Goal: Task Accomplishment & Management: Manage account settings

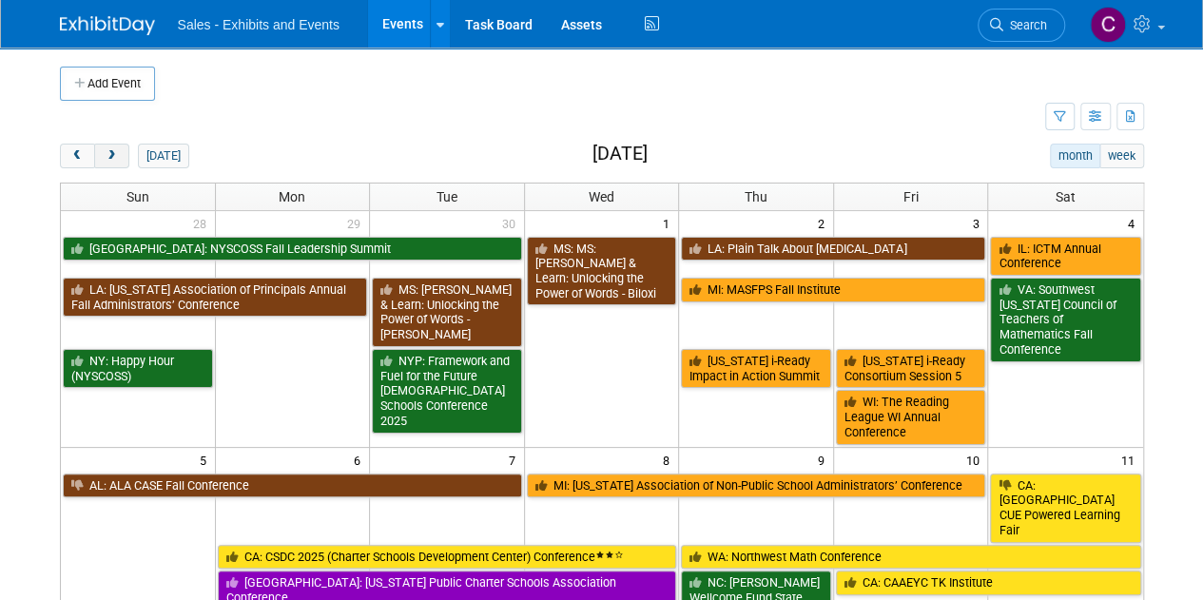
click at [114, 161] on span "next" at bounding box center [112, 156] width 14 height 12
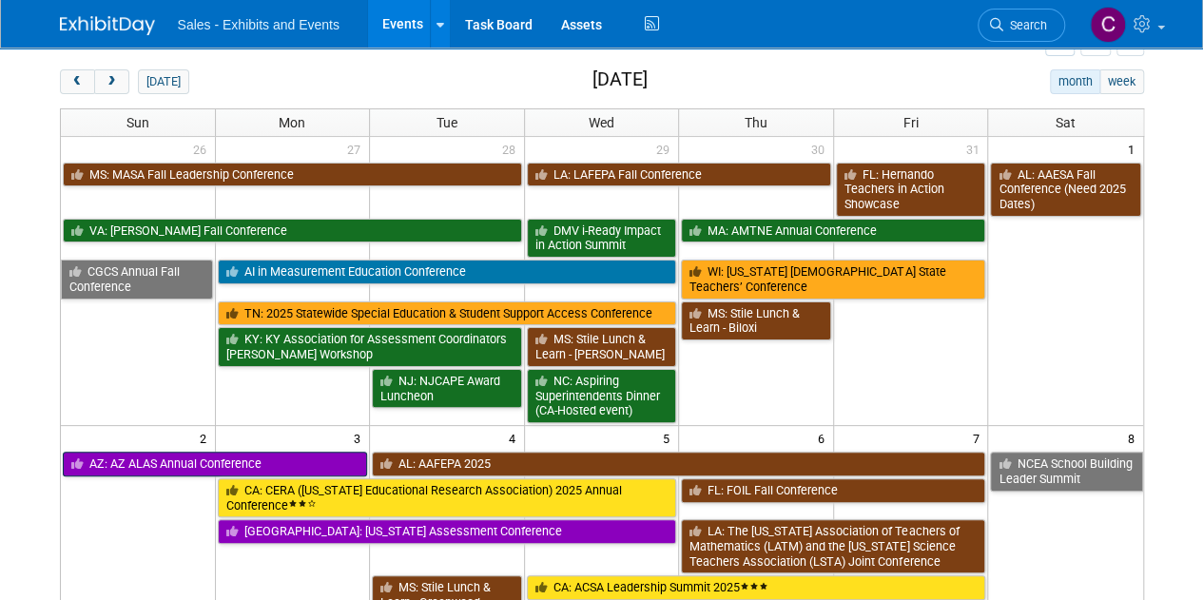
scroll to position [77, 0]
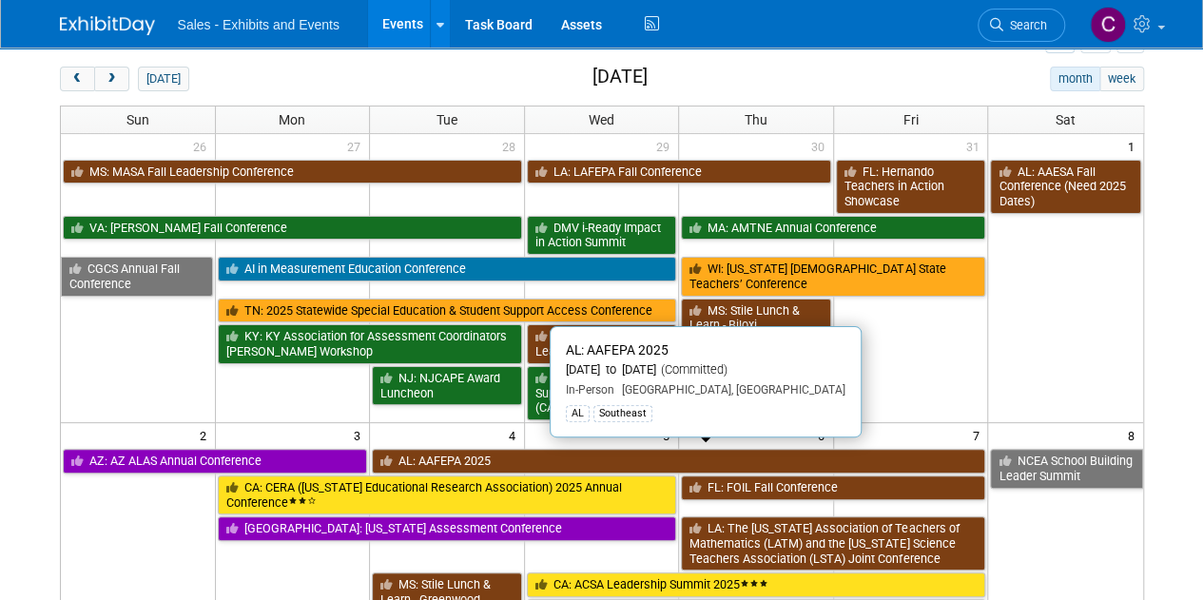
click at [435, 453] on link "AL: AAFEPA 2025" at bounding box center [678, 461] width 613 height 25
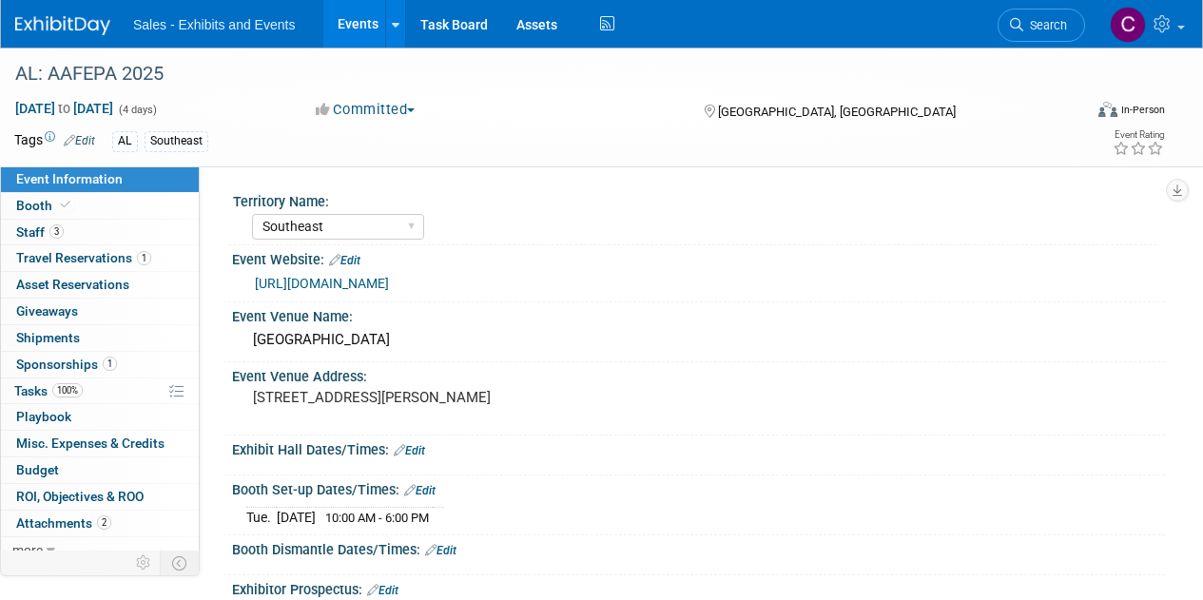
select select "Southeast"
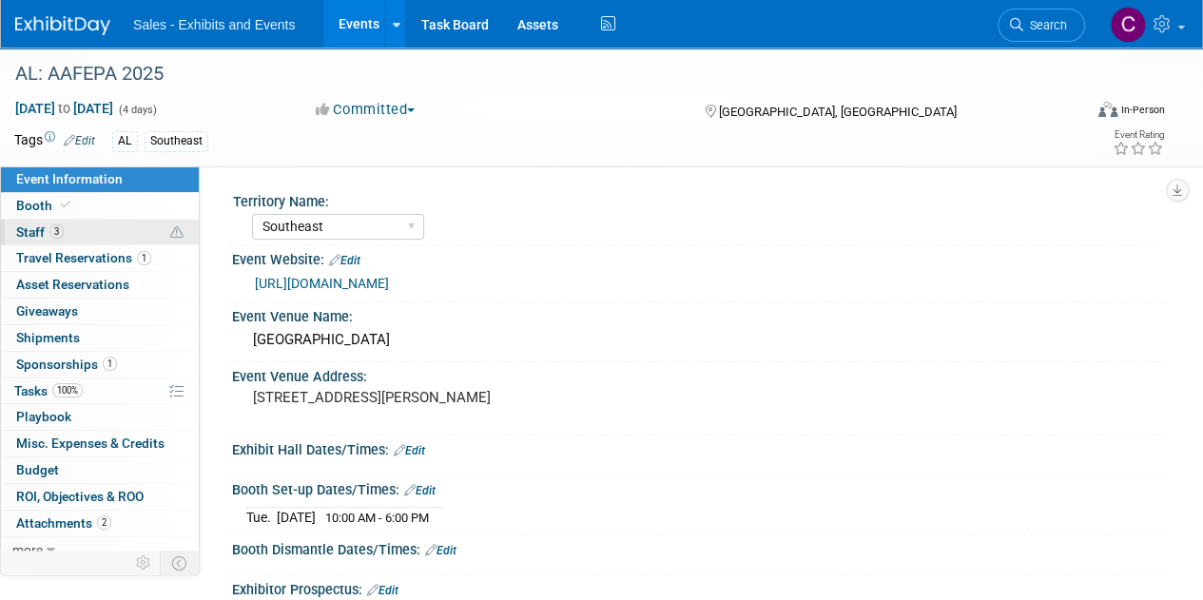
click at [50, 236] on span "3" at bounding box center [56, 231] width 14 height 14
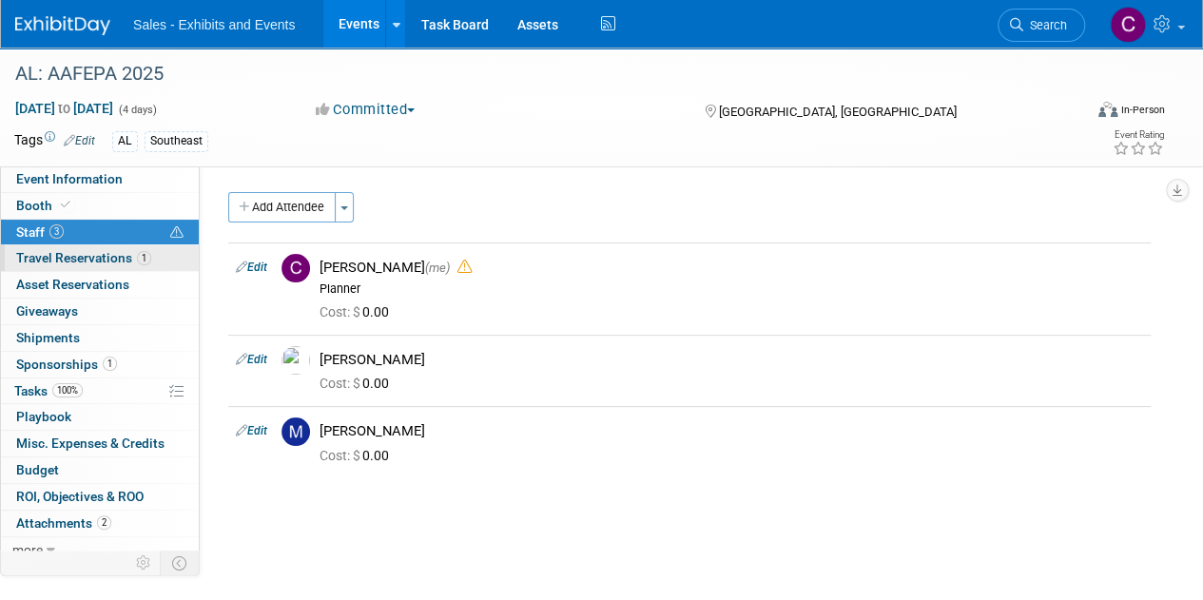
click at [69, 255] on span "Travel Reservations 1" at bounding box center [83, 257] width 135 height 15
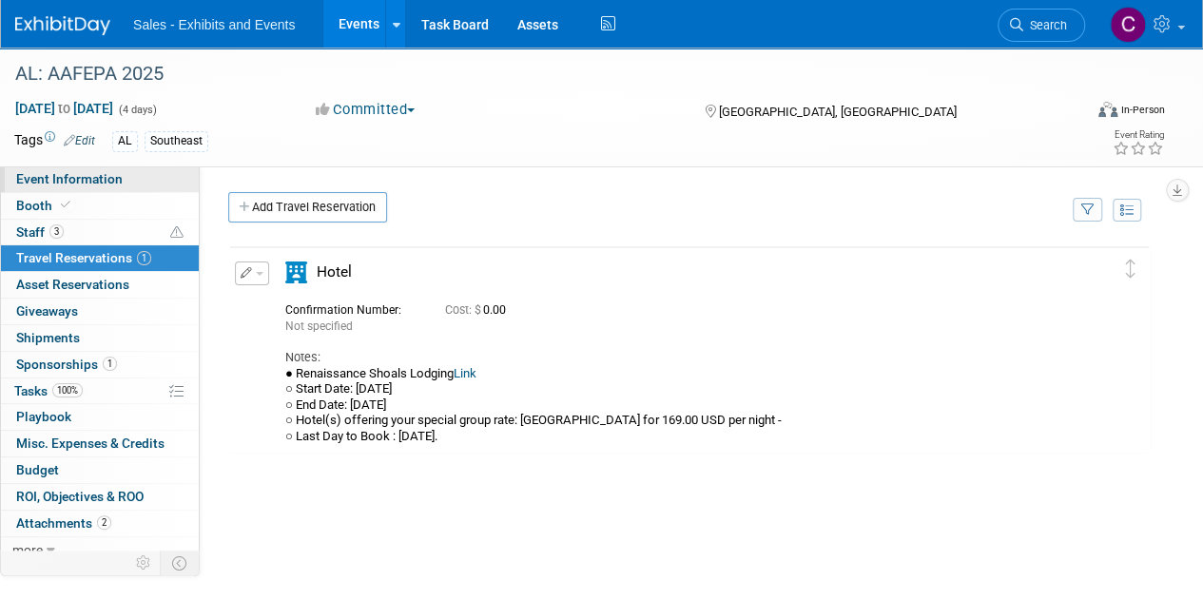
click at [87, 187] on link "Event Information" at bounding box center [100, 179] width 198 height 26
select select "Southeast"
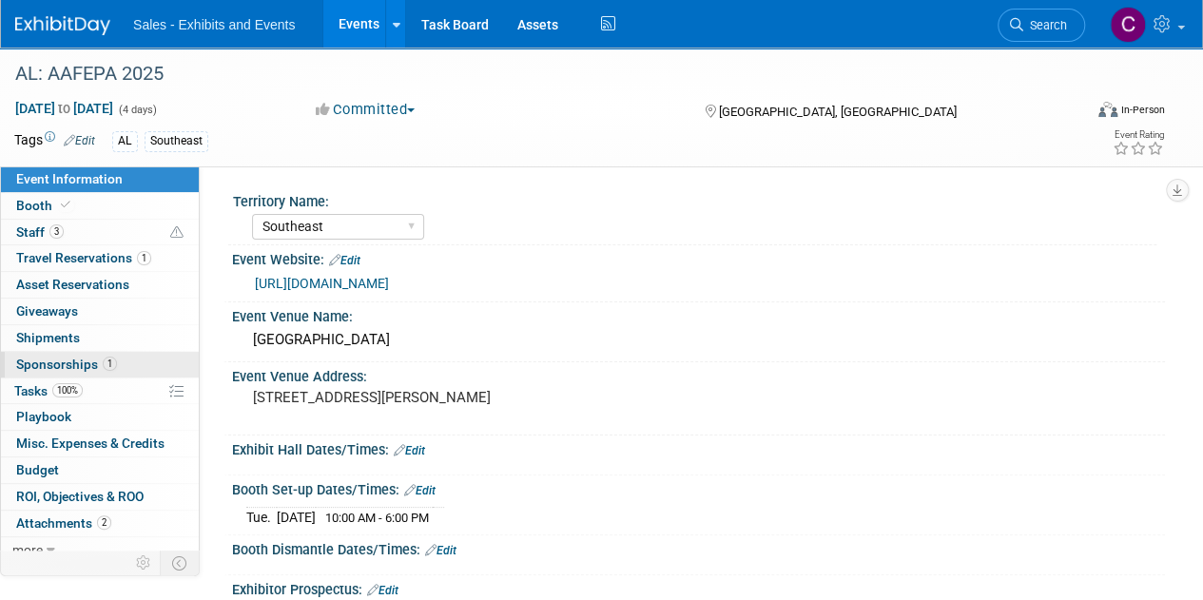
click at [64, 357] on span "Sponsorships 1" at bounding box center [66, 364] width 101 height 15
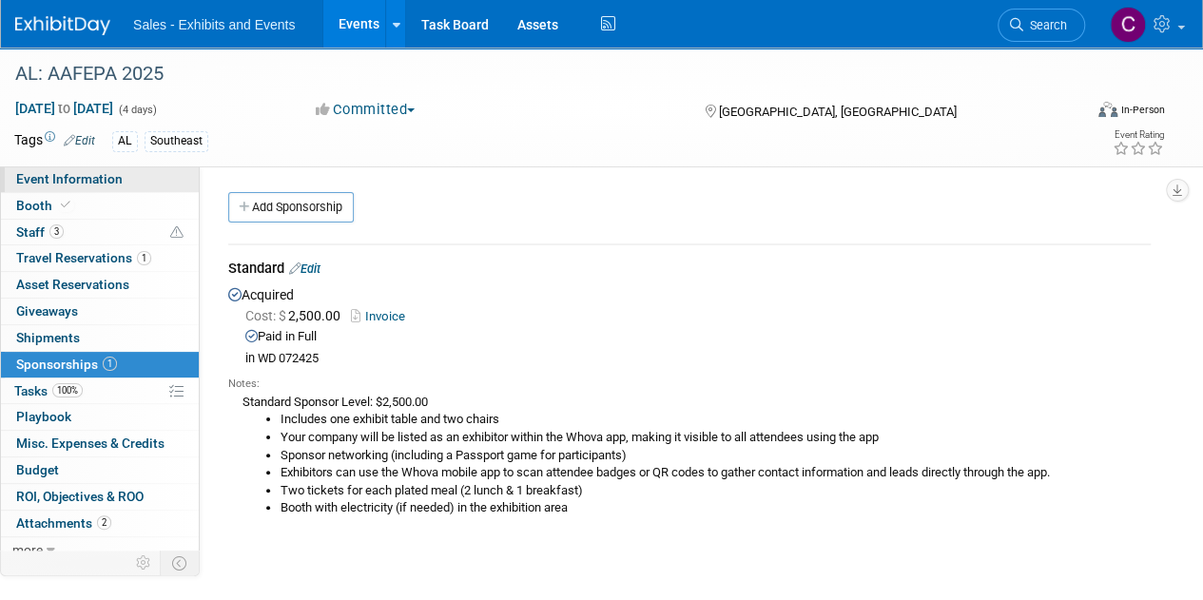
click at [74, 183] on span "Event Information" at bounding box center [69, 178] width 106 height 15
select select "Southeast"
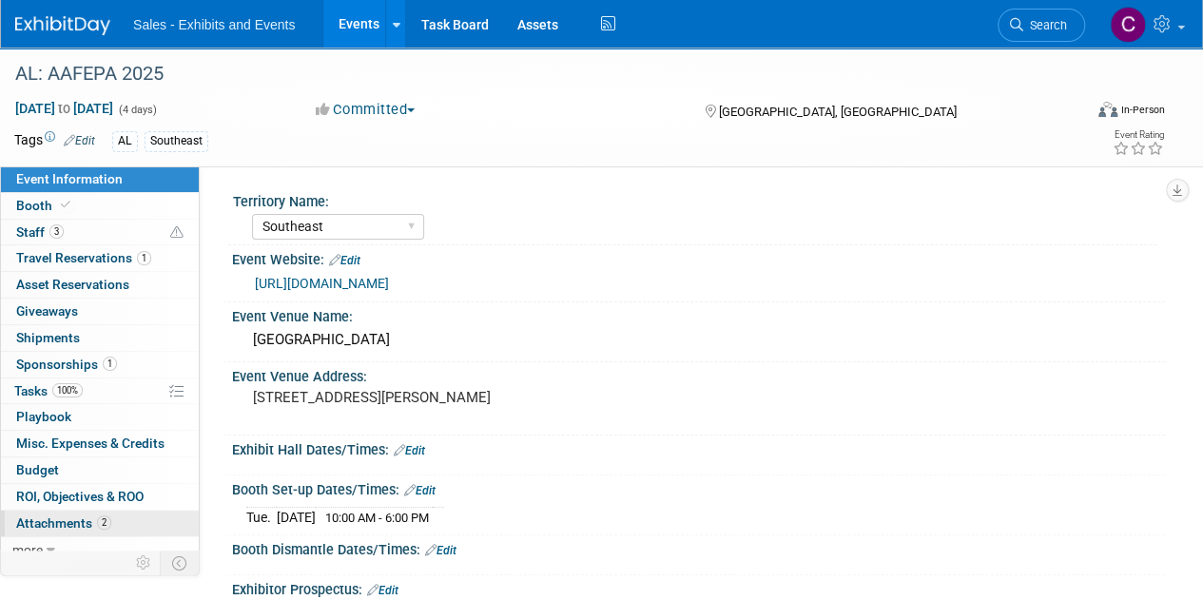
click at [61, 522] on span "Attachments 2" at bounding box center [63, 522] width 95 height 15
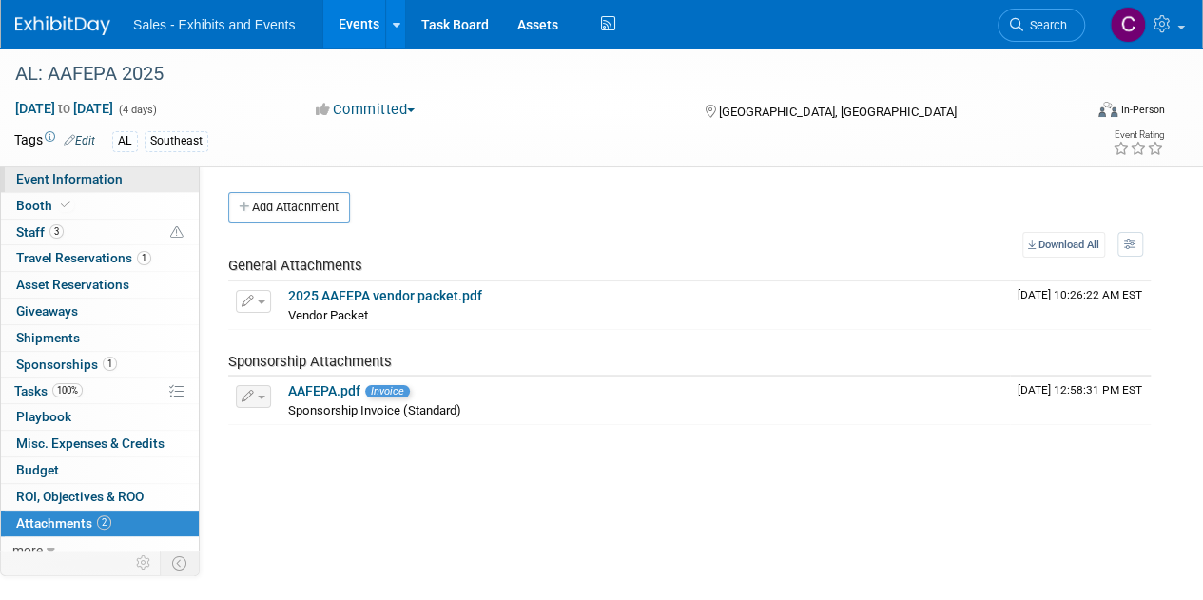
click at [99, 172] on span "Event Information" at bounding box center [69, 178] width 106 height 15
select select "Southeast"
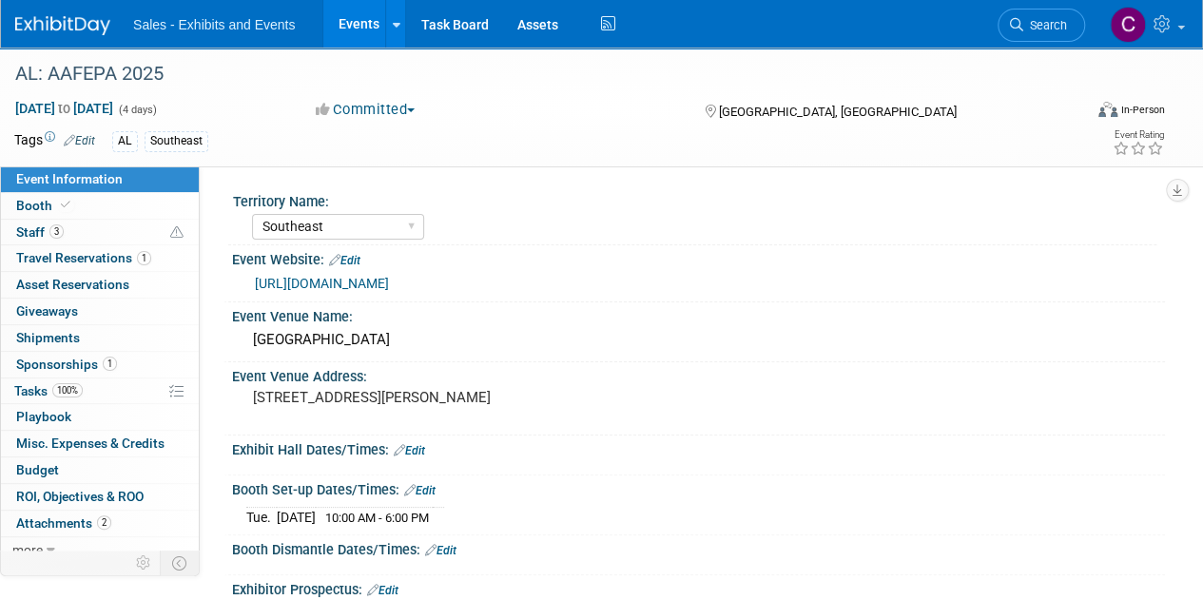
click at [335, 29] on link "Events" at bounding box center [357, 24] width 69 height 48
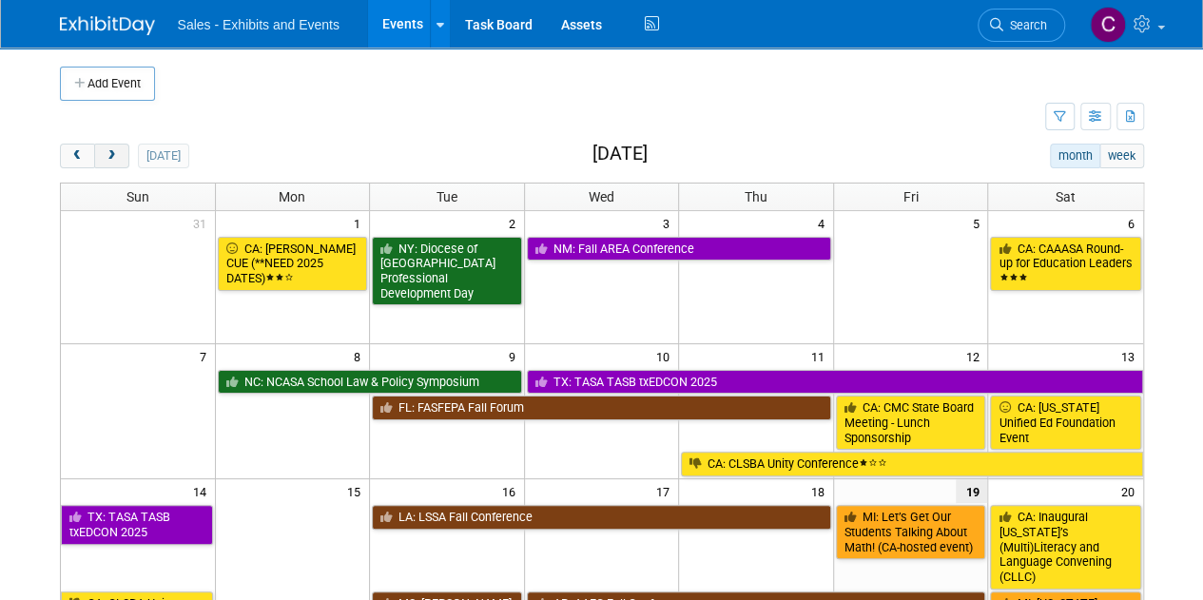
click at [122, 155] on button "next" at bounding box center [111, 156] width 35 height 25
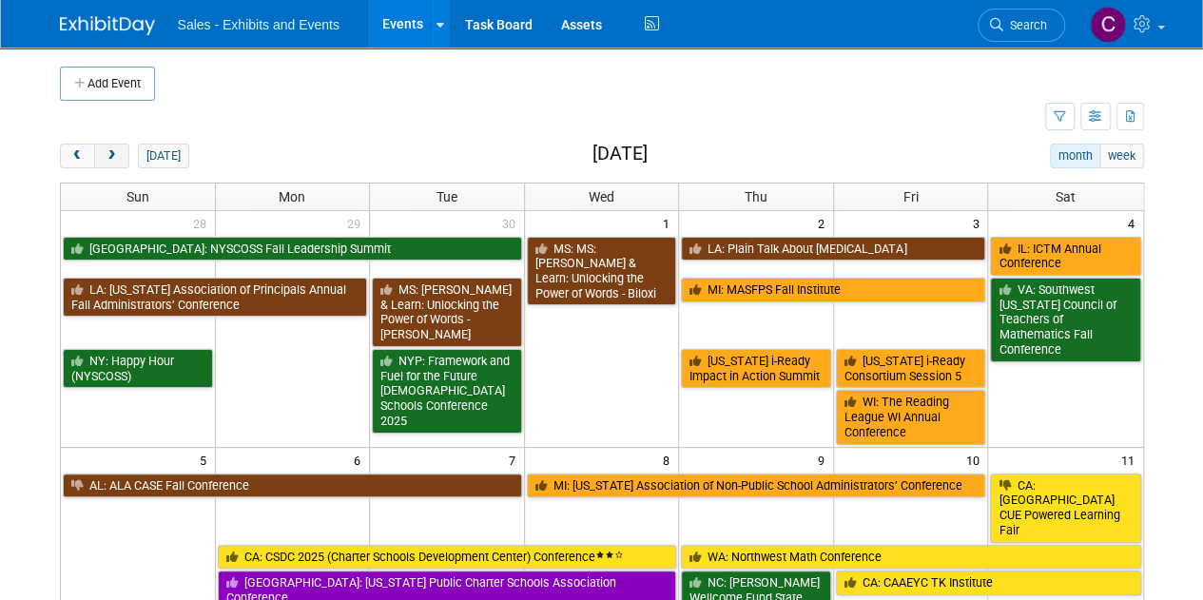
click at [122, 155] on button "next" at bounding box center [111, 156] width 35 height 25
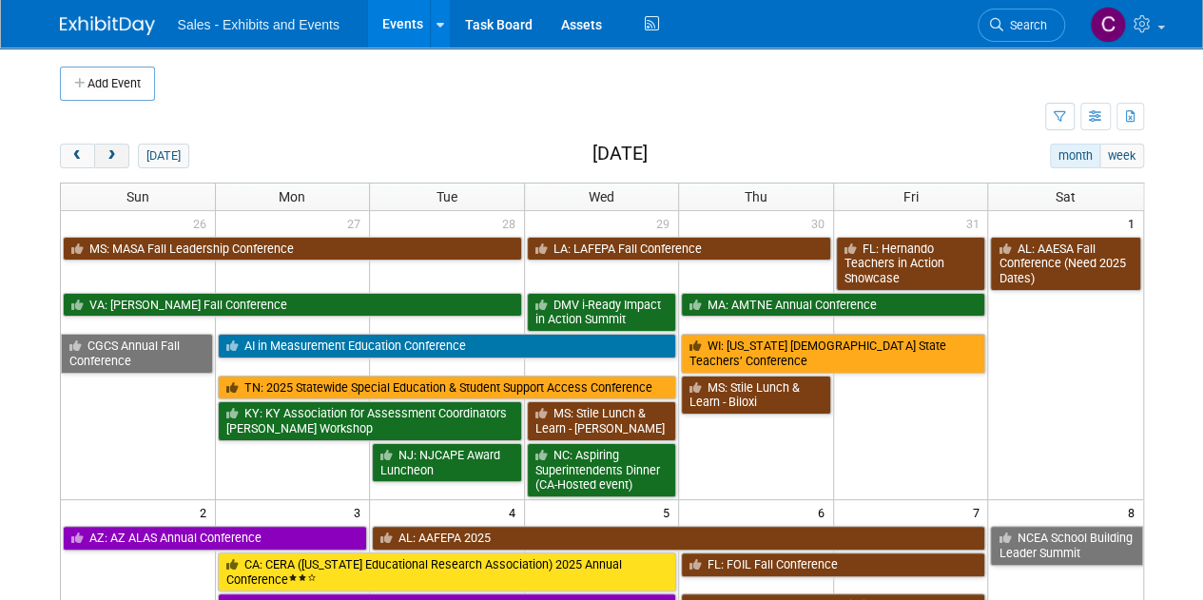
click at [122, 155] on button "next" at bounding box center [111, 156] width 35 height 25
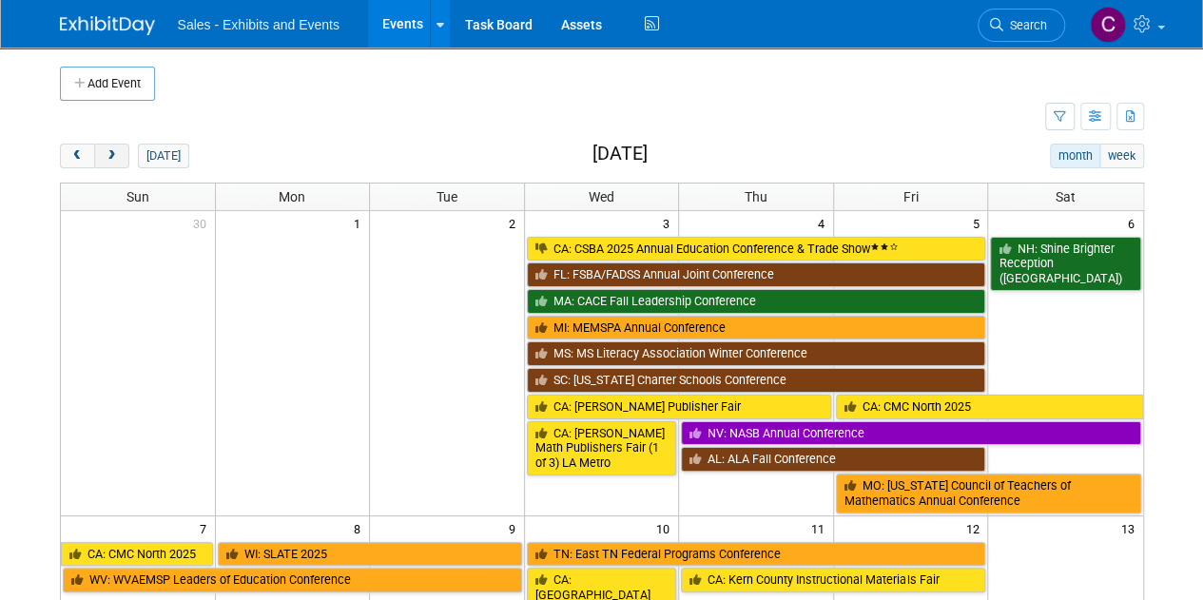
click at [122, 155] on button "next" at bounding box center [111, 156] width 35 height 25
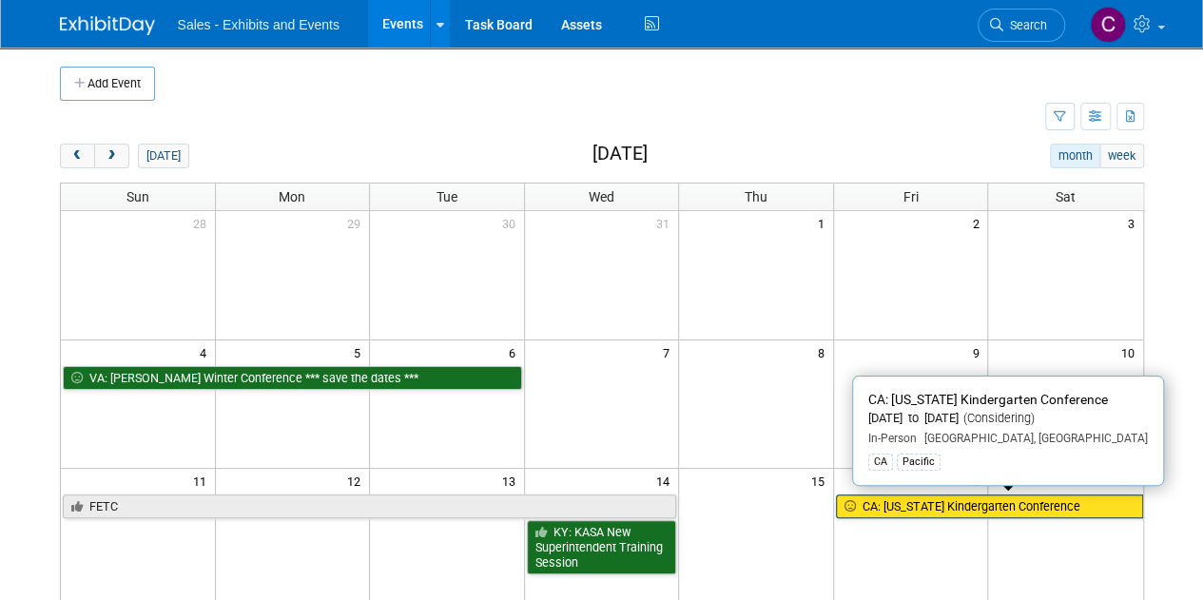
click at [907, 503] on link "CA: [US_STATE] Kindergarten Conference" at bounding box center [989, 506] width 307 height 25
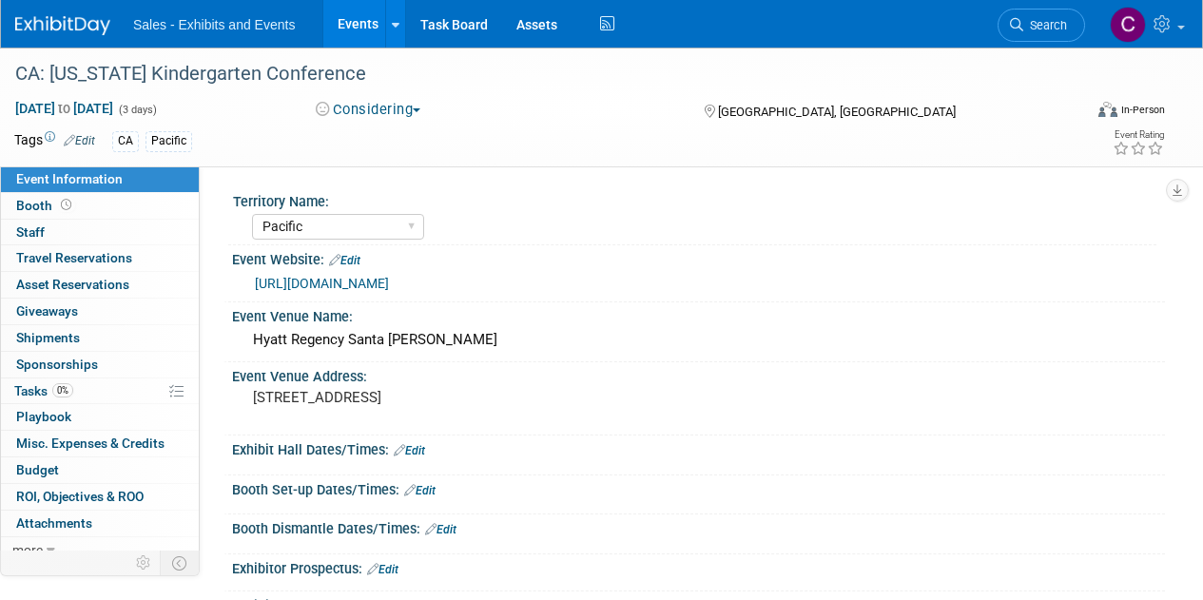
select select "Pacific"
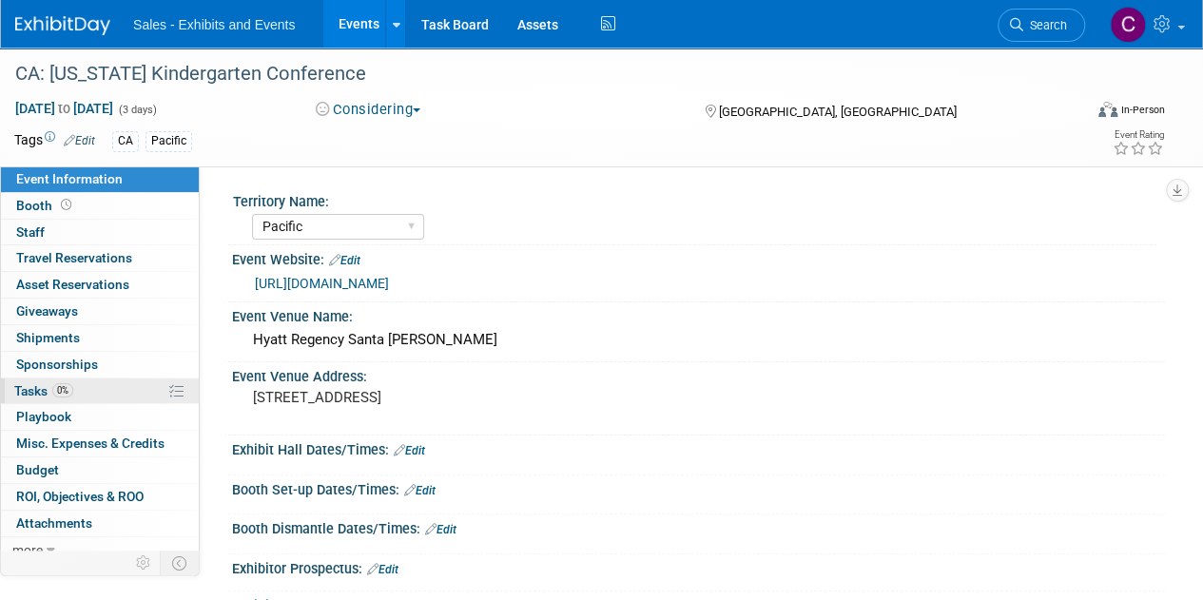
click at [28, 395] on span "Tasks 0%" at bounding box center [43, 390] width 59 height 15
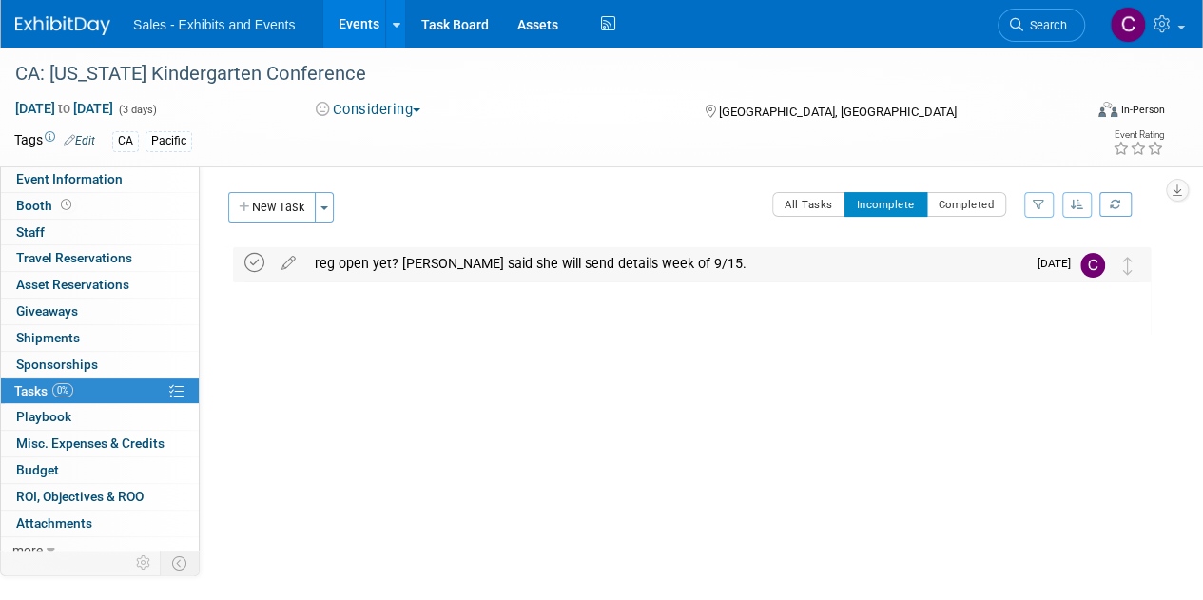
click at [260, 261] on icon at bounding box center [254, 263] width 20 height 20
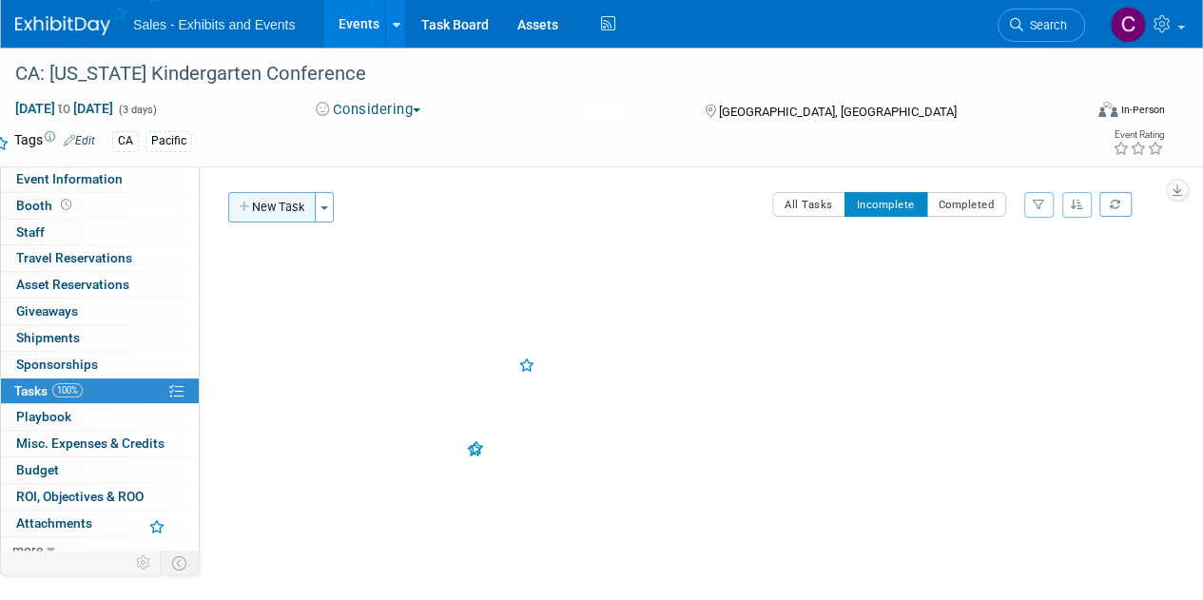
click at [270, 215] on button "New Task" at bounding box center [271, 207] width 87 height 30
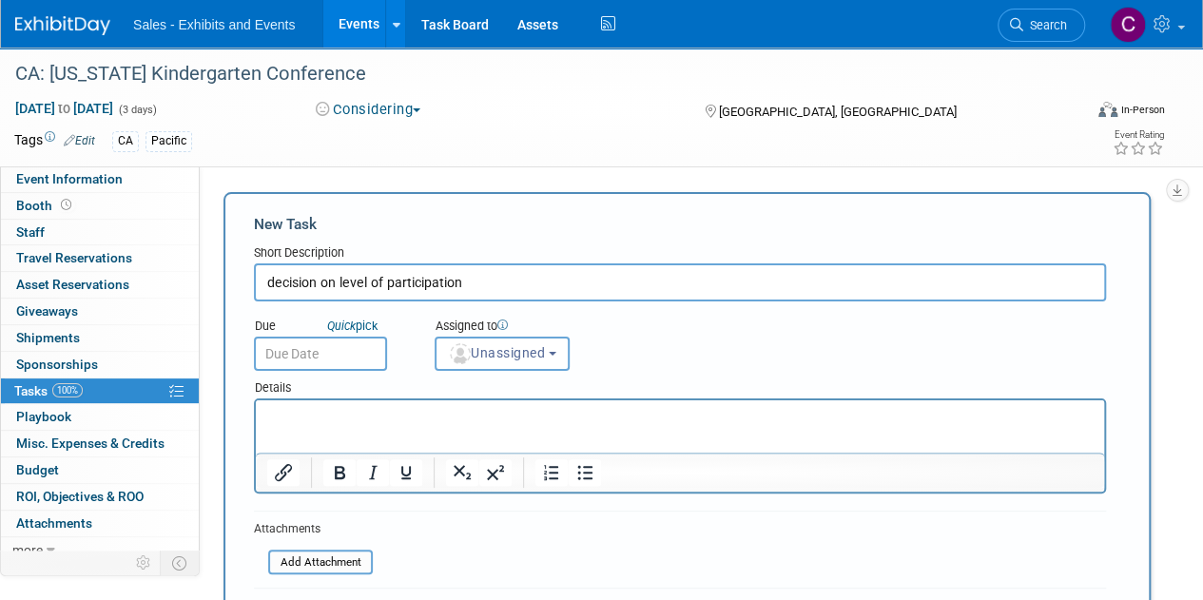
type input "decision on level of participation"
click at [289, 352] on input "text" at bounding box center [320, 354] width 133 height 34
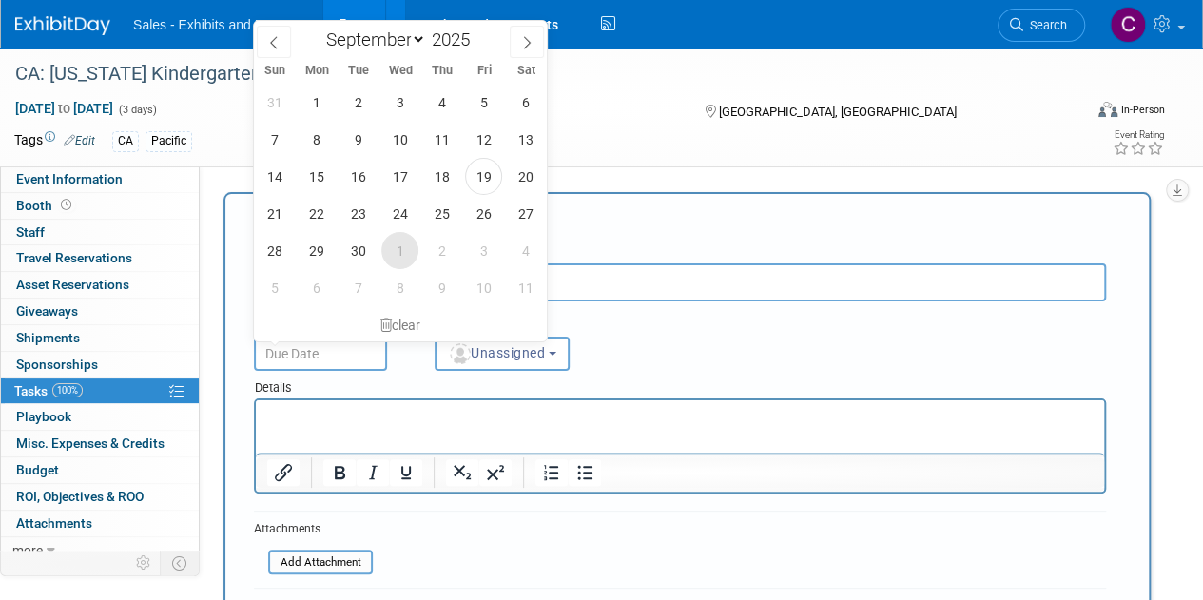
click at [397, 257] on span "1" at bounding box center [399, 250] width 37 height 37
type input "Oct 1, 2025"
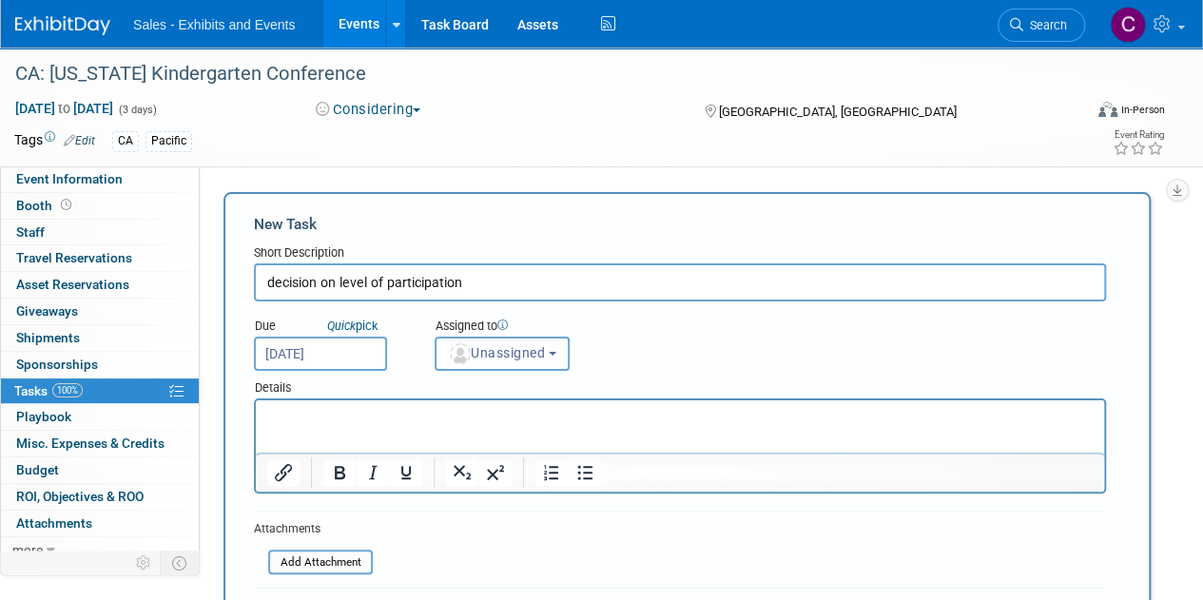
click at [510, 352] on span "Unassigned" at bounding box center [496, 352] width 97 height 15
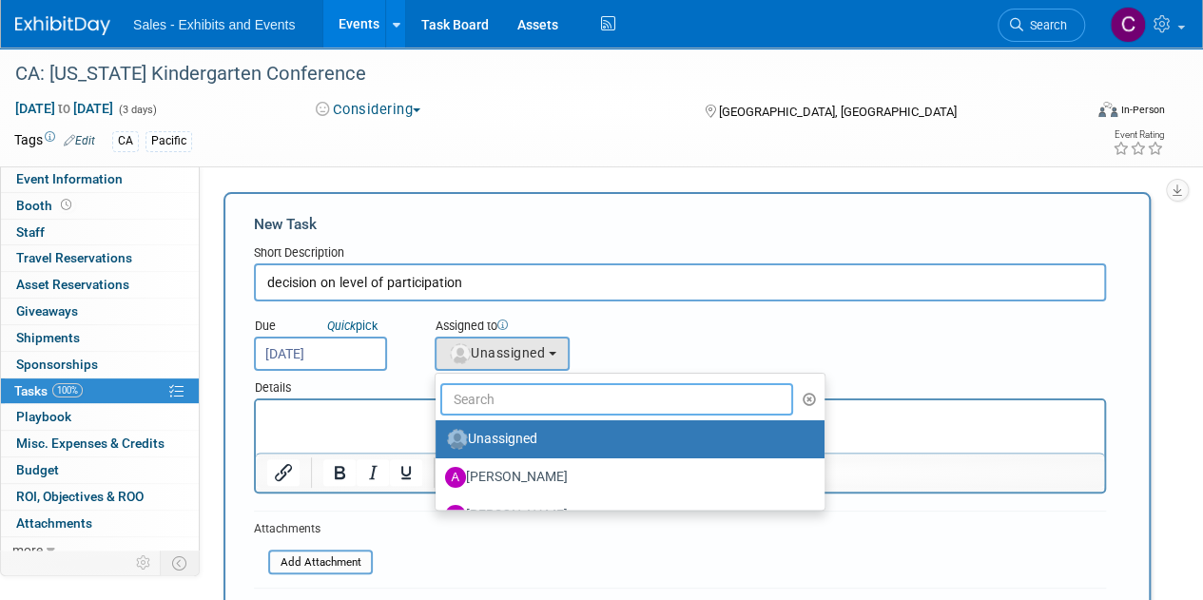
click at [523, 396] on input "text" at bounding box center [616, 399] width 353 height 32
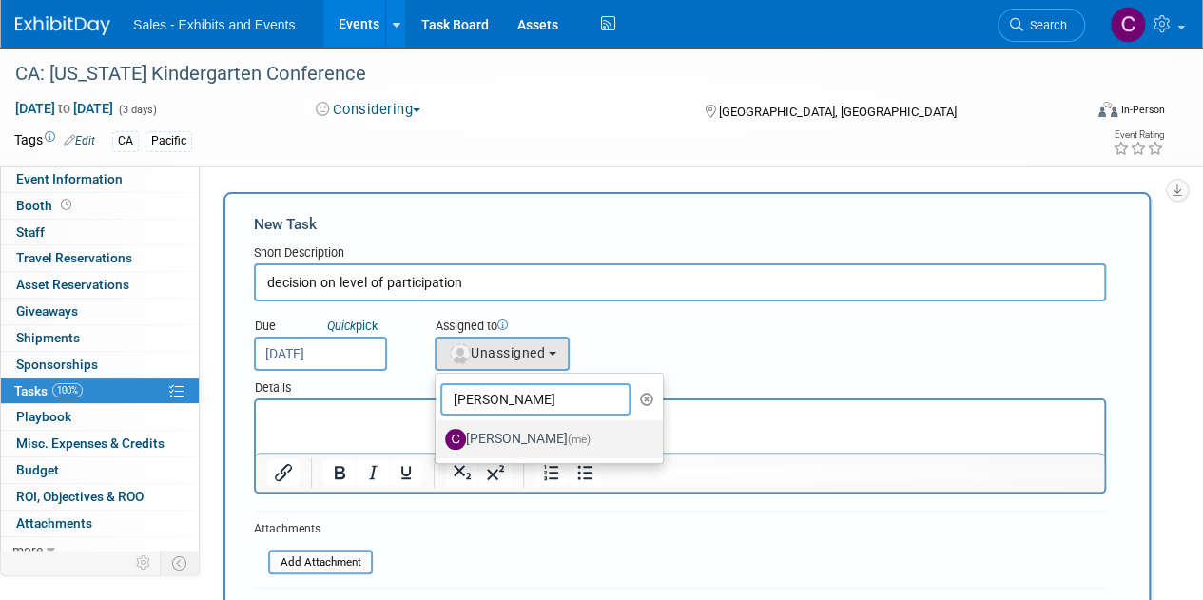
type input "[PERSON_NAME]"
click at [535, 442] on label "[PERSON_NAME] (me)" at bounding box center [544, 439] width 199 height 30
click at [438, 442] on input "[PERSON_NAME] (me)" at bounding box center [432, 437] width 12 height 12
select select "a9e3834d-668b-4315-a5d4-069993be606a"
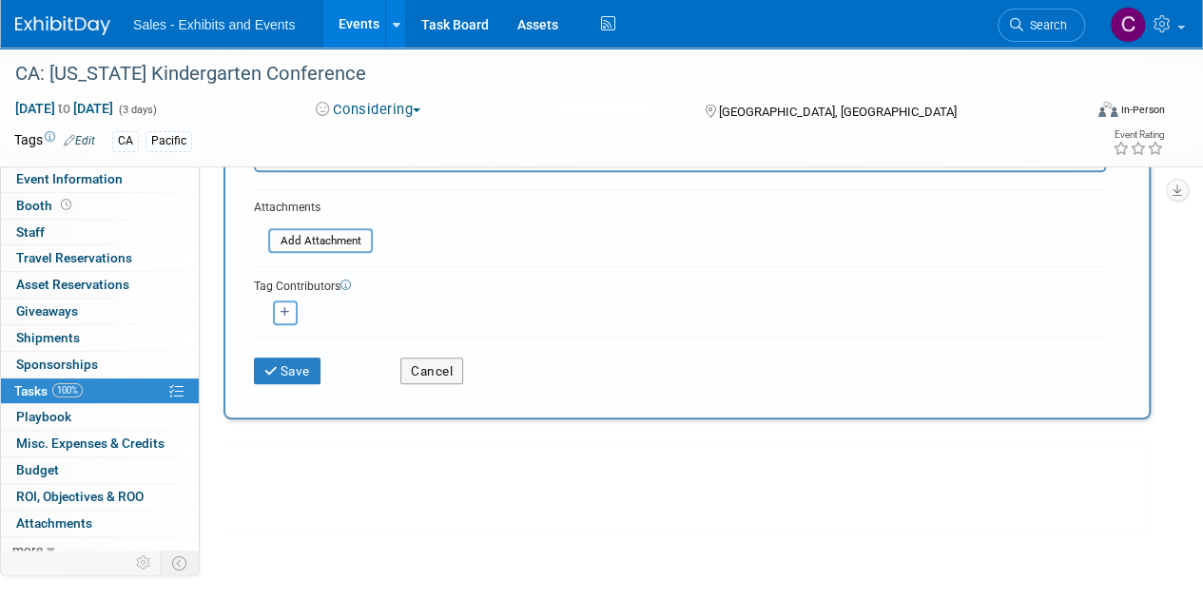
scroll to position [348, 0]
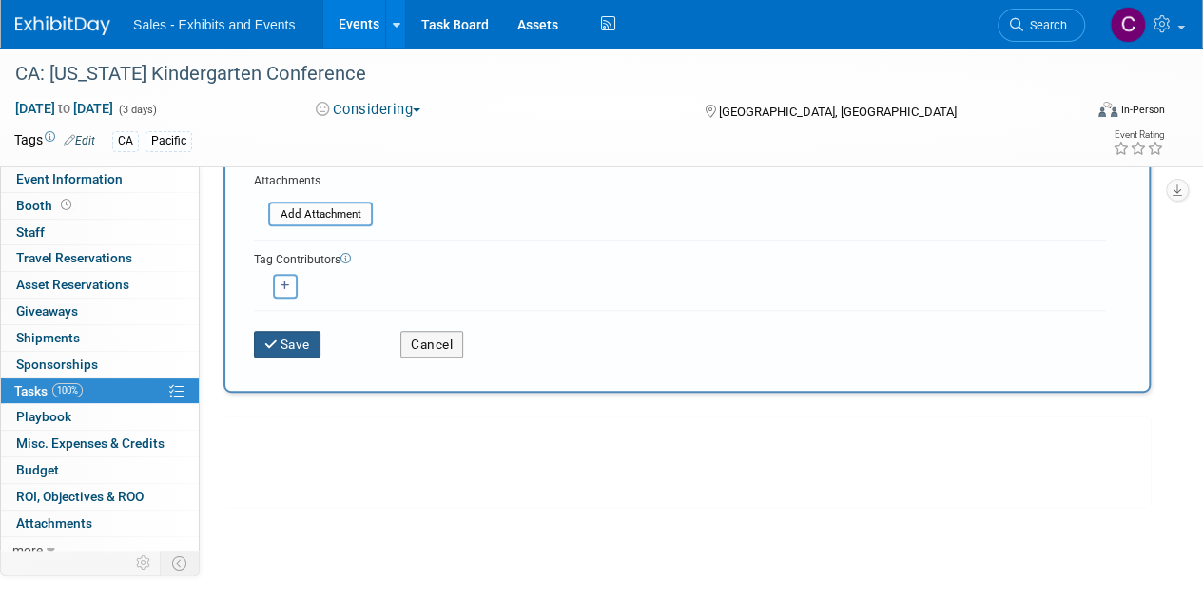
click at [285, 335] on button "Save" at bounding box center [287, 344] width 67 height 27
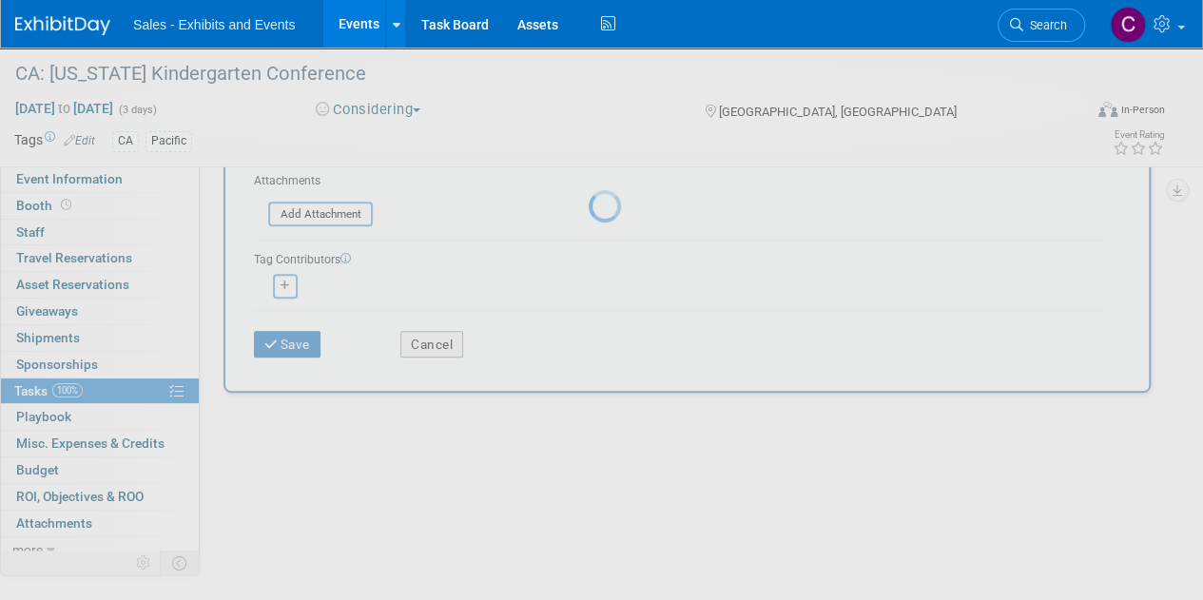
scroll to position [0, 0]
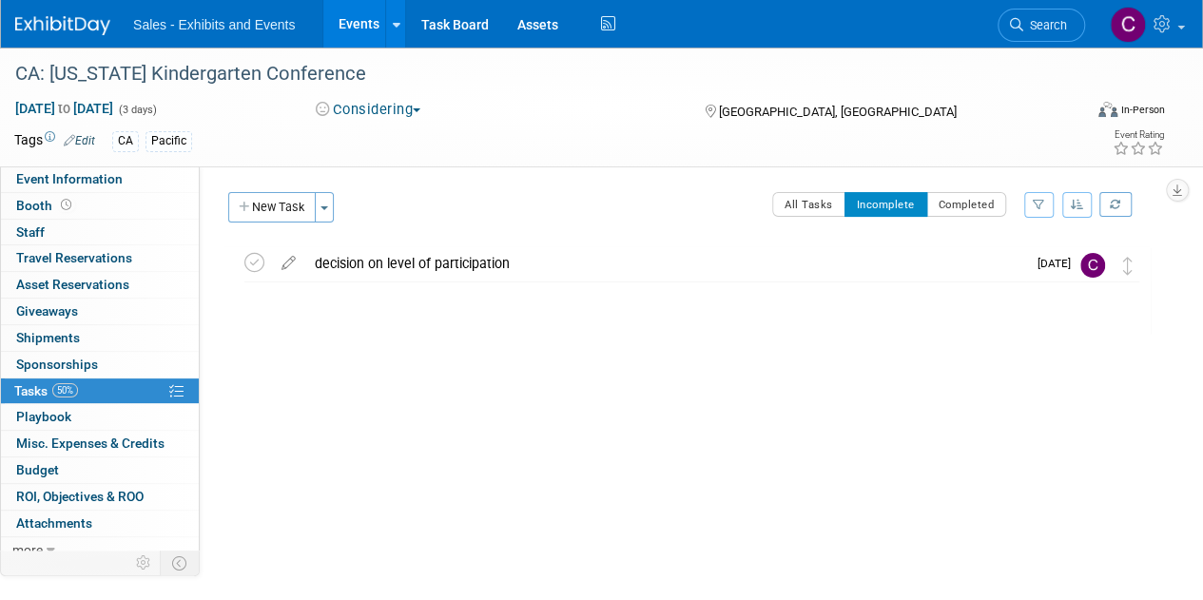
click at [357, 15] on link "Events" at bounding box center [357, 24] width 69 height 48
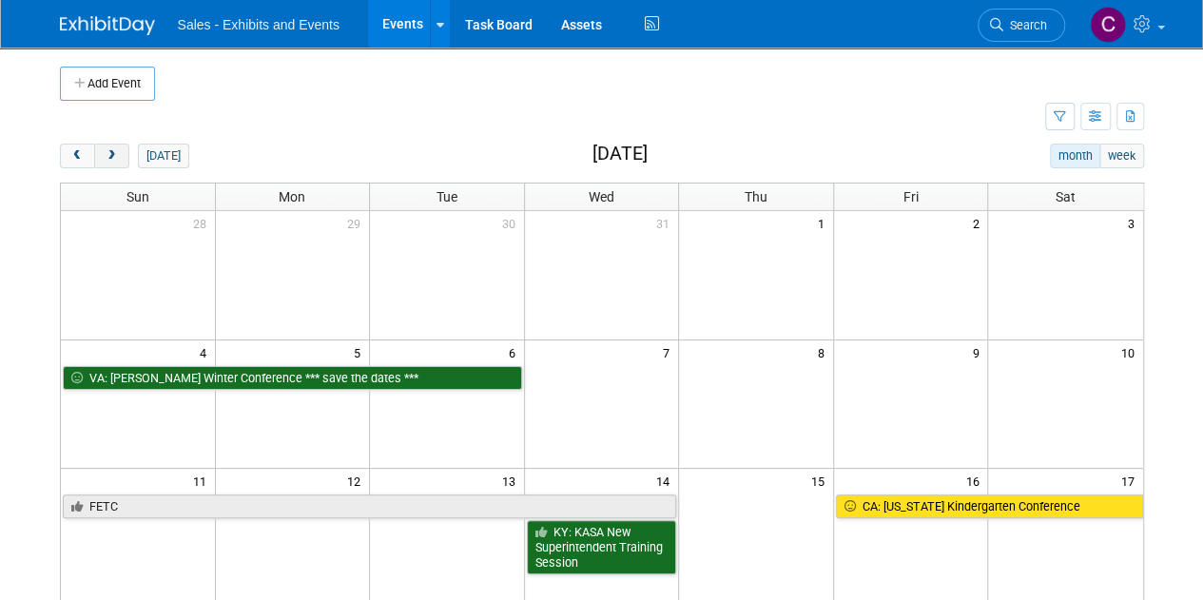
click at [114, 161] on button "next" at bounding box center [111, 156] width 35 height 25
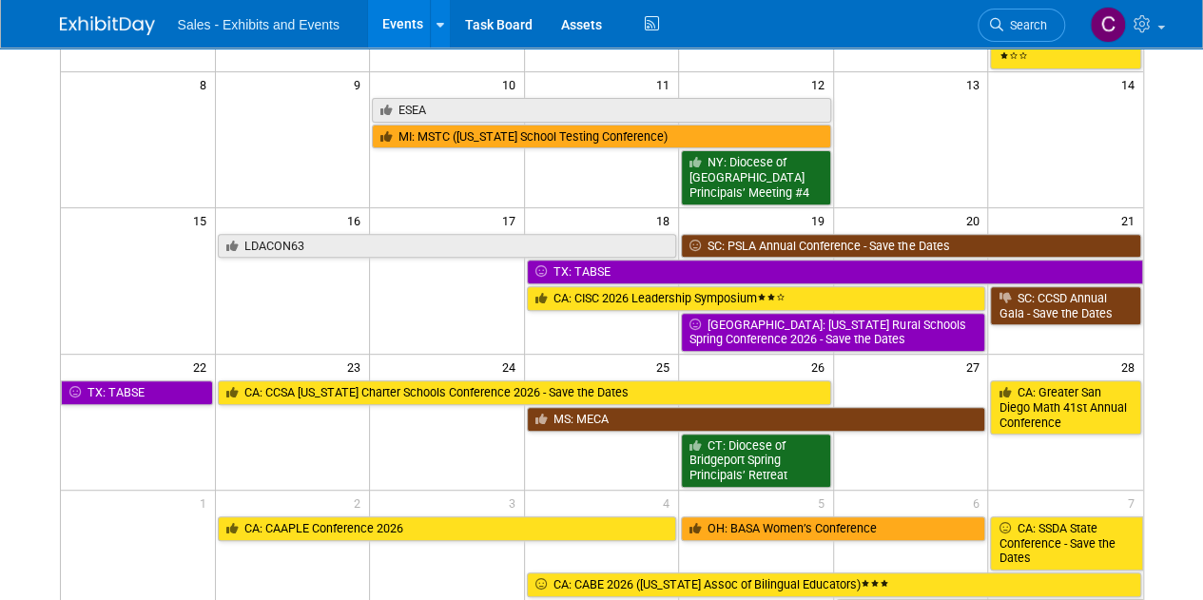
scroll to position [146, 0]
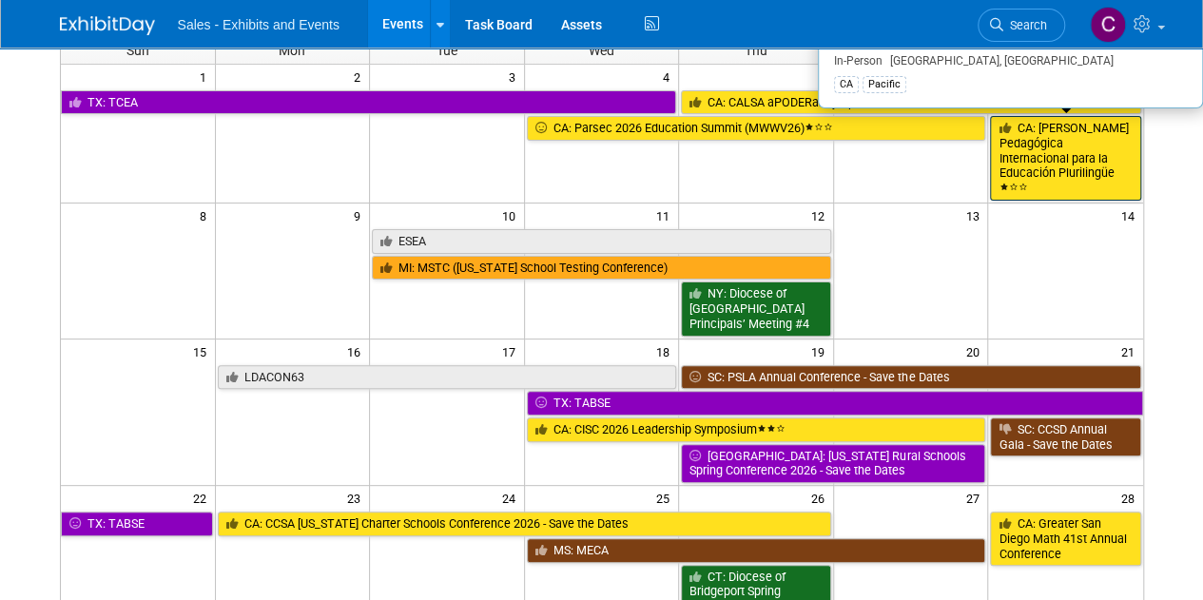
click at [1071, 170] on link "CA: [PERSON_NAME] Pedagógica Internacional para la Educación Plurilingüe" at bounding box center [1065, 158] width 150 height 85
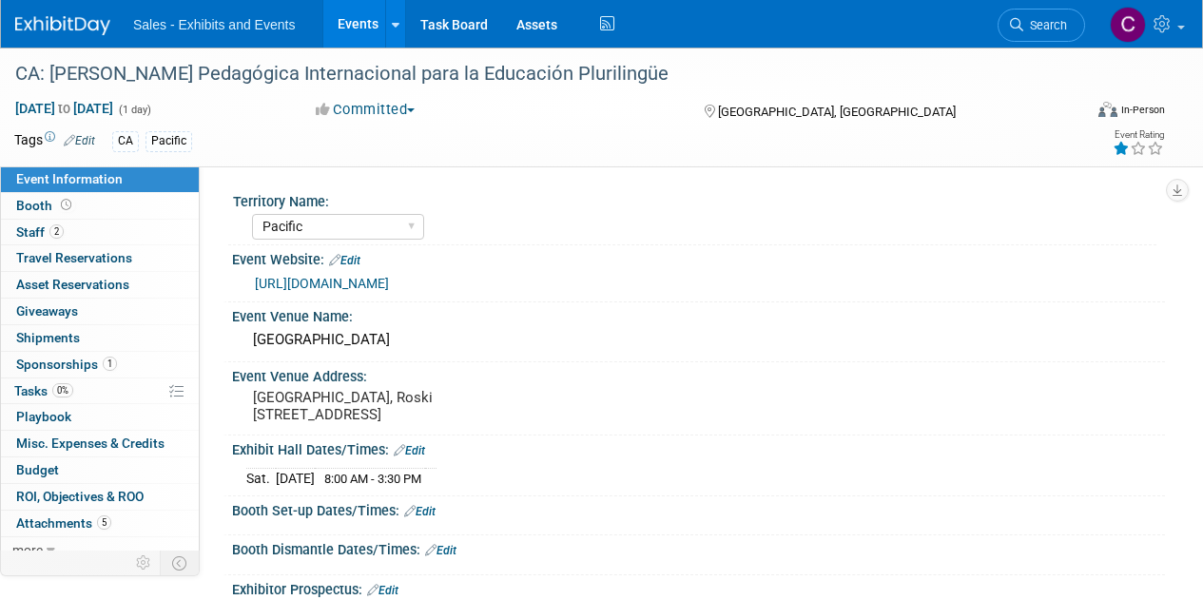
select select "Pacific"
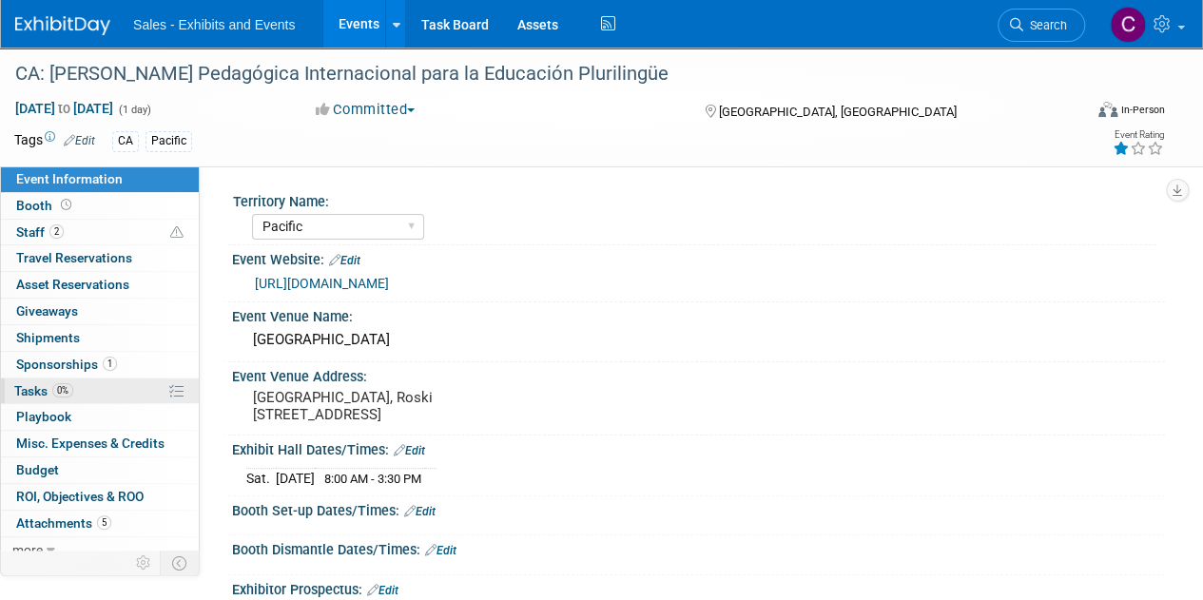
click at [11, 385] on link "0% Tasks 0%" at bounding box center [100, 391] width 198 height 26
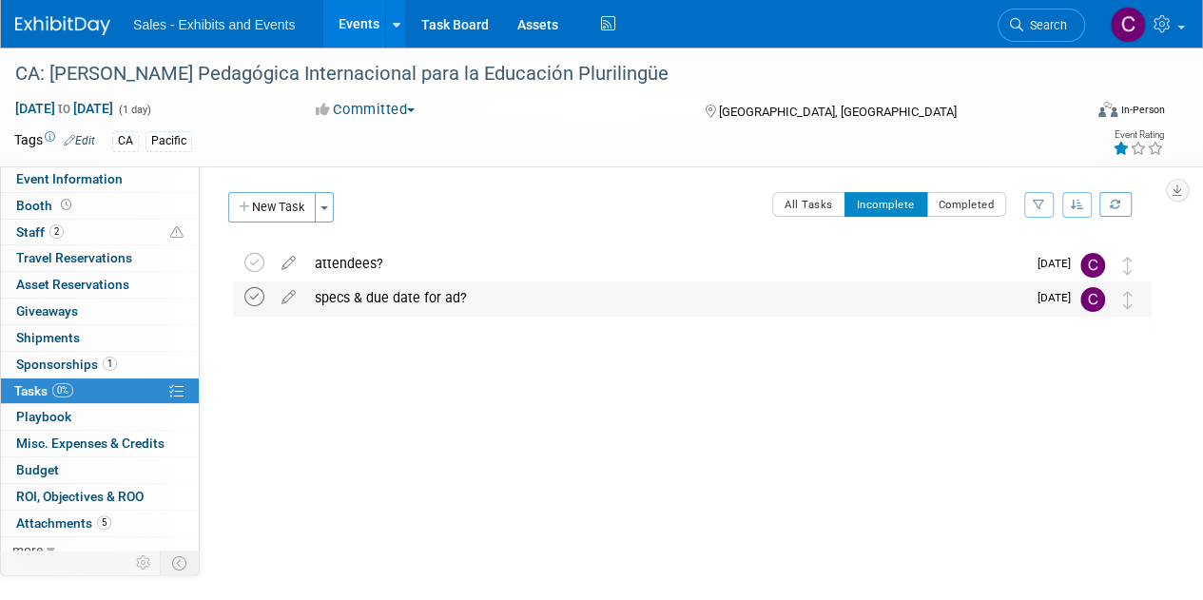
click at [253, 299] on icon at bounding box center [254, 297] width 20 height 20
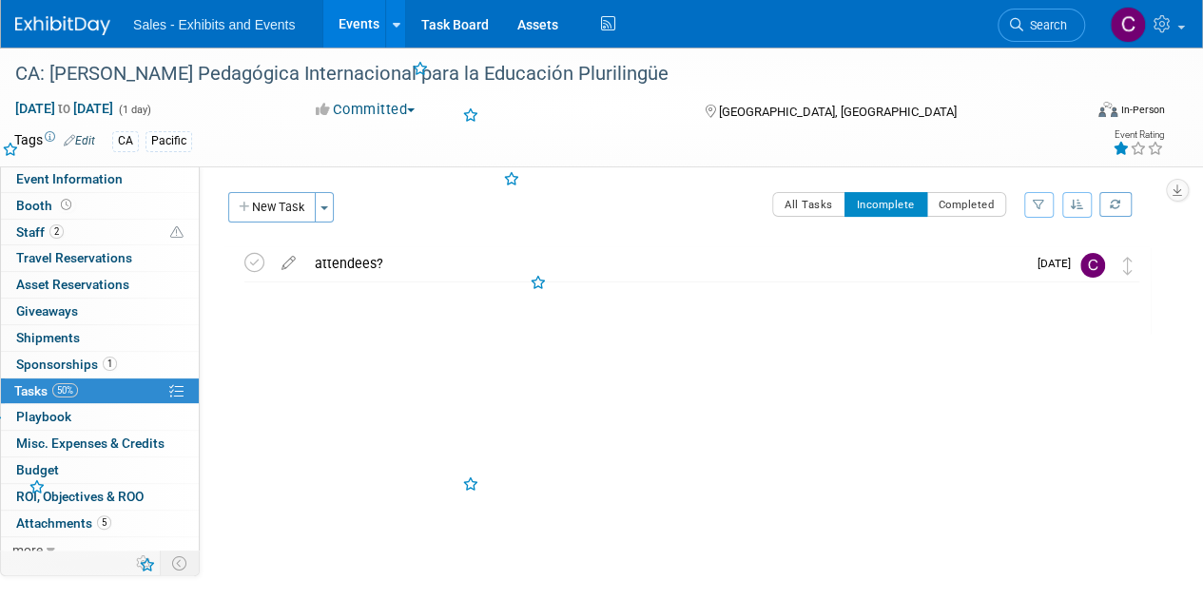
click at [251, 186] on div "Territory Name: Atlantic Southeast Central Southwest Pacific Mountain National …" at bounding box center [682, 362] width 965 height 393
click at [260, 204] on button "New Task" at bounding box center [271, 207] width 87 height 30
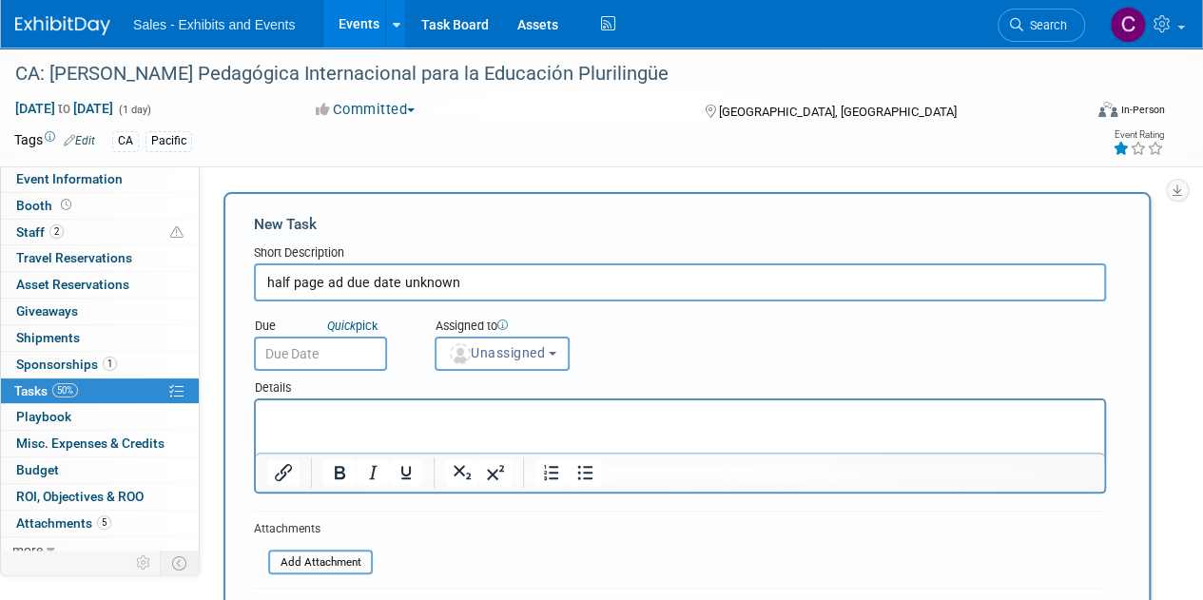
click at [344, 281] on input "half page ad due date unknown" at bounding box center [680, 282] width 852 height 38
type input "half page ad - due date unknown"
click at [325, 341] on input "text" at bounding box center [320, 354] width 133 height 34
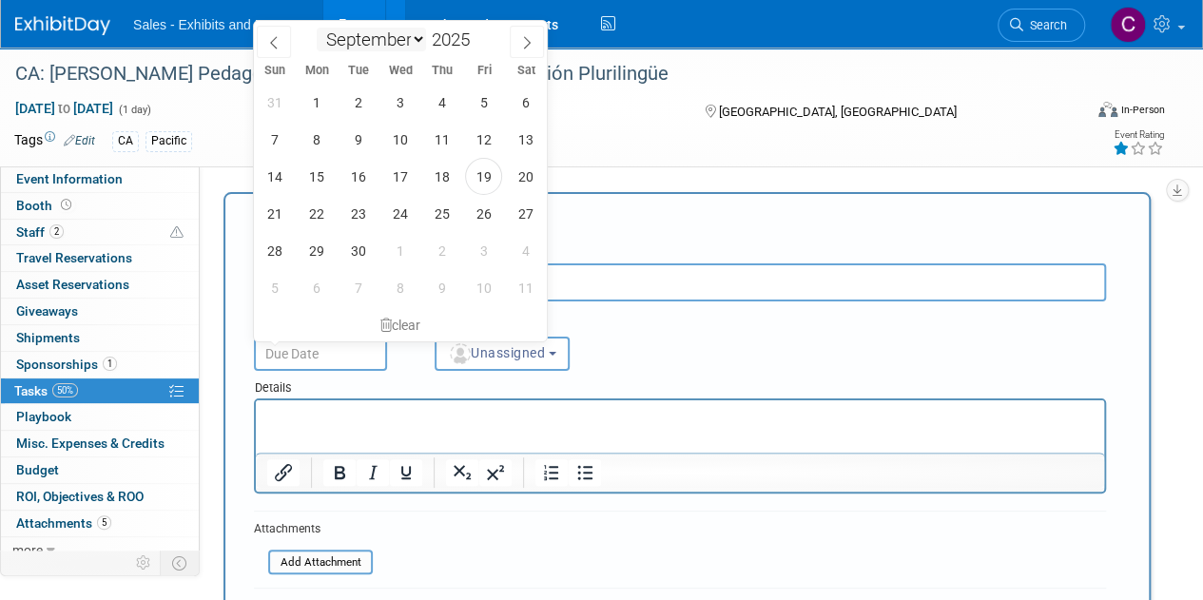
click at [413, 40] on select "January February March April May June July August September October November De…" at bounding box center [371, 40] width 109 height 24
select select "11"
click at [317, 28] on select "January February March April May June July August September October November De…" at bounding box center [371, 40] width 109 height 24
click at [323, 99] on span "1" at bounding box center [316, 102] width 37 height 37
type input "Dec 1, 2025"
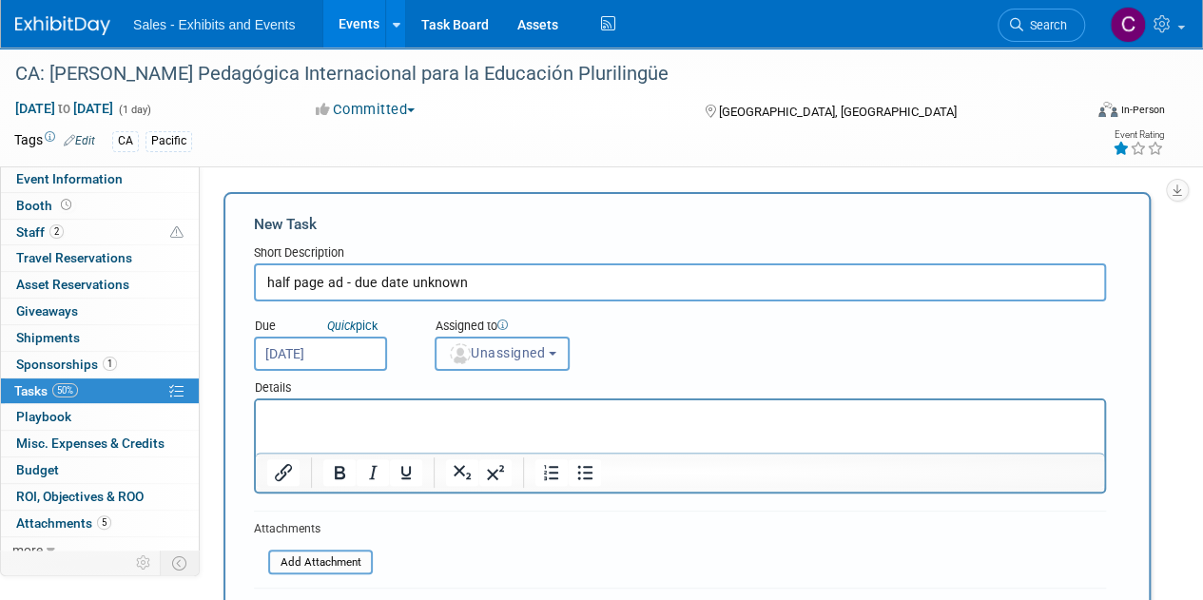
click at [515, 355] on span "Unassigned" at bounding box center [496, 352] width 97 height 15
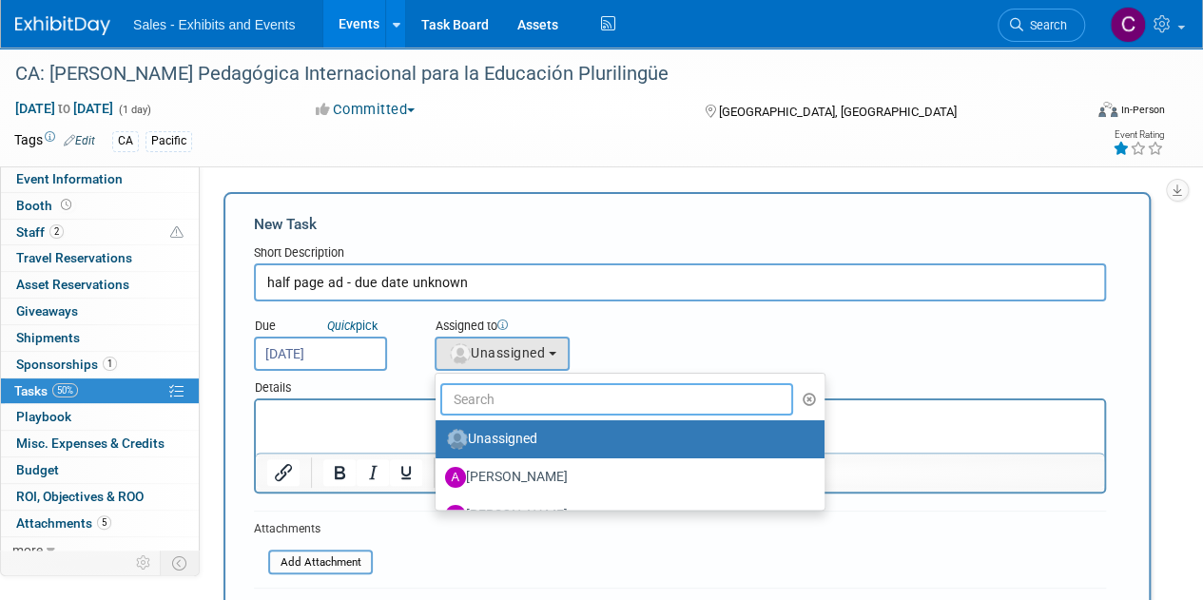
click at [518, 413] on input "text" at bounding box center [616, 399] width 353 height 32
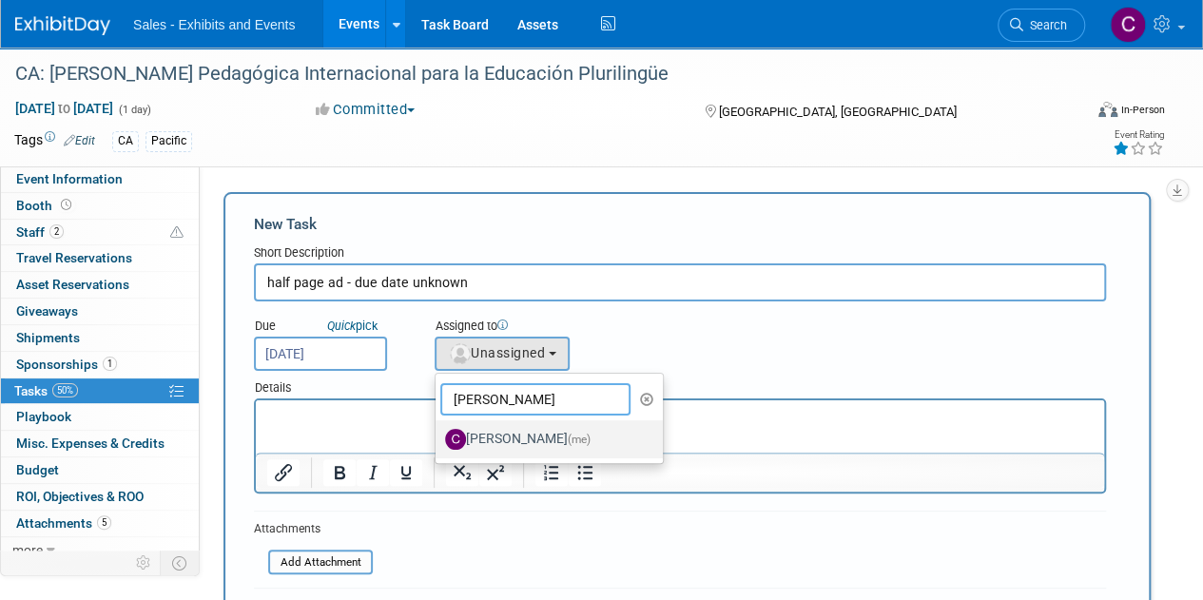
type input "christine"
click at [551, 434] on label "Christine Lurz (me)" at bounding box center [544, 439] width 199 height 30
click at [438, 434] on input "Christine Lurz (me)" at bounding box center [432, 437] width 12 height 12
select select "a9e3834d-668b-4315-a5d4-069993be606a"
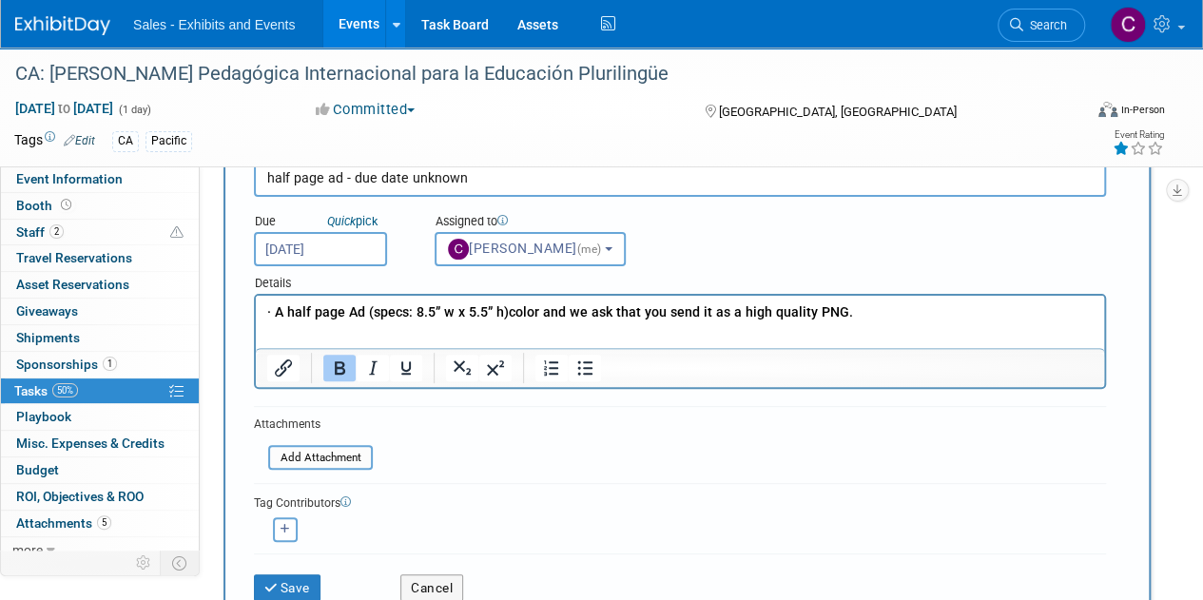
scroll to position [133, 0]
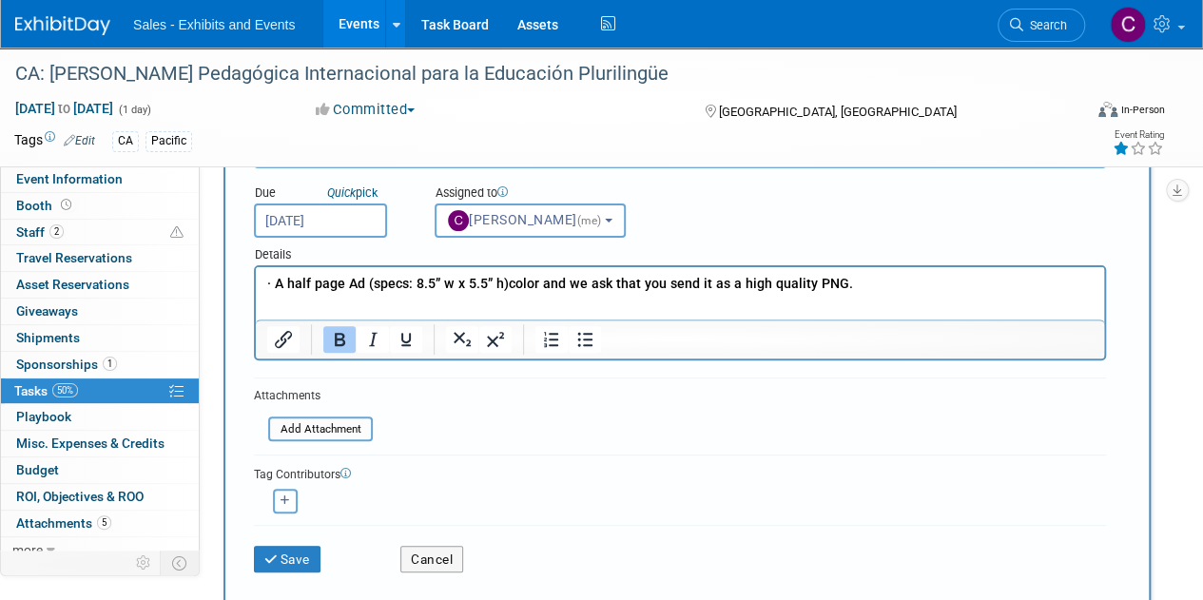
click at [281, 501] on icon "button" at bounding box center [285, 500] width 10 height 10
select select
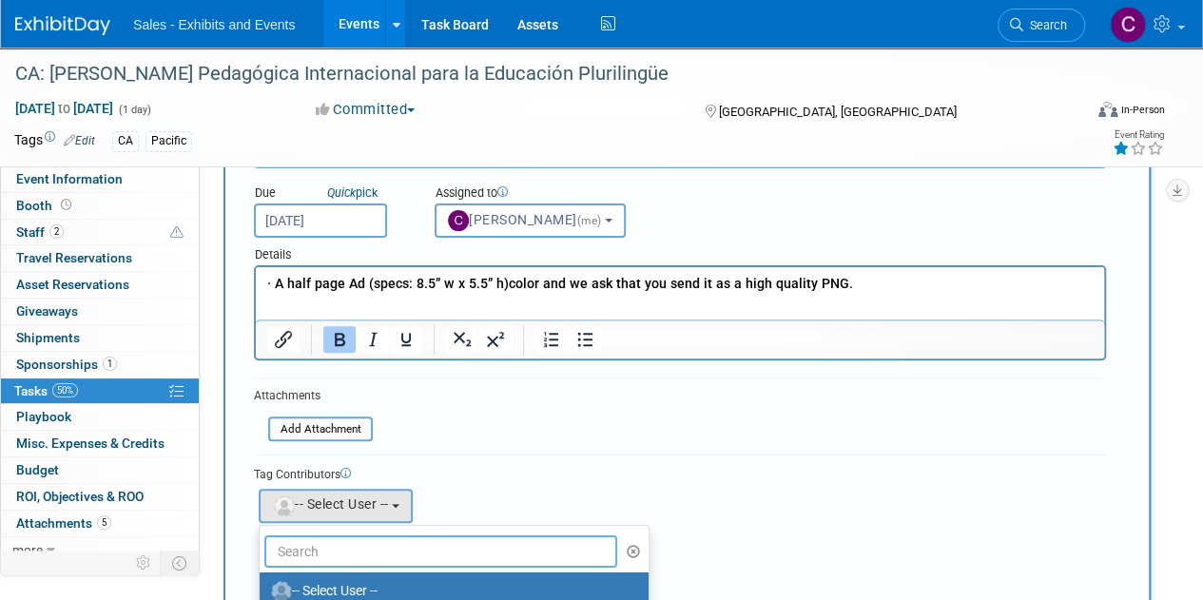
click at [346, 542] on input "text" at bounding box center [440, 551] width 353 height 32
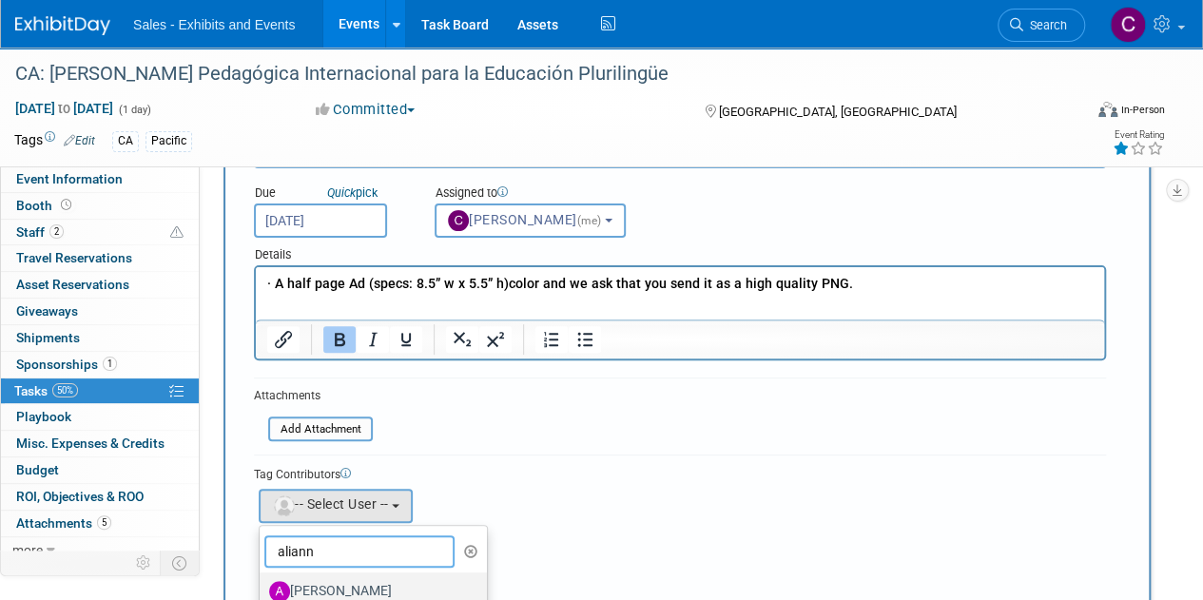
type input "aliann"
click at [346, 577] on label "Alianna Ortu" at bounding box center [368, 591] width 199 height 30
click at [262, 583] on input "Alianna Ortu" at bounding box center [256, 589] width 12 height 12
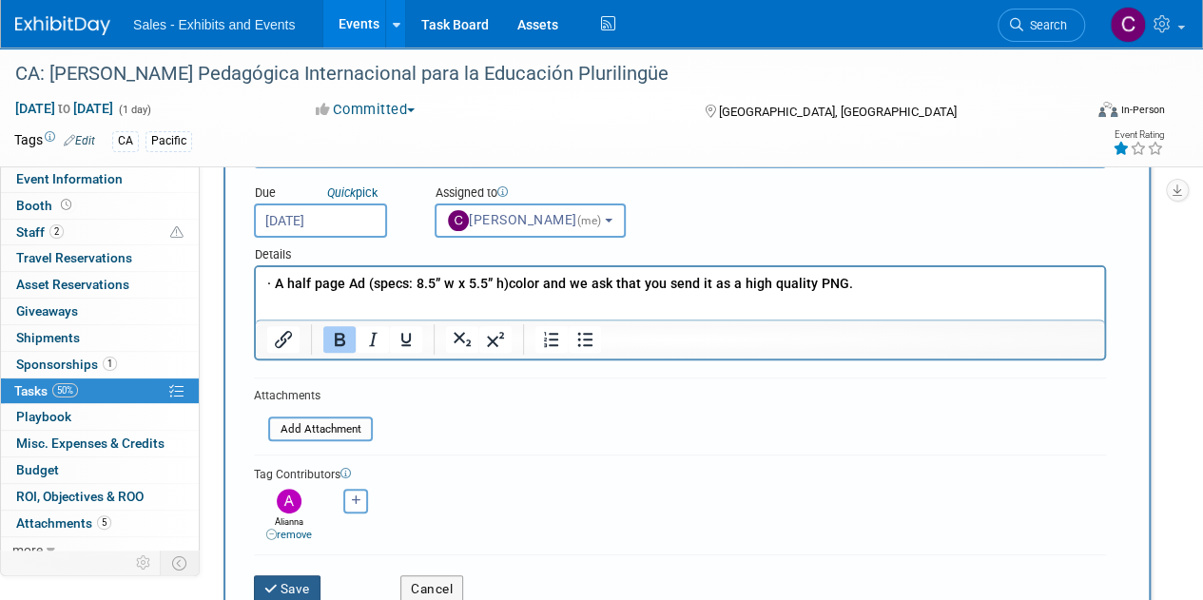
click at [299, 588] on button "Save" at bounding box center [287, 588] width 67 height 27
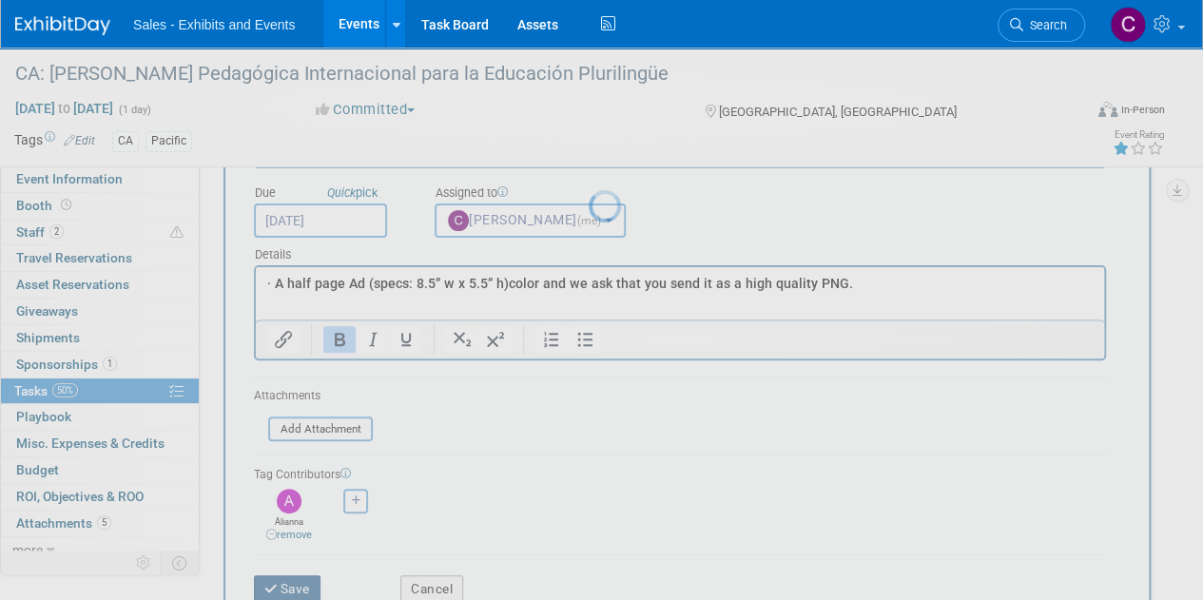
scroll to position [0, 0]
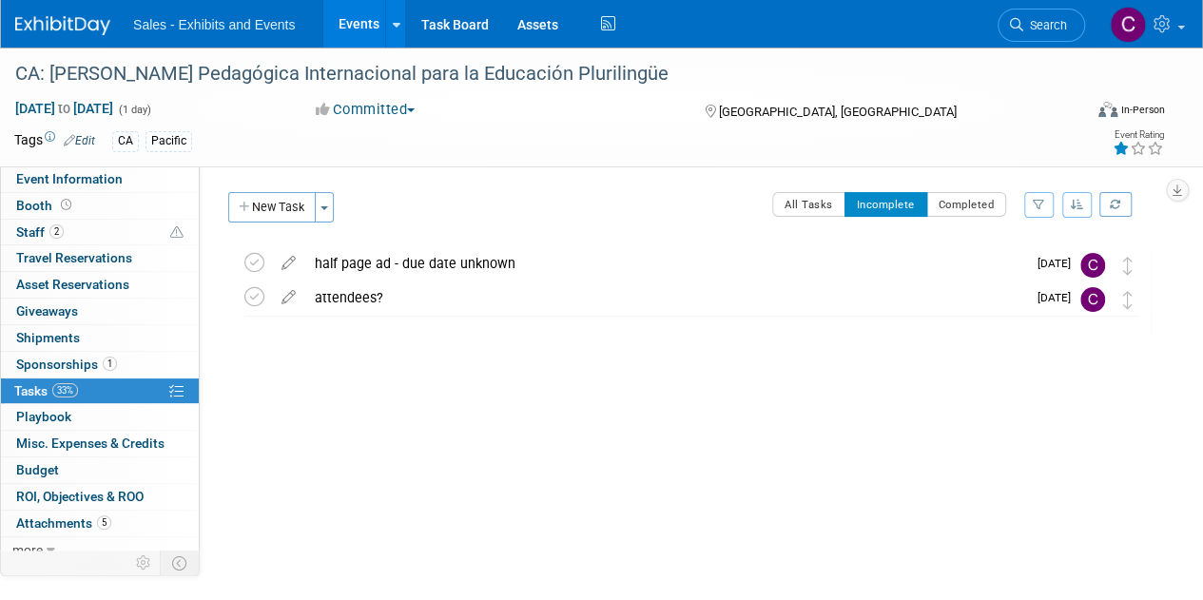
click at [371, 27] on link "Events" at bounding box center [357, 24] width 69 height 48
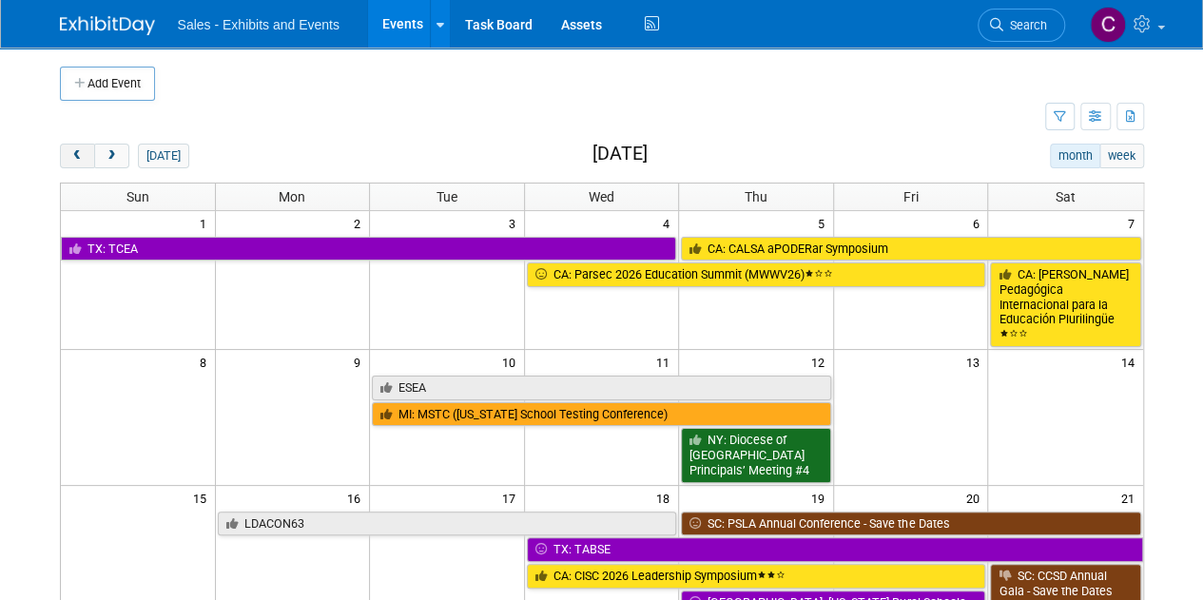
click at [79, 160] on span "prev" at bounding box center [77, 156] width 14 height 12
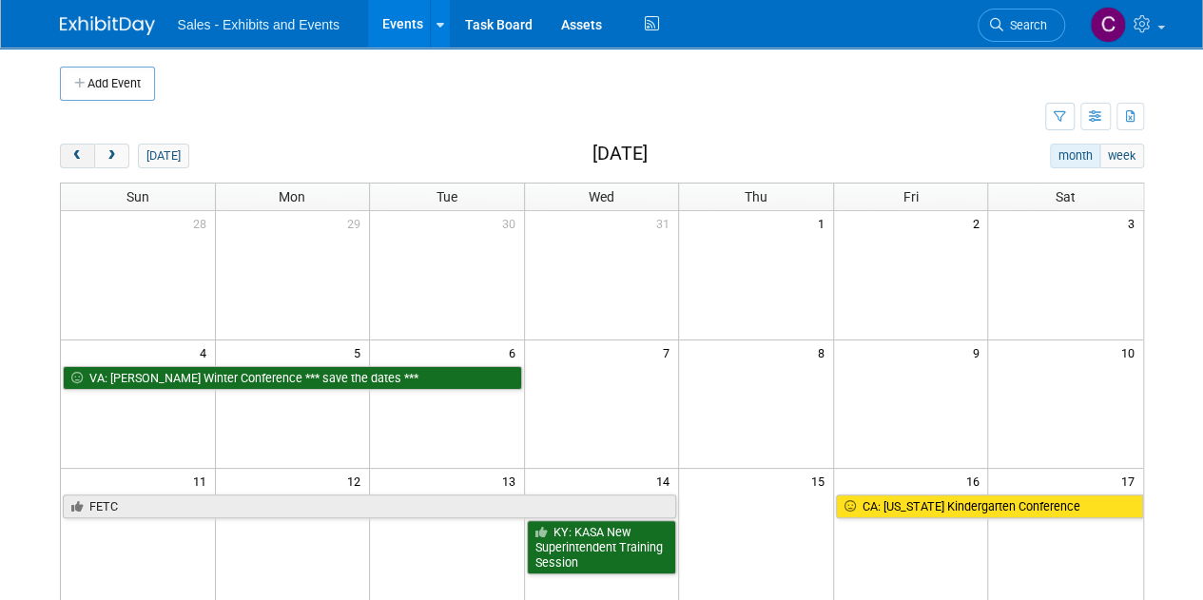
click at [79, 160] on span "prev" at bounding box center [77, 156] width 14 height 12
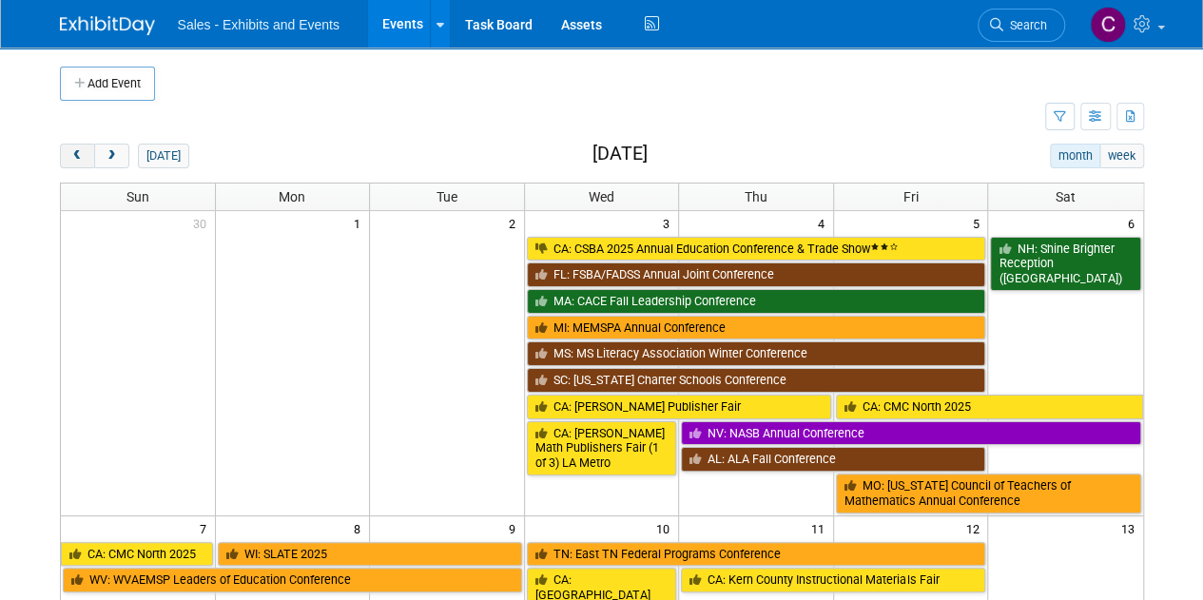
click at [79, 160] on span "prev" at bounding box center [77, 156] width 14 height 12
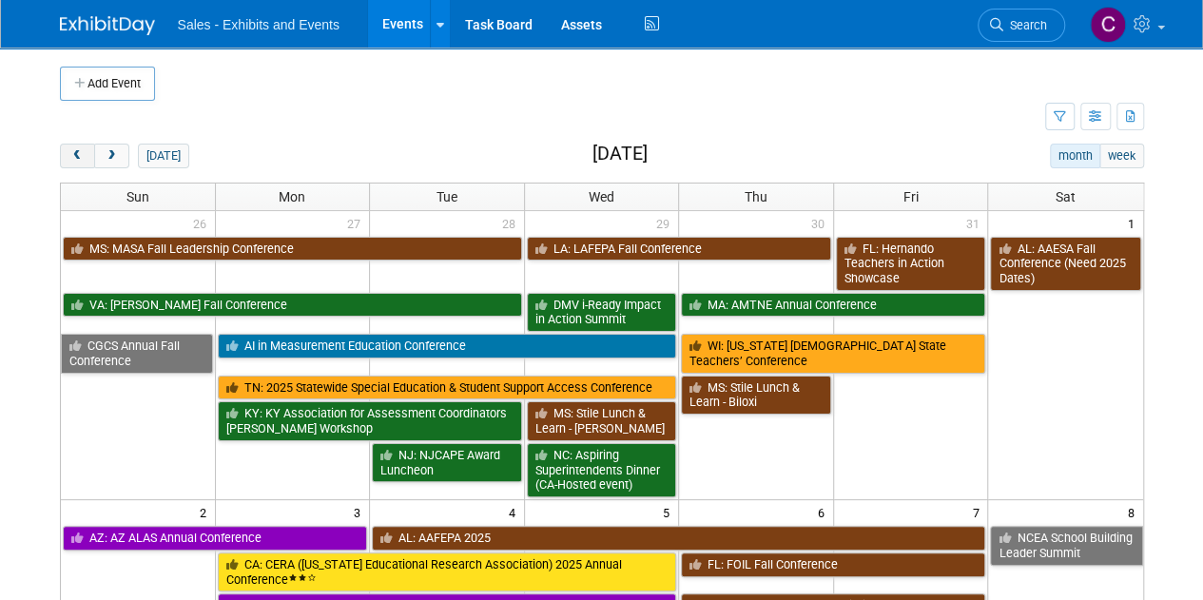
click at [79, 160] on span "prev" at bounding box center [77, 156] width 14 height 12
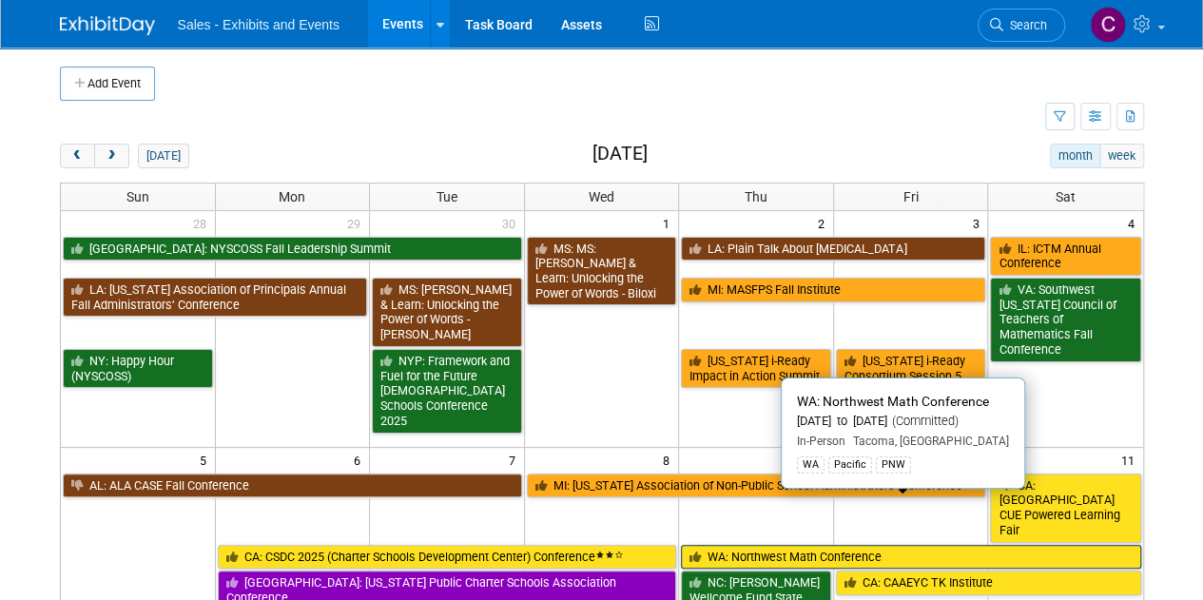
click at [766, 569] on td "NC: [PERSON_NAME] Wellcome Fund State Superintendent of the Year Banquet" at bounding box center [756, 604] width 155 height 71
click at [721, 545] on link "WA: Northwest Math Conference" at bounding box center [910, 557] width 459 height 25
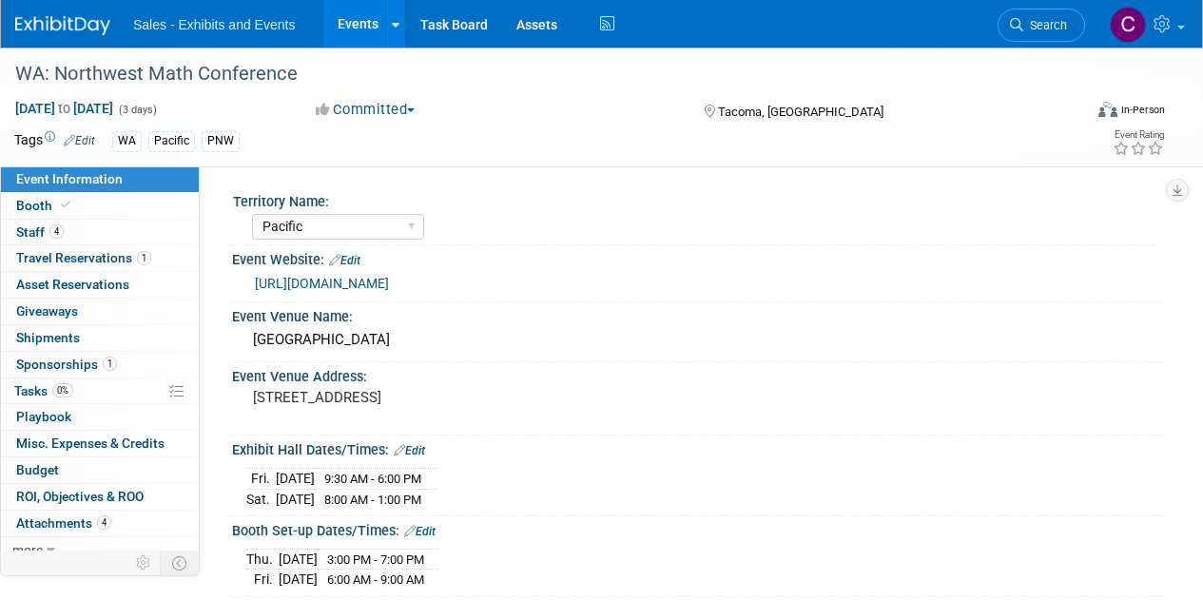
select select "Pacific"
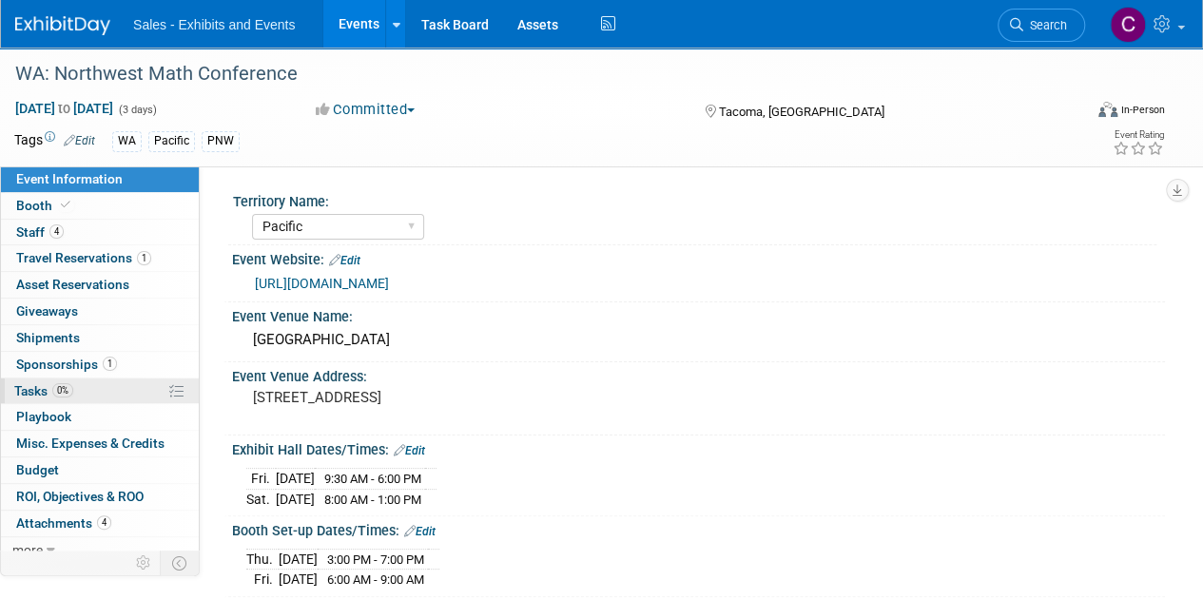
click at [23, 390] on span "Tasks 0%" at bounding box center [43, 390] width 59 height 15
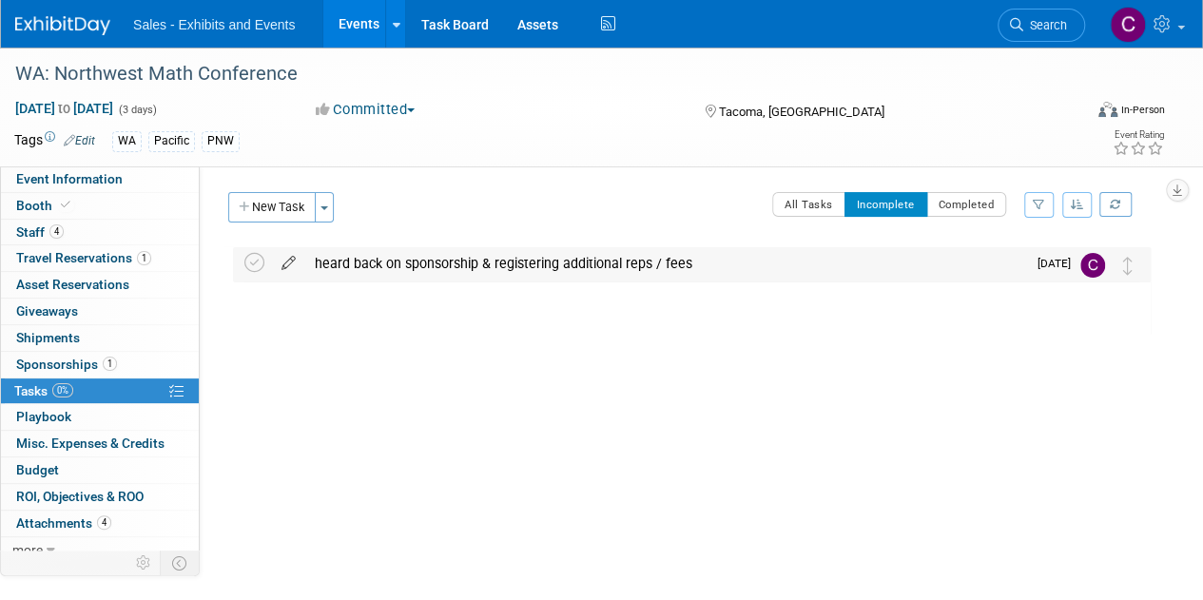
click at [279, 263] on icon at bounding box center [288, 259] width 33 height 24
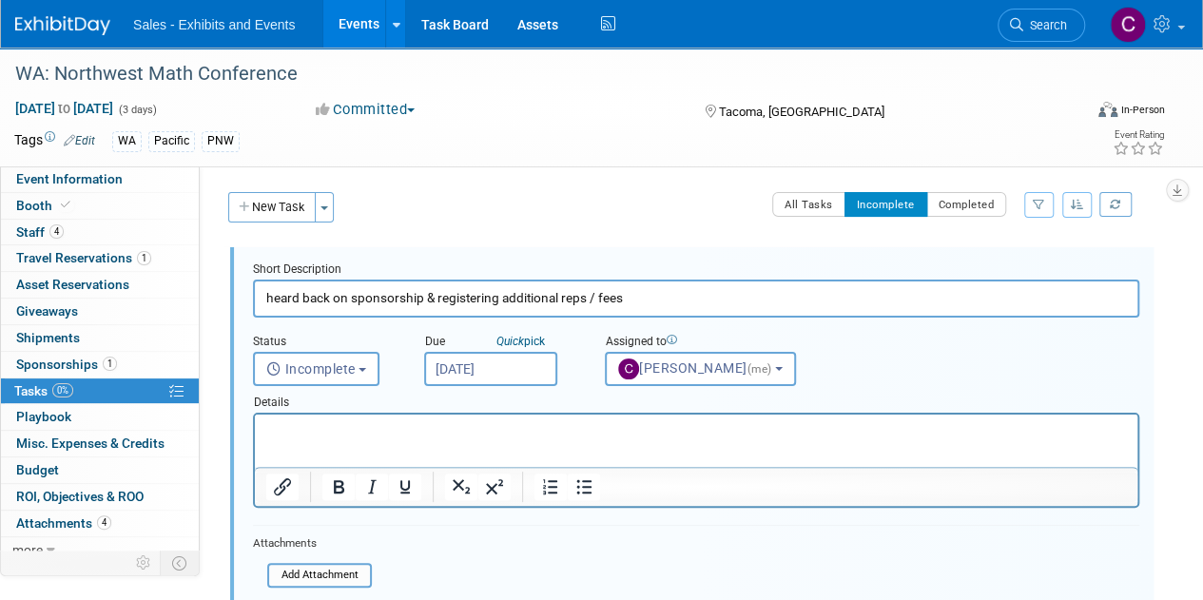
click at [281, 301] on input "heard back on sponsorship & registering additional reps / fees" at bounding box center [696, 298] width 886 height 37
click at [382, 299] on input "heard back on sponsorship & registering additional reps / fees" at bounding box center [696, 298] width 886 height 37
drag, startPoint x: 382, startPoint y: 299, endPoint x: 428, endPoint y: 300, distance: 45.6
click at [428, 300] on input "heard back on sponsorship & registering additional reps / fees" at bounding box center [696, 298] width 886 height 37
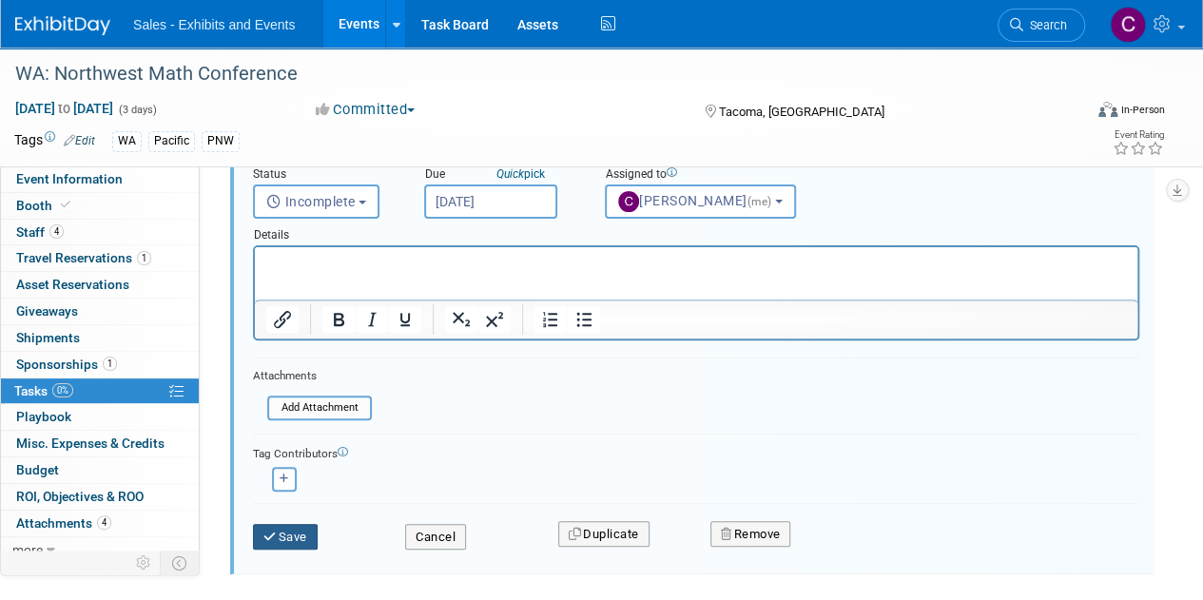
type input "heard back on registering additional reps / fees"
click at [282, 545] on button "Save" at bounding box center [285, 537] width 65 height 27
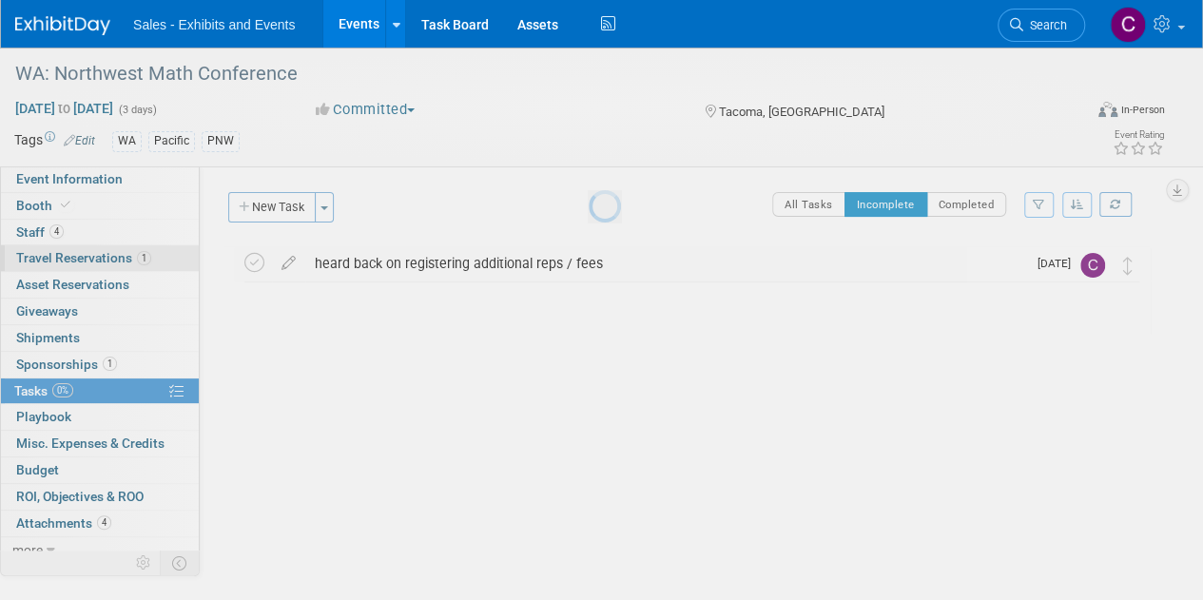
scroll to position [0, 0]
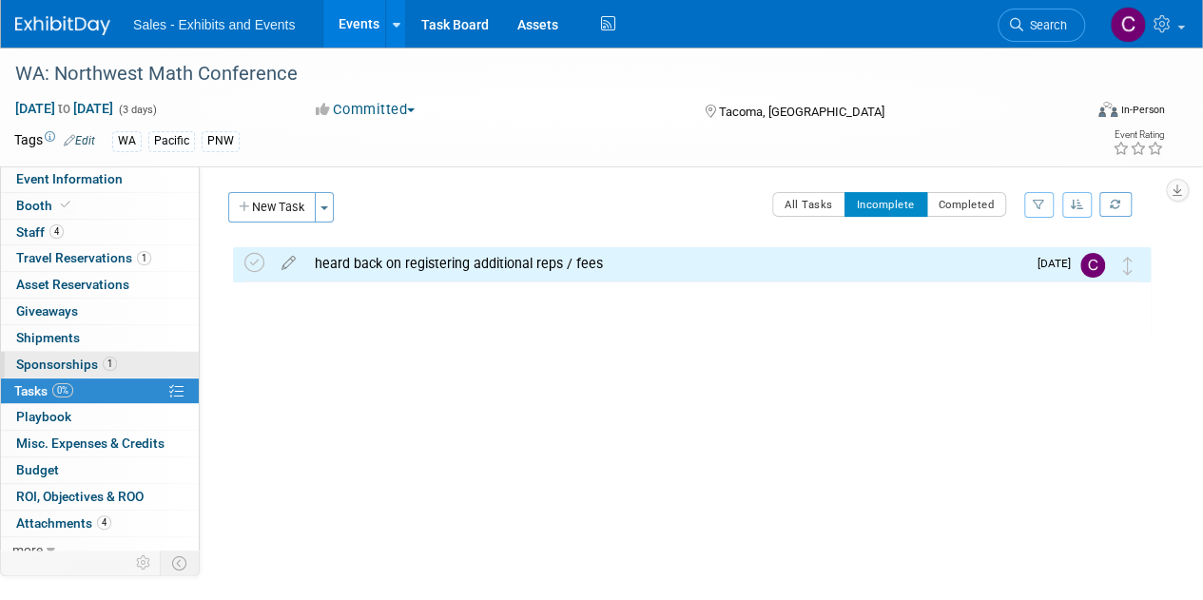
click at [36, 357] on span "Sponsorships 1" at bounding box center [66, 364] width 101 height 15
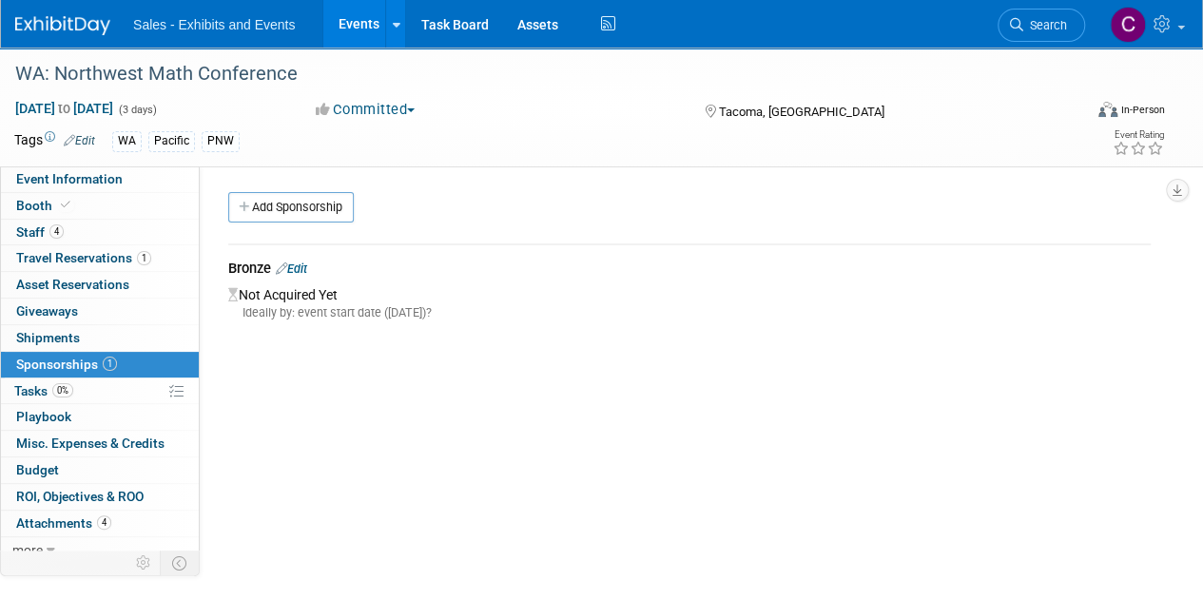
click at [303, 267] on link "Edit" at bounding box center [291, 268] width 31 height 14
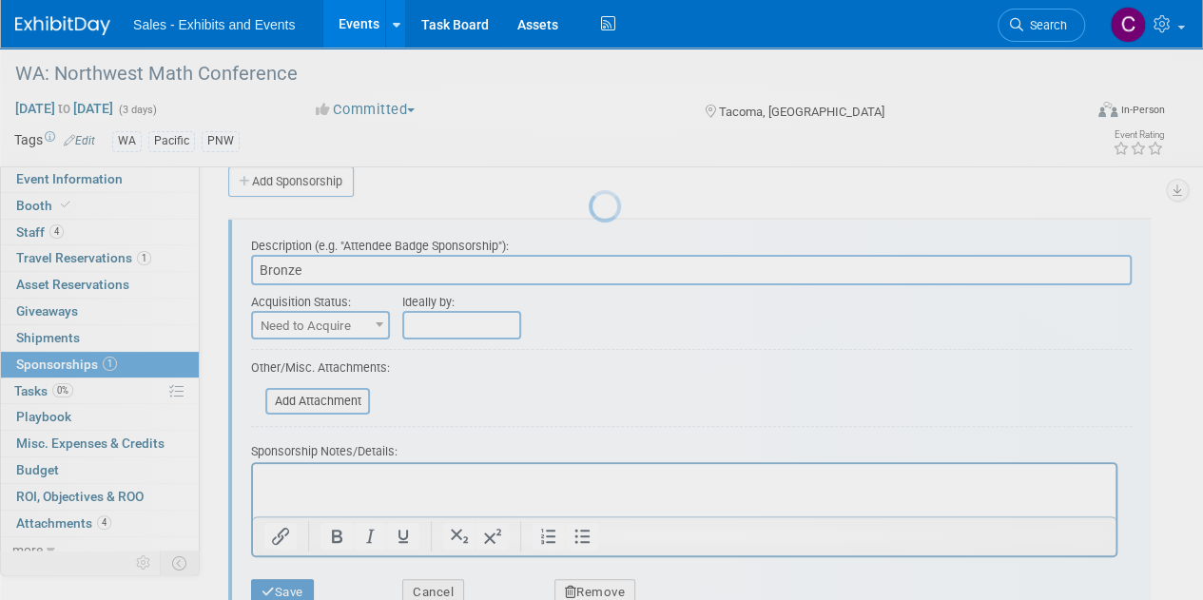
scroll to position [28, 0]
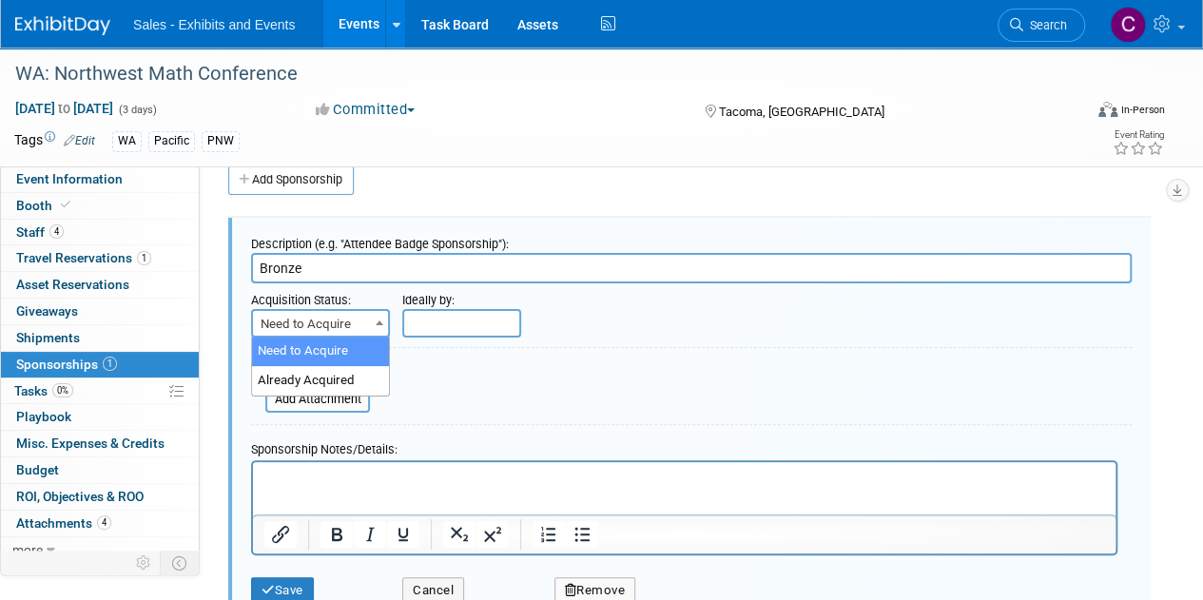
click at [320, 333] on span "Need to Acquire" at bounding box center [320, 324] width 135 height 27
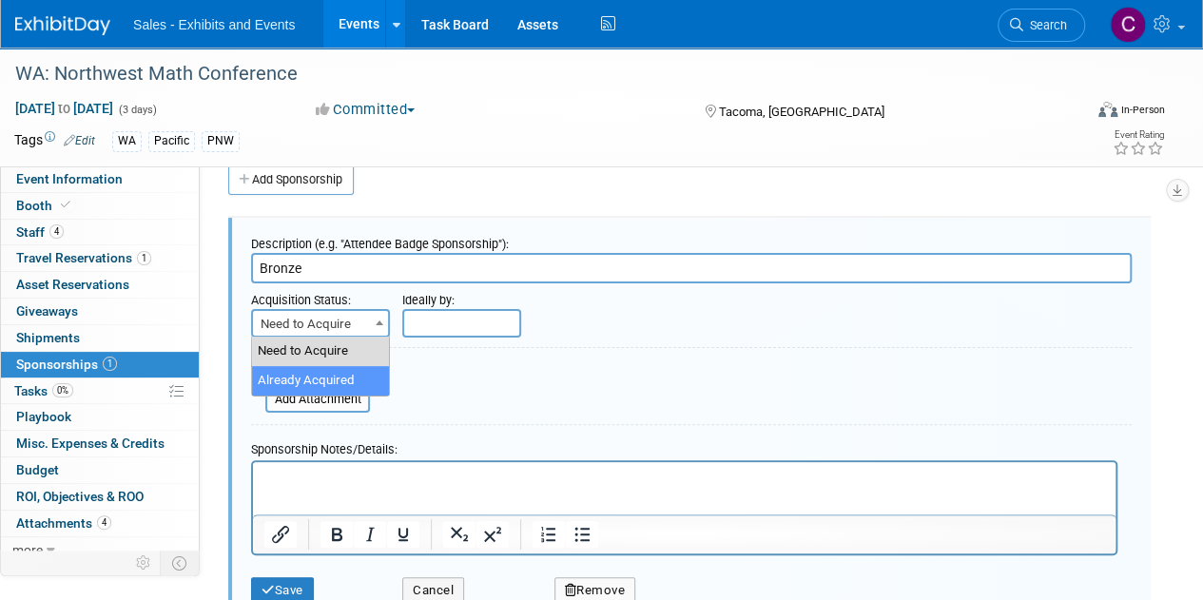
select select "2"
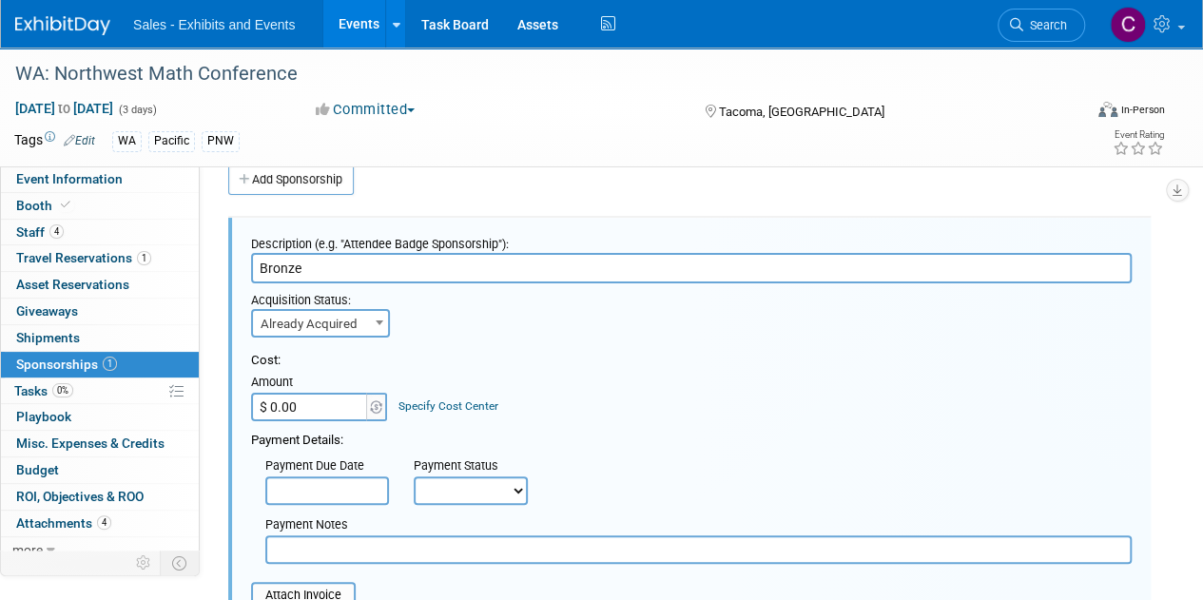
click at [326, 403] on input "$ 0.00" at bounding box center [310, 407] width 119 height 29
type input "$ 250.00"
click at [432, 490] on select "Not Paid Yet Partially Paid Paid in Full" at bounding box center [471, 490] width 114 height 29
select select "1"
click at [414, 476] on select "Not Paid Yet Partially Paid Paid in Full" at bounding box center [471, 490] width 114 height 29
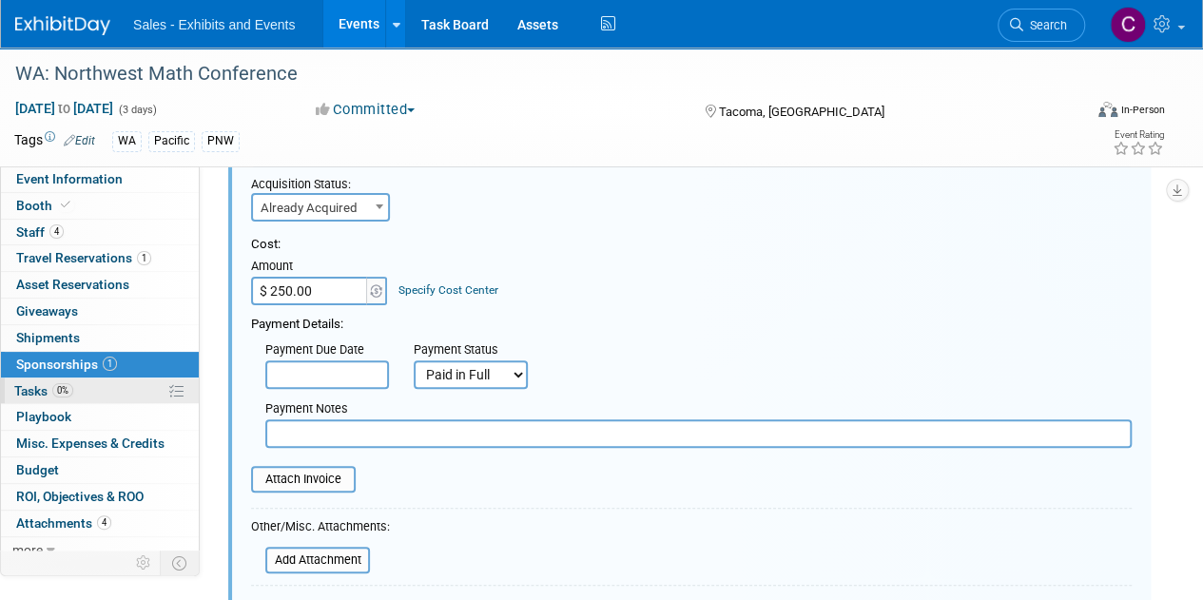
scroll to position [238, 0]
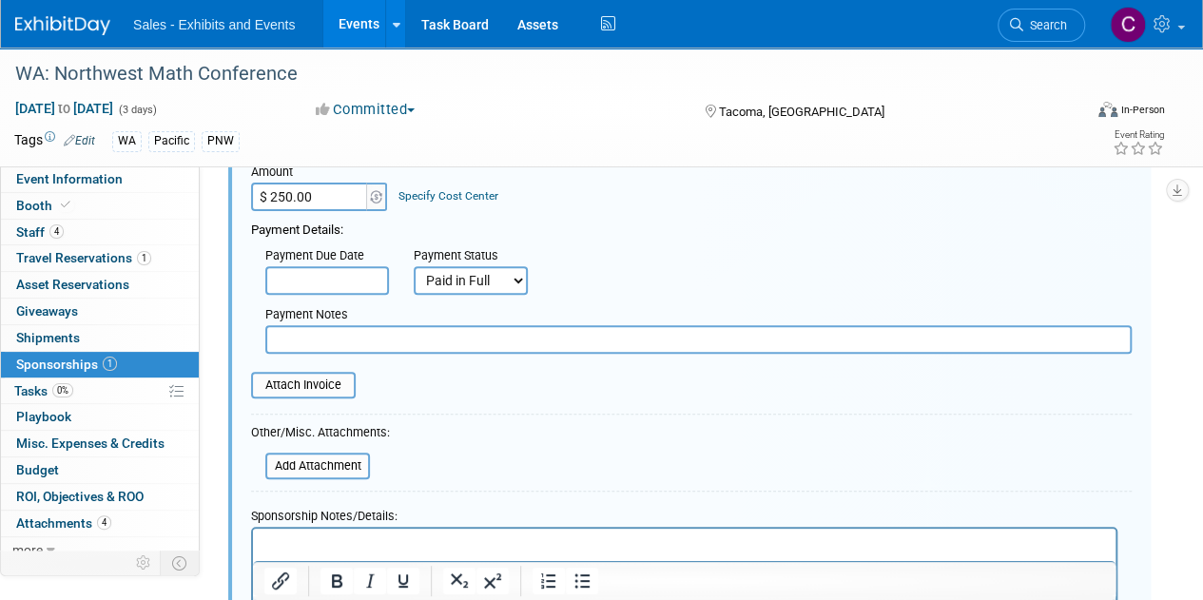
click at [374, 336] on input "text" at bounding box center [698, 339] width 866 height 29
type input "amex"
click at [315, 383] on input "file" at bounding box center [240, 385] width 226 height 23
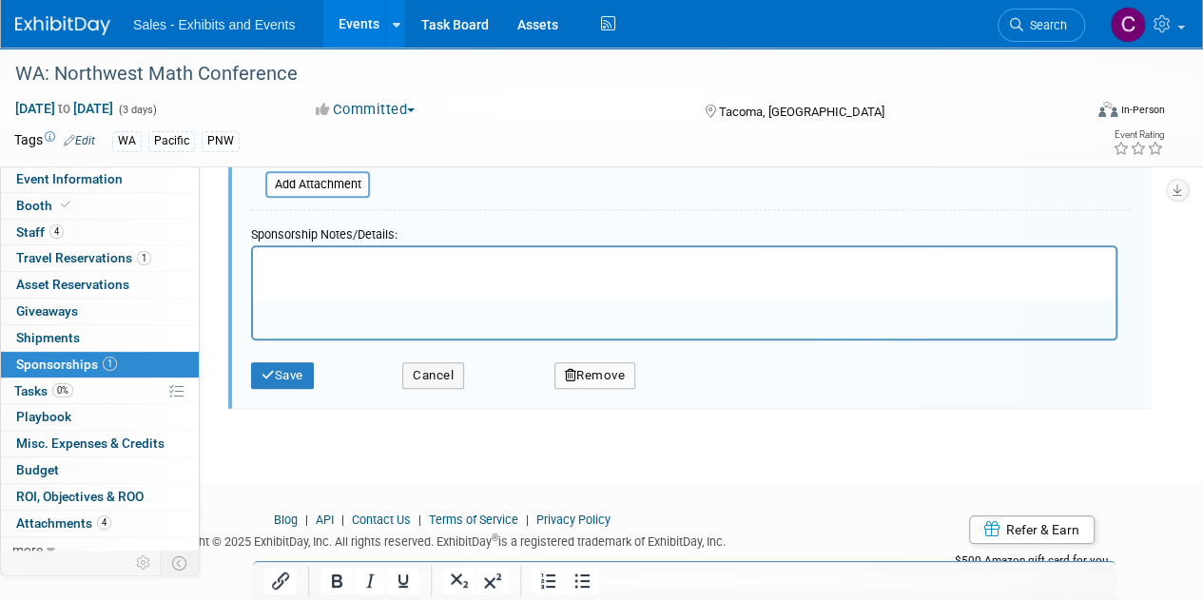
scroll to position [537, 0]
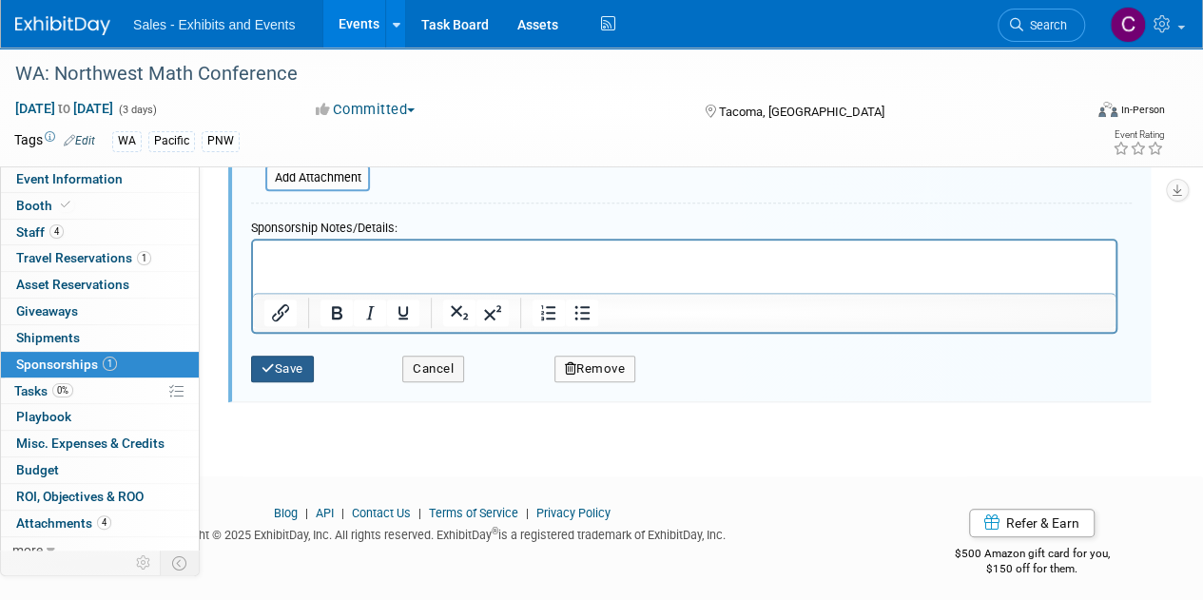
click at [269, 357] on button "Save" at bounding box center [282, 369] width 63 height 27
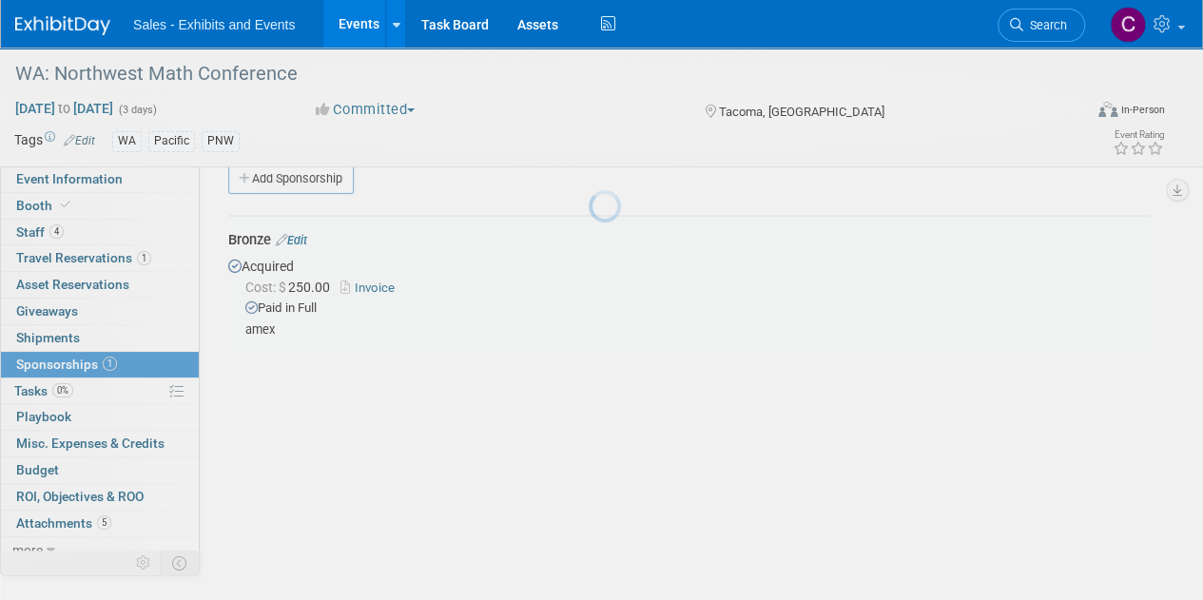
scroll to position [28, 0]
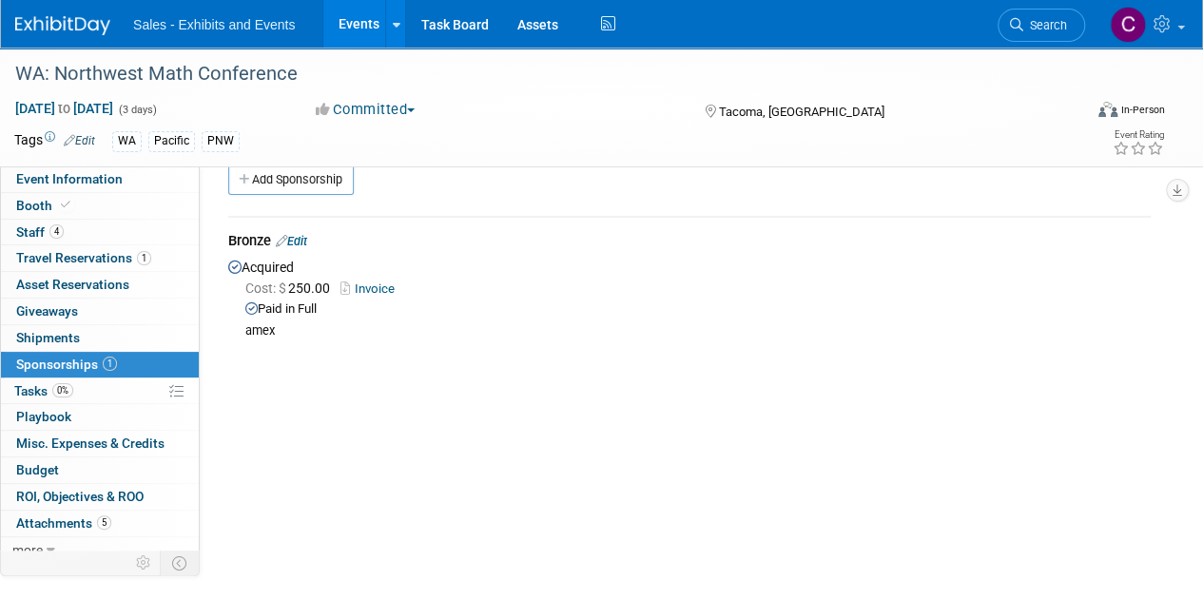
click at [349, 16] on link "Events" at bounding box center [357, 24] width 69 height 48
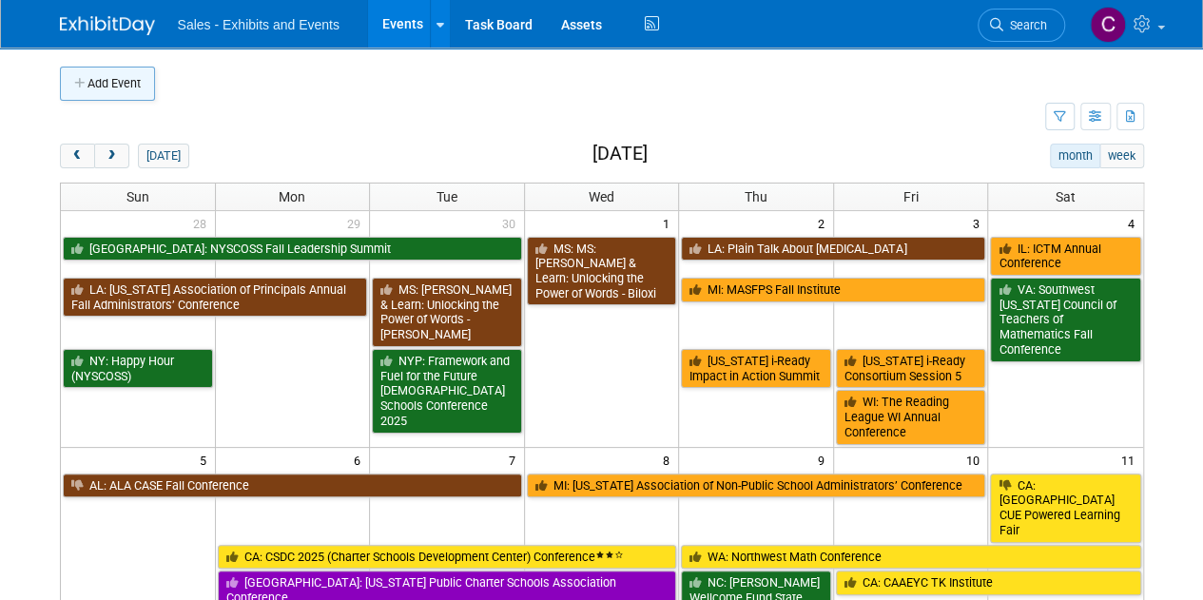
click at [145, 92] on button "Add Event" at bounding box center [107, 84] width 95 height 34
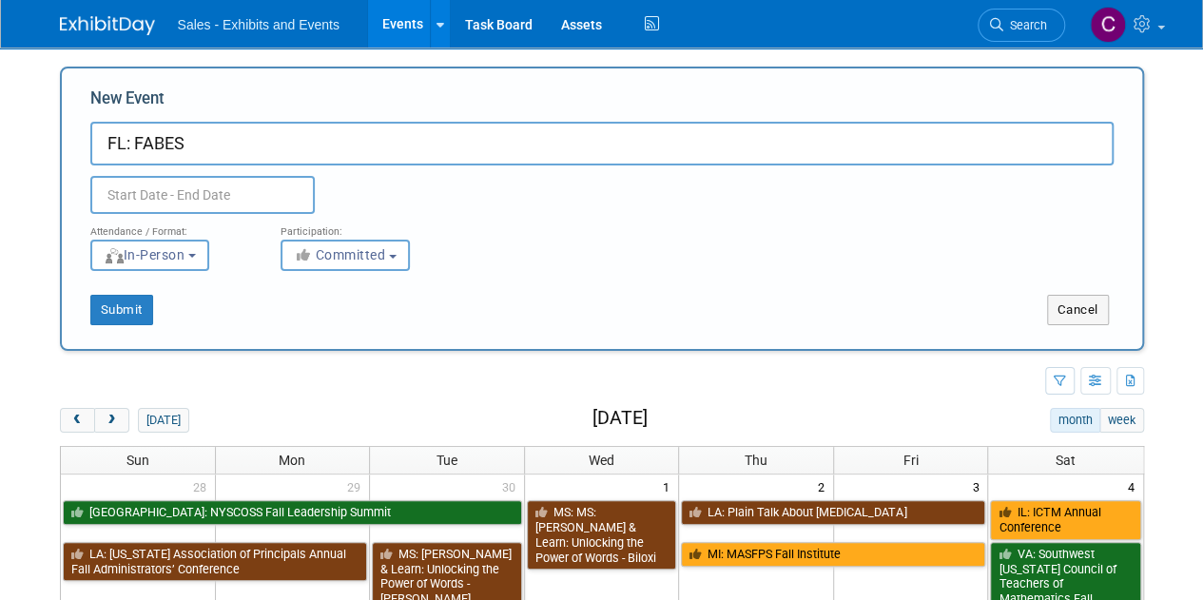
type input "FL: FABES"
click at [188, 201] on input "text" at bounding box center [202, 195] width 224 height 38
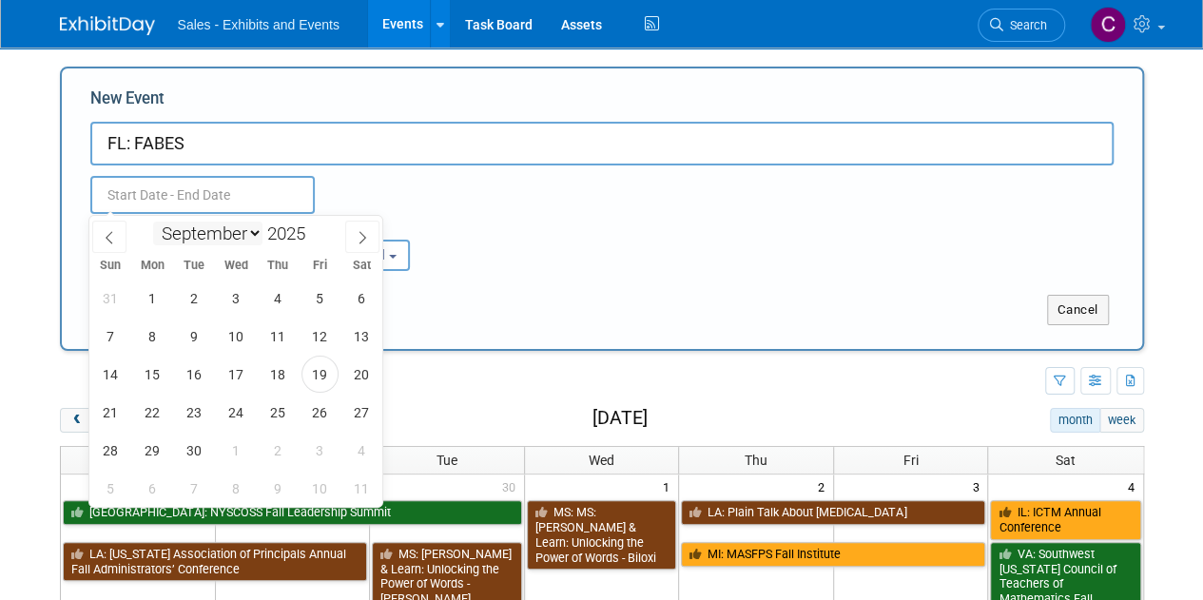
click at [241, 238] on select "January February March April May June July August September October November De…" at bounding box center [207, 234] width 109 height 24
select select "10"
click at [153, 222] on select "January February March April May June July August September October November De…" at bounding box center [207, 234] width 109 height 24
click at [158, 336] on span "3" at bounding box center [152, 336] width 37 height 37
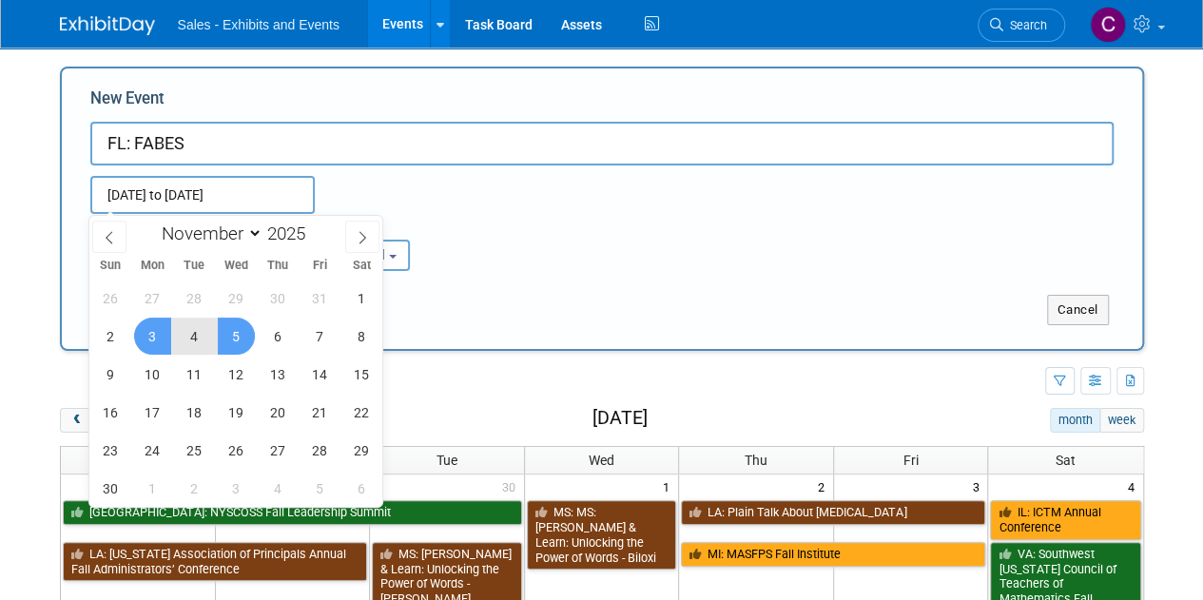
click at [233, 345] on span "5" at bounding box center [236, 336] width 37 height 37
type input "[DATE] to [DATE]"
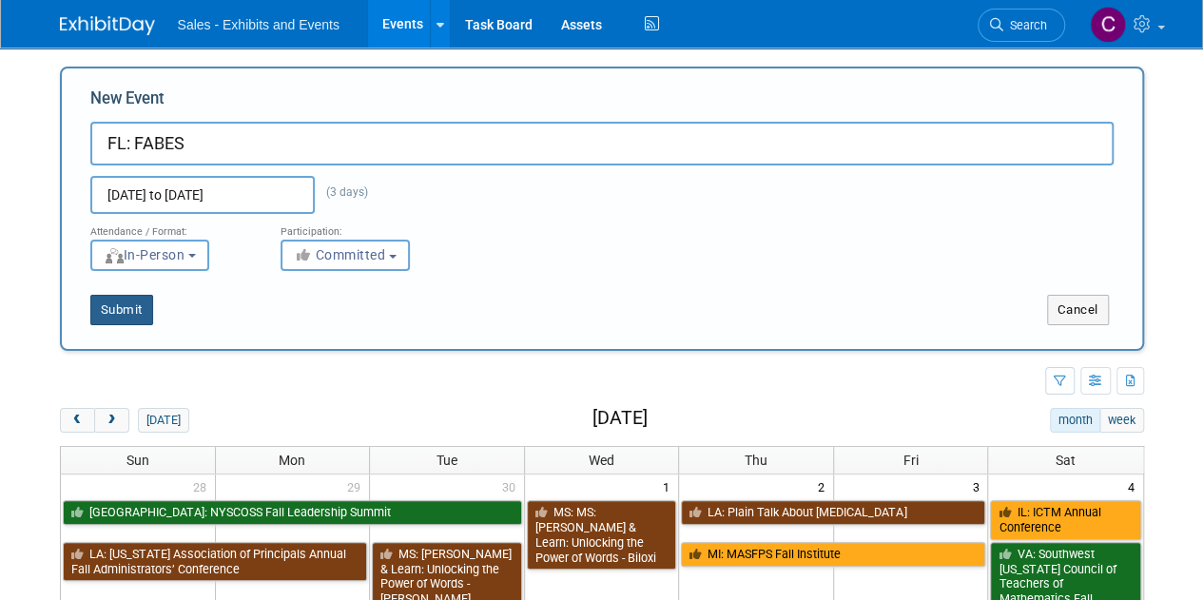
click at [127, 304] on button "Submit" at bounding box center [121, 310] width 63 height 30
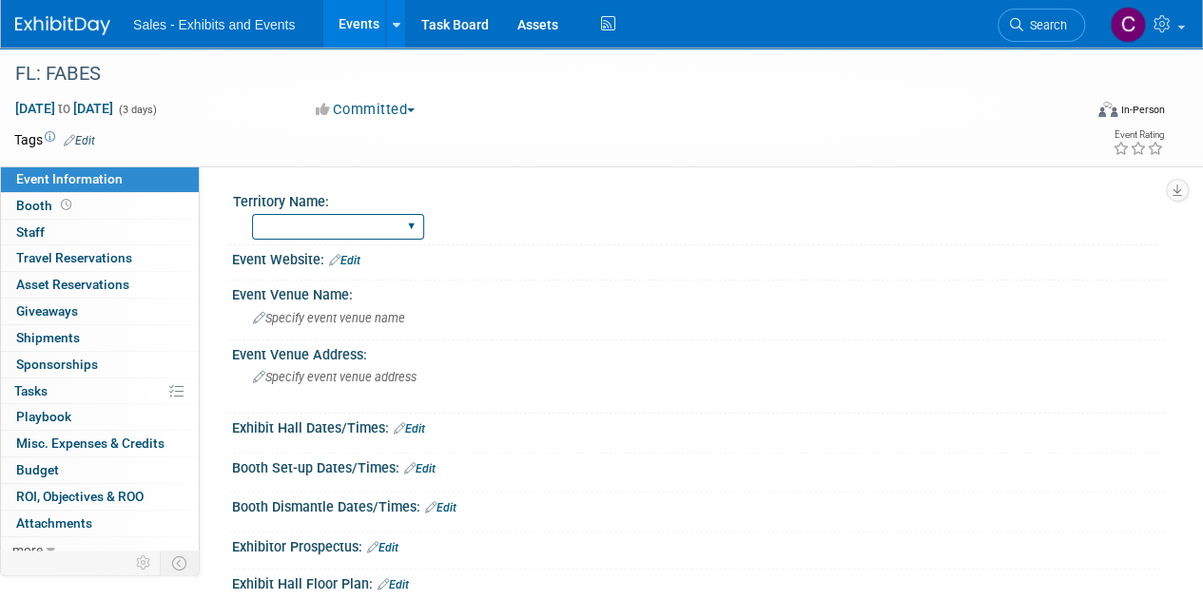
click at [331, 233] on select "Atlantic Southeast Central Southwest Pacific Mountain National Strategic Partne…" at bounding box center [338, 227] width 172 height 26
select select "Southeast"
click at [252, 214] on select "Atlantic Southeast Central Southwest Pacific Mountain National Strategic Partne…" at bounding box center [338, 227] width 172 height 26
click at [87, 144] on link "Edit" at bounding box center [79, 140] width 31 height 13
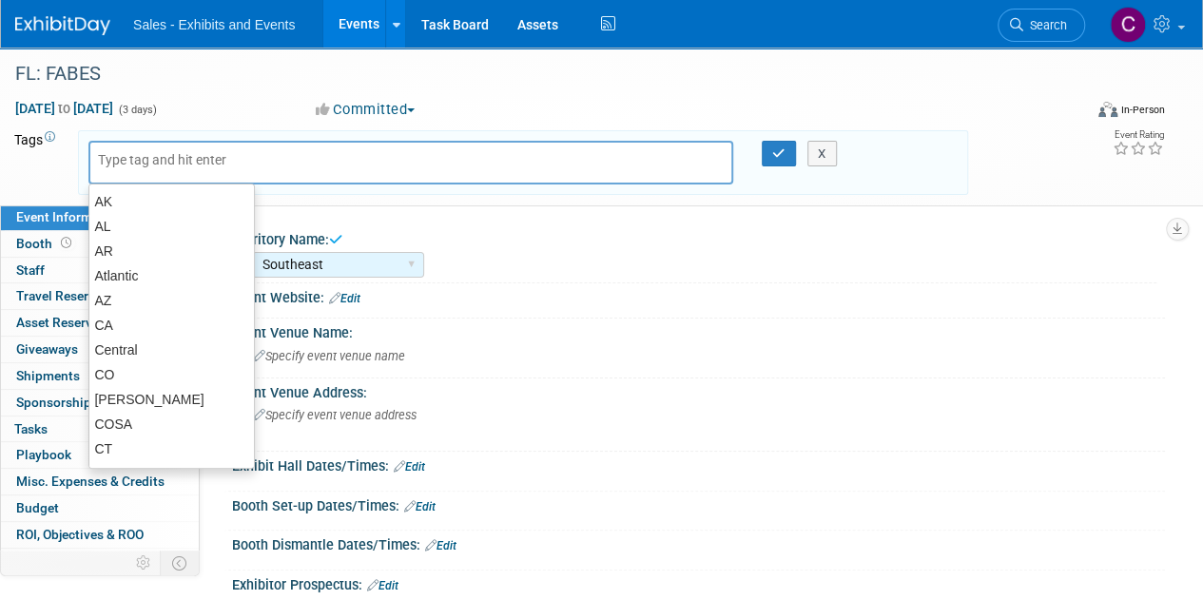
type input "f"
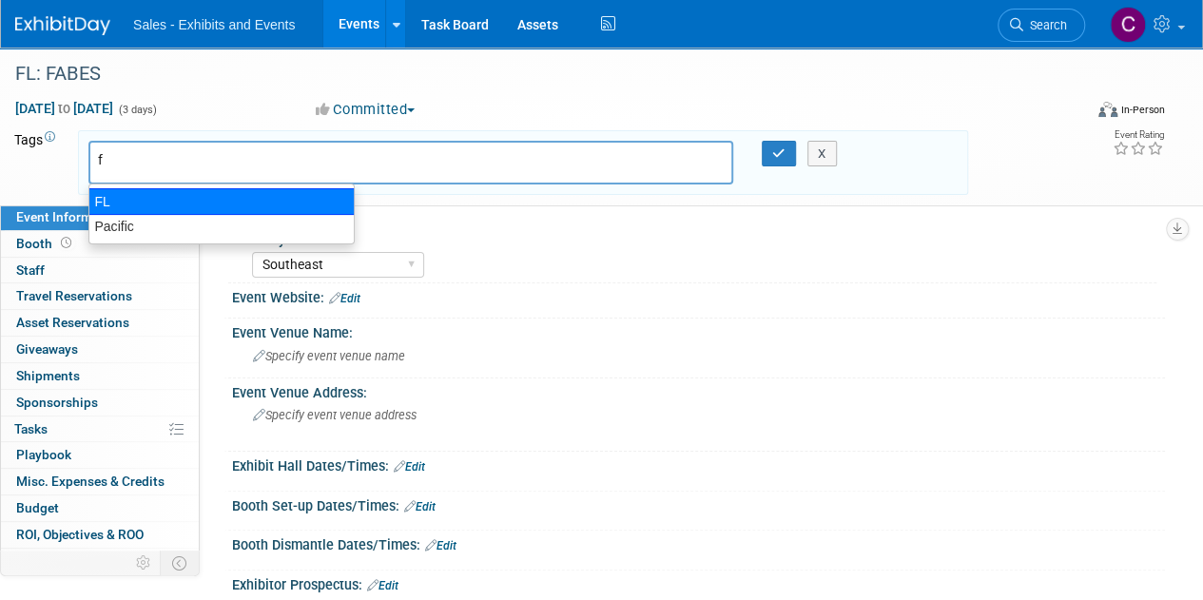
click at [111, 198] on div "FL" at bounding box center [221, 201] width 266 height 27
type input "FL"
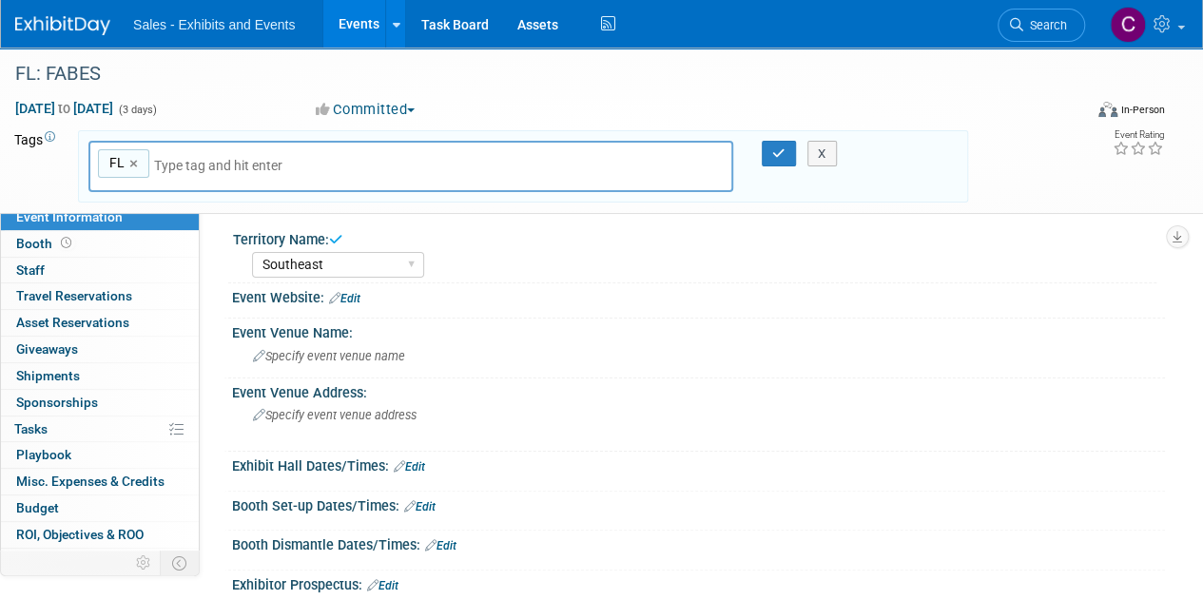
type input "s"
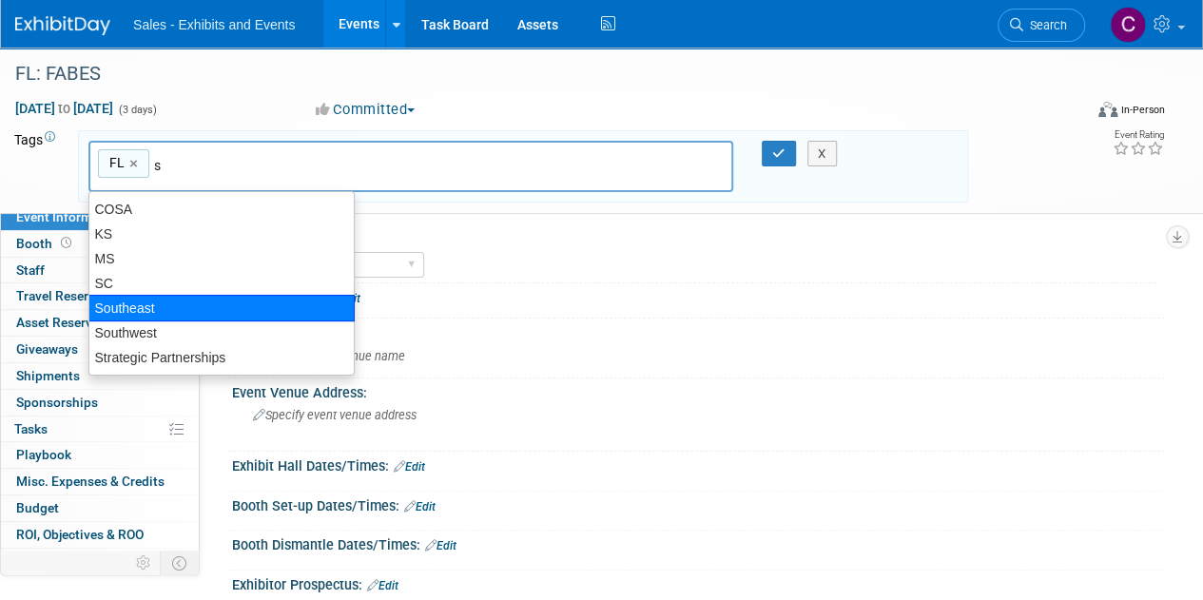
click at [130, 309] on div "Southeast" at bounding box center [221, 308] width 266 height 27
type input "FL, Southeast"
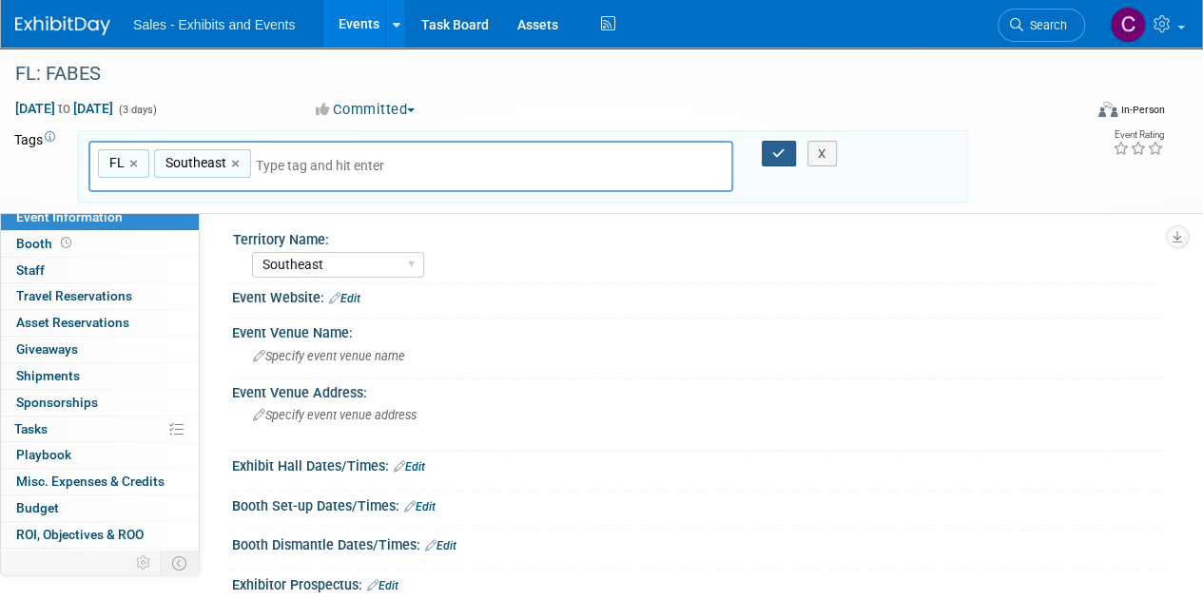
click at [778, 153] on icon "button" at bounding box center [778, 153] width 13 height 12
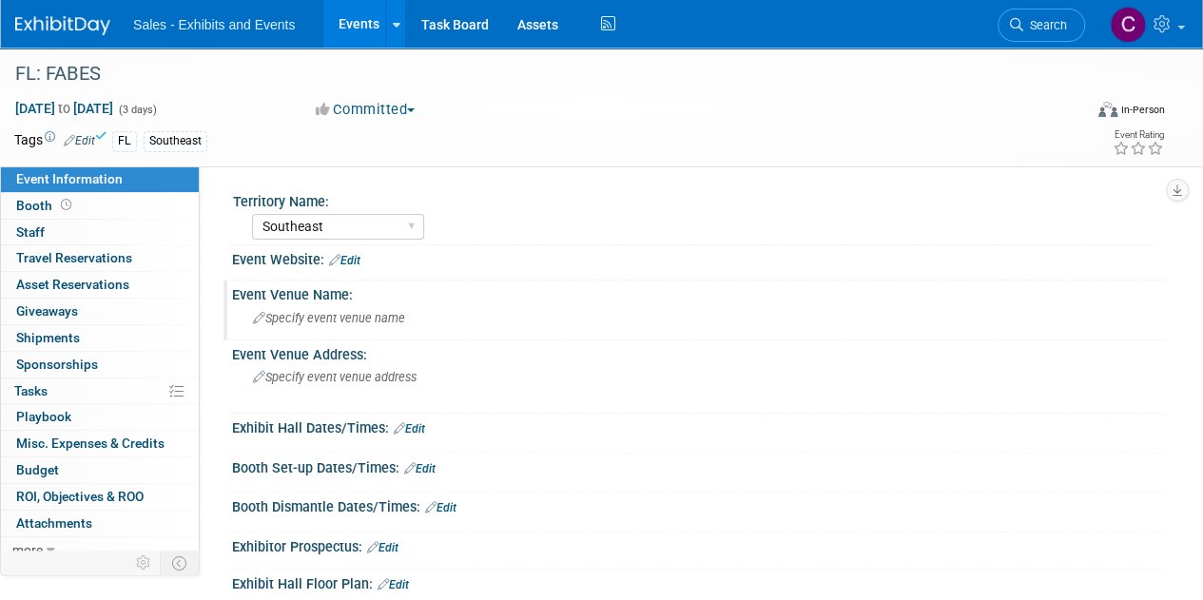
click at [337, 326] on div "Specify event venue name" at bounding box center [698, 317] width 904 height 29
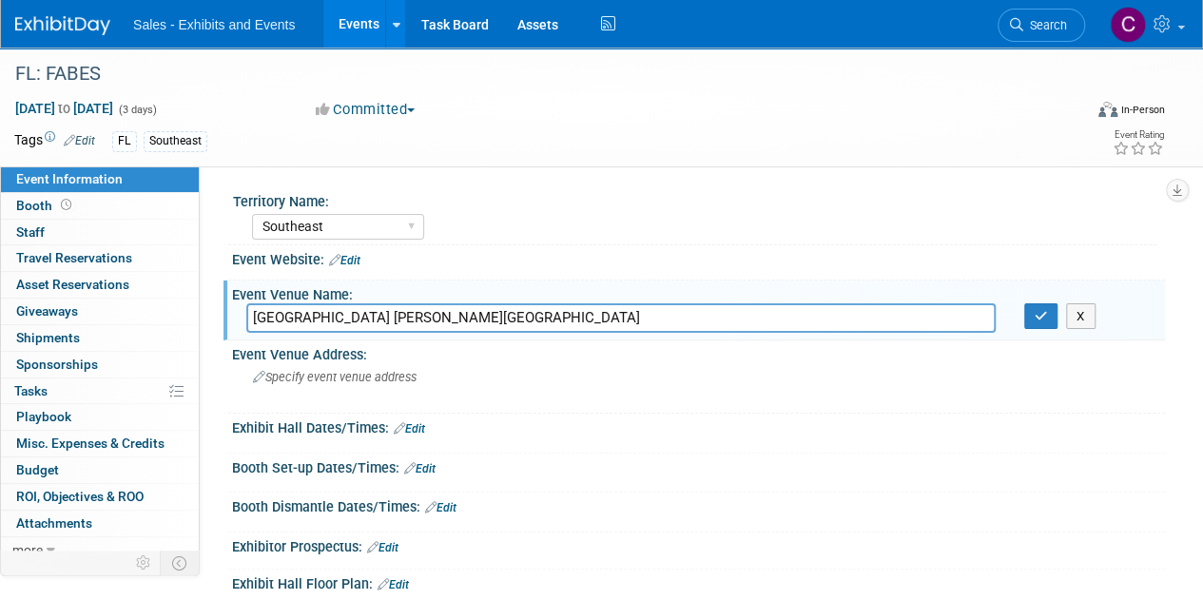
click at [484, 312] on input "[GEOGRAPHIC_DATA] [PERSON_NAME][GEOGRAPHIC_DATA]" at bounding box center [620, 317] width 749 height 29
click at [512, 311] on input "[GEOGRAPHIC_DATA] [PERSON_NAME][GEOGRAPHIC_DATA]" at bounding box center [620, 317] width 749 height 29
type input "[GEOGRAPHIC_DATA]"
click at [1031, 321] on button "button" at bounding box center [1041, 316] width 34 height 27
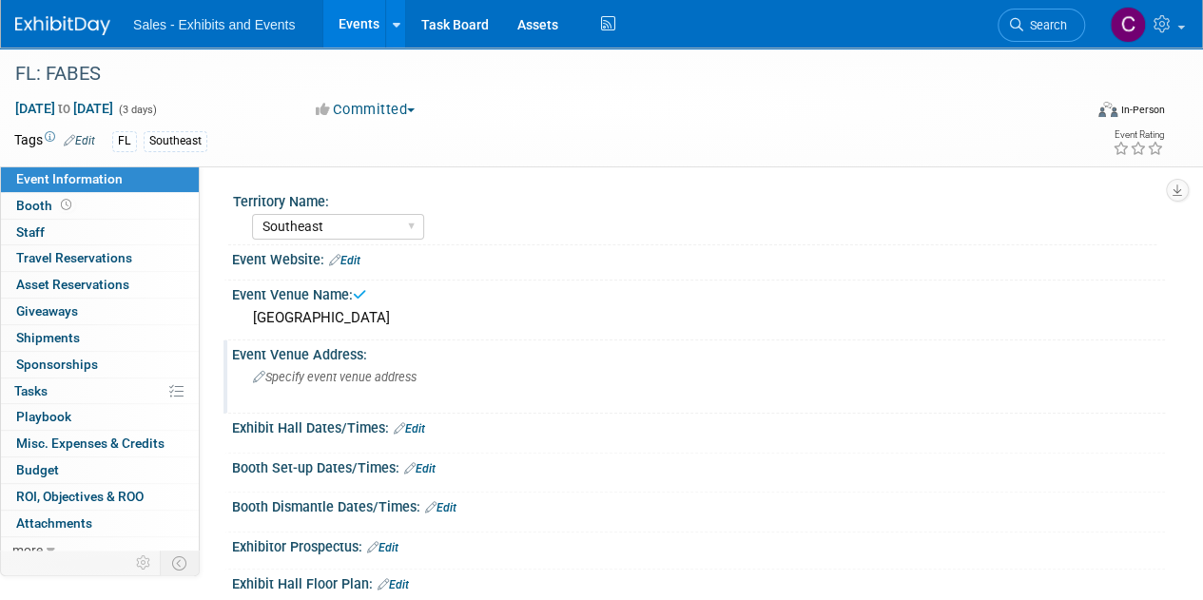
click at [342, 389] on div "Specify event venue address" at bounding box center [426, 384] width 360 height 44
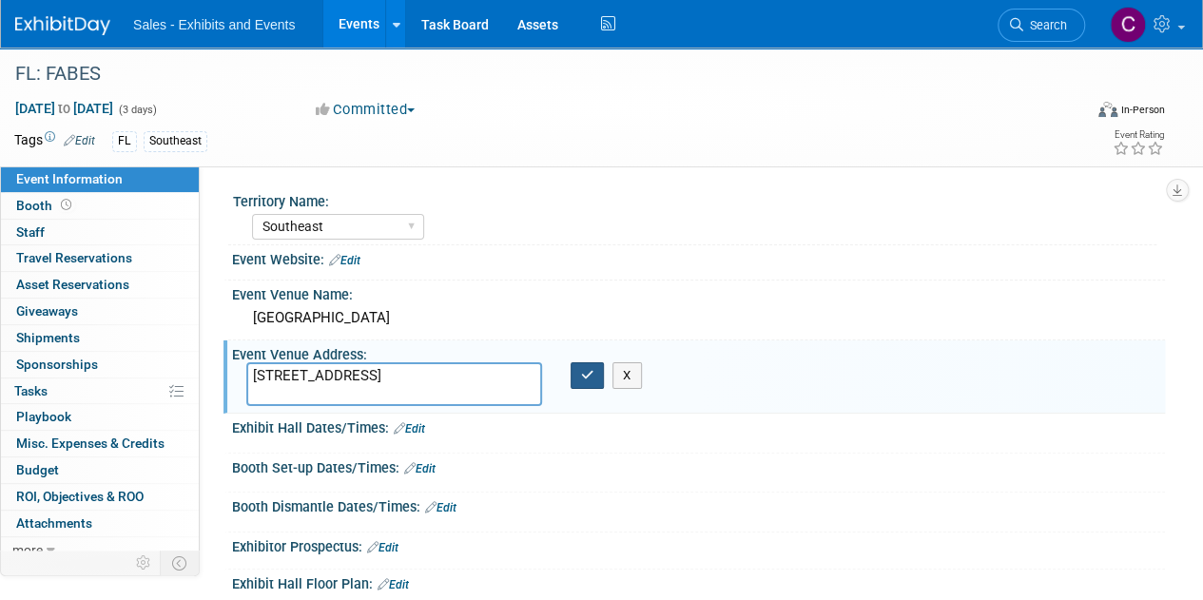
type textarea "[STREET_ADDRESS]"
click at [578, 373] on button "button" at bounding box center [587, 375] width 34 height 27
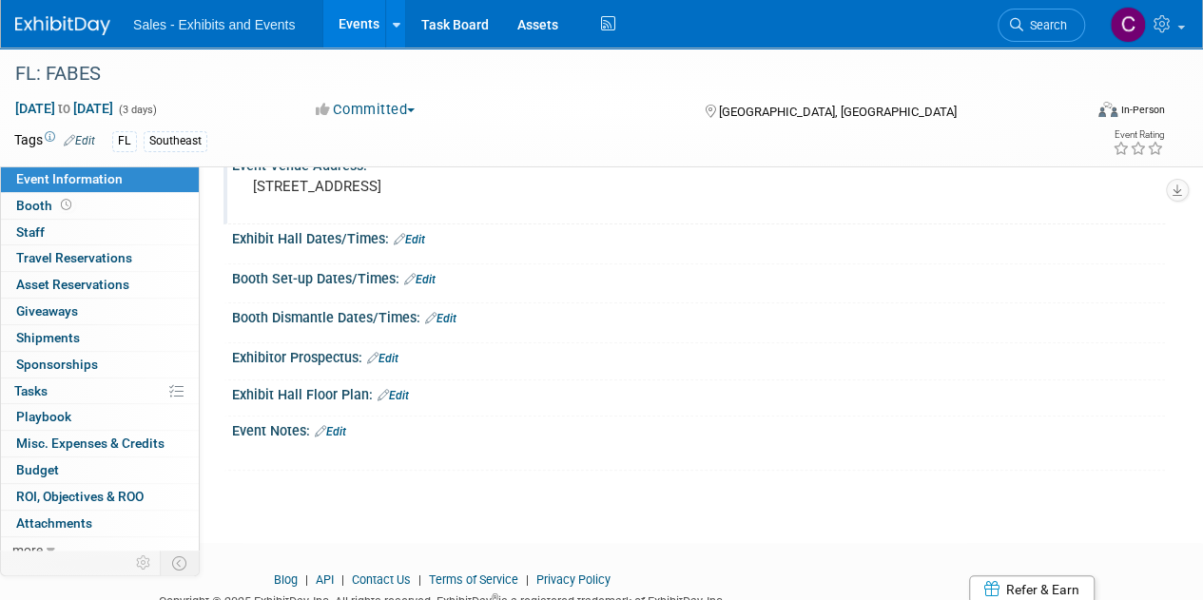
scroll to position [228, 0]
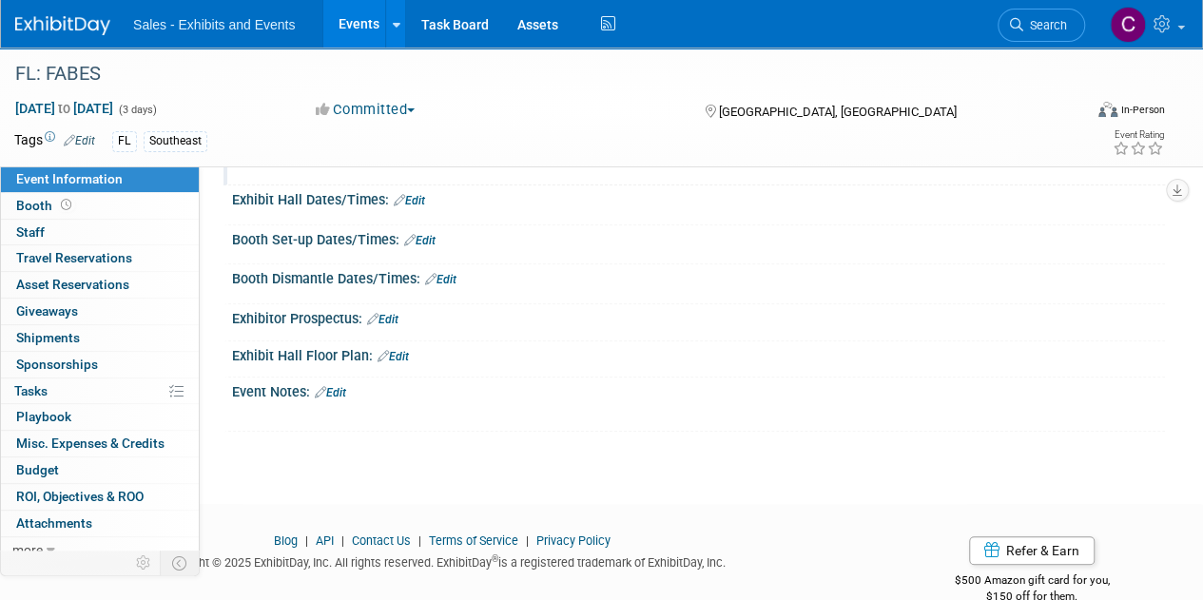
click at [326, 389] on icon at bounding box center [320, 392] width 11 height 12
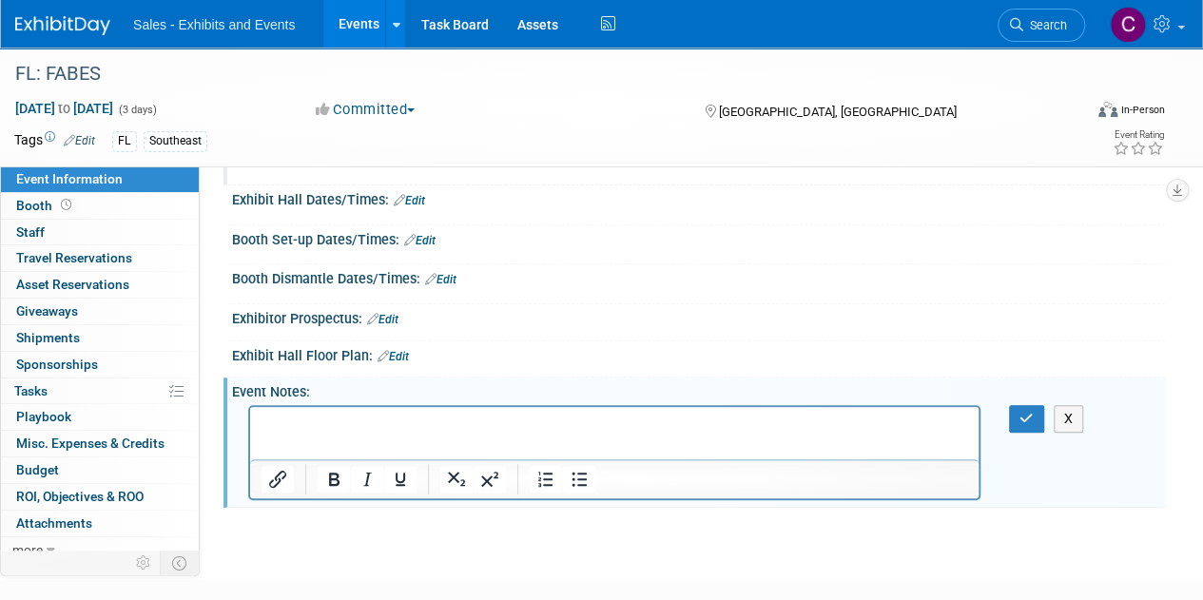
scroll to position [0, 0]
drag, startPoint x: 577, startPoint y: 806, endPoint x: 323, endPoint y: 421, distance: 461.2
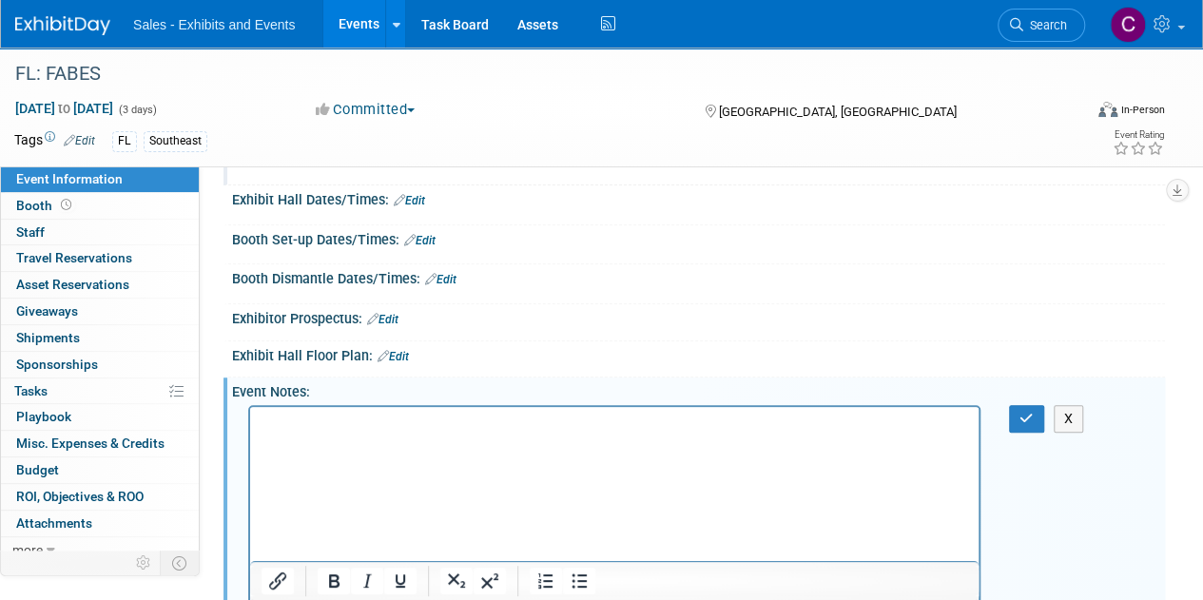
scroll to position [287, 0]
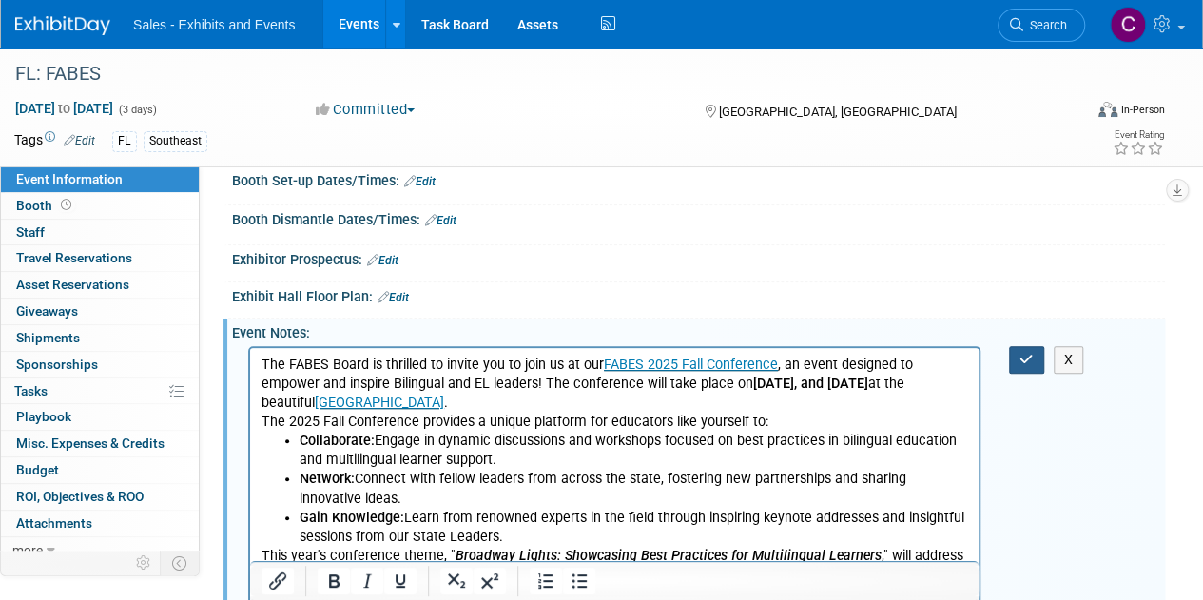
click at [1023, 355] on icon "button" at bounding box center [1026, 359] width 14 height 13
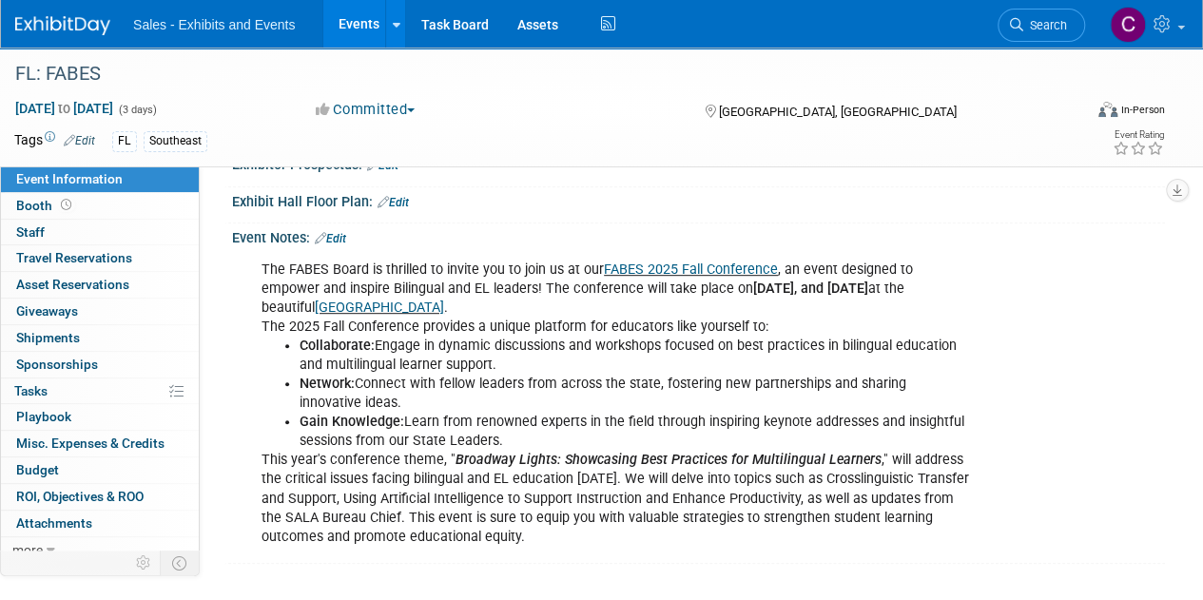
scroll to position [396, 0]
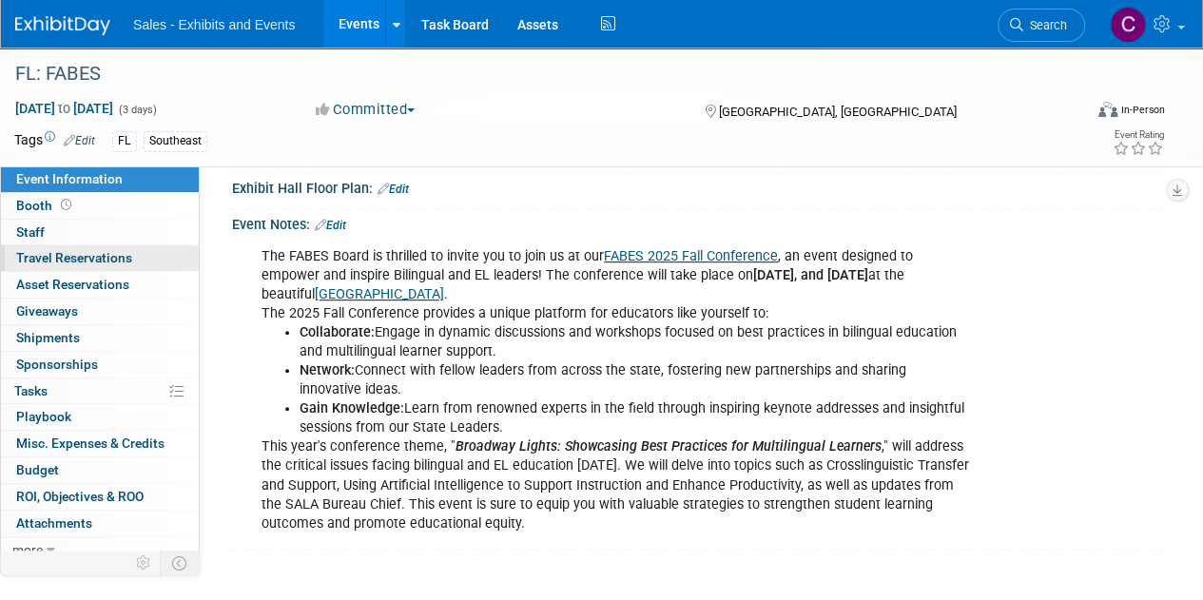
click at [44, 263] on span "Travel Reservations 0" at bounding box center [74, 257] width 116 height 15
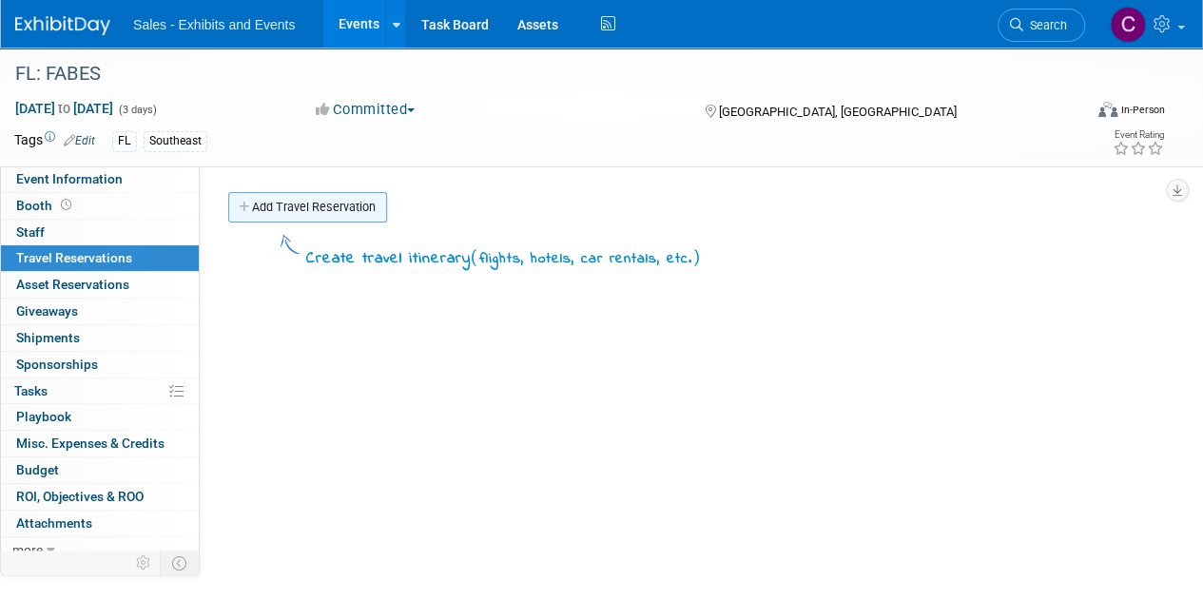
click at [306, 203] on link "Add Travel Reservation" at bounding box center [307, 207] width 159 height 30
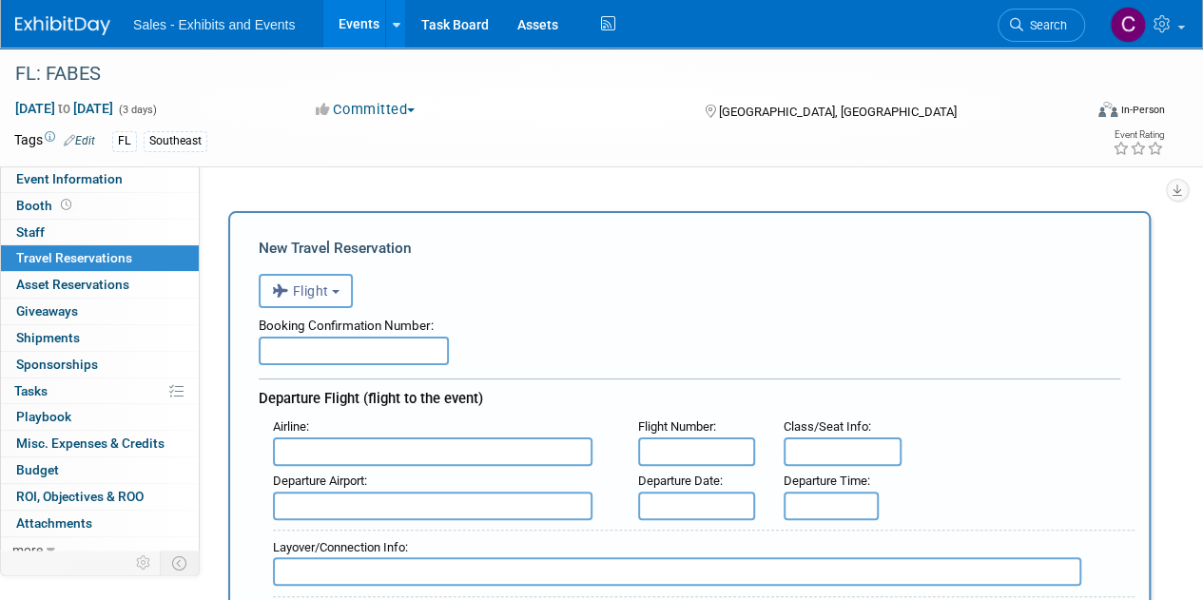
click at [314, 298] on span "Flight" at bounding box center [300, 290] width 57 height 15
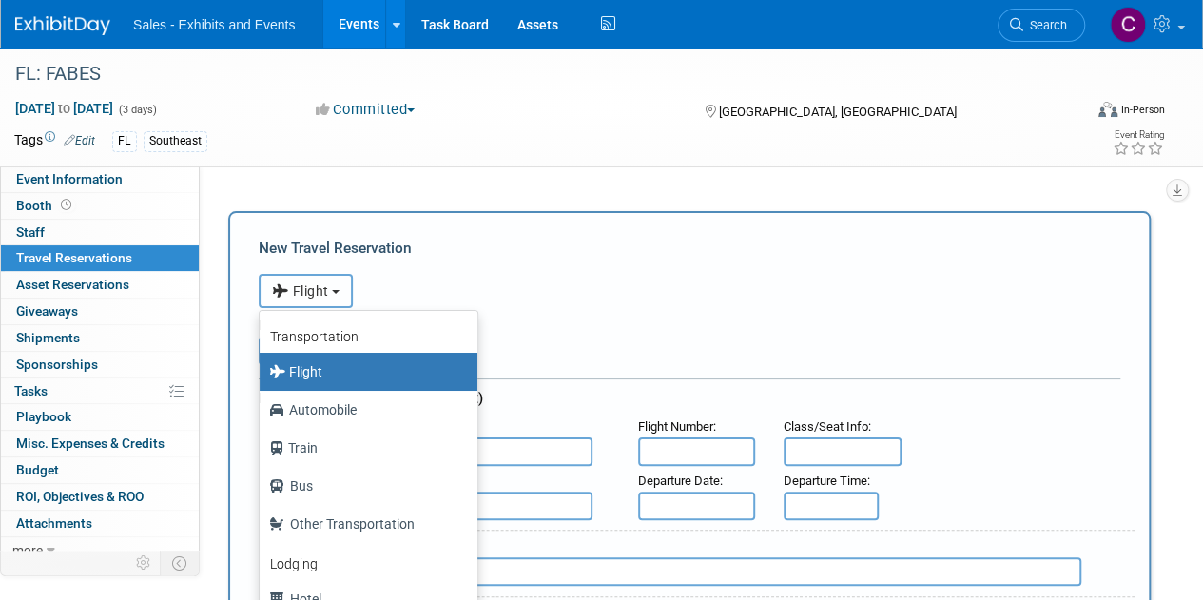
scroll to position [80, 0]
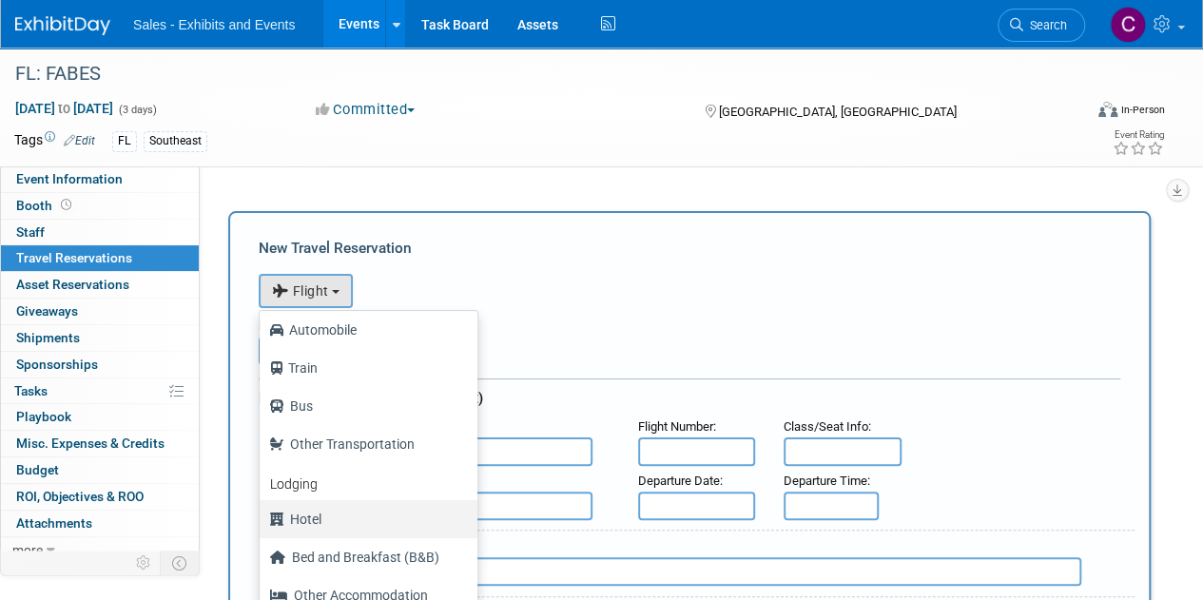
click at [304, 510] on label "Hotel" at bounding box center [363, 519] width 189 height 30
click at [262, 511] on input "Hotel" at bounding box center [256, 517] width 12 height 12
select select "6"
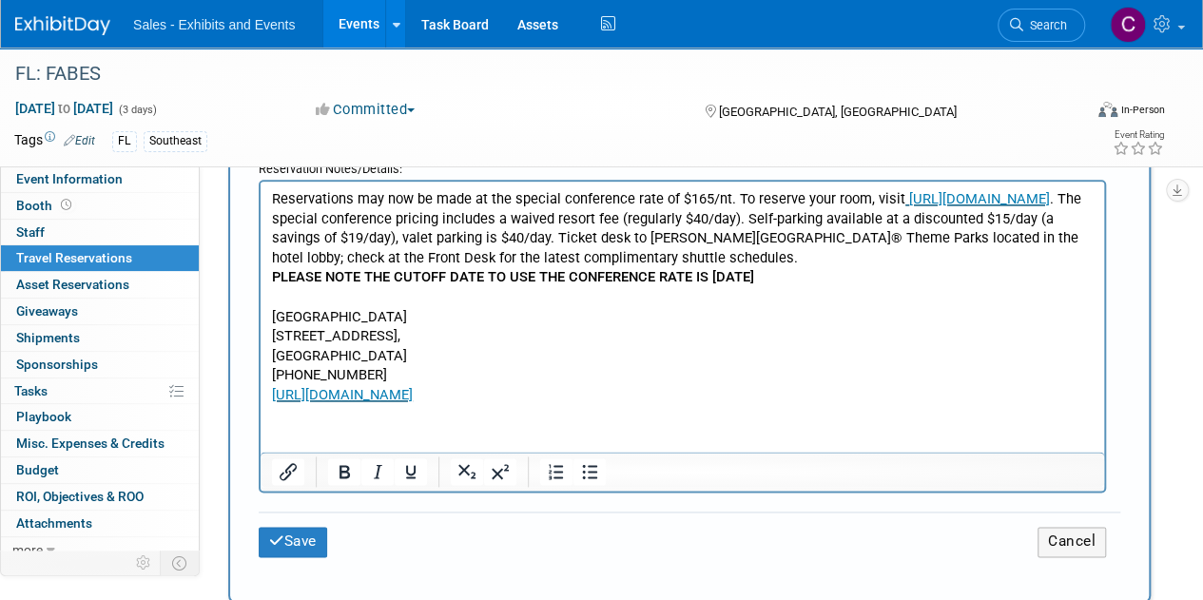
scroll to position [1025, 0]
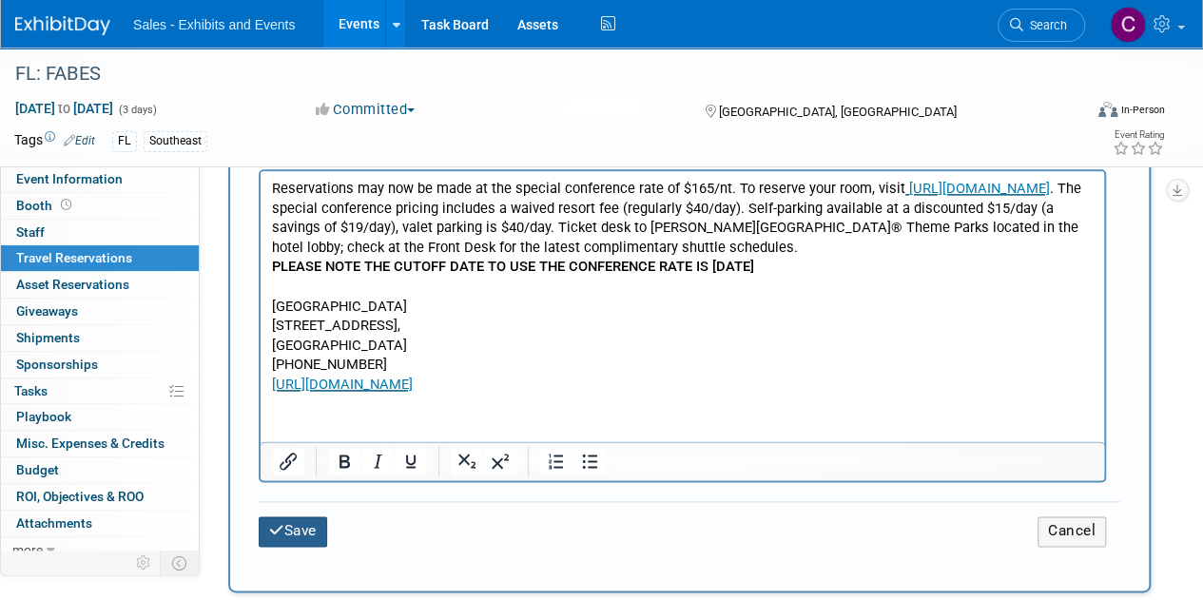
click at [280, 533] on button "Save" at bounding box center [293, 530] width 68 height 29
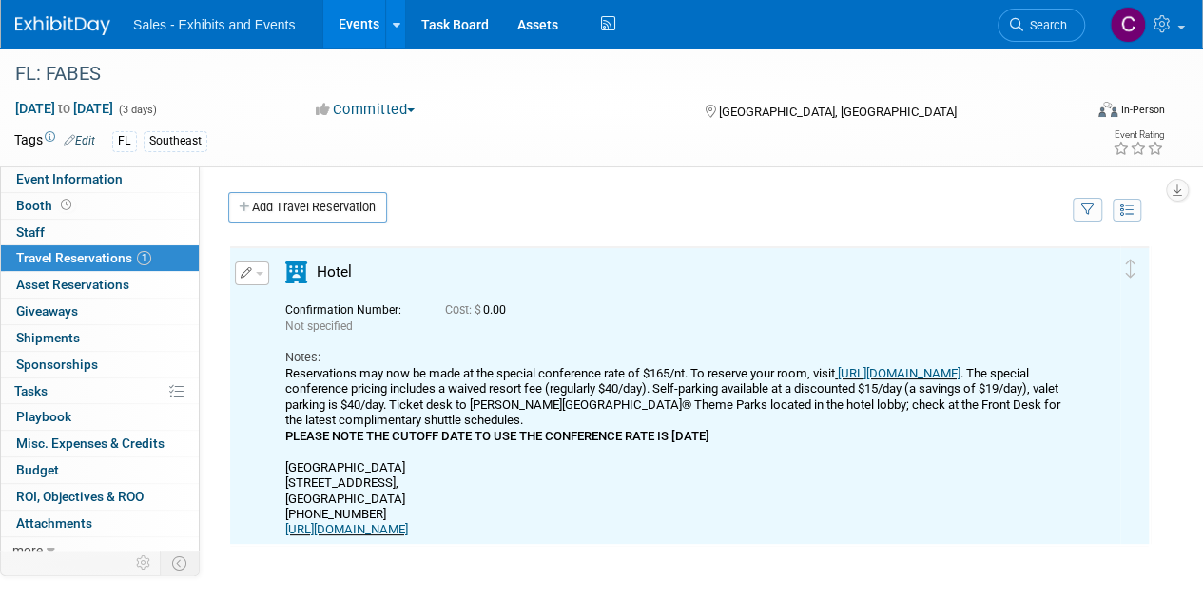
scroll to position [0, 0]
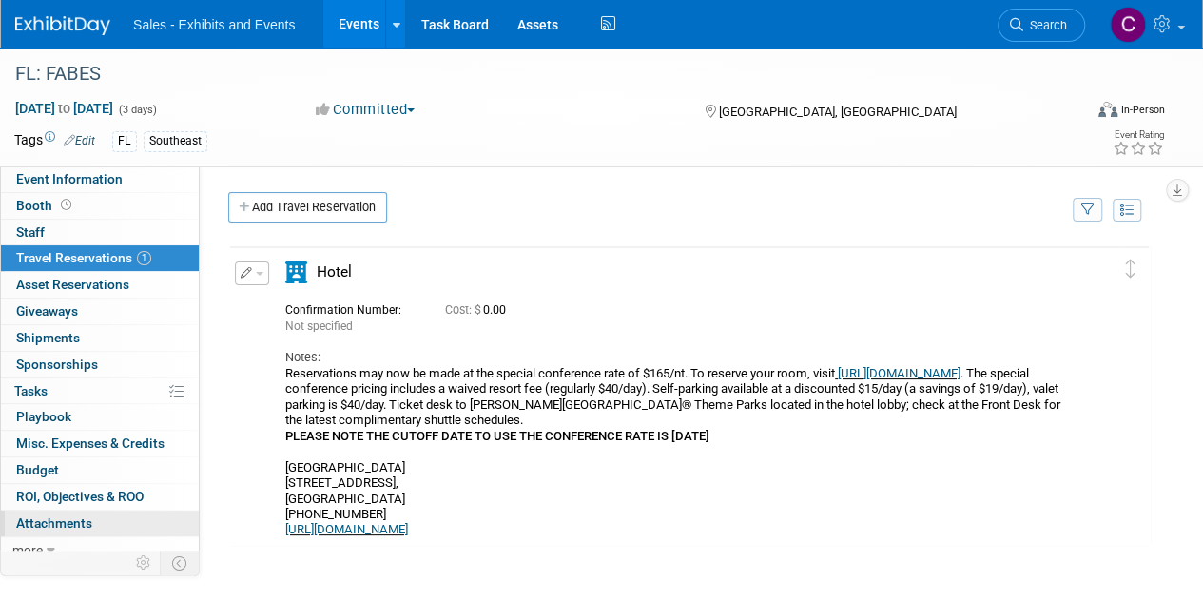
drag, startPoint x: 53, startPoint y: 521, endPoint x: 58, endPoint y: 511, distance: 11.5
click at [53, 521] on span "Attachments 0" at bounding box center [54, 522] width 76 height 15
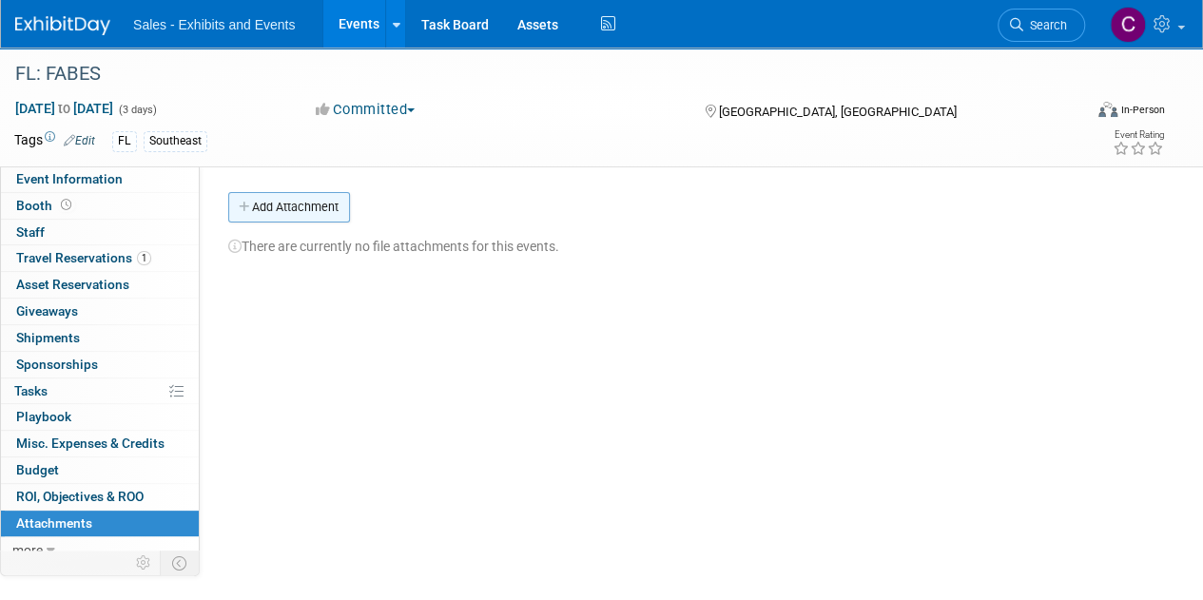
click at [282, 193] on button "Add Attachment" at bounding box center [289, 207] width 122 height 30
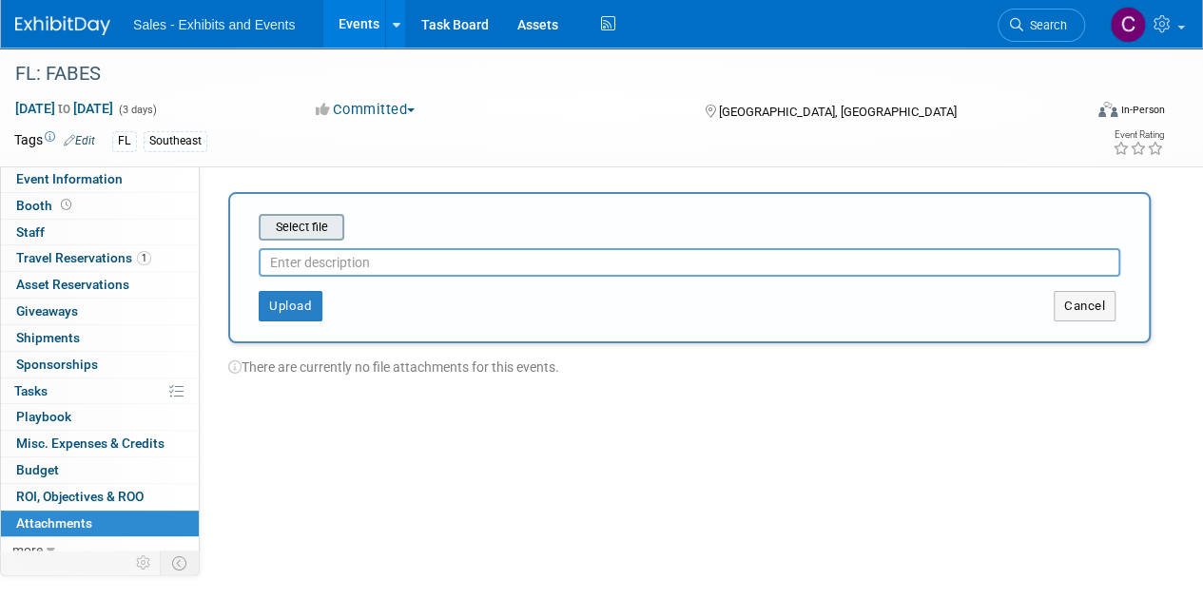
click at [300, 223] on input "file" at bounding box center [229, 227] width 226 height 23
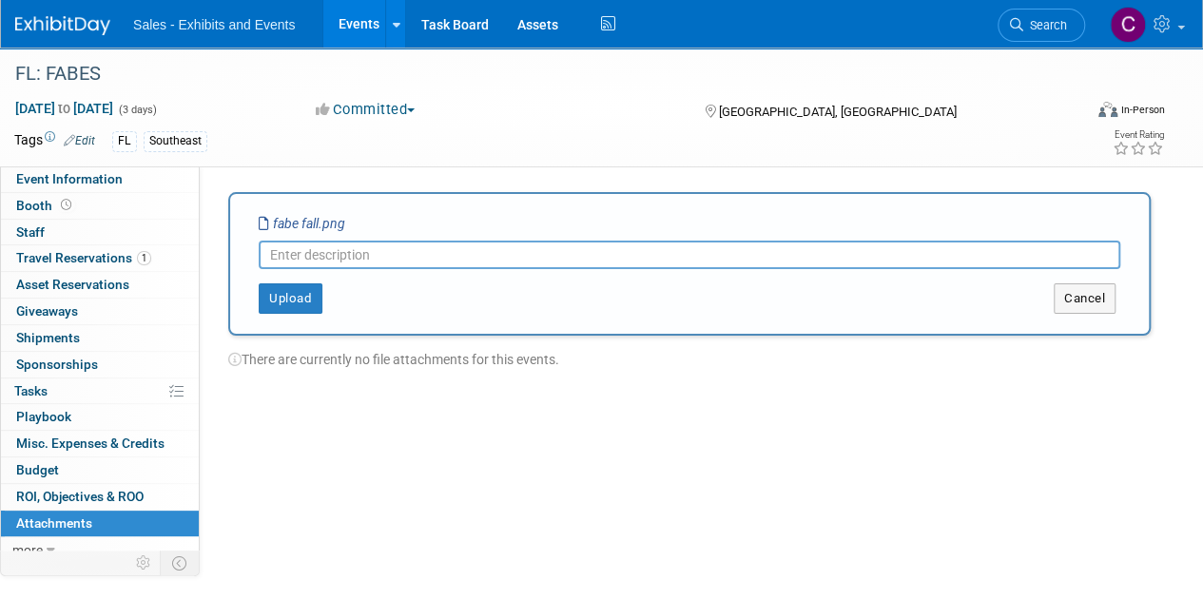
click at [331, 259] on input "text" at bounding box center [689, 255] width 861 height 29
type input "flyer"
click at [275, 307] on button "Upload" at bounding box center [291, 298] width 64 height 30
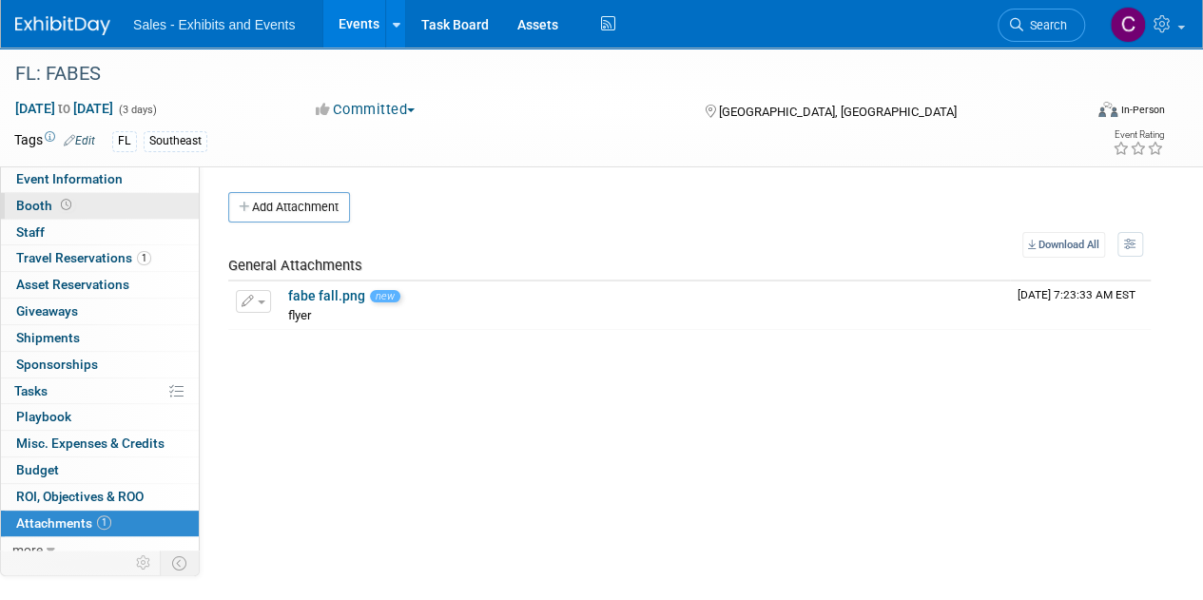
click at [38, 195] on link "Booth" at bounding box center [100, 206] width 198 height 26
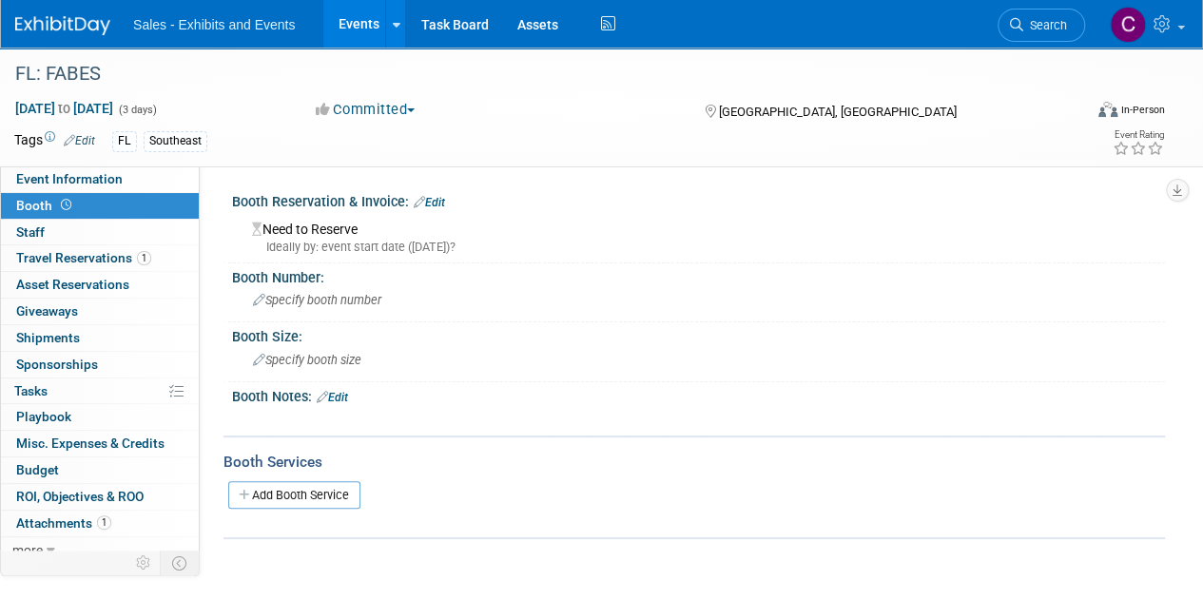
click at [441, 201] on link "Edit" at bounding box center [429, 202] width 31 height 13
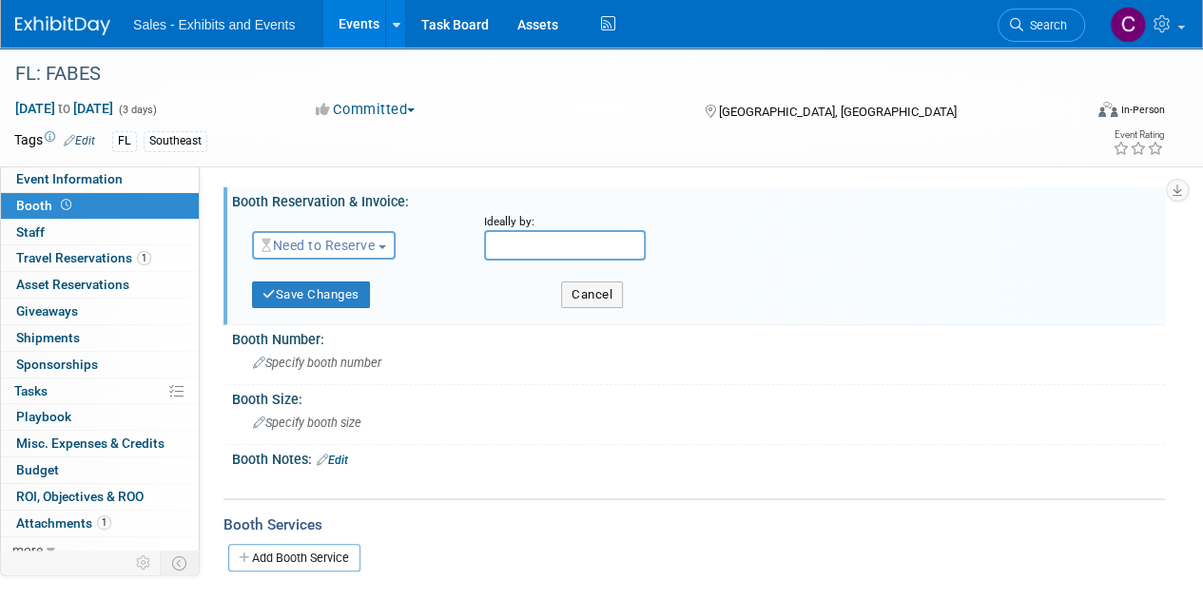
click at [364, 245] on span "Need to Reserve" at bounding box center [317, 245] width 113 height 15
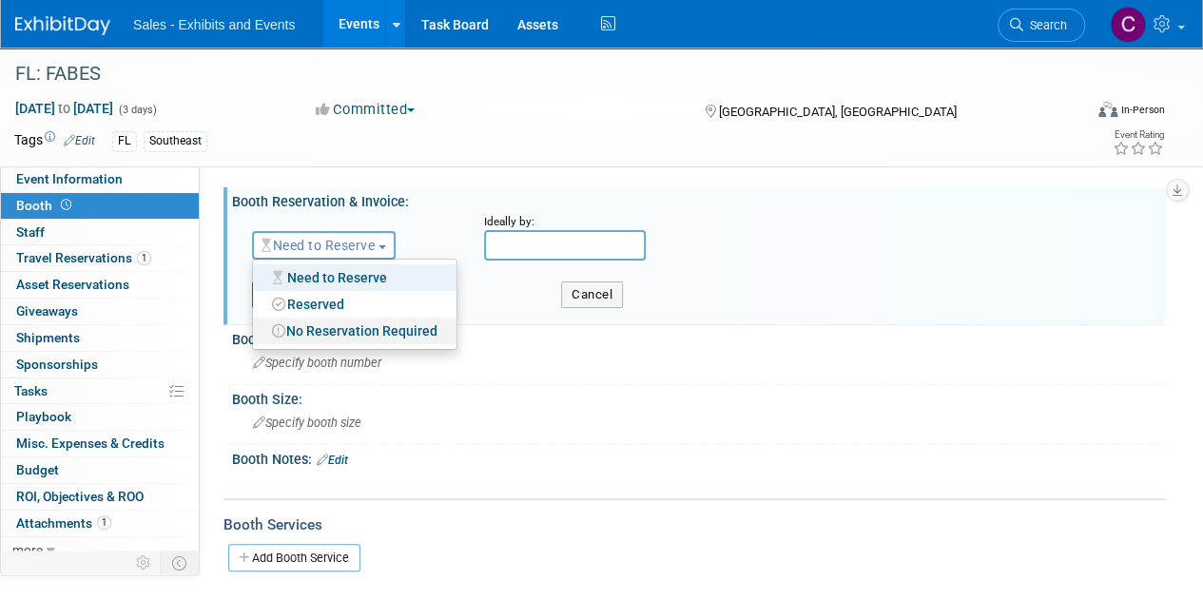
click at [356, 330] on link "No Reservation Required" at bounding box center [354, 331] width 203 height 27
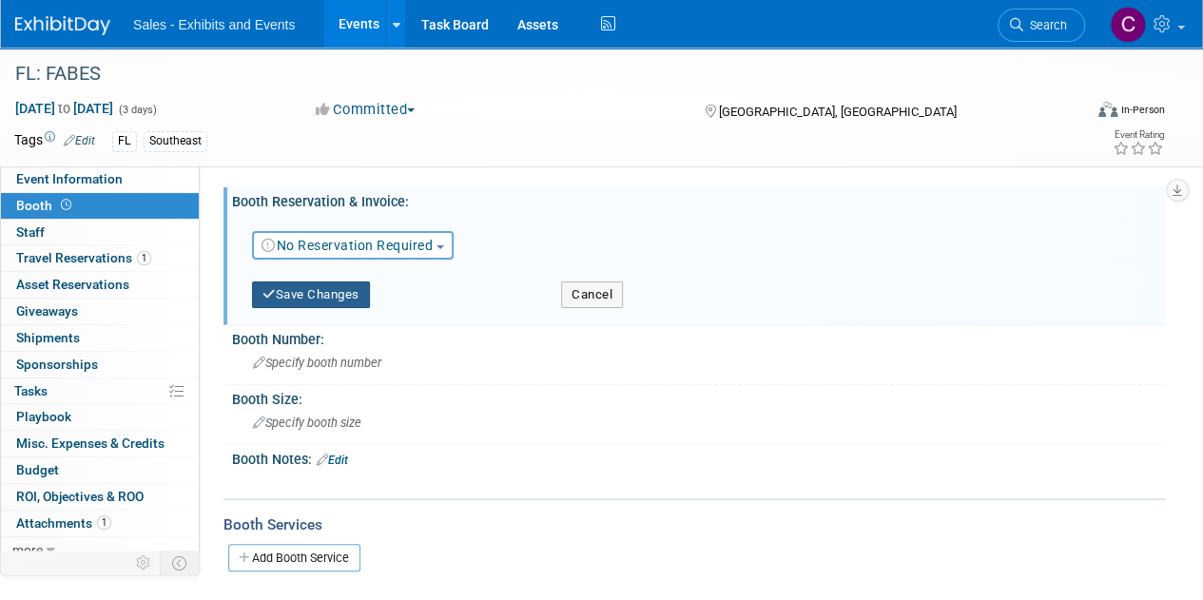
click at [295, 303] on button "Save Changes" at bounding box center [311, 294] width 118 height 27
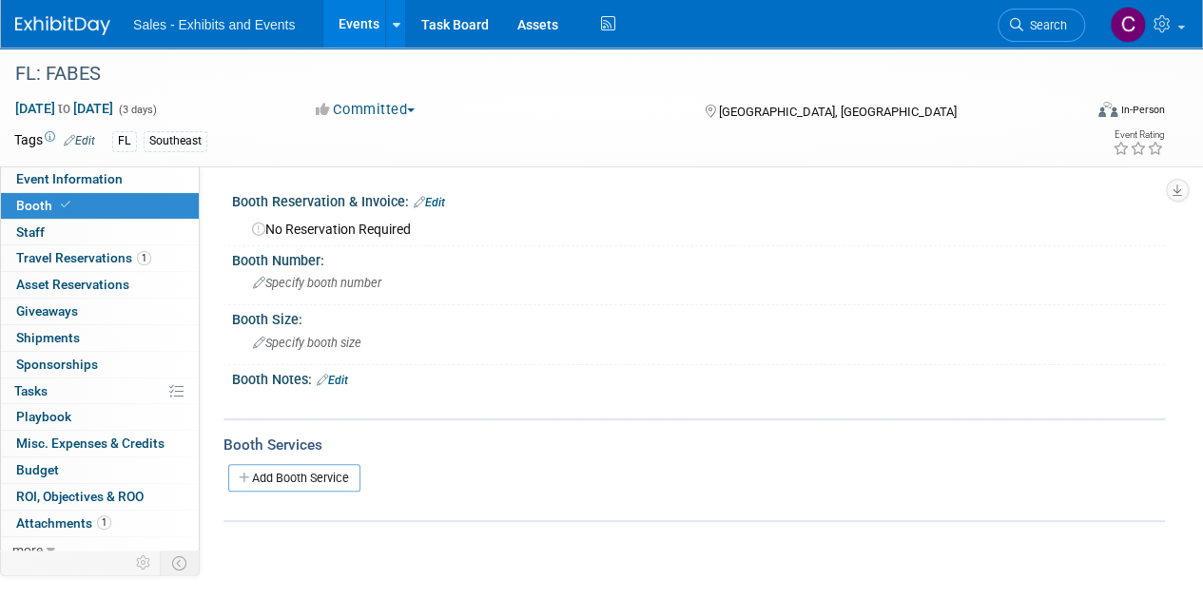
click at [343, 384] on link "Edit" at bounding box center [332, 380] width 31 height 13
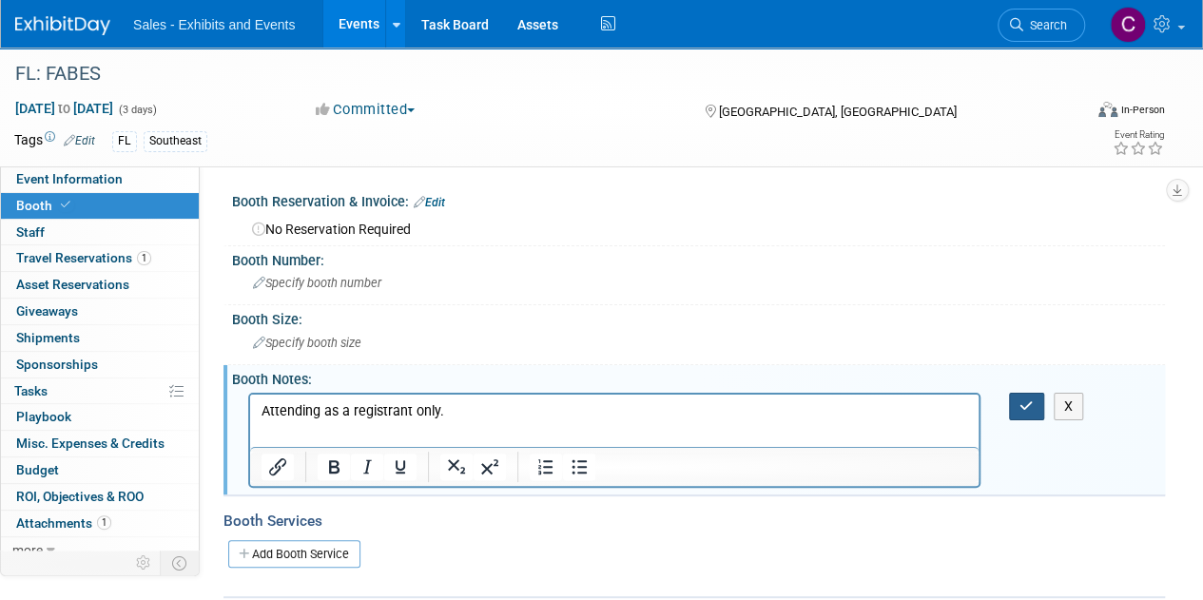
click at [1019, 406] on icon "button" at bounding box center [1026, 405] width 14 height 13
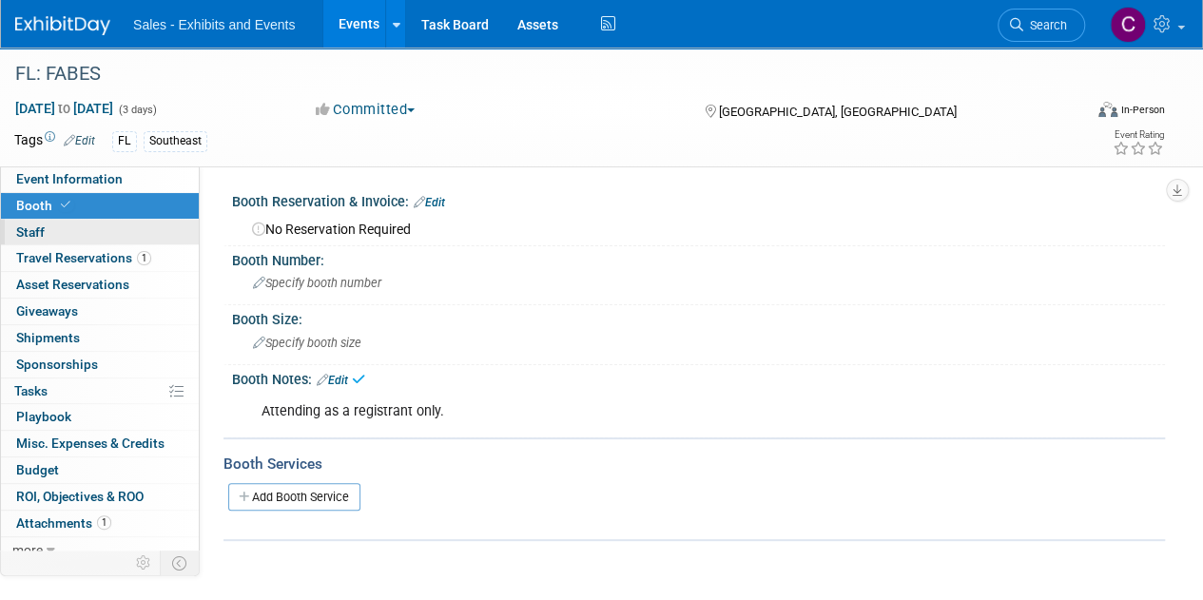
click at [46, 229] on link "0 Staff 0" at bounding box center [100, 233] width 198 height 26
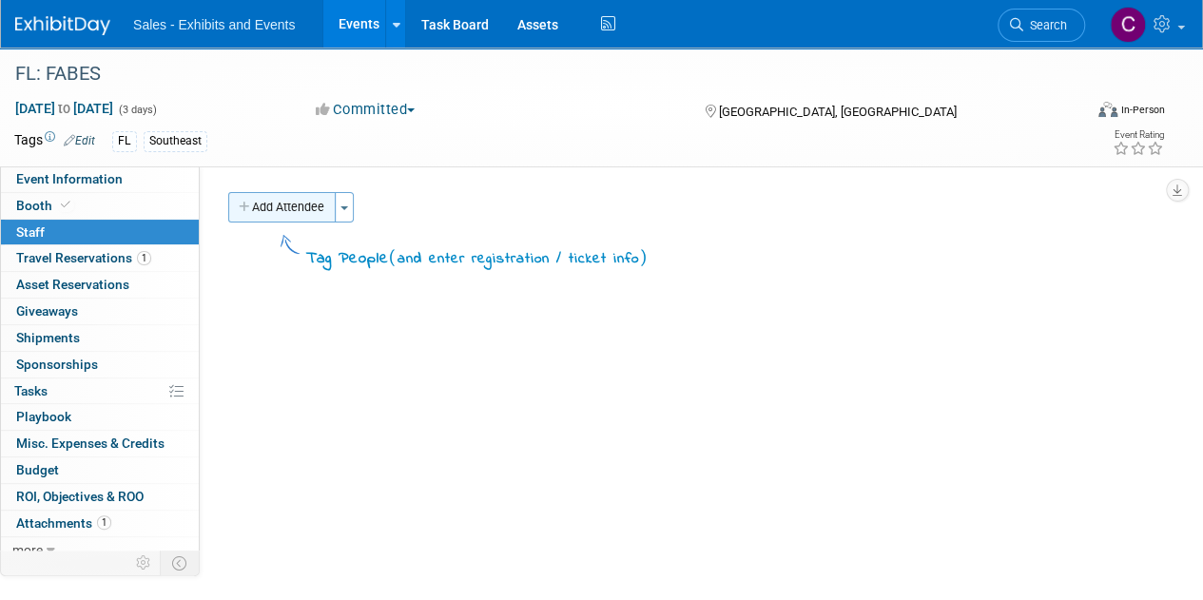
click at [273, 218] on button "Add Attendee" at bounding box center [281, 207] width 107 height 30
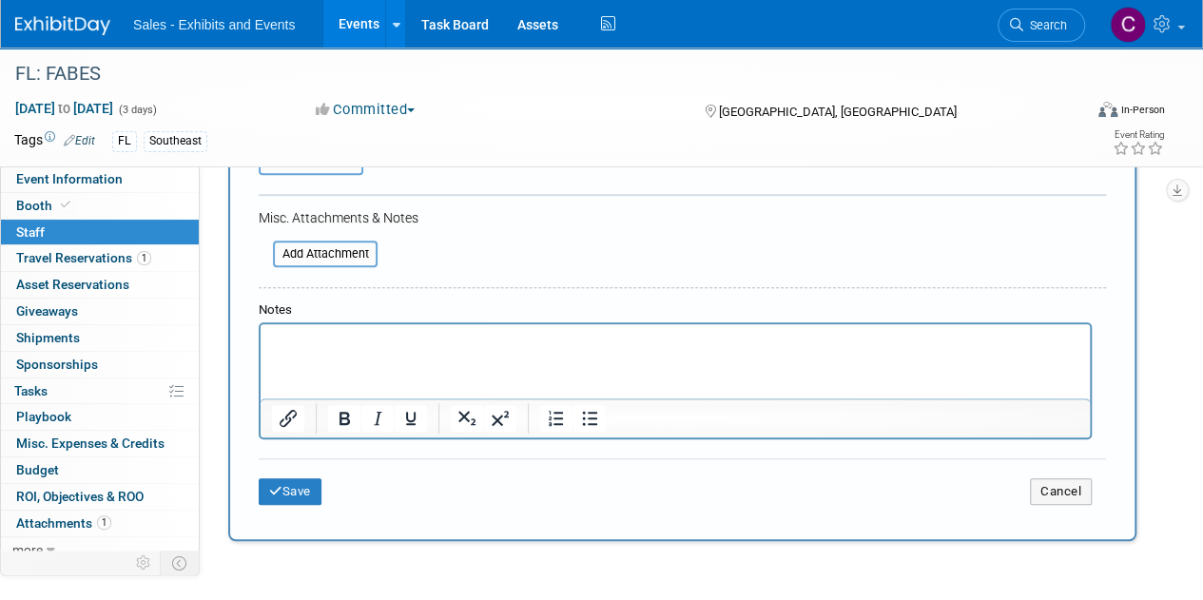
scroll to position [527, 0]
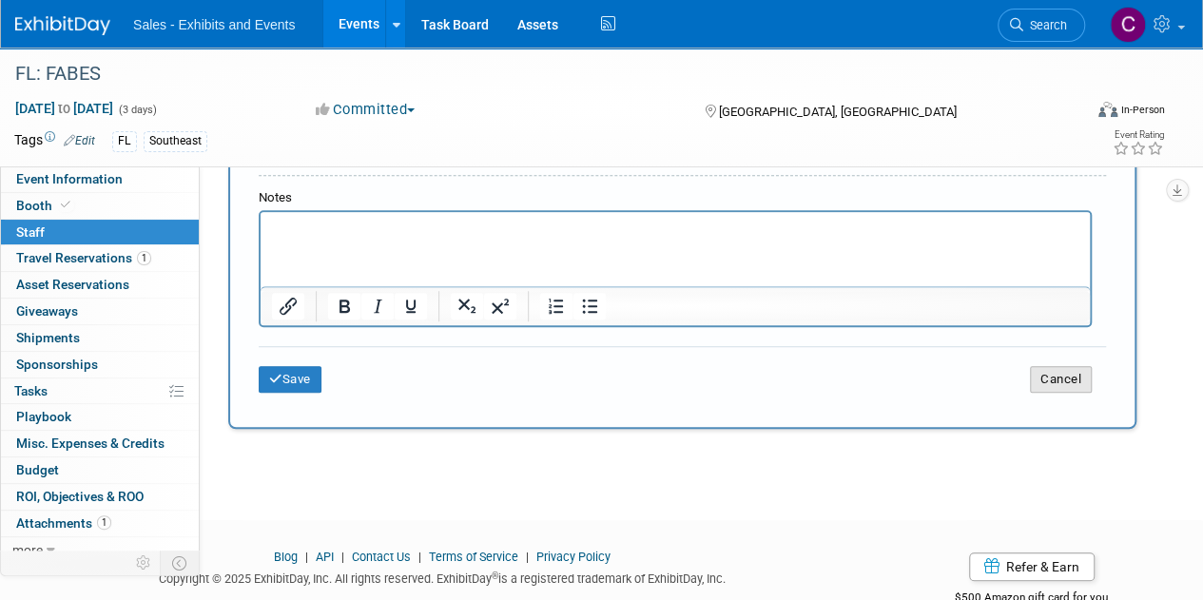
click at [1053, 379] on button "Cancel" at bounding box center [1061, 379] width 62 height 27
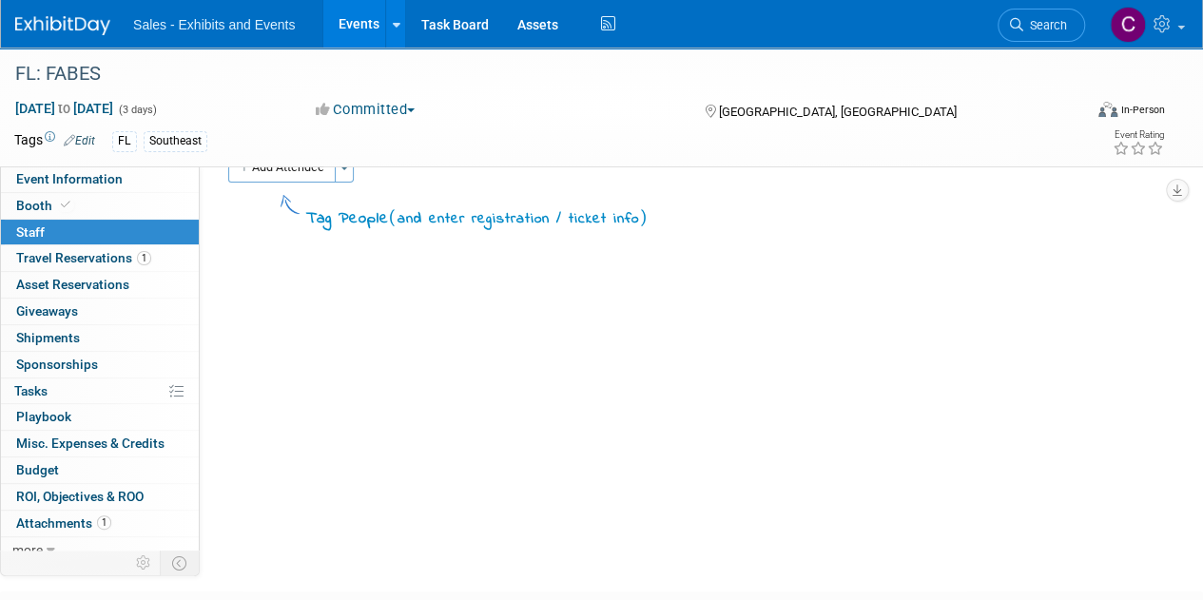
scroll to position [0, 0]
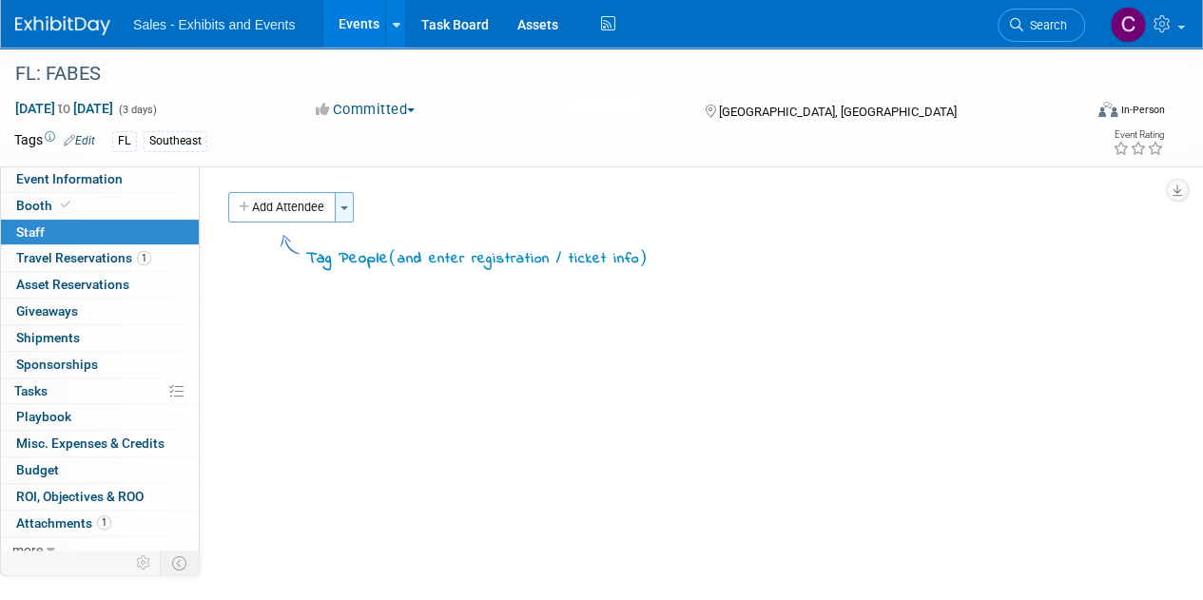
click at [346, 199] on button "Toggle Dropdown" at bounding box center [344, 207] width 19 height 30
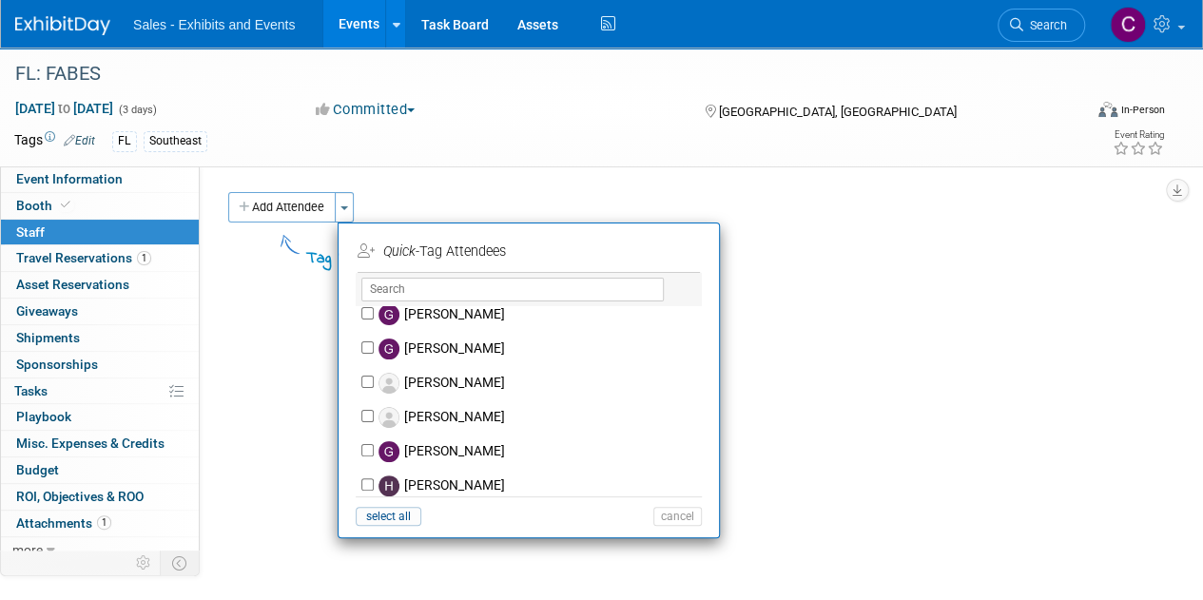
scroll to position [3017, 0]
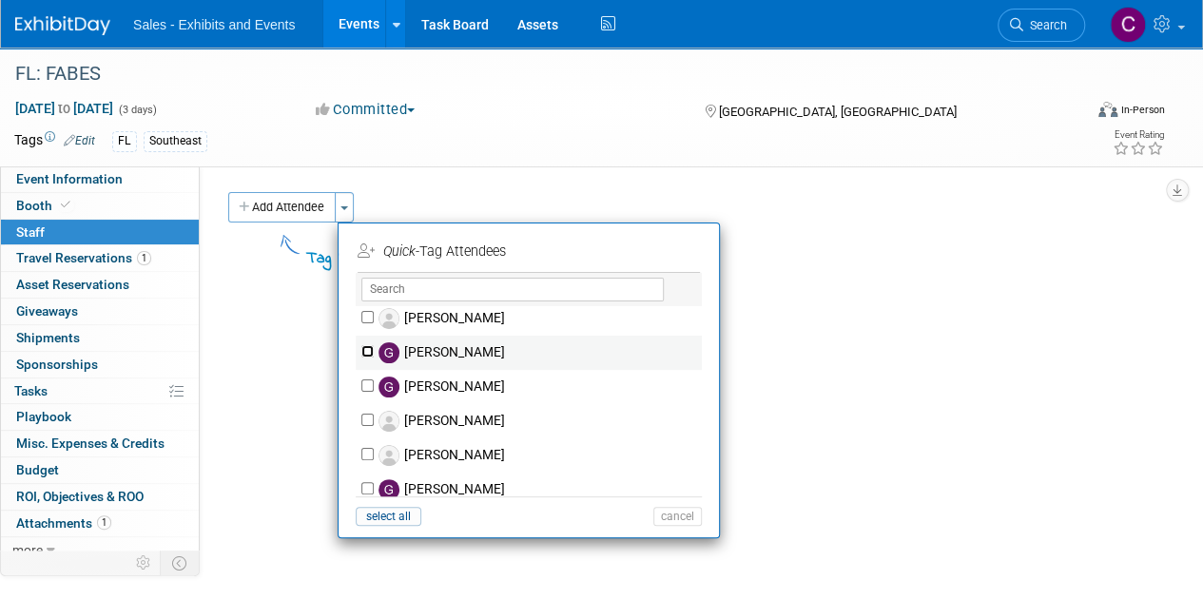
click at [368, 349] on input "[PERSON_NAME]" at bounding box center [367, 351] width 12 height 12
checkbox input "true"
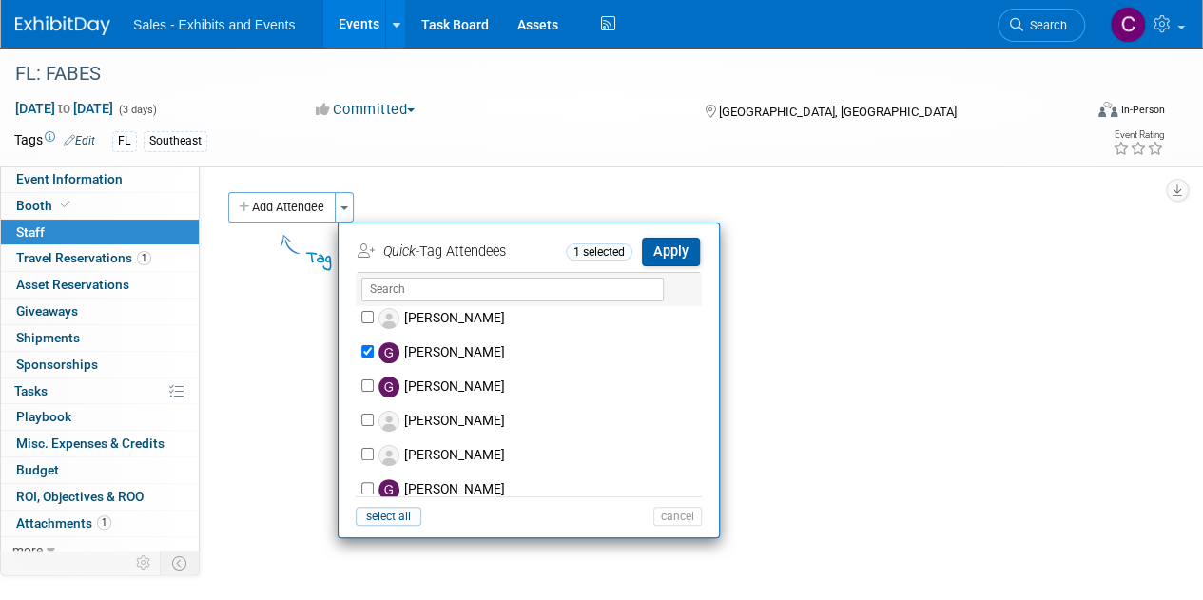
click at [673, 253] on button "Apply" at bounding box center [671, 252] width 58 height 28
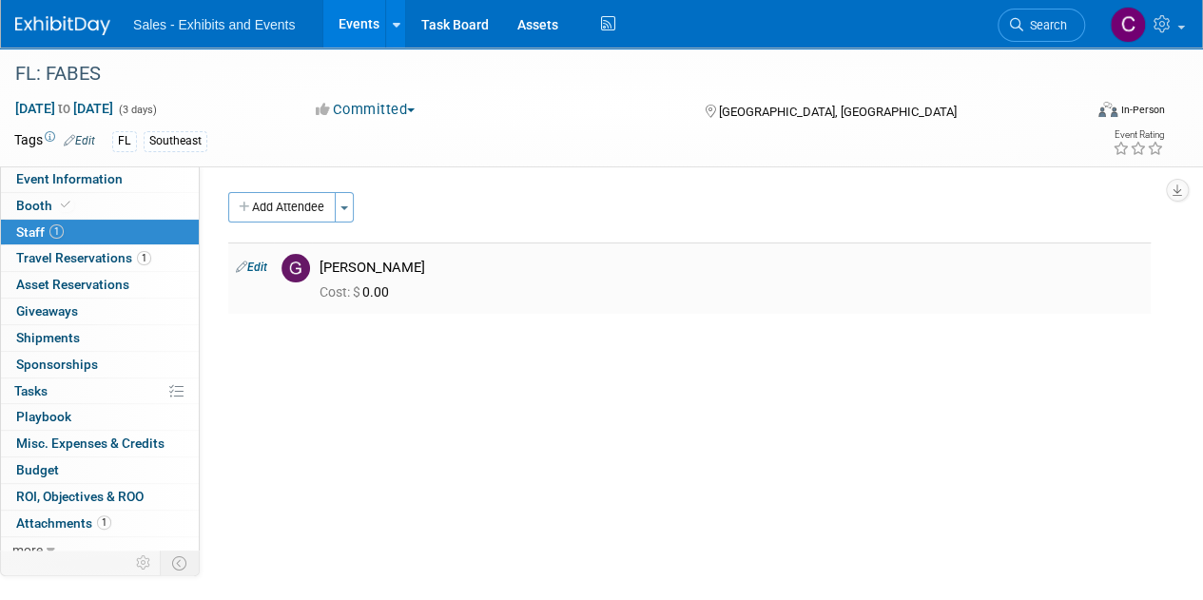
click at [245, 268] on icon at bounding box center [241, 267] width 11 height 20
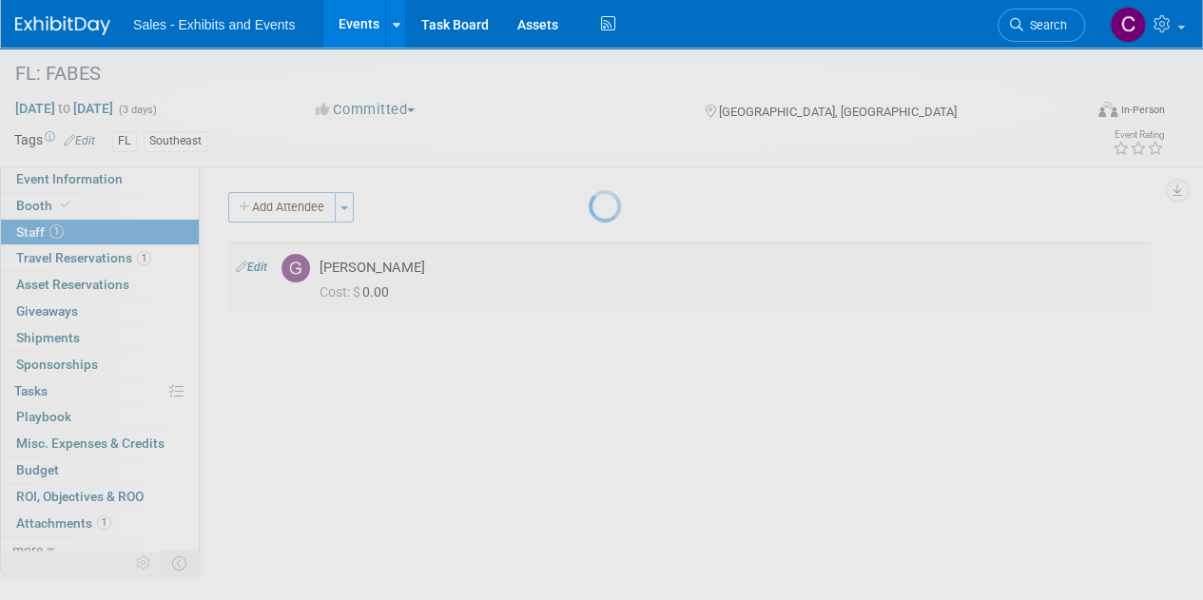
select select "4f3fa1f0-b289-42ba-a81f-1cee1dac93aa"
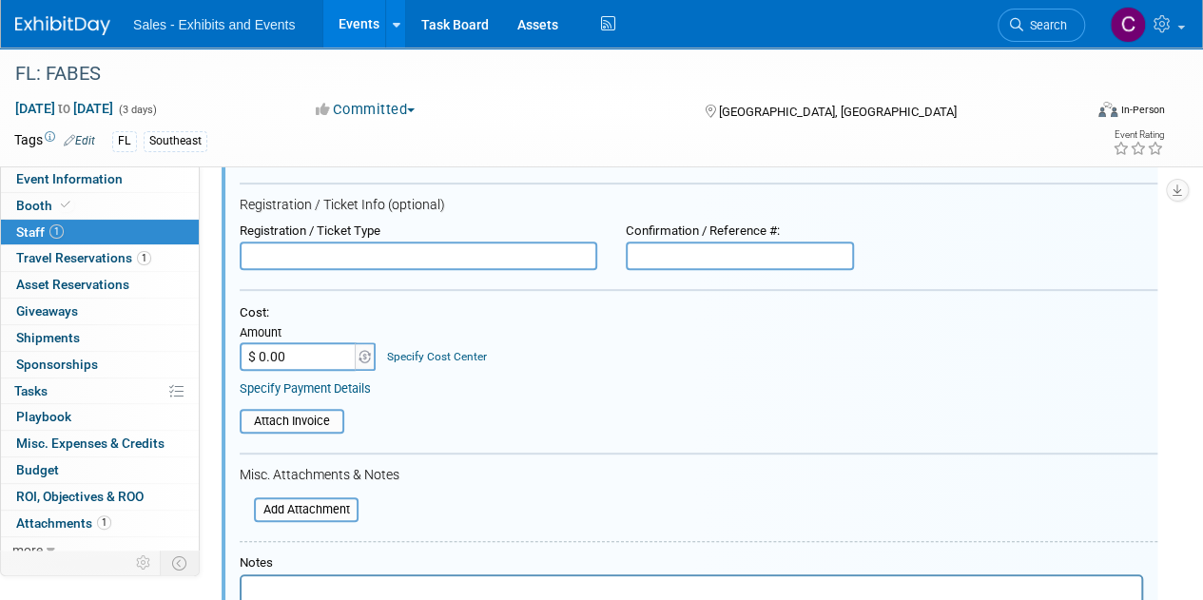
scroll to position [214, 0]
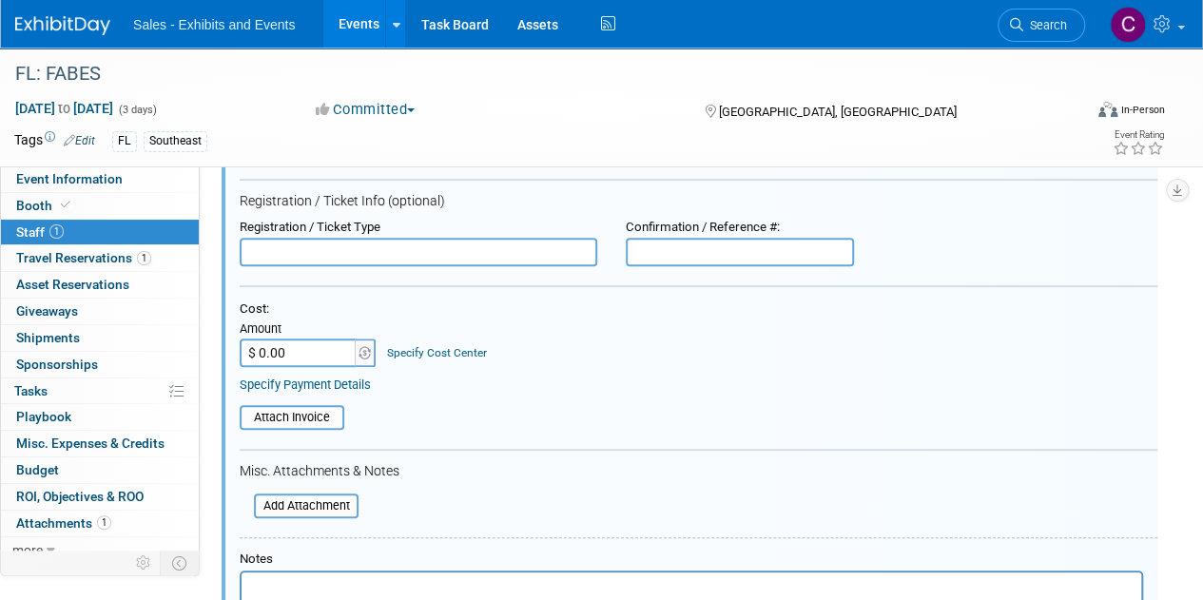
click at [325, 357] on input "$ 0.00" at bounding box center [299, 352] width 119 height 29
type input "$ 250.00"
click at [304, 423] on input "file" at bounding box center [229, 417] width 226 height 21
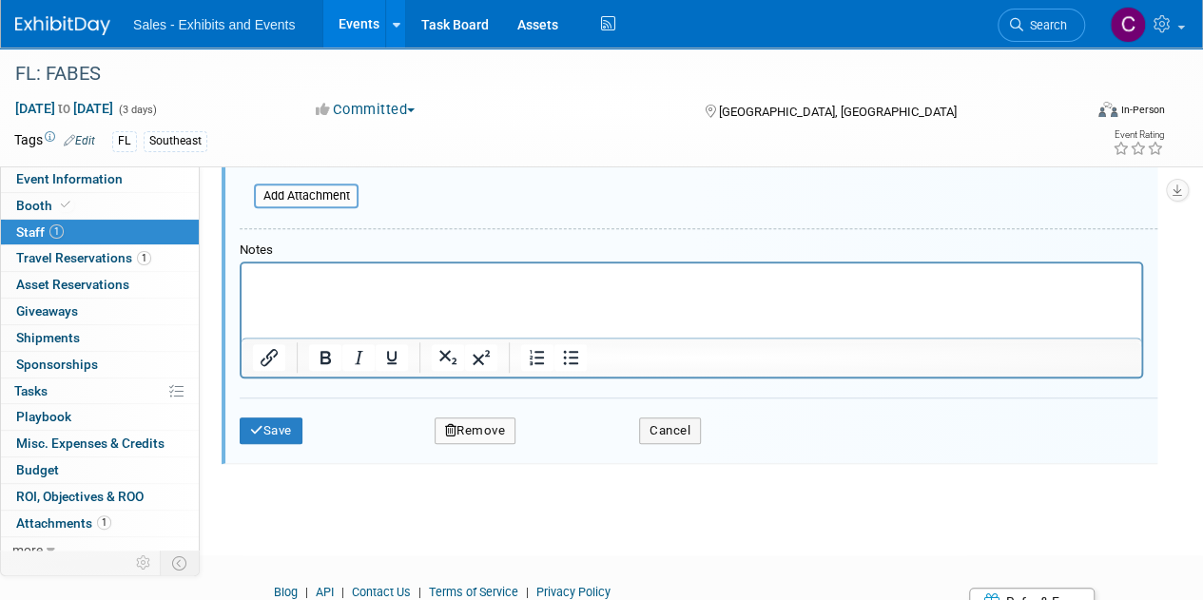
scroll to position [538, 0]
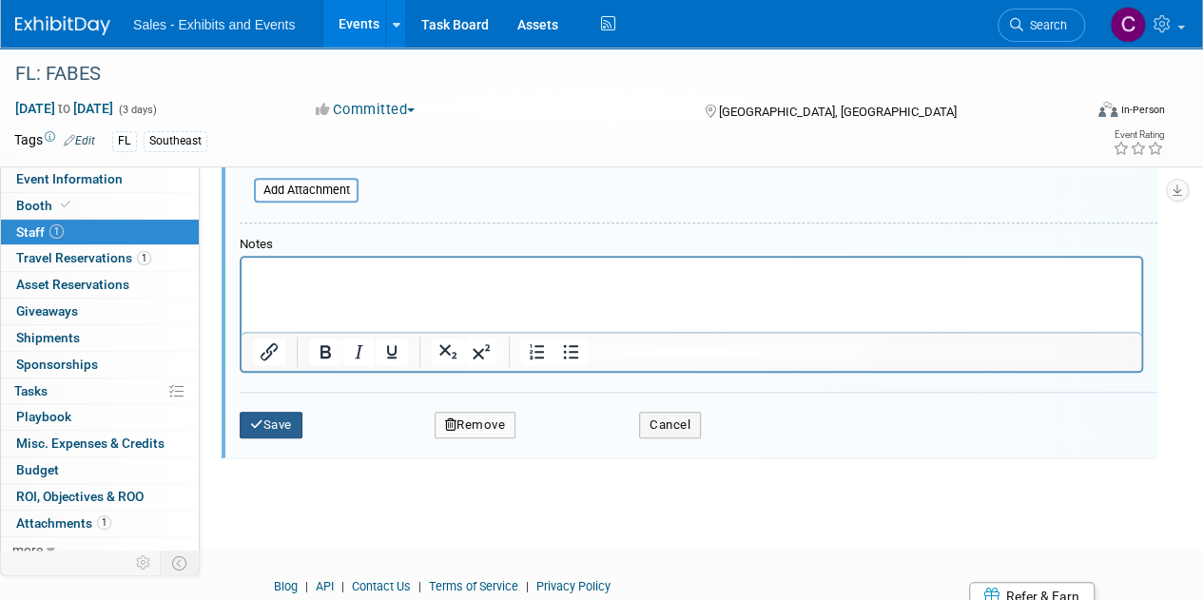
click at [302, 414] on button "Save" at bounding box center [271, 425] width 63 height 27
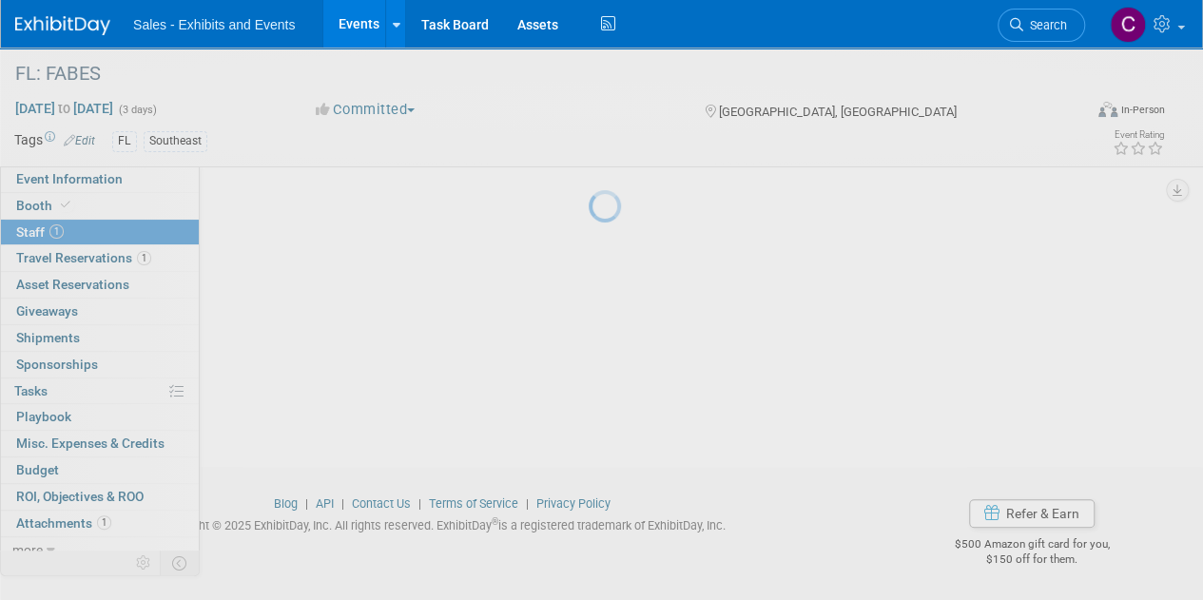
scroll to position [164, 0]
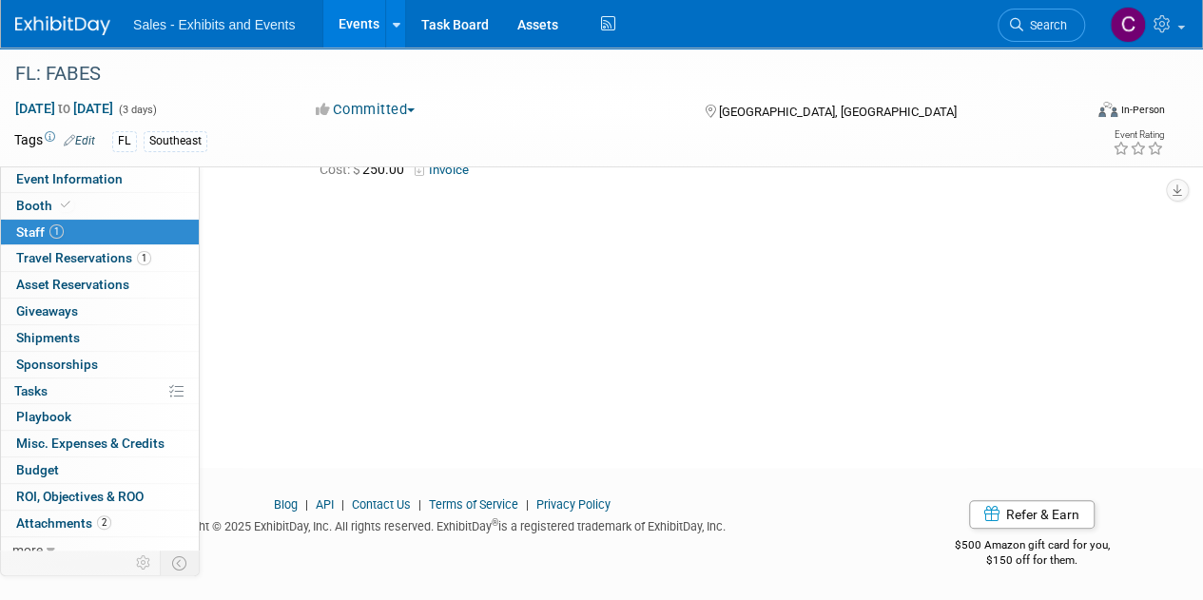
click at [358, 11] on link "Events" at bounding box center [357, 24] width 69 height 48
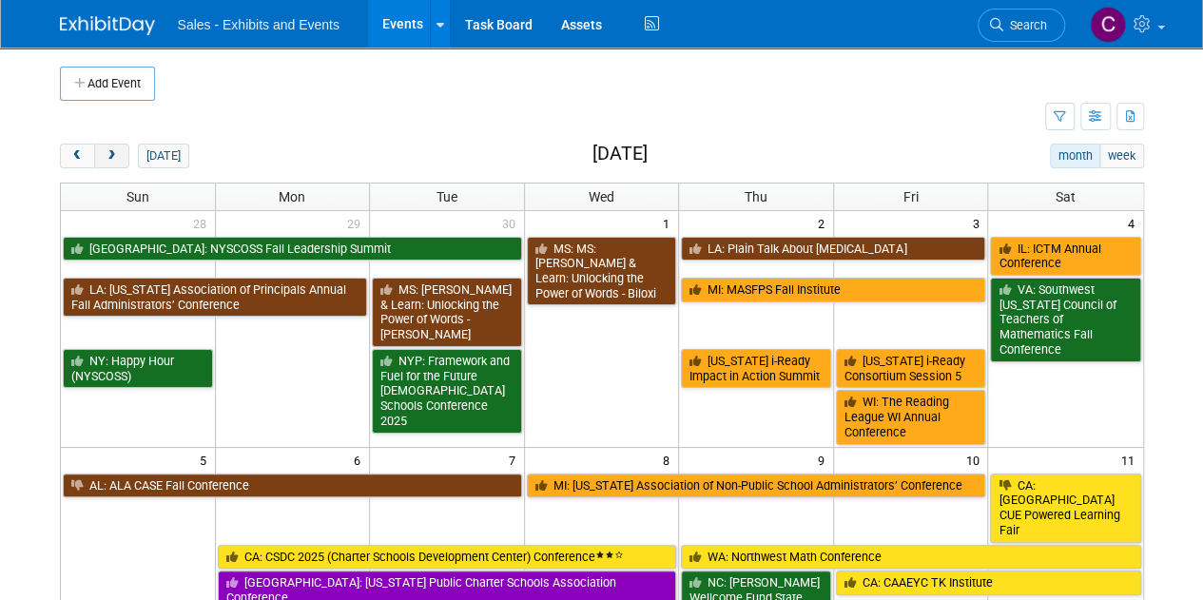
click at [118, 154] on button "next" at bounding box center [111, 156] width 35 height 25
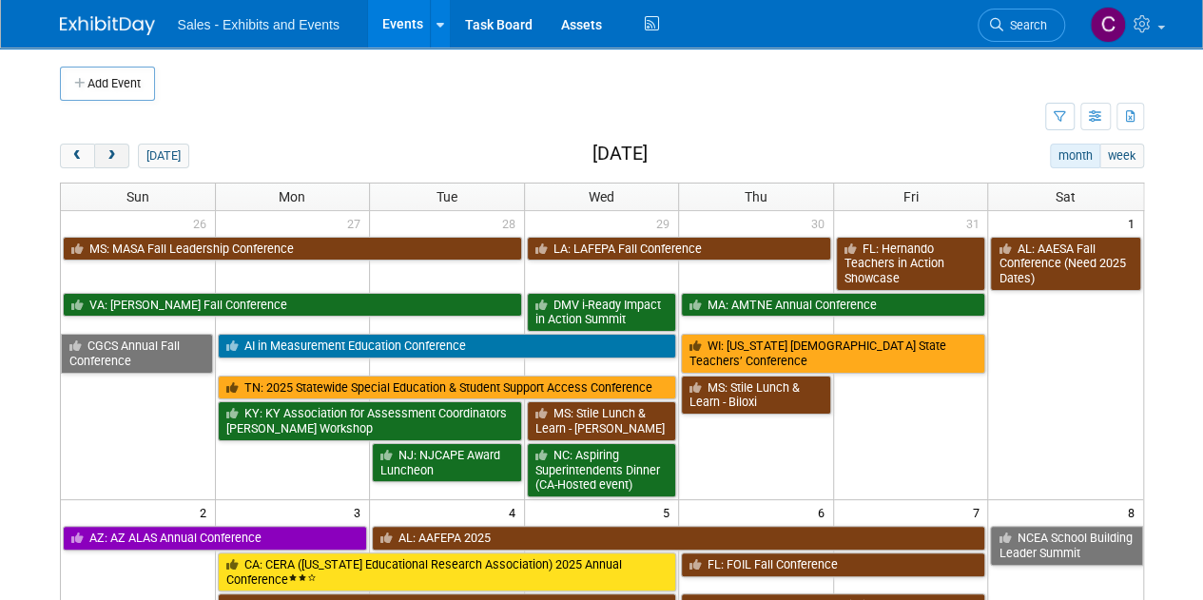
click at [118, 154] on button "next" at bounding box center [111, 156] width 35 height 25
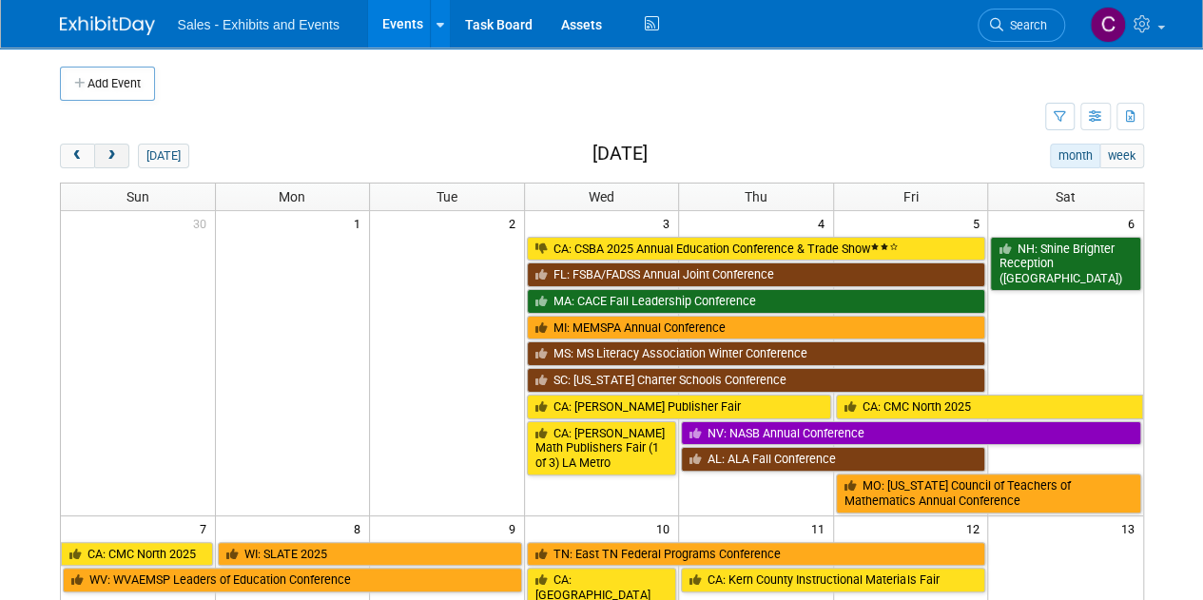
click at [118, 154] on button "next" at bounding box center [111, 156] width 35 height 25
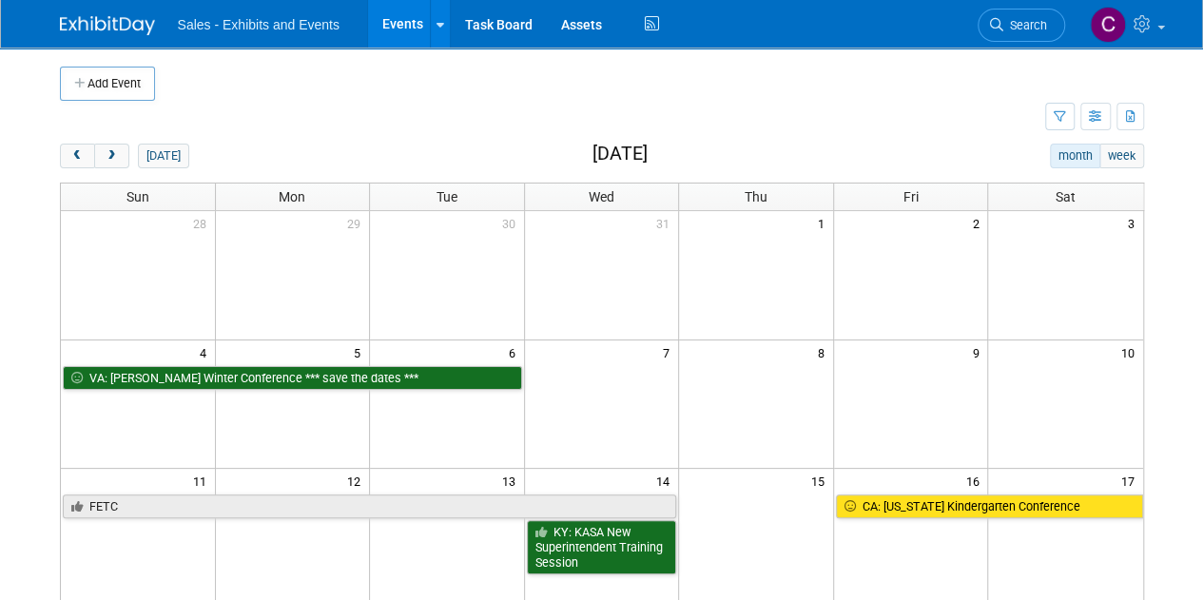
click at [396, 24] on link "Events" at bounding box center [402, 24] width 69 height 48
click at [74, 84] on icon "button" at bounding box center [80, 84] width 13 height 12
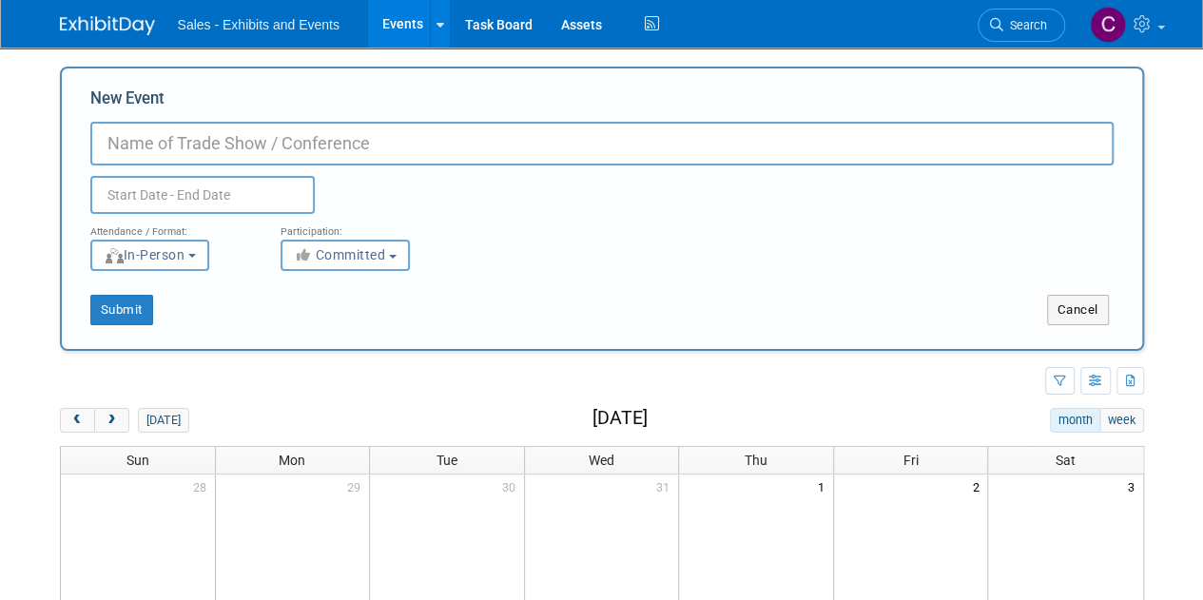
type input "t"
type input "TX: TCTELA"
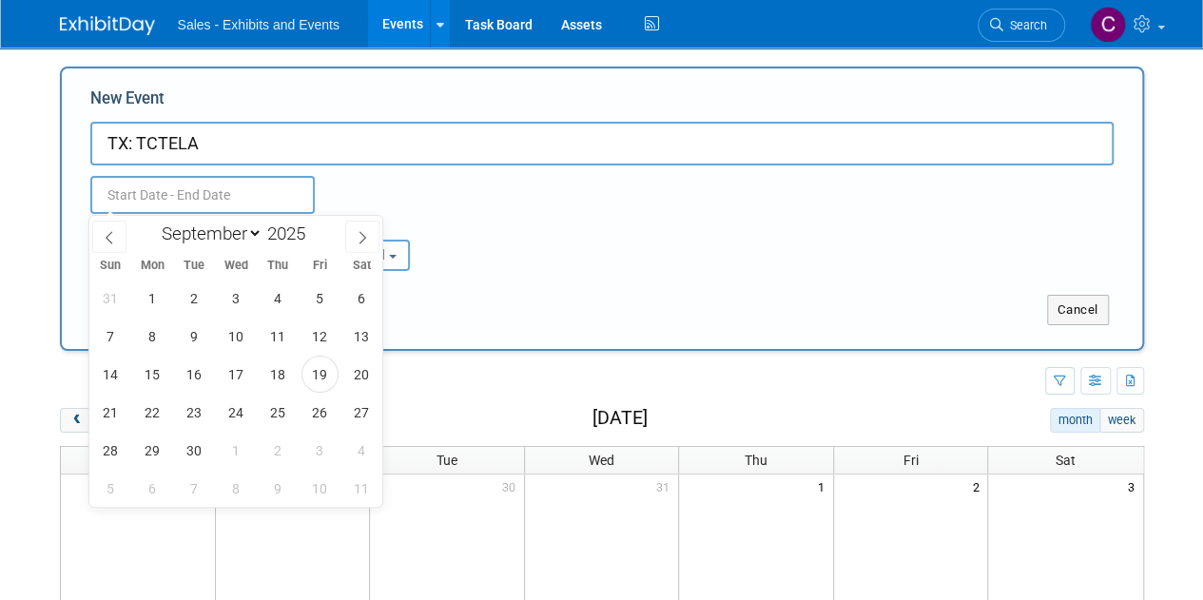
click at [176, 201] on input "text" at bounding box center [202, 195] width 224 height 38
click at [236, 237] on select "January February March April May June July August September October November De…" at bounding box center [207, 234] width 109 height 24
select select "0"
click at [153, 222] on select "January February March April May June July August September October November De…" at bounding box center [207, 234] width 109 height 24
click at [309, 227] on span at bounding box center [312, 227] width 13 height 11
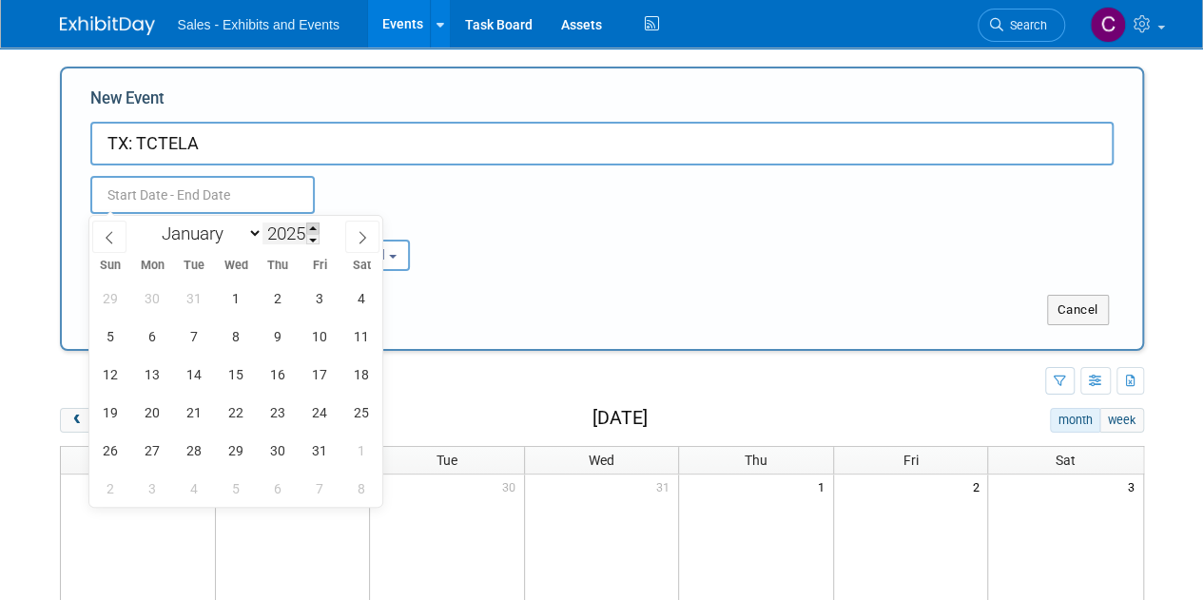
type input "2026"
click at [318, 449] on span "30" at bounding box center [319, 450] width 37 height 37
click at [112, 495] on span "1" at bounding box center [110, 488] width 37 height 37
type input "Jan 30, 2026 to Feb 1, 2026"
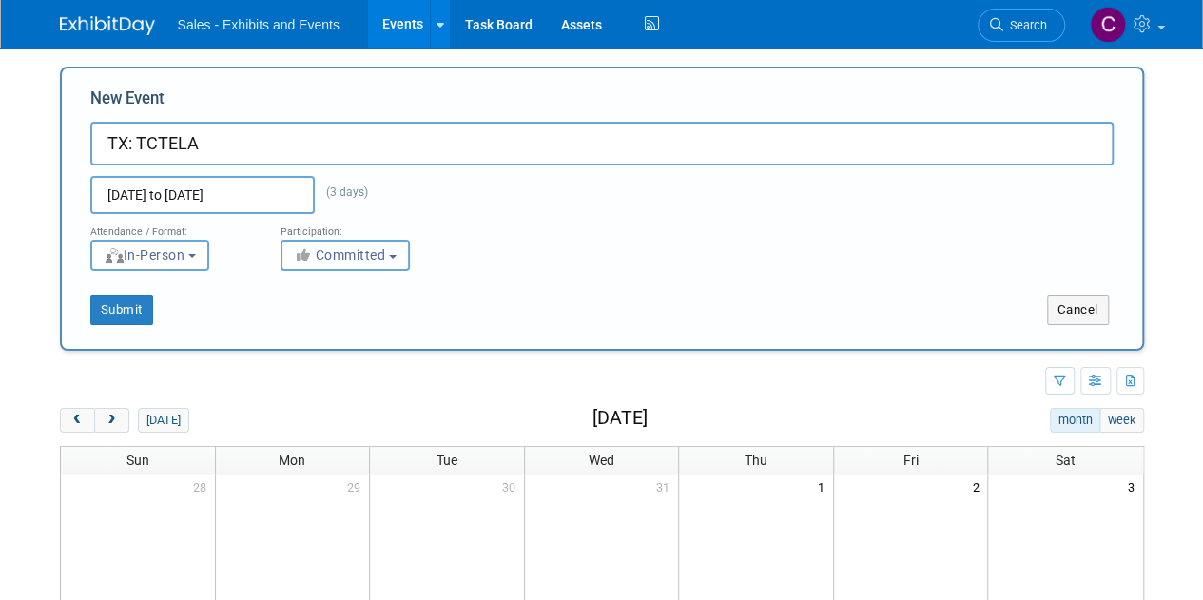
click at [346, 254] on span "Committed" at bounding box center [340, 254] width 92 height 15
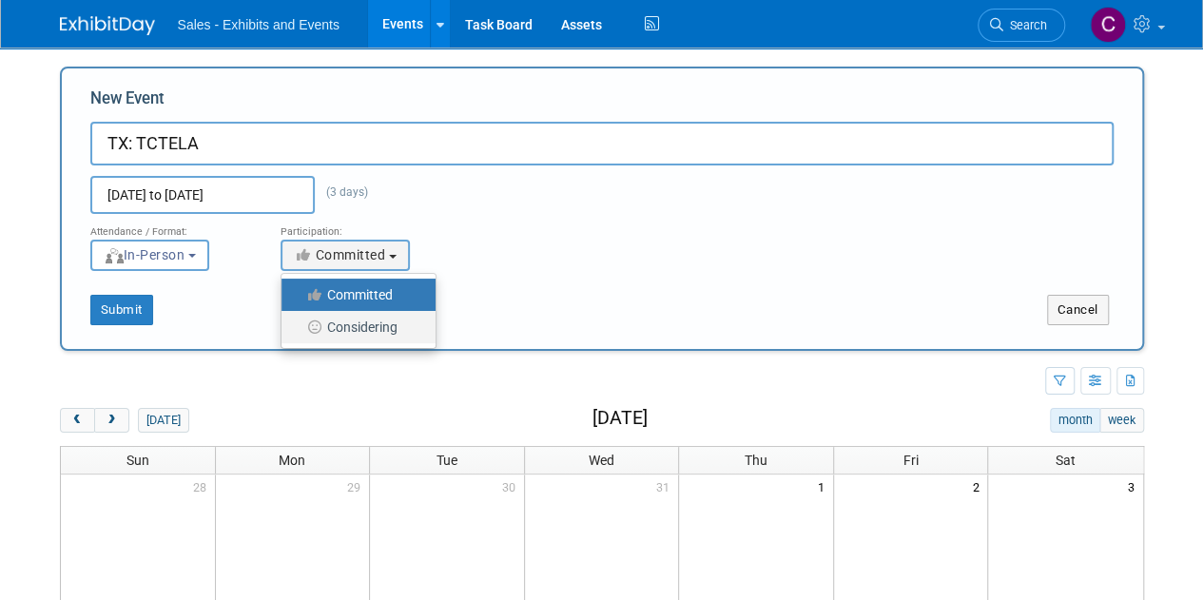
click at [339, 318] on label "Considering" at bounding box center [353, 327] width 125 height 25
click at [299, 321] on input "Considering" at bounding box center [292, 327] width 12 height 12
select select "2"
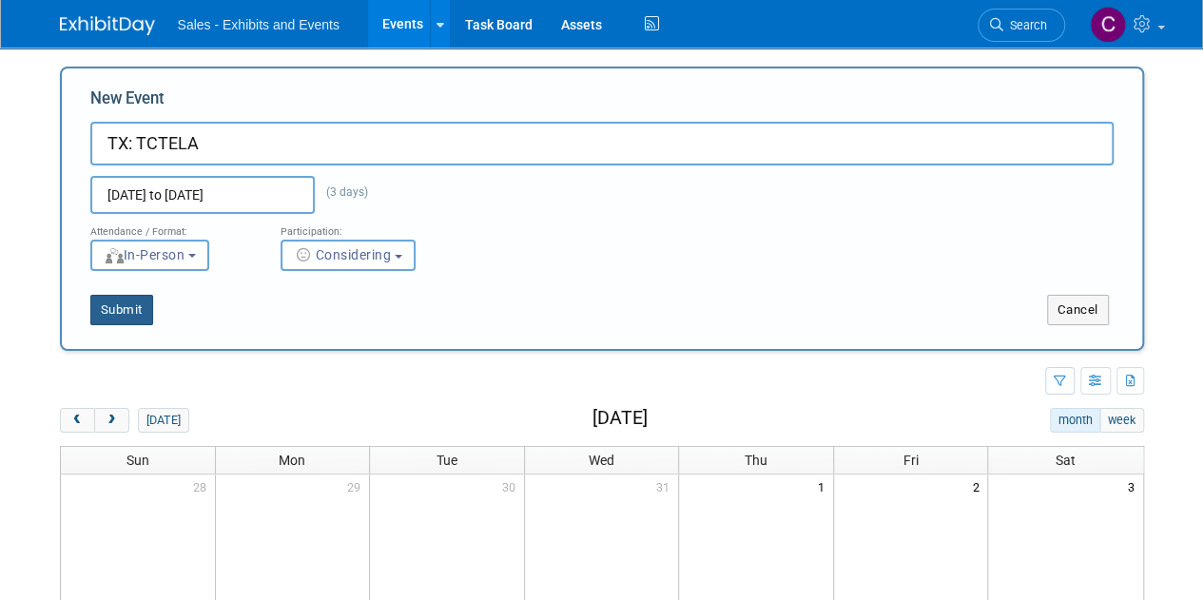
click at [91, 313] on button "Submit" at bounding box center [121, 310] width 63 height 30
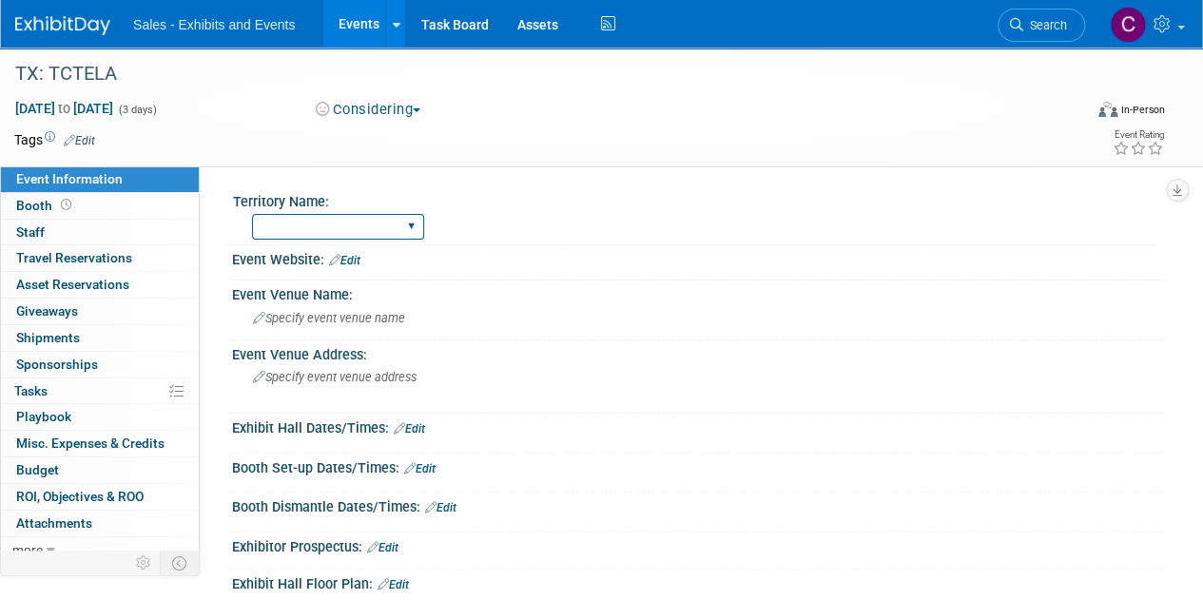
click at [333, 219] on select "Atlantic Southeast Central Southwest Pacific Mountain National Strategic Partne…" at bounding box center [338, 227] width 172 height 26
select select "Southwest"
click at [252, 214] on select "Atlantic Southeast Central Southwest Pacific Mountain National Strategic Partne…" at bounding box center [338, 227] width 172 height 26
click at [91, 141] on link "Edit" at bounding box center [79, 140] width 31 height 13
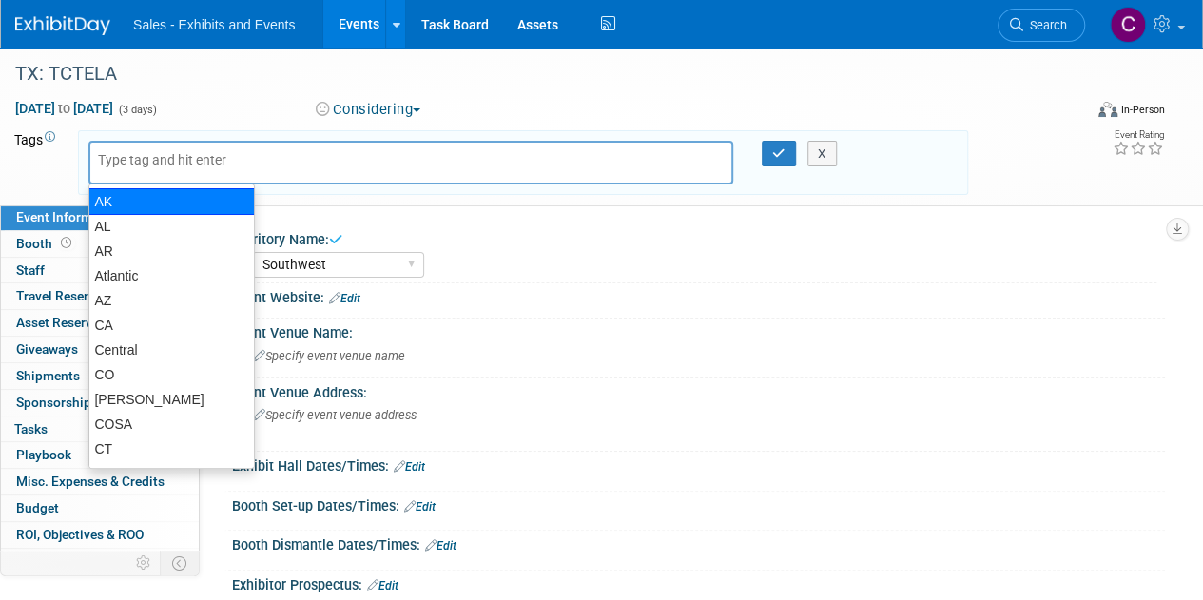
click at [139, 157] on input "text" at bounding box center [231, 159] width 266 height 19
type input "t"
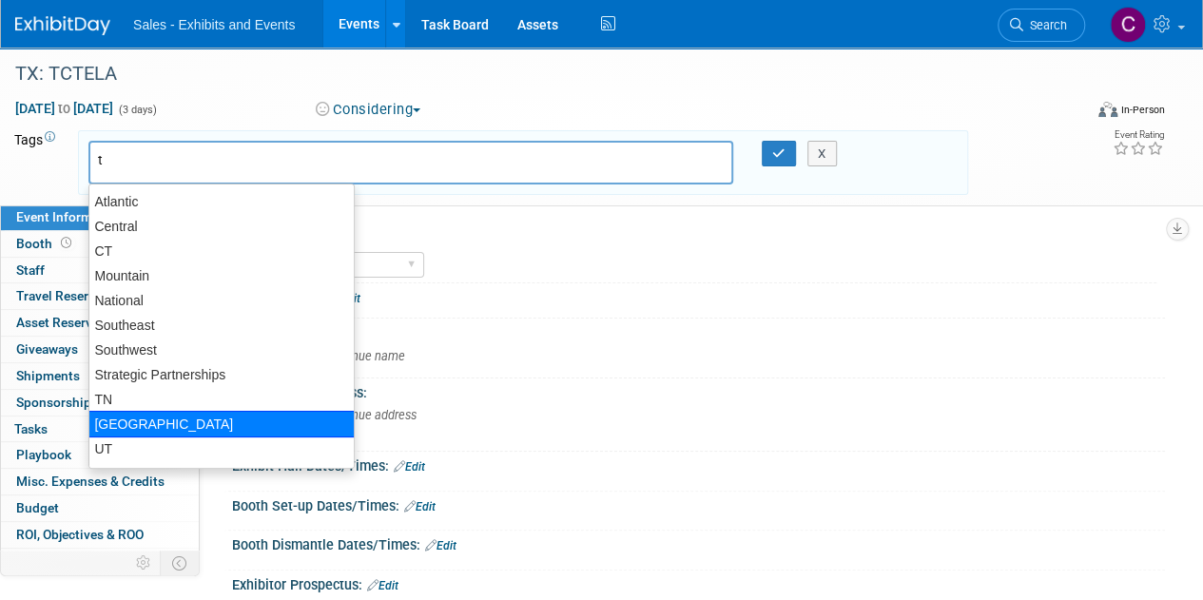
click at [131, 415] on div "[GEOGRAPHIC_DATA]" at bounding box center [221, 424] width 266 height 27
type input "[GEOGRAPHIC_DATA]"
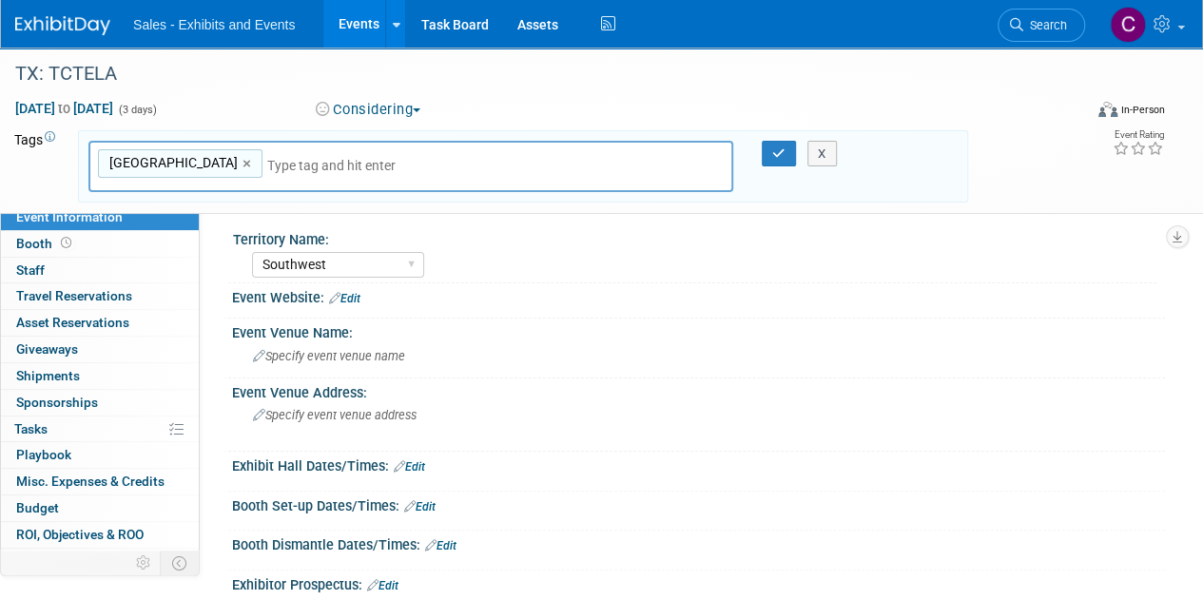
type input "s"
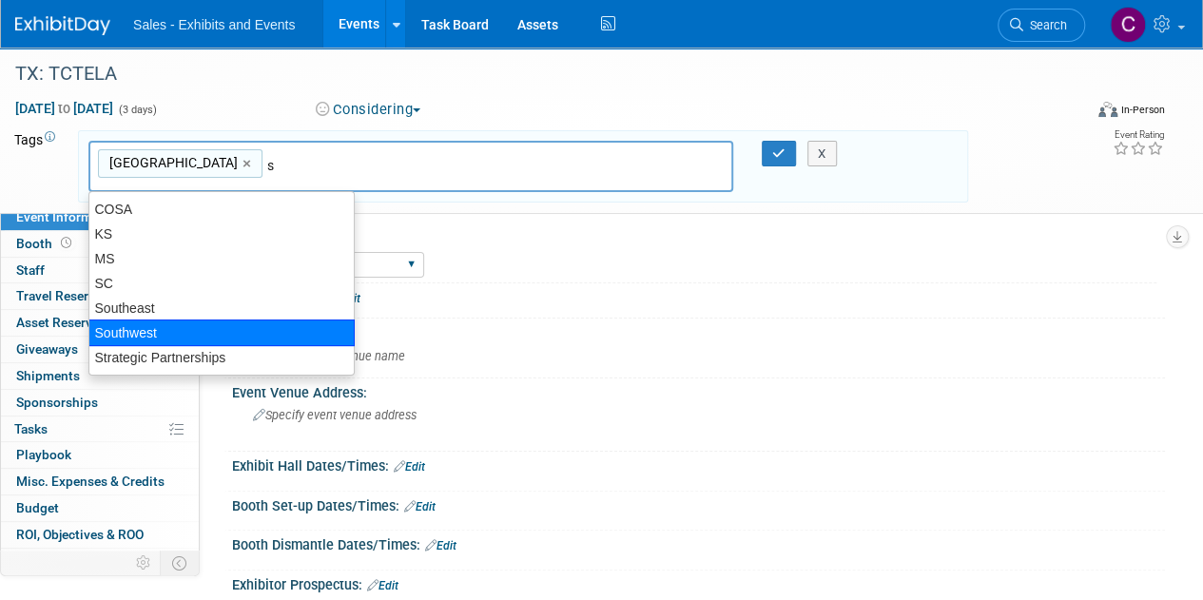
drag, startPoint x: 152, startPoint y: 323, endPoint x: 388, endPoint y: 279, distance: 240.0
click at [152, 323] on div "Southwest" at bounding box center [221, 332] width 266 height 27
type input "TX, Southwest"
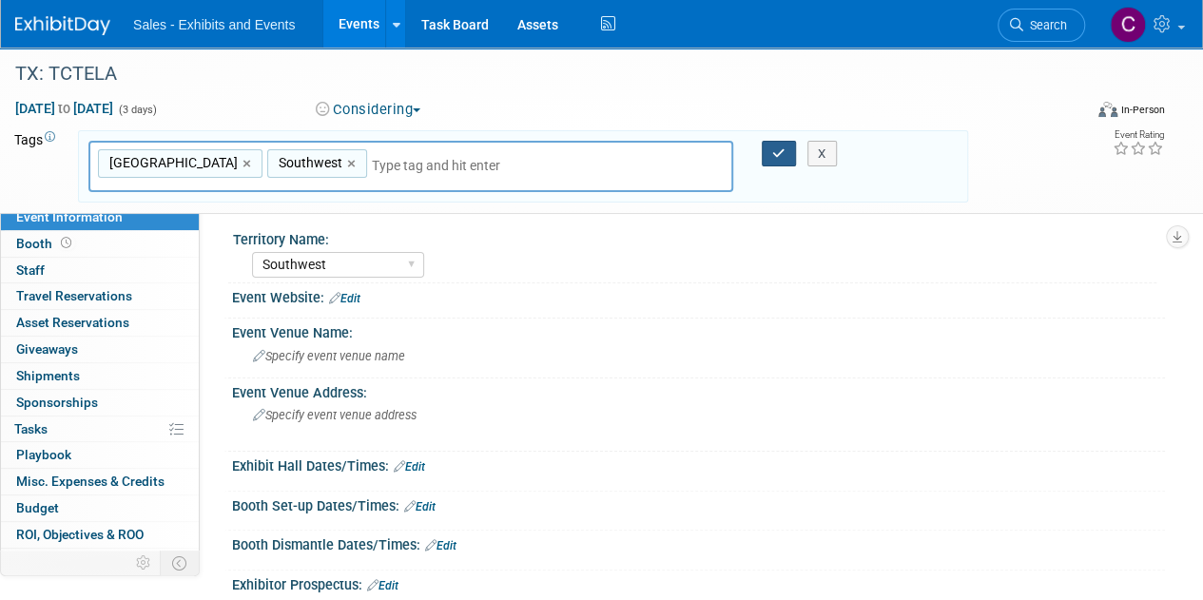
click at [774, 150] on icon "button" at bounding box center [778, 153] width 13 height 12
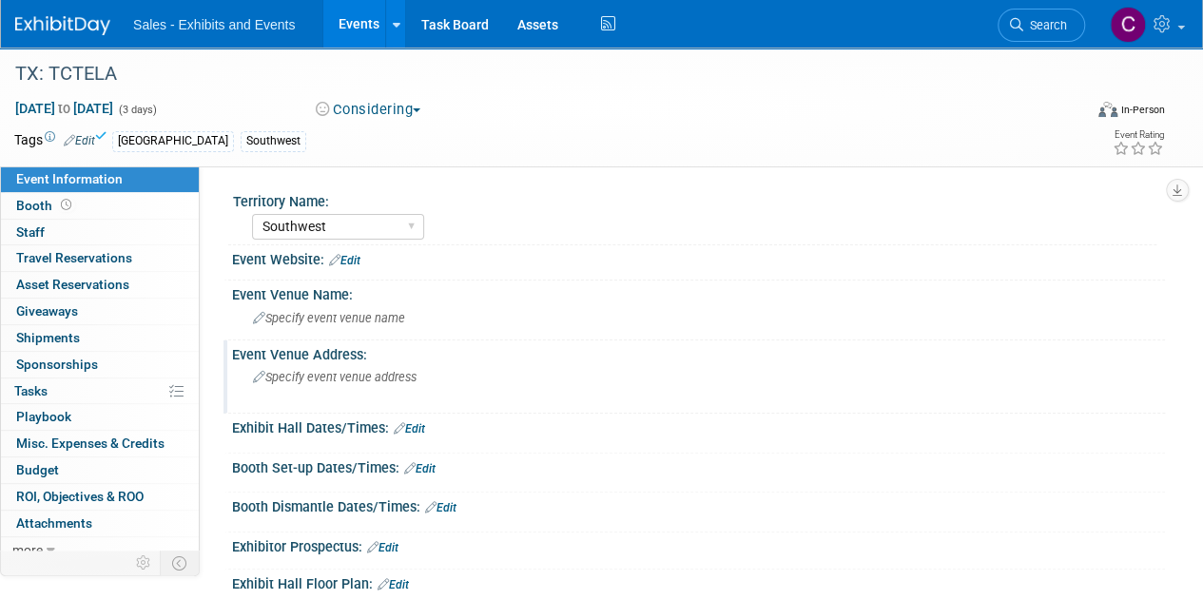
click at [331, 370] on span "Specify event venue address" at bounding box center [335, 377] width 164 height 14
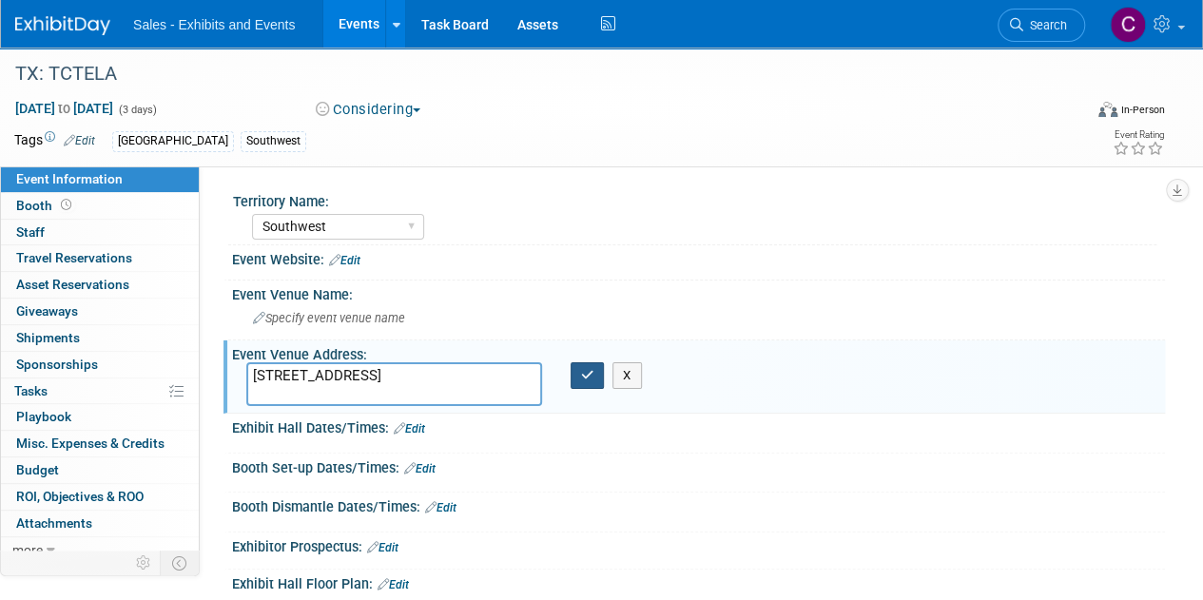
type textarea "3001 Kalahari Blvd, Round Rock, TX 78665"
click at [593, 377] on button "button" at bounding box center [587, 375] width 34 height 27
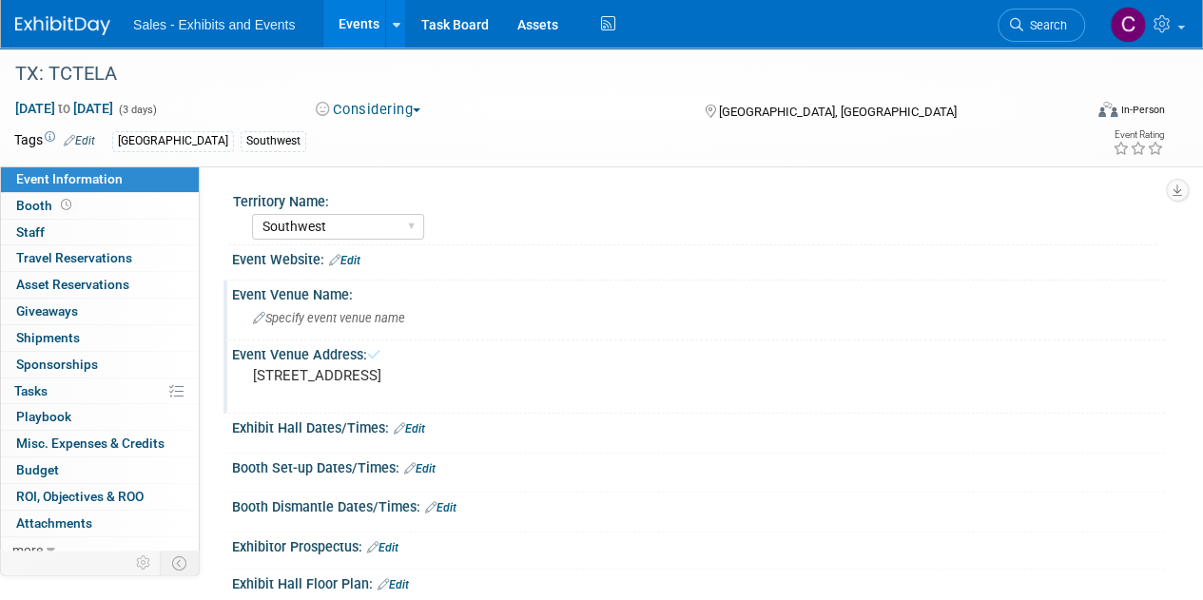
click at [318, 304] on div "Specify event venue name" at bounding box center [698, 317] width 904 height 29
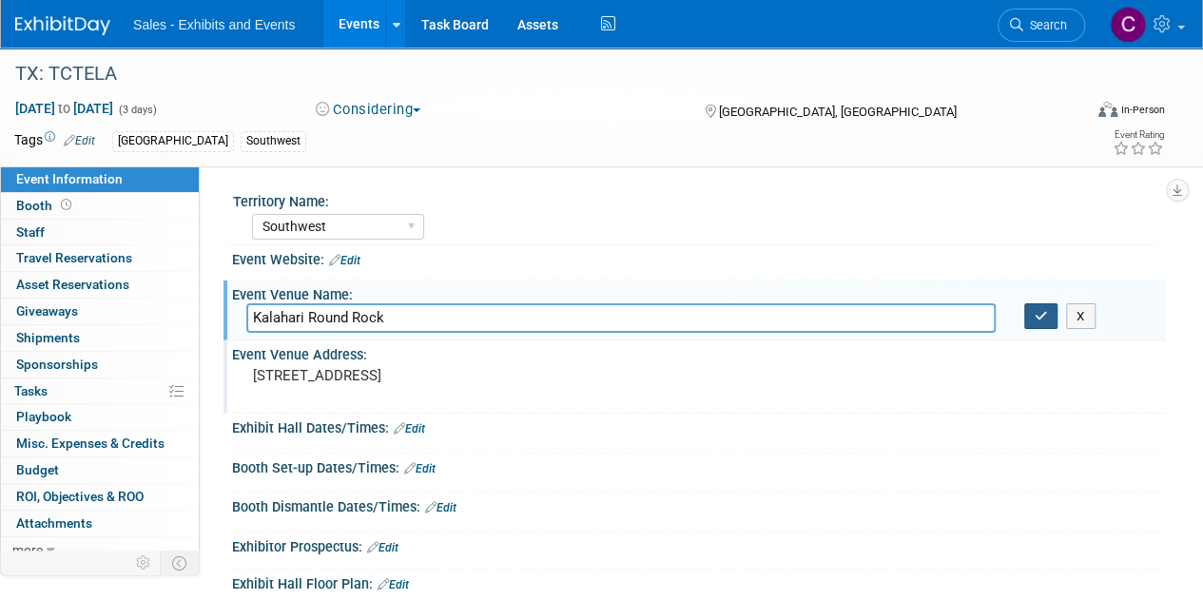
type input "Kalahari Round Rock"
click at [1032, 310] on button "button" at bounding box center [1041, 316] width 34 height 27
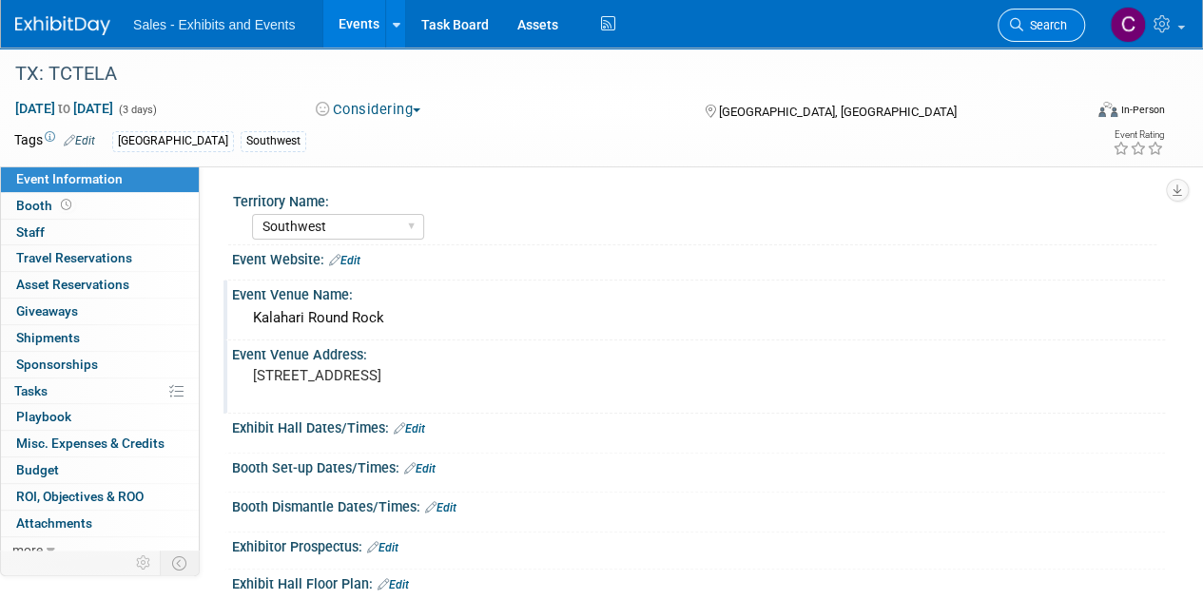
click at [1050, 21] on span "Search" at bounding box center [1045, 25] width 44 height 14
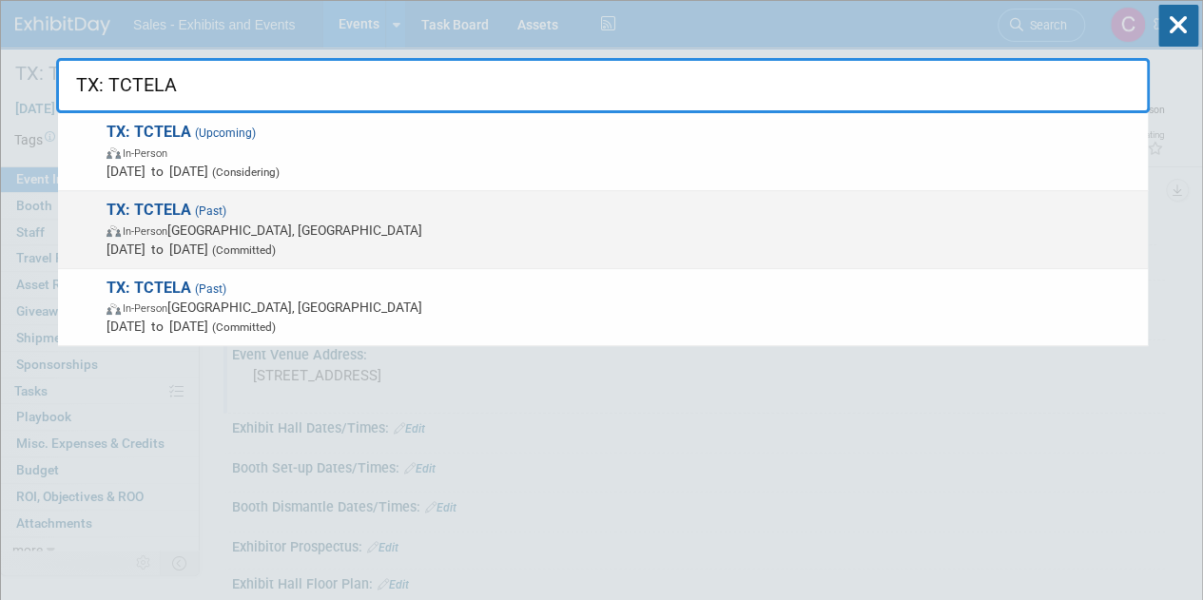
type input "TX: TCTELA"
click at [251, 208] on span "TX: TCTELA (Past) In-Person Galveston, TX Feb 7, 2025 to Feb 9, 2025 (Committed)" at bounding box center [619, 230] width 1037 height 58
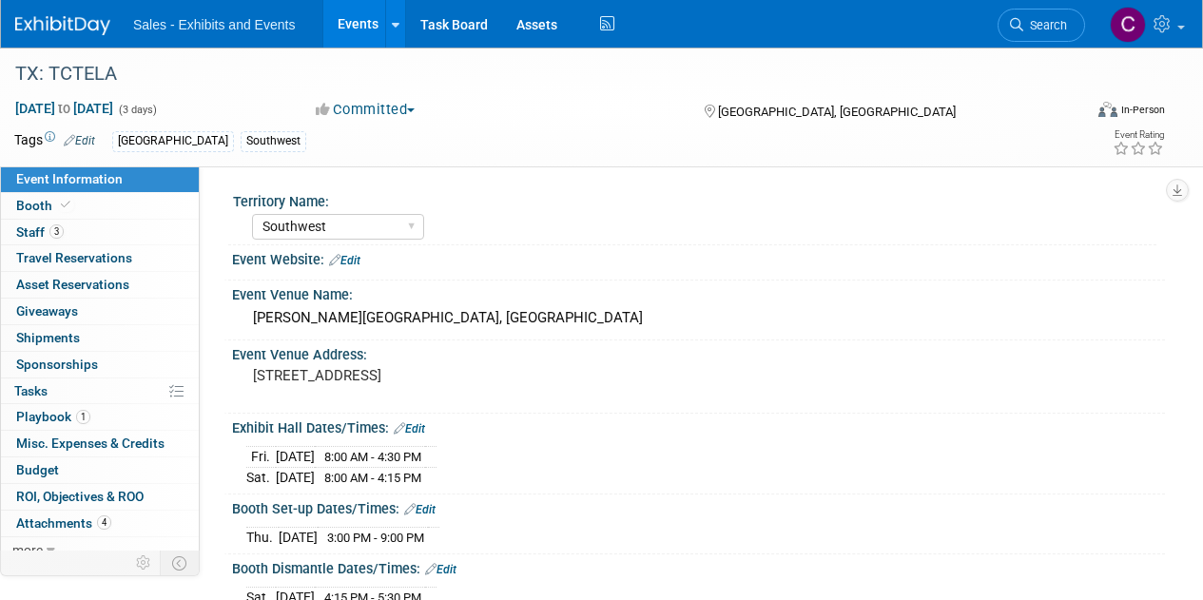
select select "Southwest"
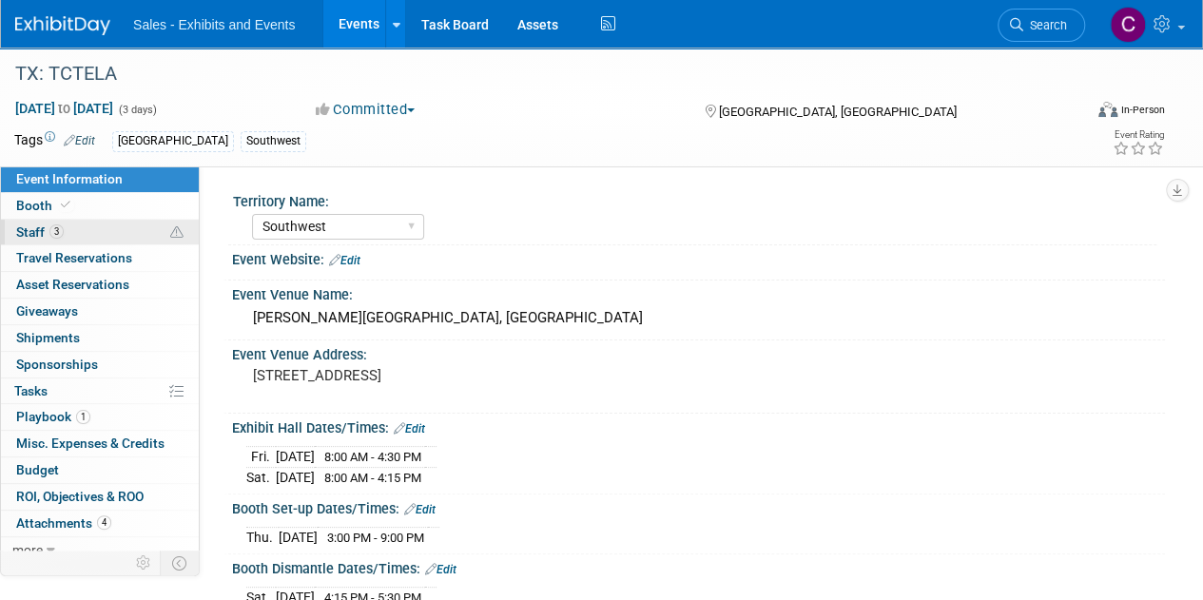
click at [46, 232] on span "Staff 3" at bounding box center [40, 231] width 48 height 15
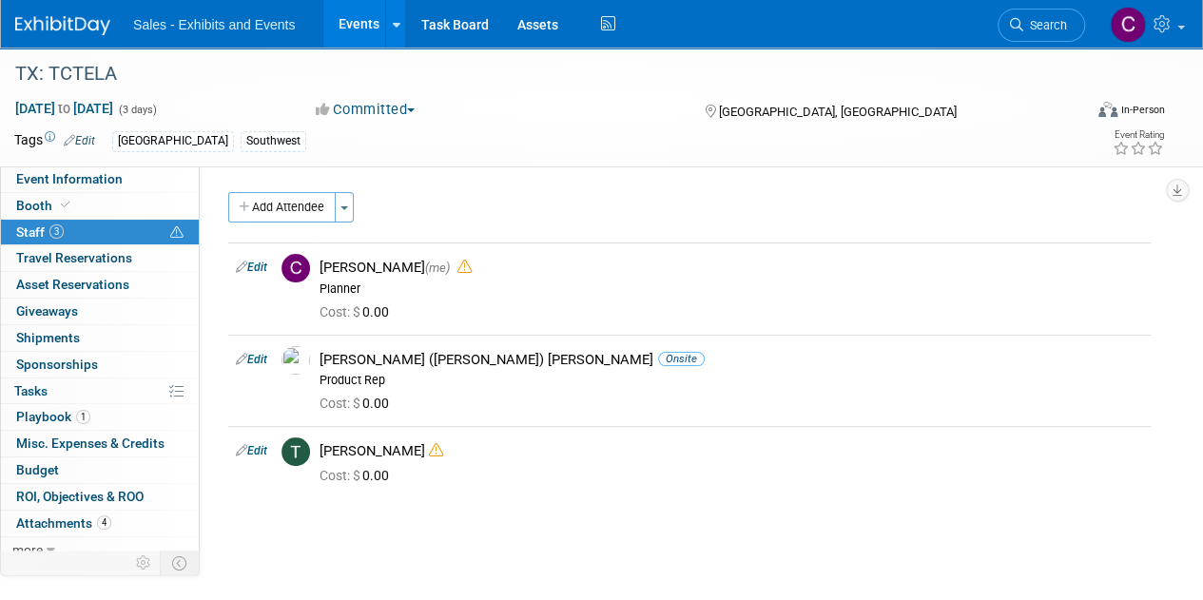
click at [367, 22] on link "Events" at bounding box center [357, 24] width 69 height 48
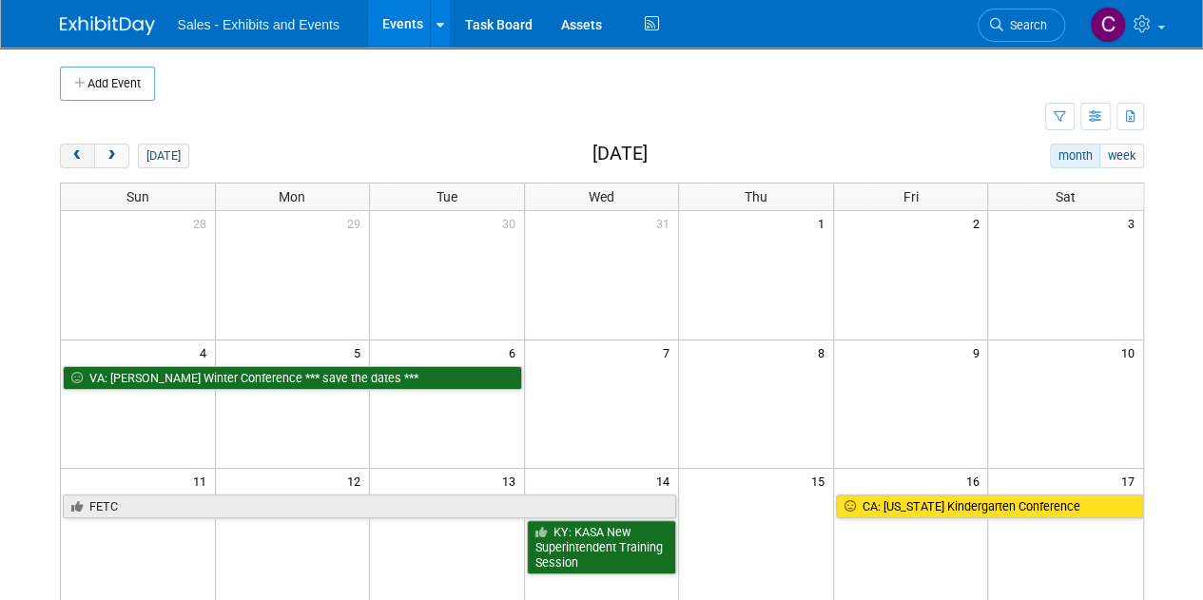
click at [79, 150] on span "prev" at bounding box center [77, 156] width 14 height 12
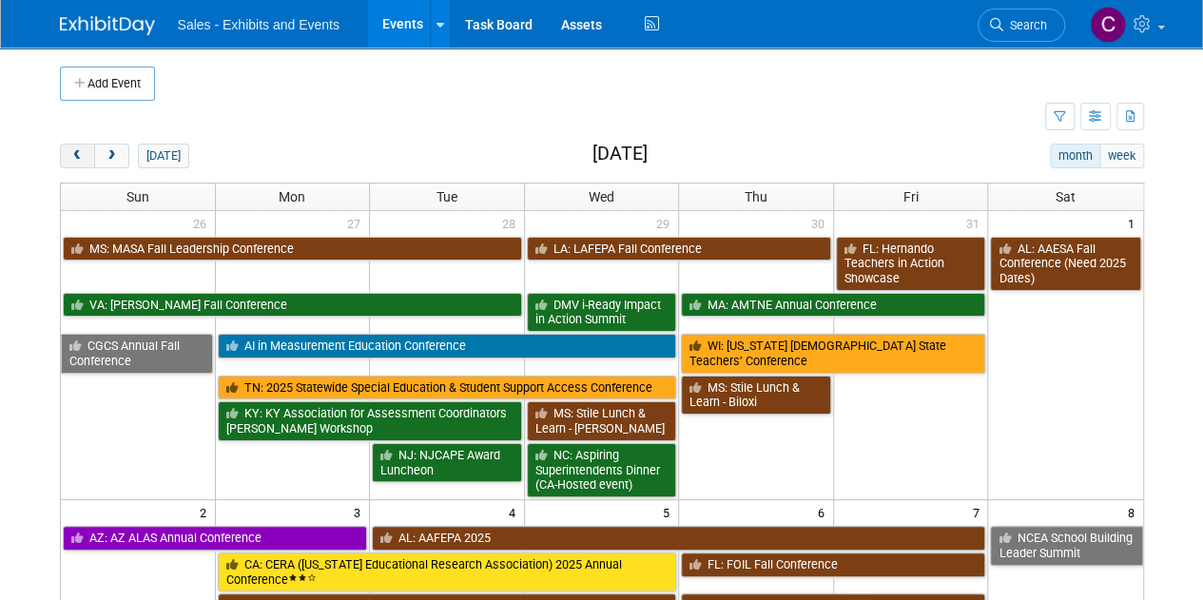
click at [79, 150] on span "prev" at bounding box center [77, 156] width 14 height 12
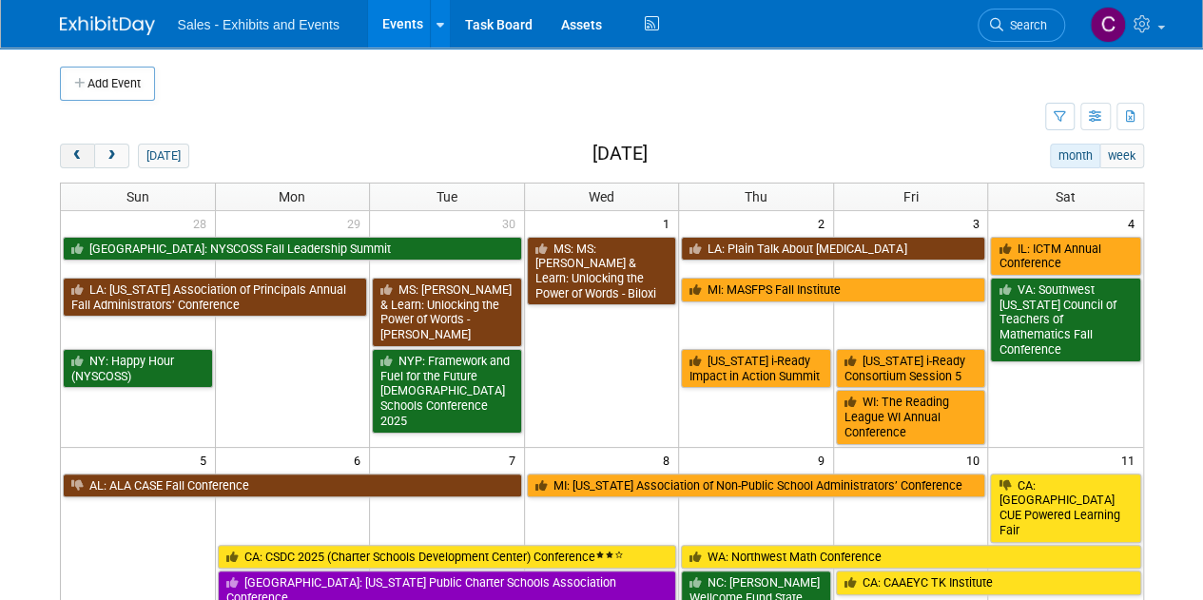
click at [79, 150] on span "prev" at bounding box center [77, 156] width 14 height 12
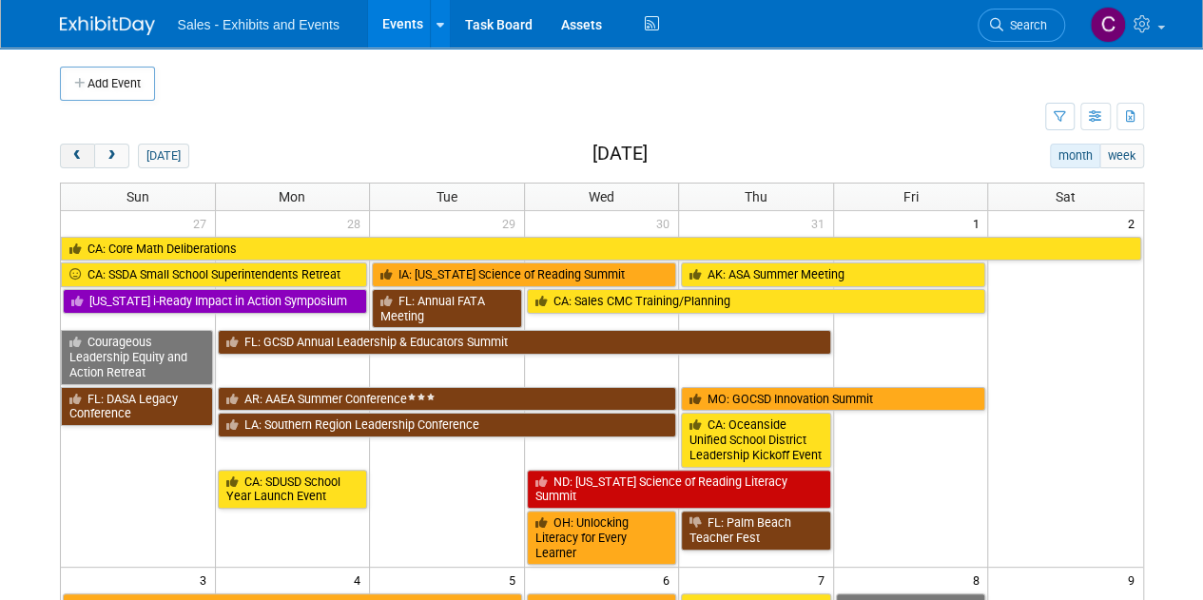
click at [79, 150] on span "prev" at bounding box center [77, 156] width 14 height 12
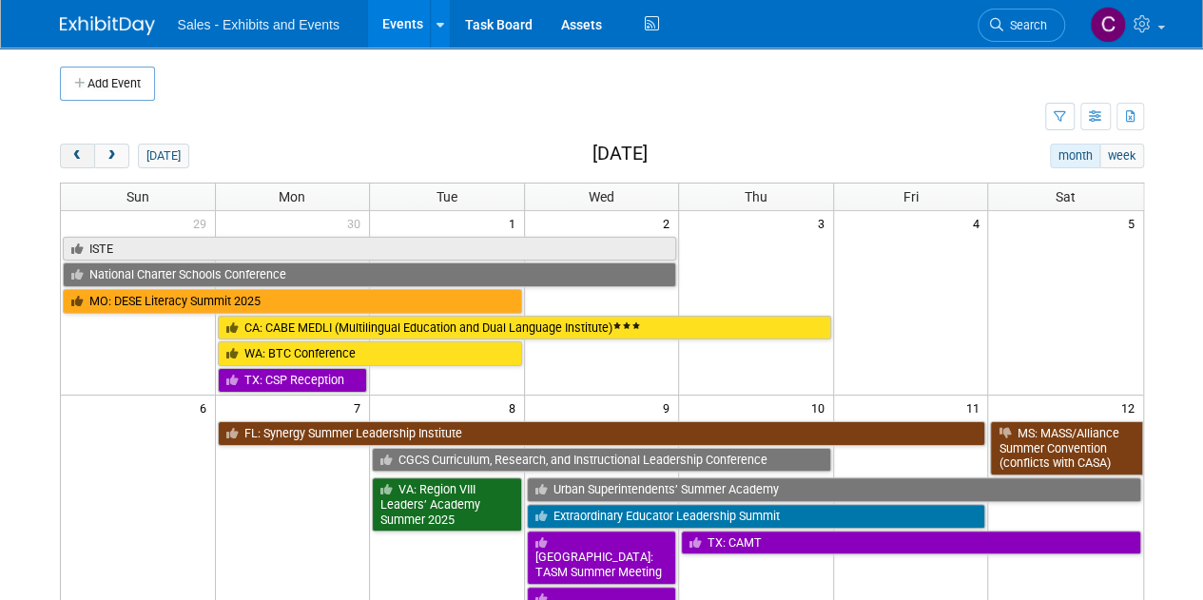
click at [79, 150] on span "prev" at bounding box center [77, 156] width 14 height 12
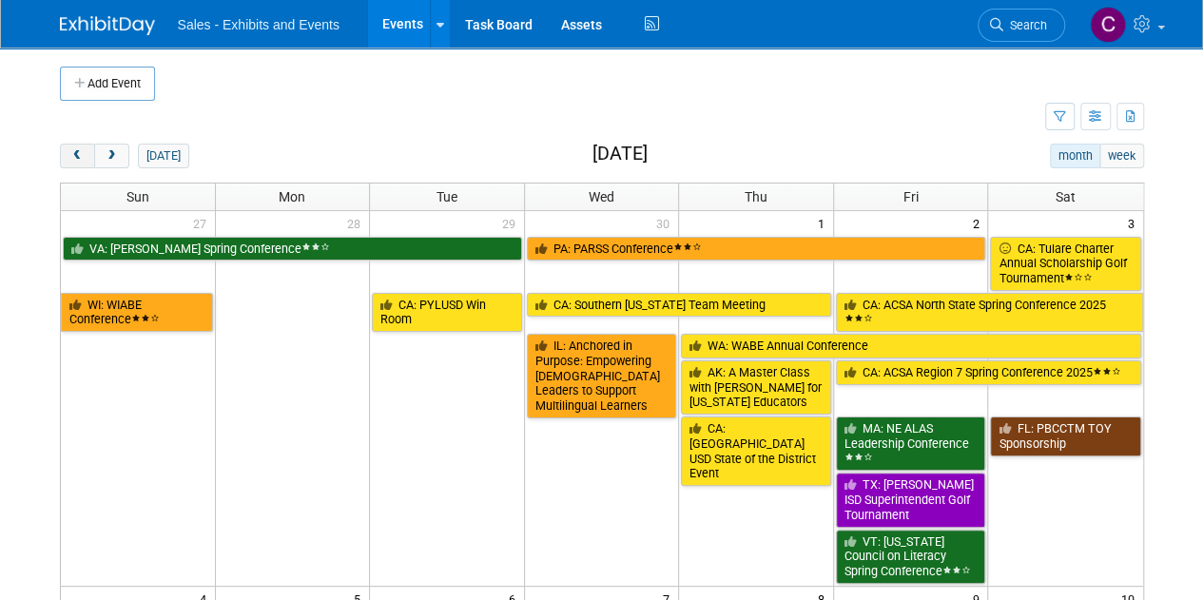
click at [79, 150] on span "prev" at bounding box center [77, 156] width 14 height 12
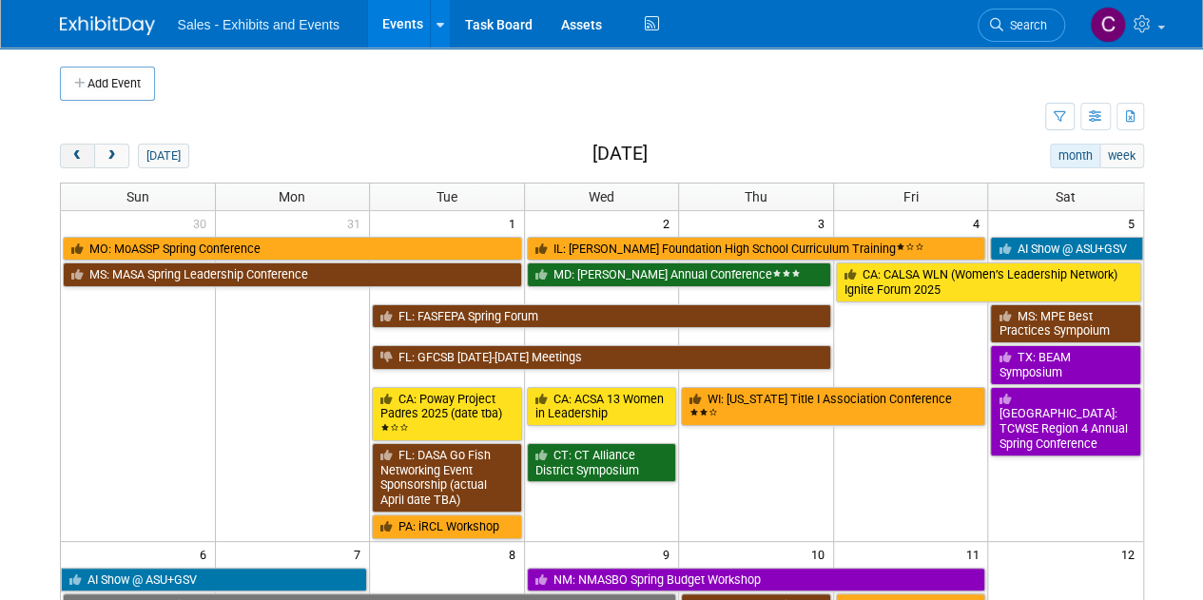
click at [79, 150] on span "prev" at bounding box center [77, 156] width 14 height 12
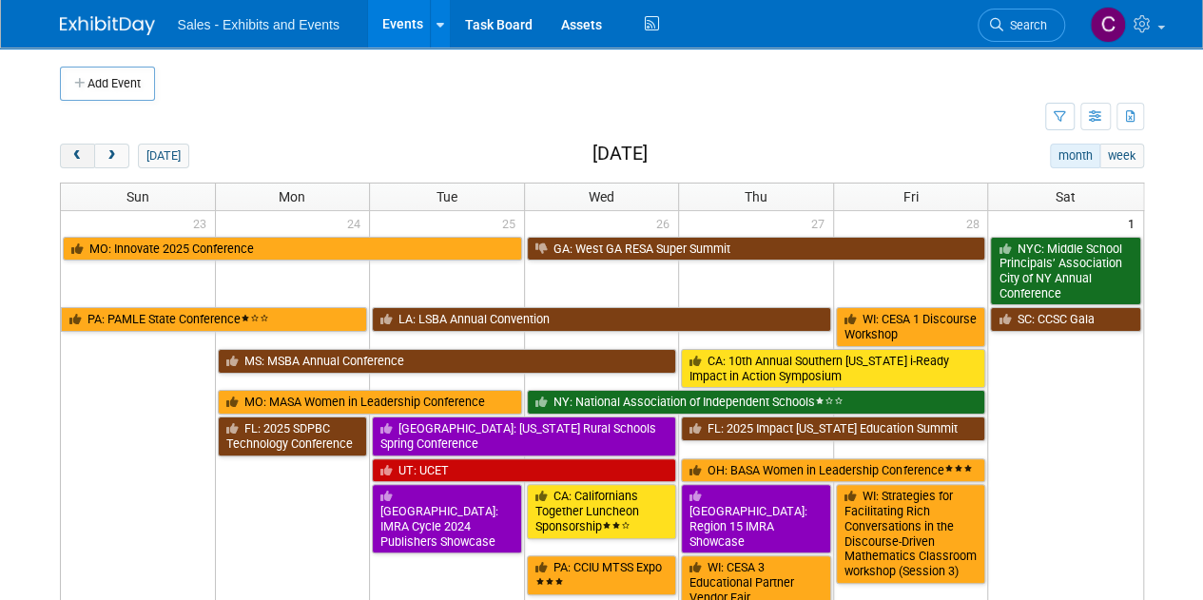
click at [79, 150] on span "prev" at bounding box center [77, 156] width 14 height 12
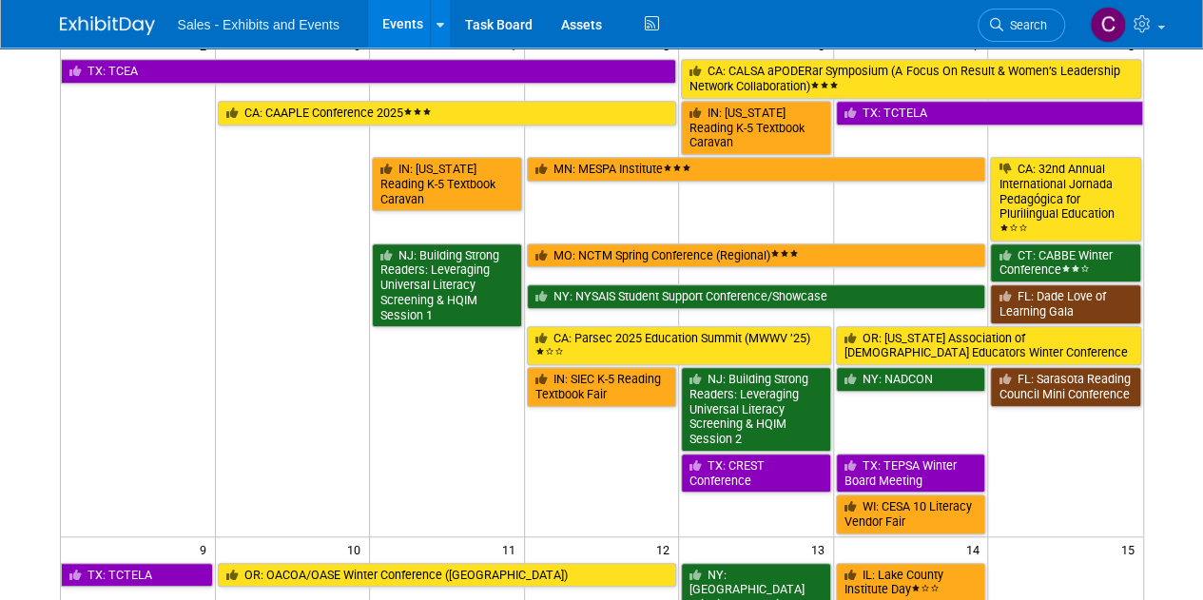
scroll to position [366, 0]
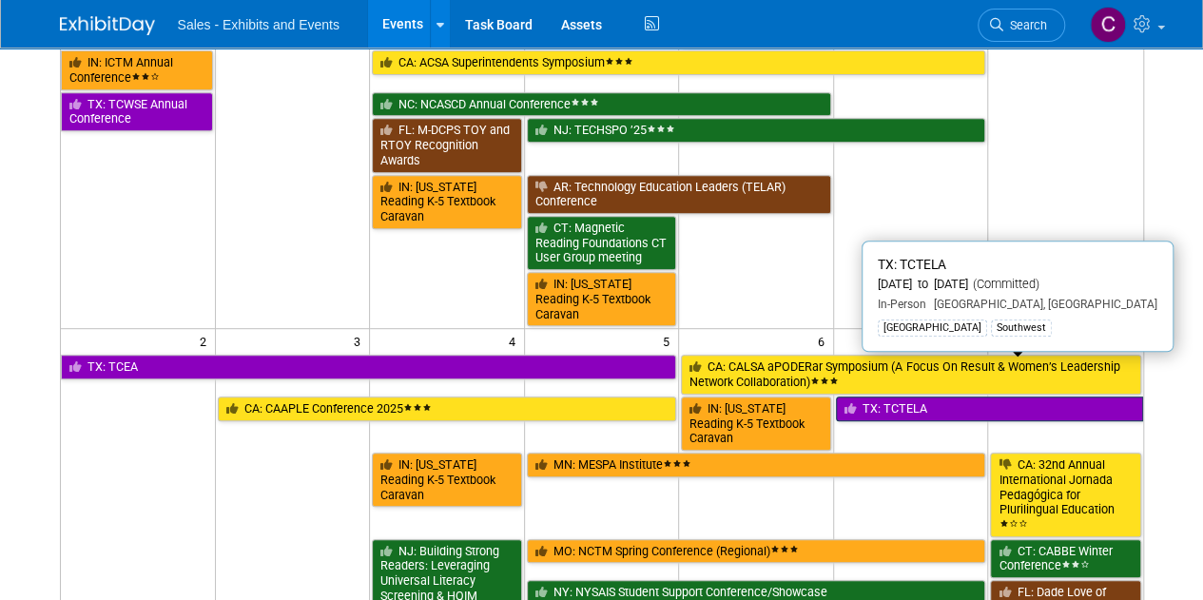
click at [932, 396] on link "TX: TCTELA" at bounding box center [989, 408] width 307 height 25
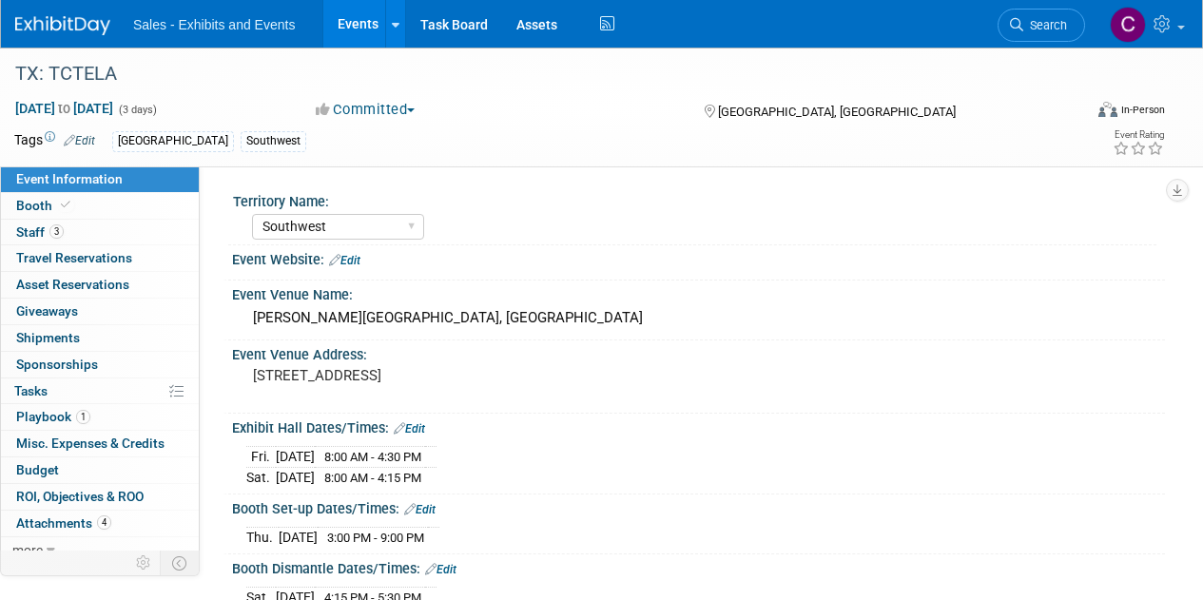
select select "Southwest"
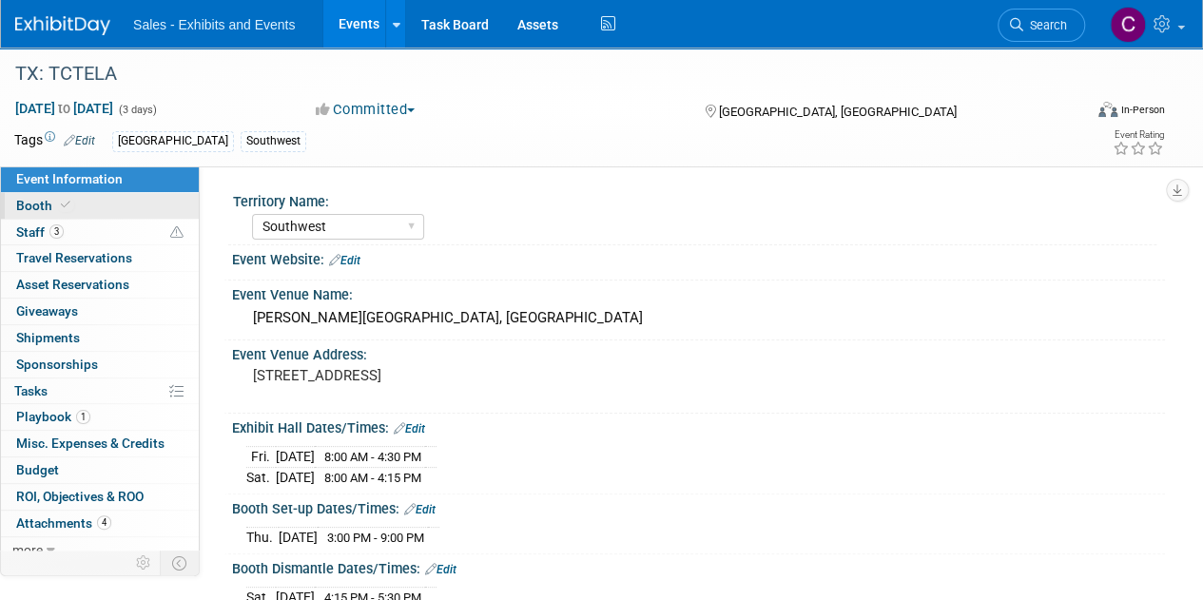
click at [48, 207] on span "Booth" at bounding box center [45, 205] width 58 height 15
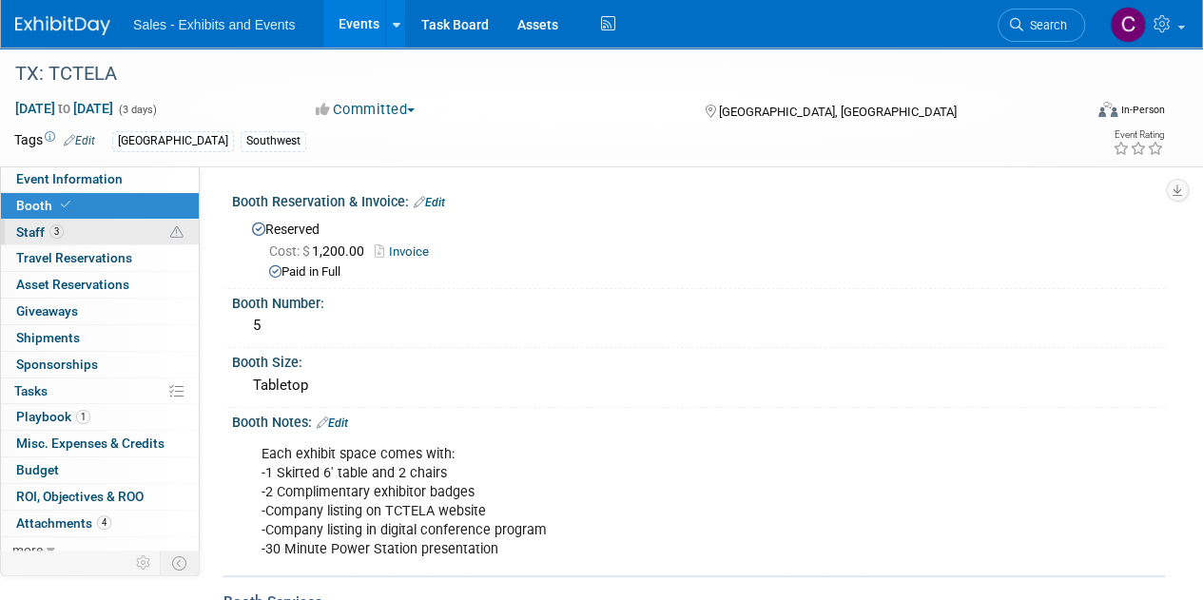
click at [42, 231] on span "Staff 3" at bounding box center [40, 231] width 48 height 15
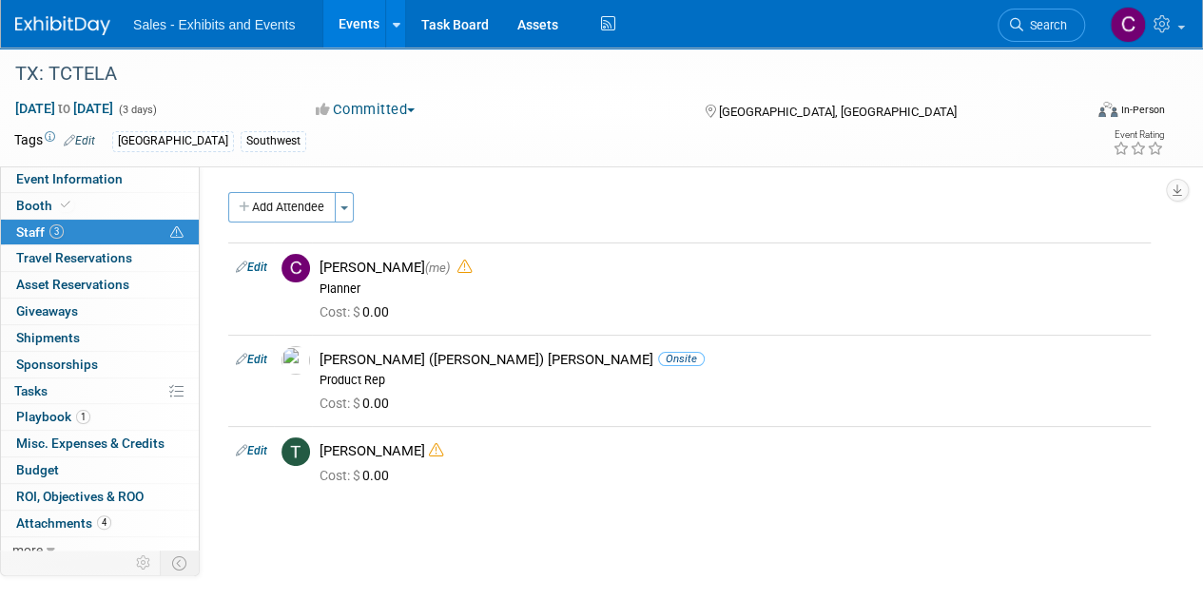
click at [354, 18] on link "Events" at bounding box center [357, 24] width 69 height 48
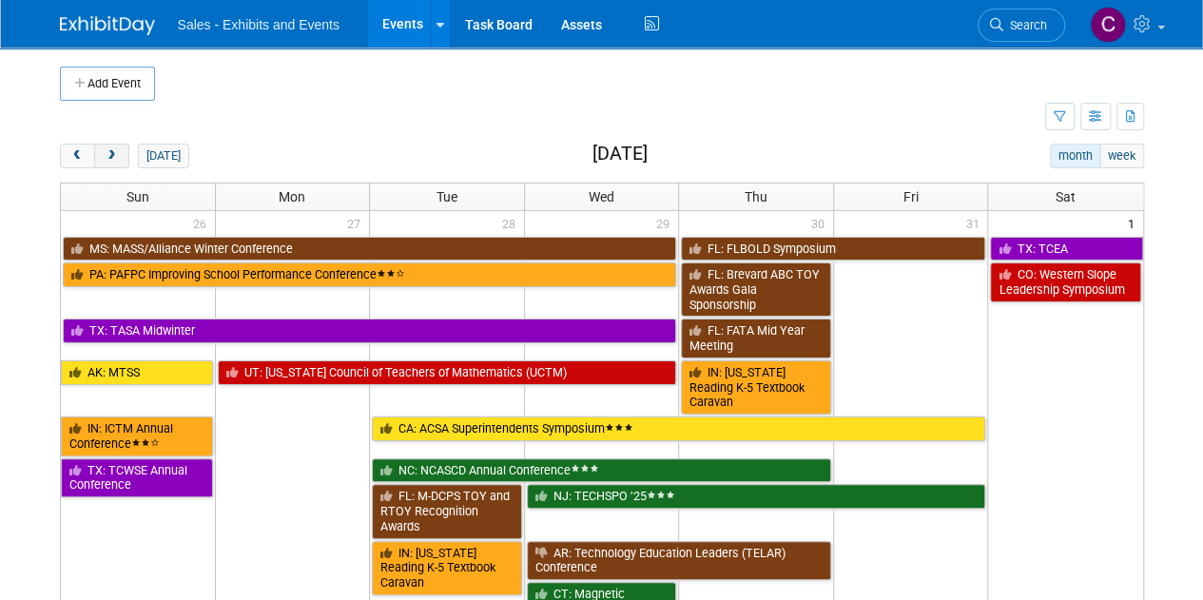
click at [112, 163] on button "next" at bounding box center [111, 156] width 35 height 25
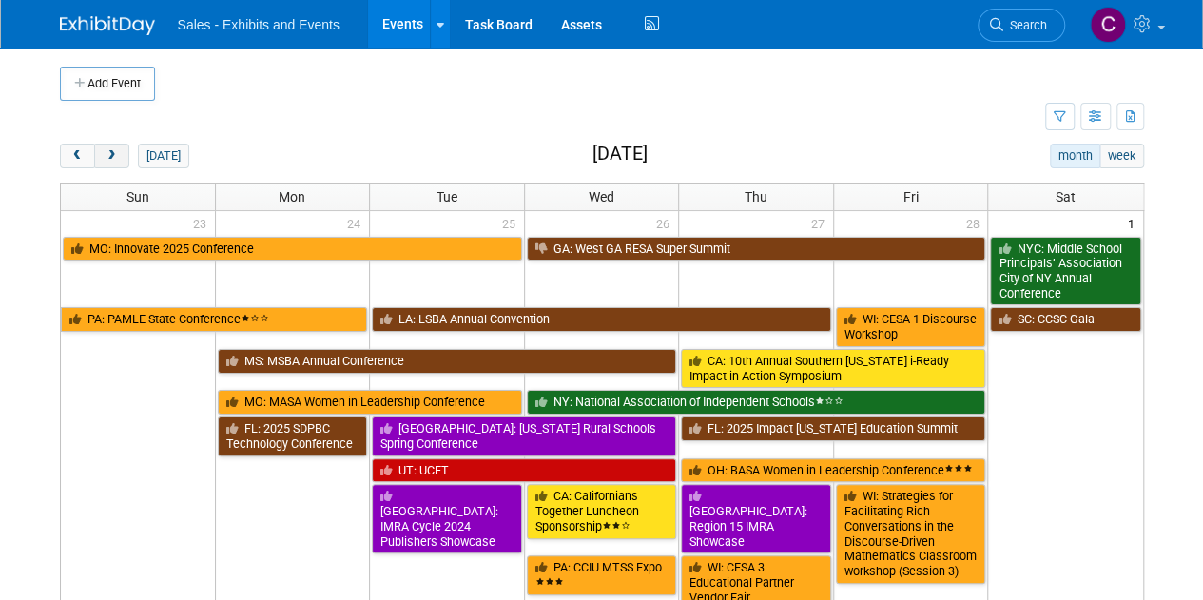
click at [112, 163] on button "next" at bounding box center [111, 156] width 35 height 25
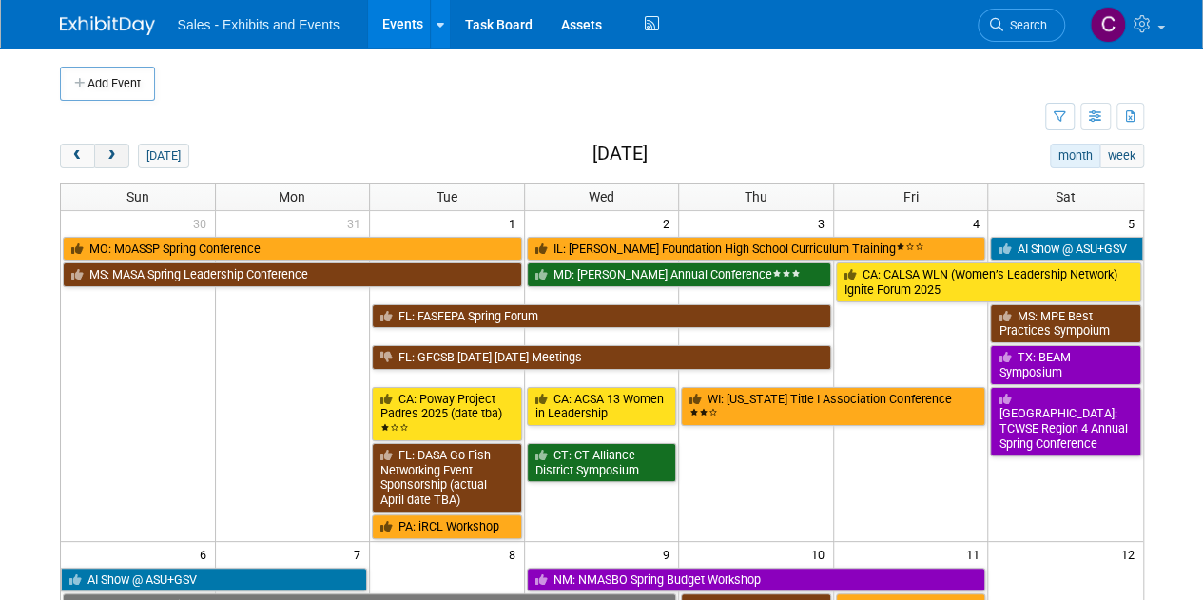
click at [112, 163] on button "next" at bounding box center [111, 156] width 35 height 25
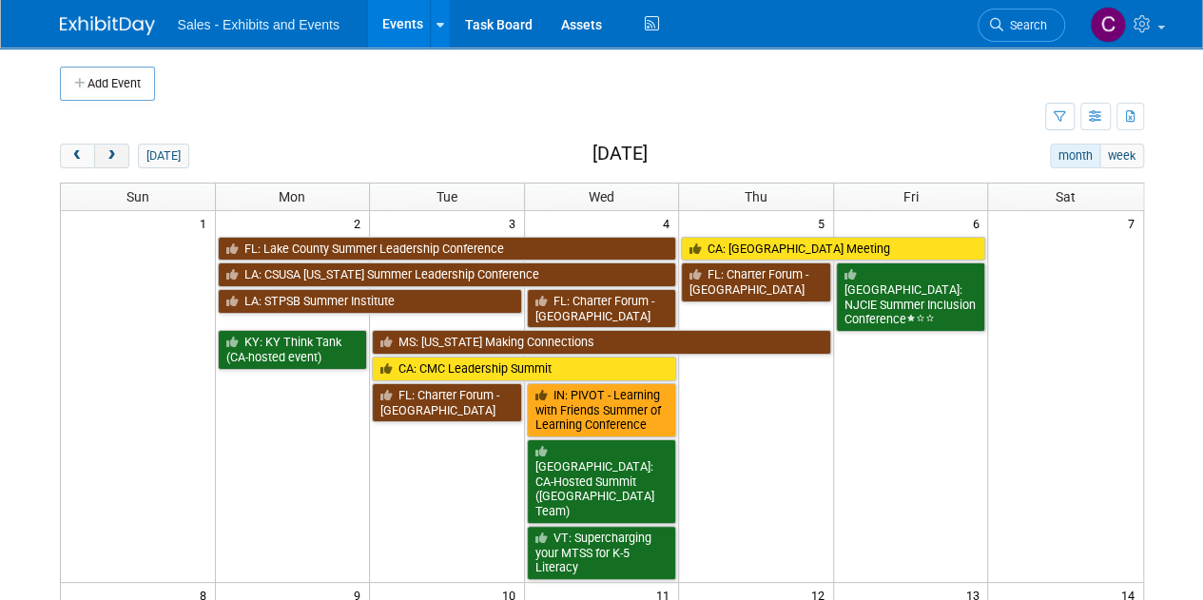
click at [112, 163] on button "next" at bounding box center [111, 156] width 35 height 25
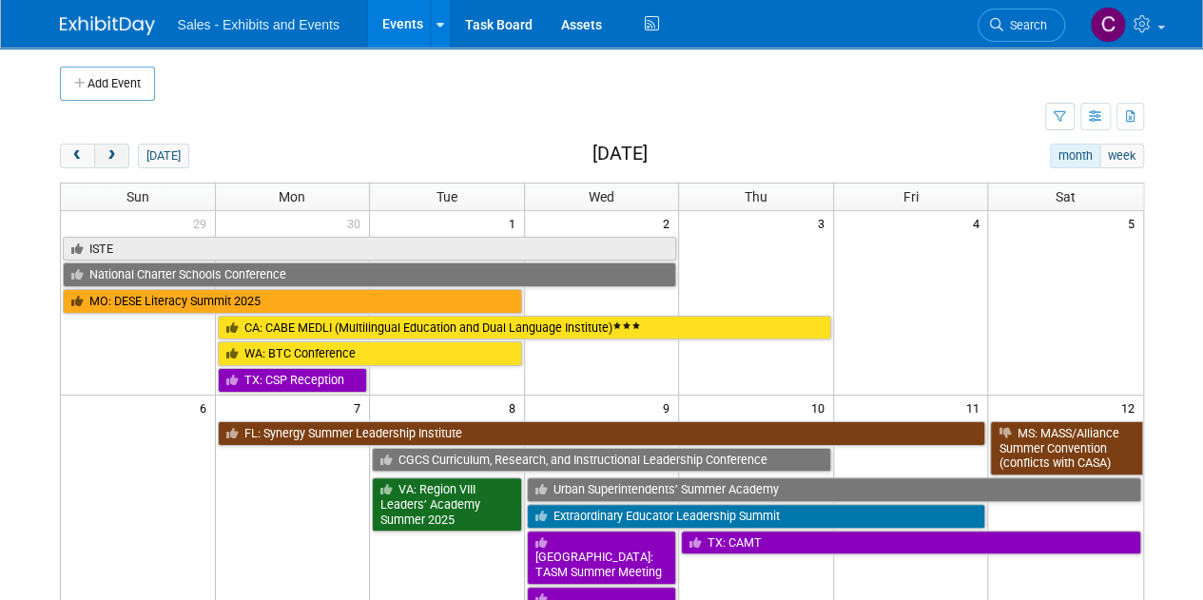
click at [112, 163] on button "next" at bounding box center [111, 156] width 35 height 25
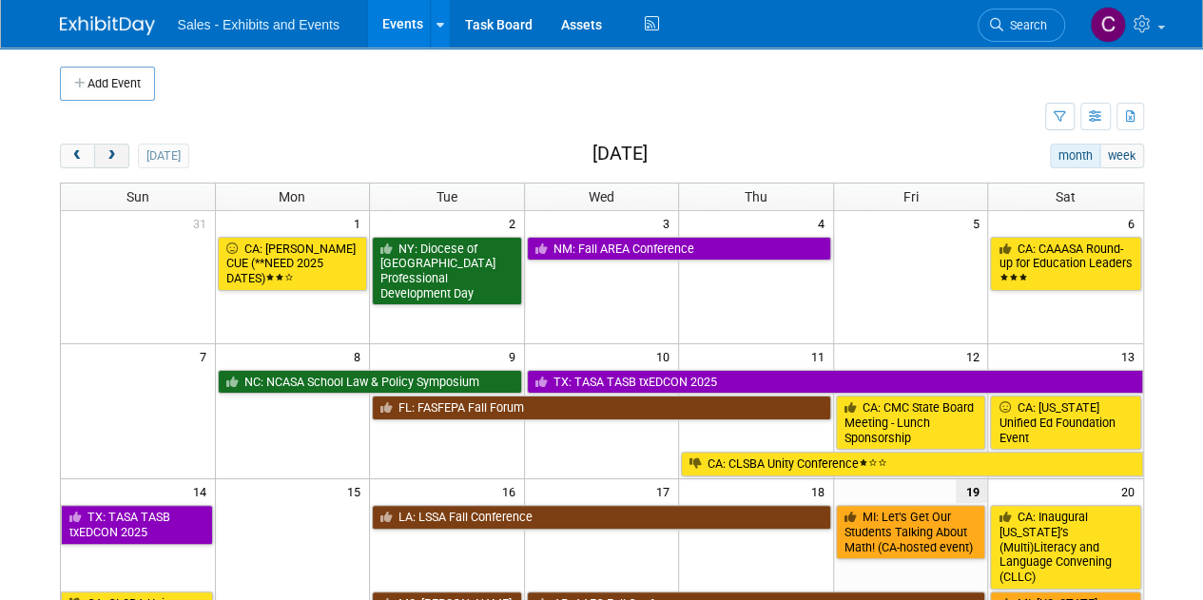
click at [112, 163] on button "next" at bounding box center [111, 156] width 35 height 25
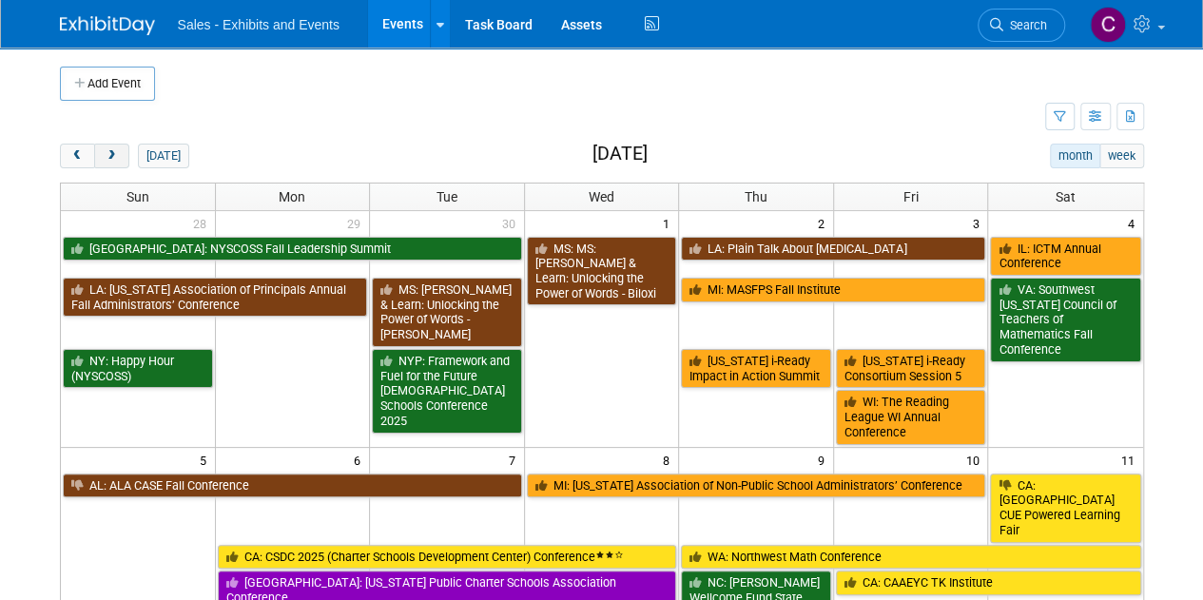
click at [112, 163] on button "next" at bounding box center [111, 156] width 35 height 25
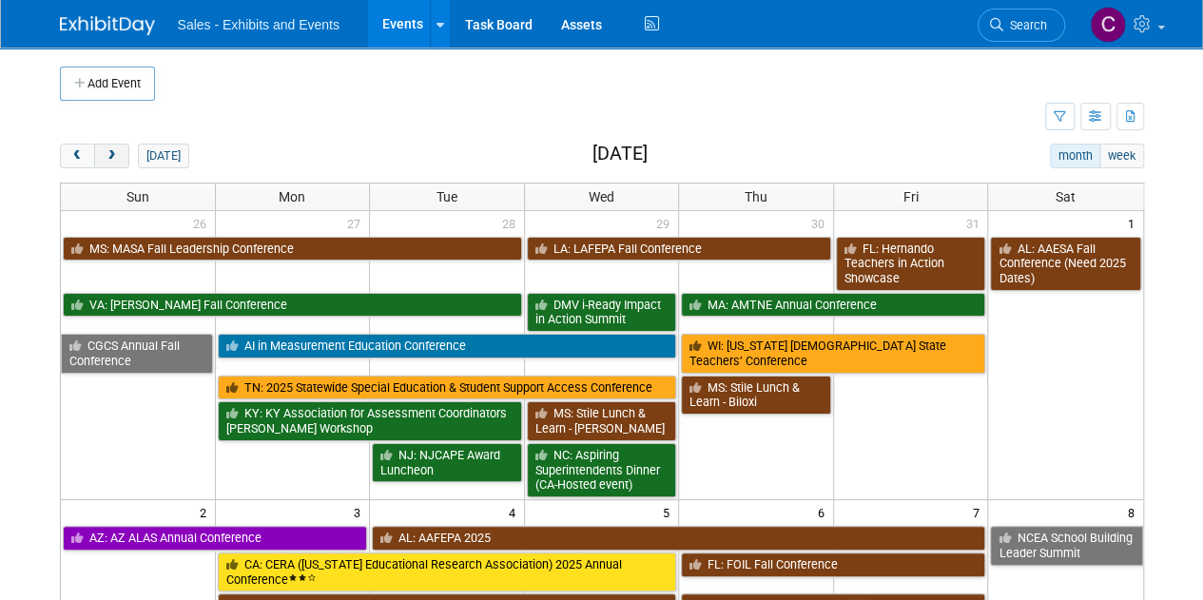
click at [112, 163] on button "next" at bounding box center [111, 156] width 35 height 25
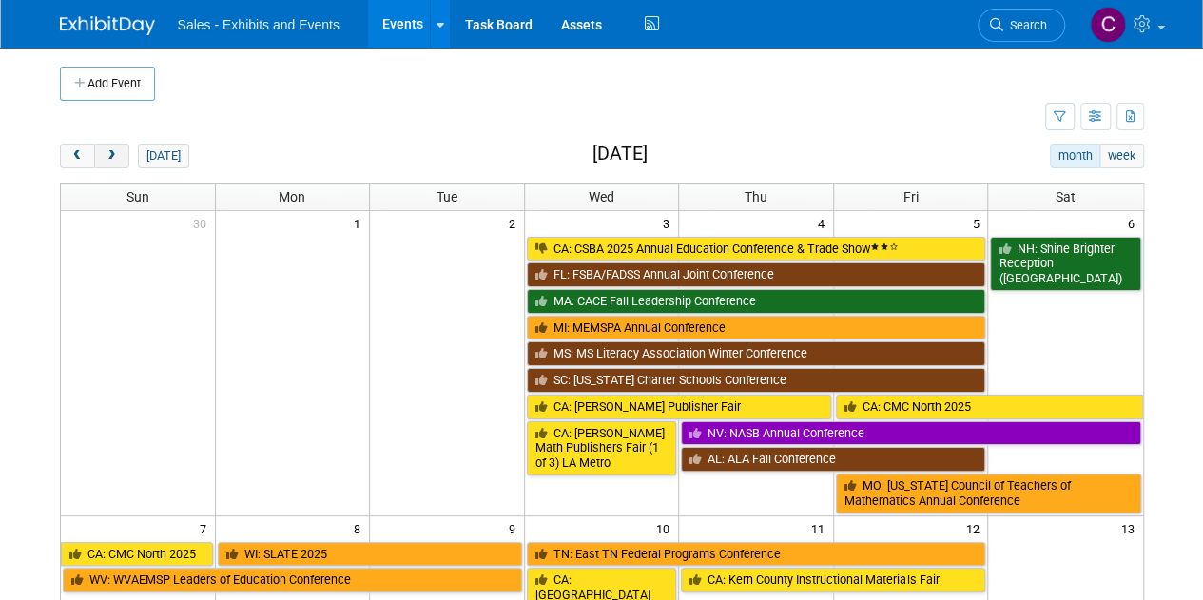
click at [112, 163] on button "next" at bounding box center [111, 156] width 35 height 25
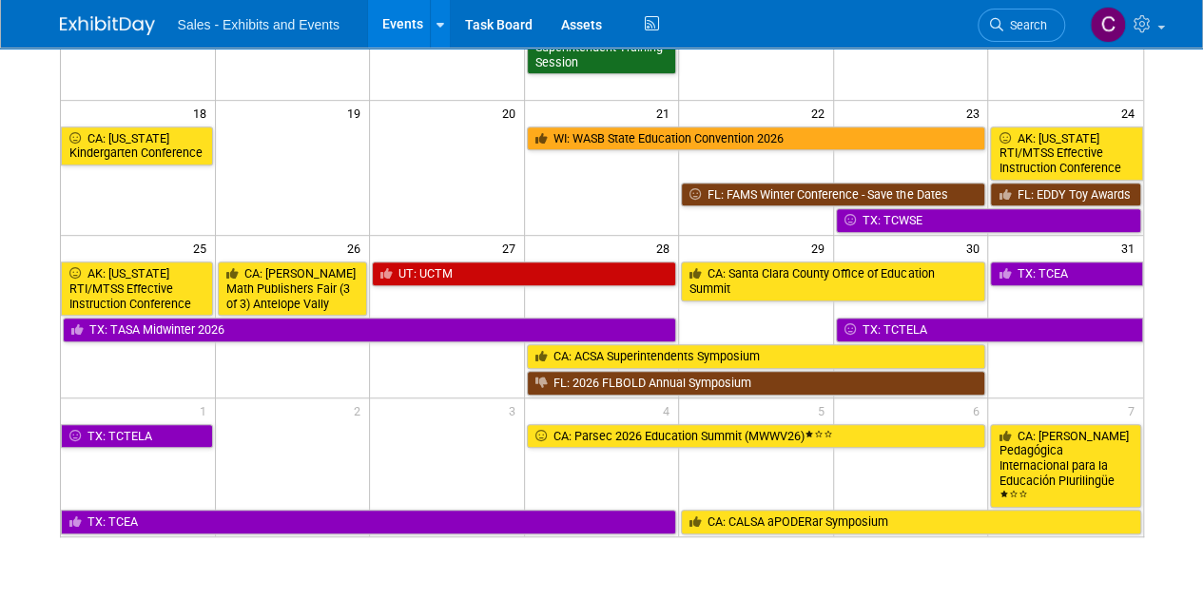
scroll to position [574, 0]
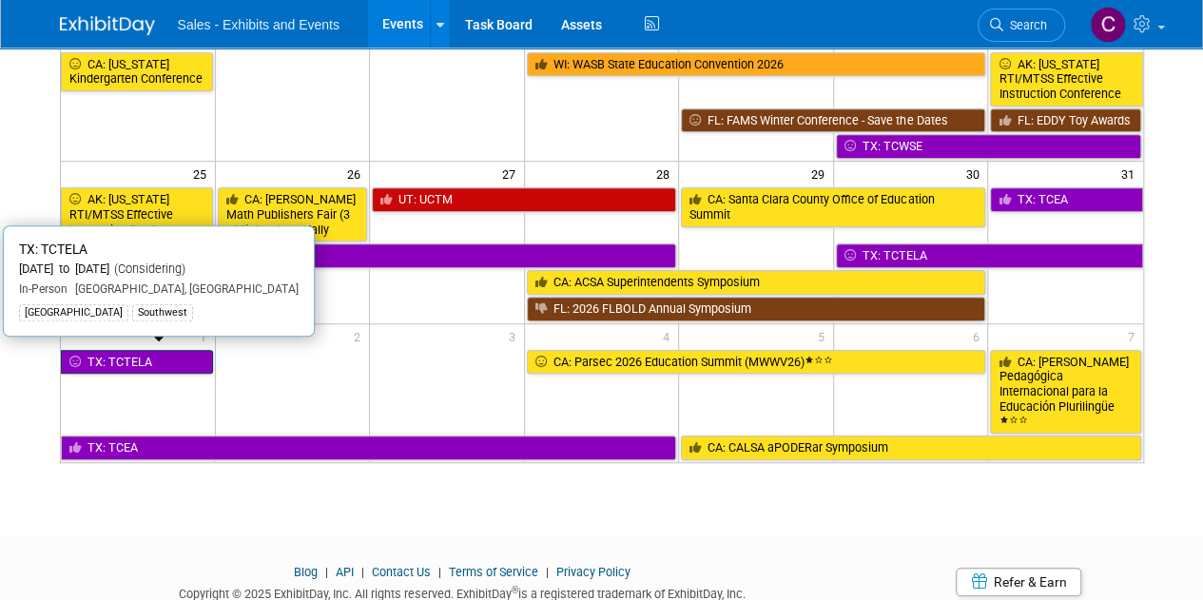
click at [116, 350] on link "TX: TCTELA" at bounding box center [137, 362] width 152 height 25
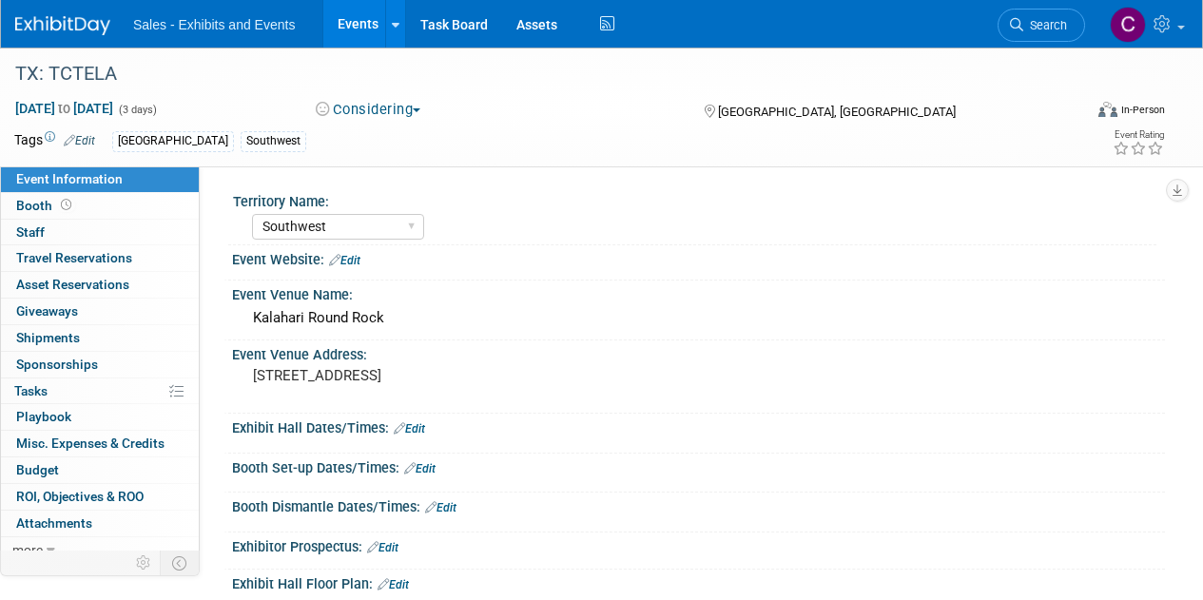
select select "Southwest"
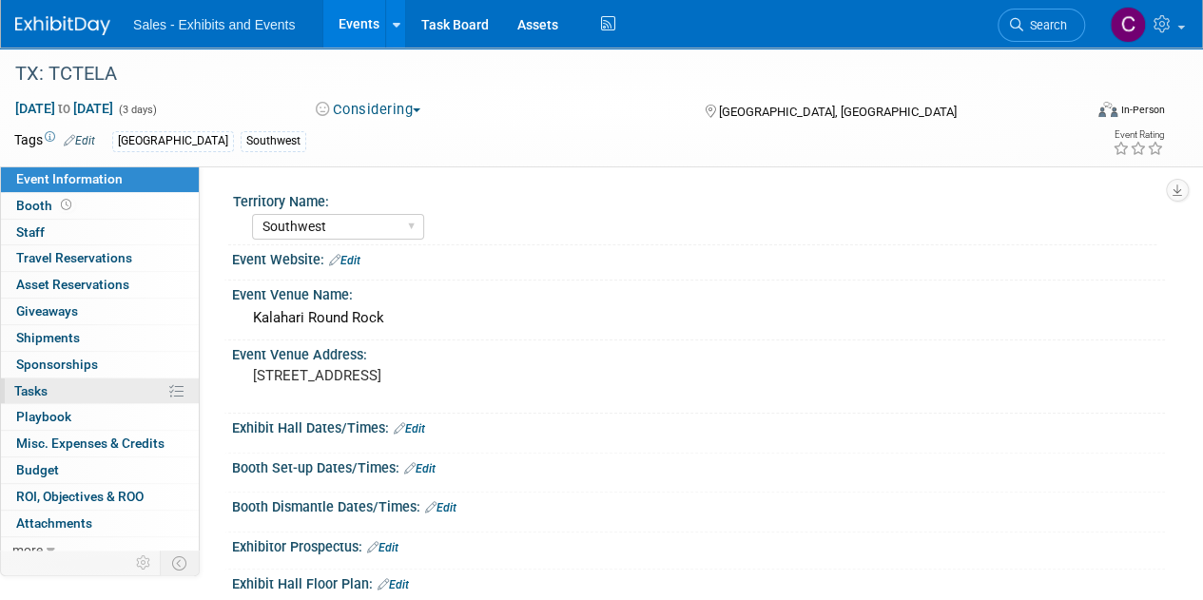
click at [32, 395] on span "Tasks 0%" at bounding box center [30, 390] width 33 height 15
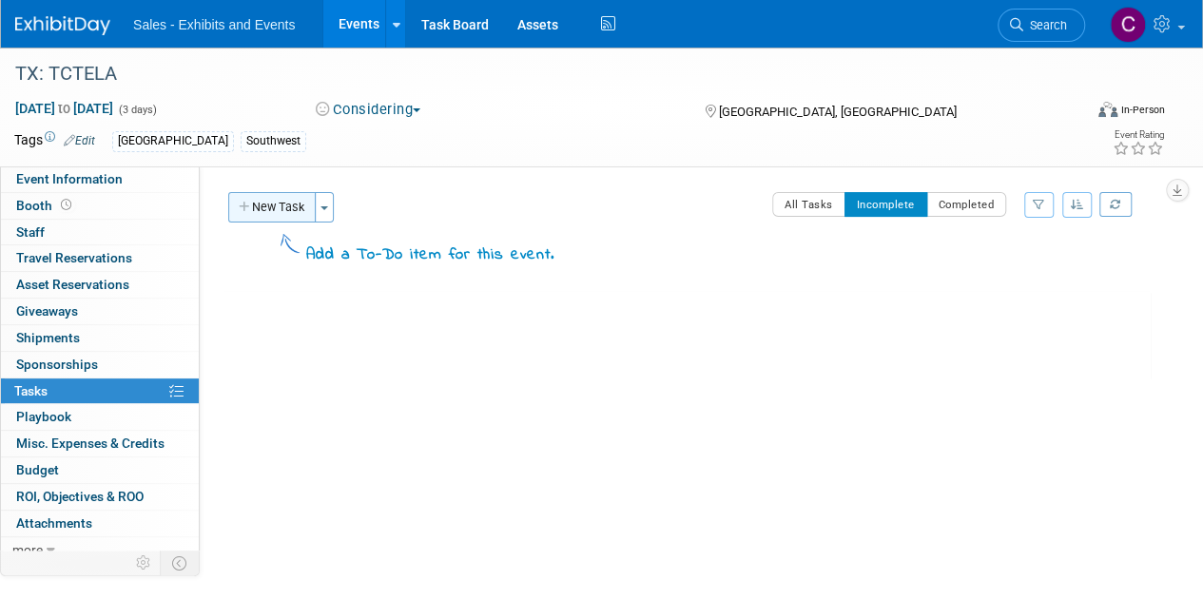
click at [271, 212] on button "New Task" at bounding box center [271, 207] width 87 height 30
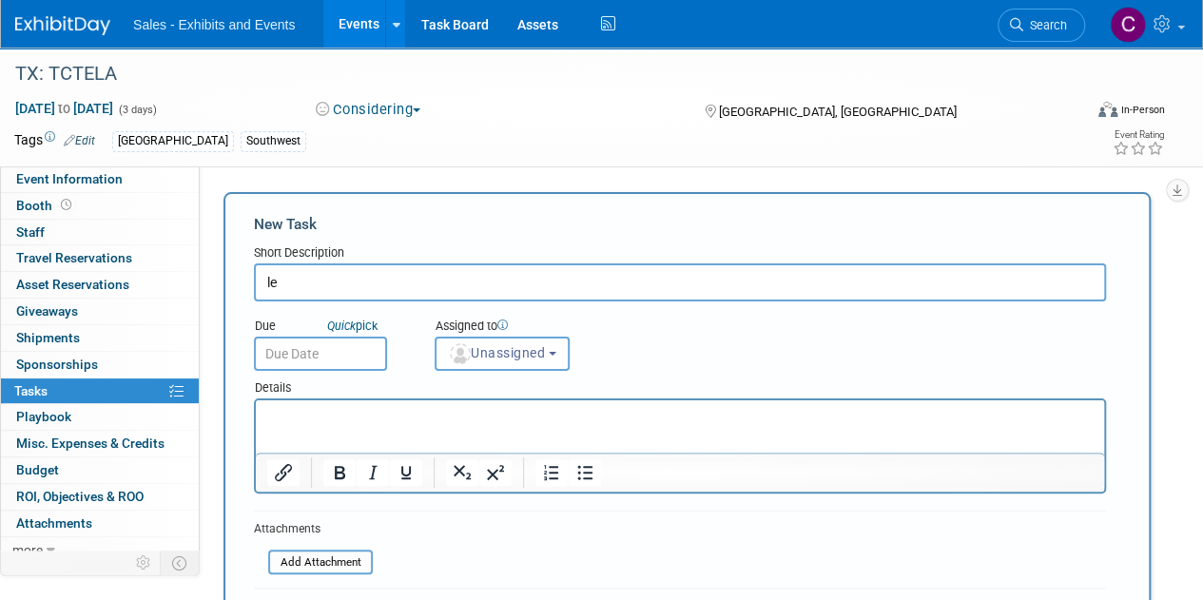
type input "l"
type input "decision on level of participation"
click at [318, 351] on input "text" at bounding box center [320, 354] width 133 height 34
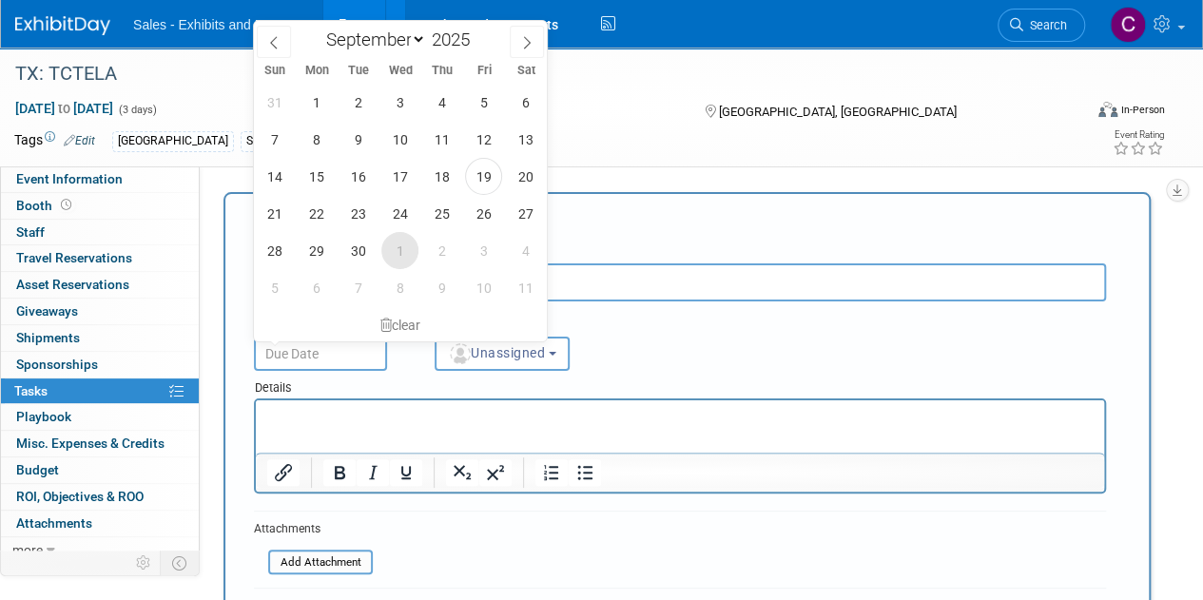
click at [403, 258] on span "1" at bounding box center [399, 250] width 37 height 37
type input "[DATE]"
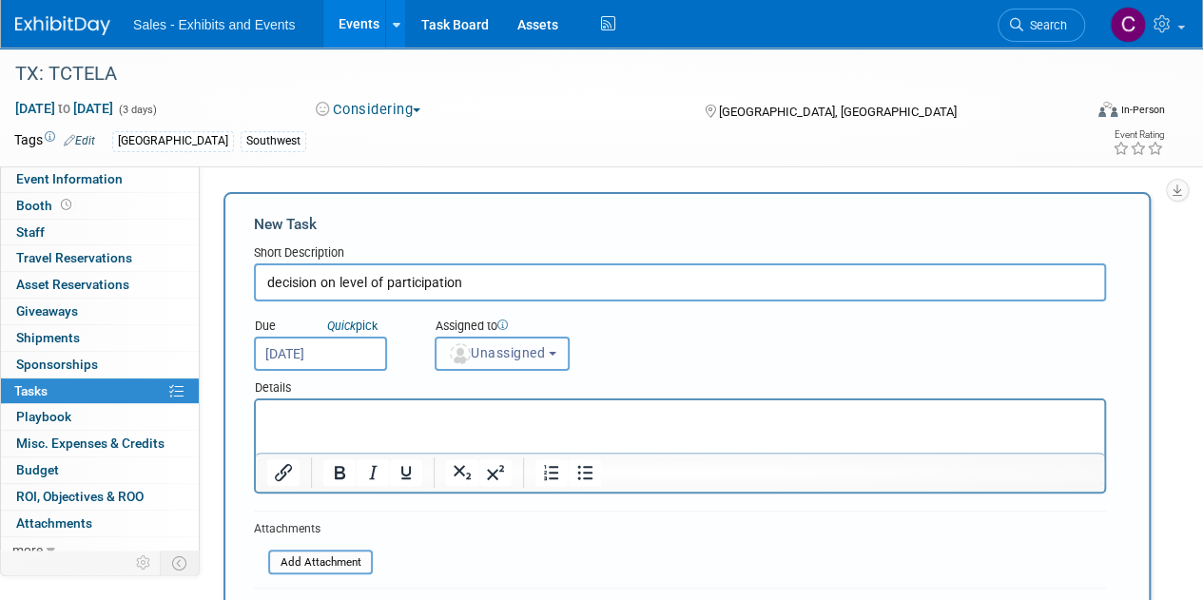
click at [521, 365] on button "Unassigned" at bounding box center [501, 354] width 135 height 34
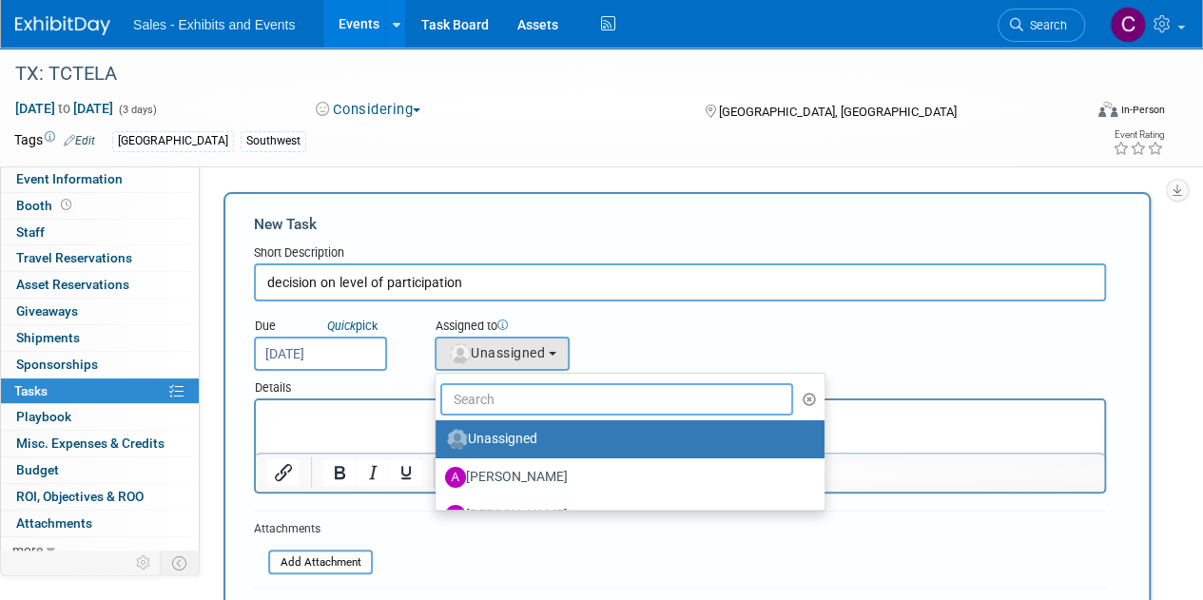
click at [537, 403] on input "text" at bounding box center [616, 399] width 353 height 32
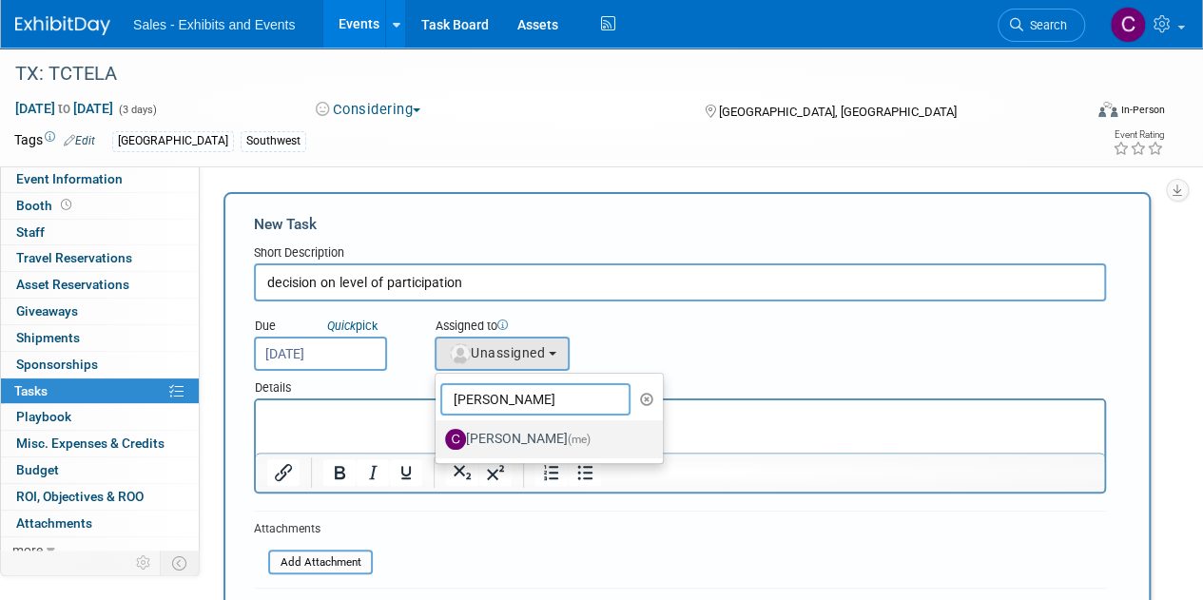
type input "christine"
click at [546, 429] on label "Christine Lurz (me)" at bounding box center [544, 439] width 199 height 30
click at [438, 431] on input "Christine Lurz (me)" at bounding box center [432, 437] width 12 height 12
select select "a9e3834d-668b-4315-a5d4-069993be606a"
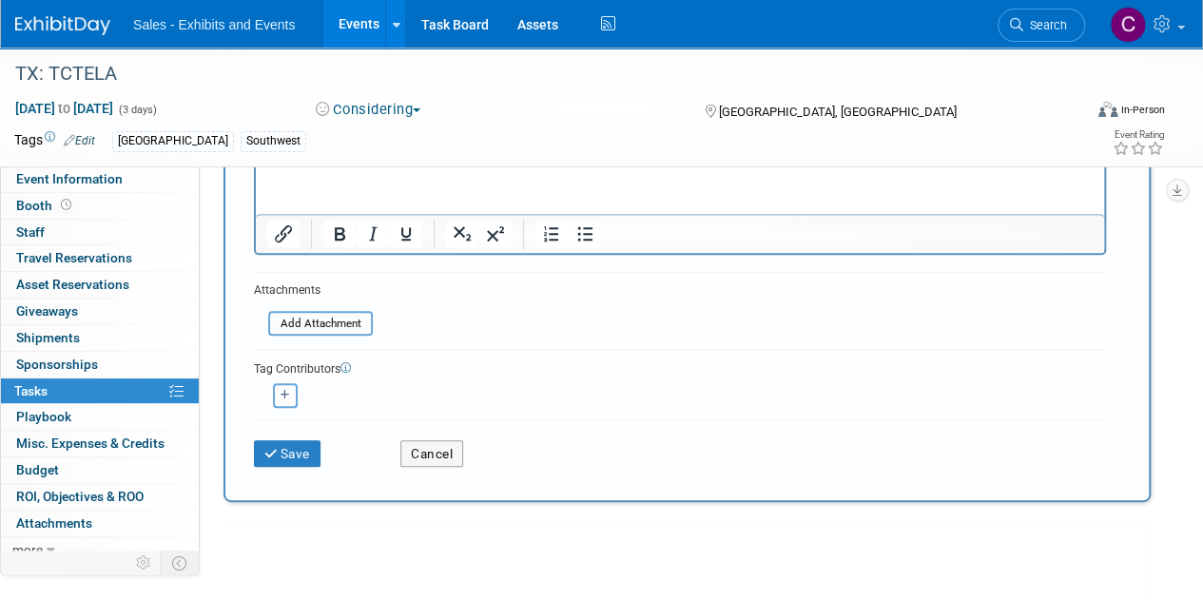
scroll to position [260, 0]
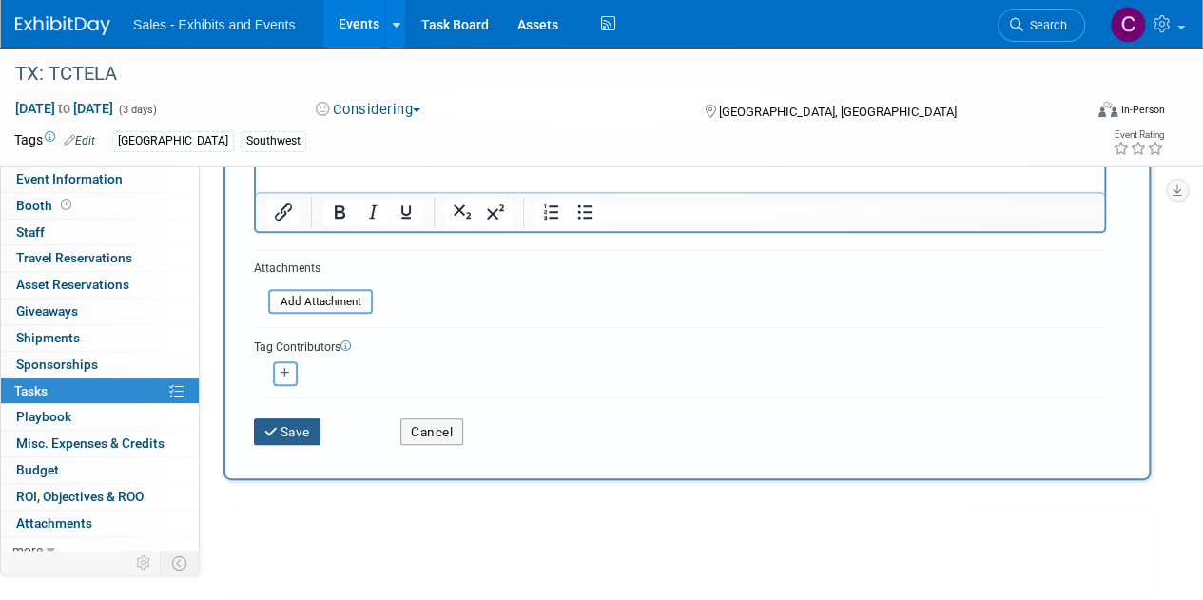
click at [299, 432] on button "Save" at bounding box center [287, 431] width 67 height 27
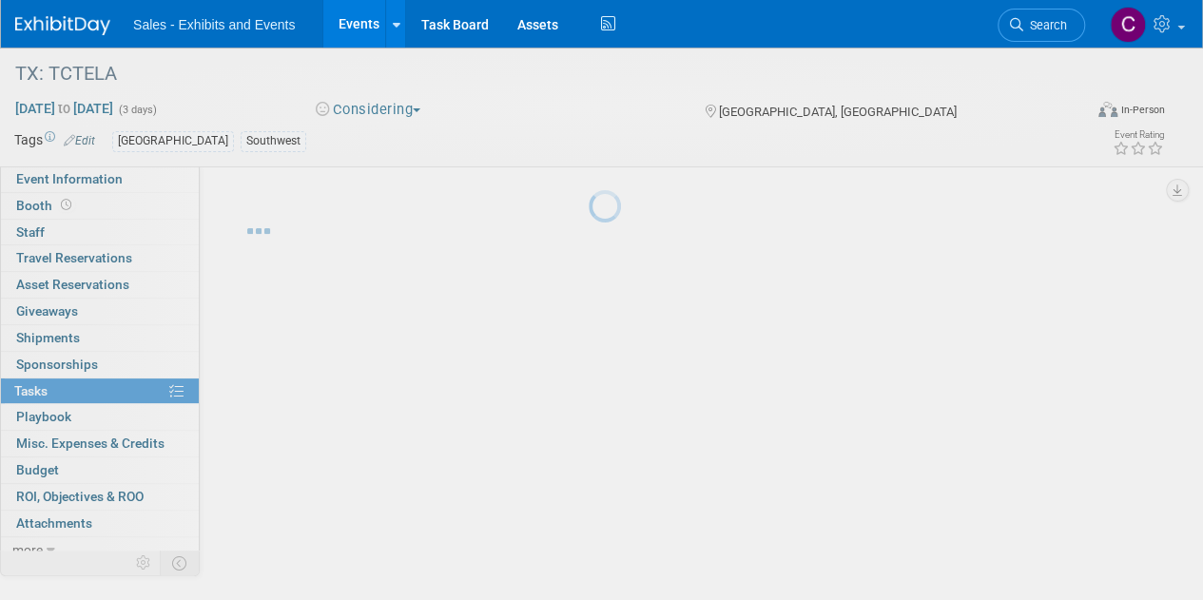
scroll to position [0, 0]
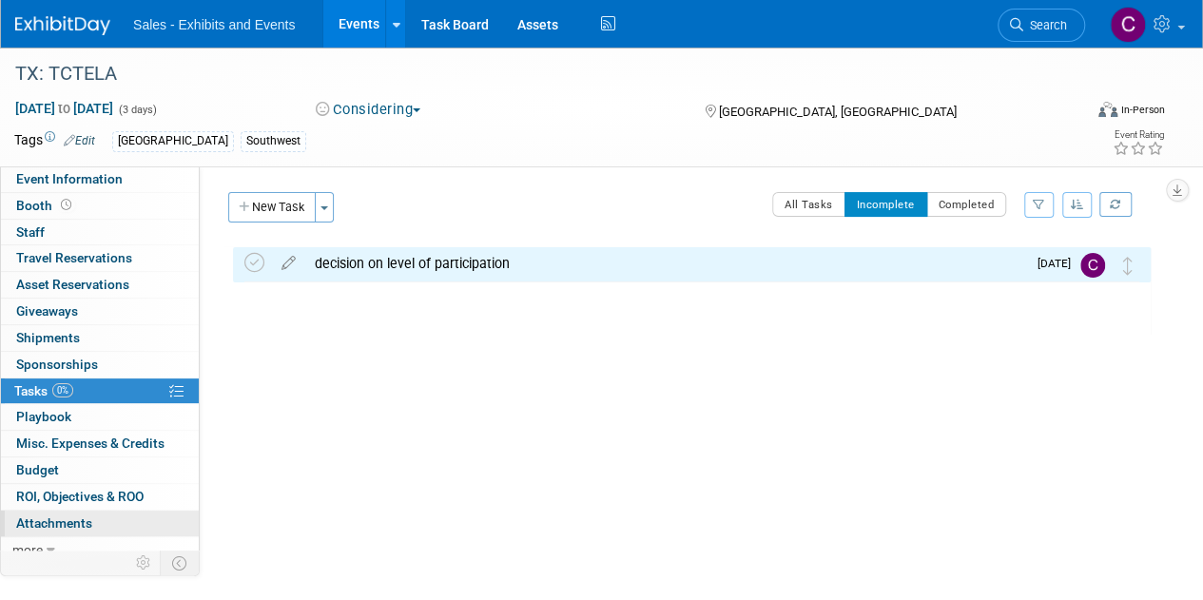
click at [35, 515] on span "Attachments 0" at bounding box center [54, 522] width 76 height 15
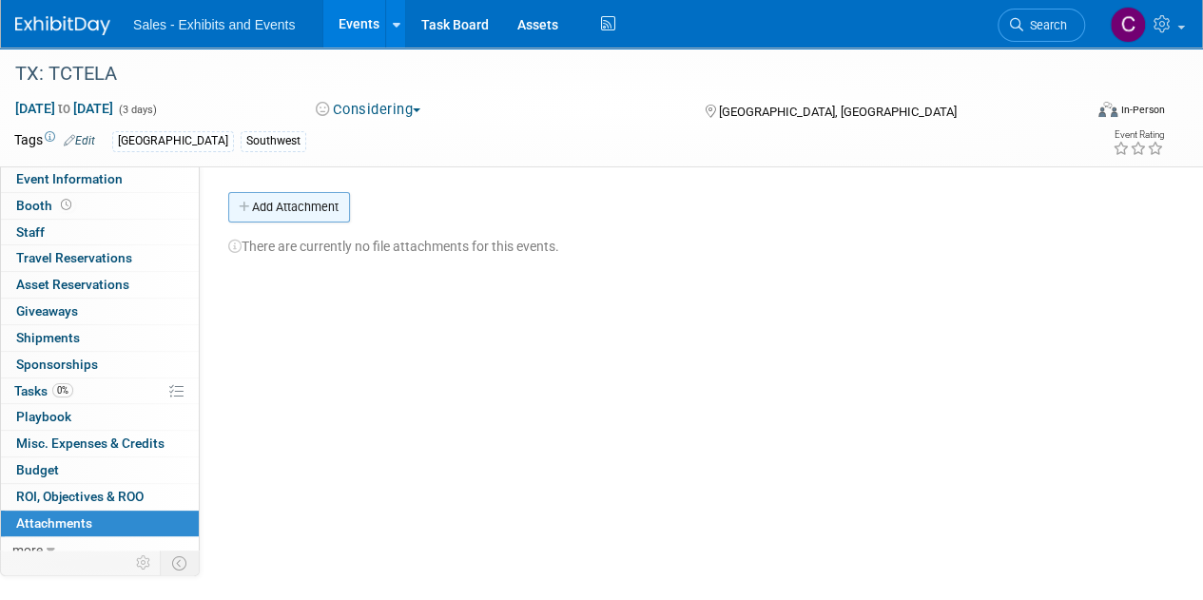
click at [264, 220] on button "Add Attachment" at bounding box center [289, 207] width 122 height 30
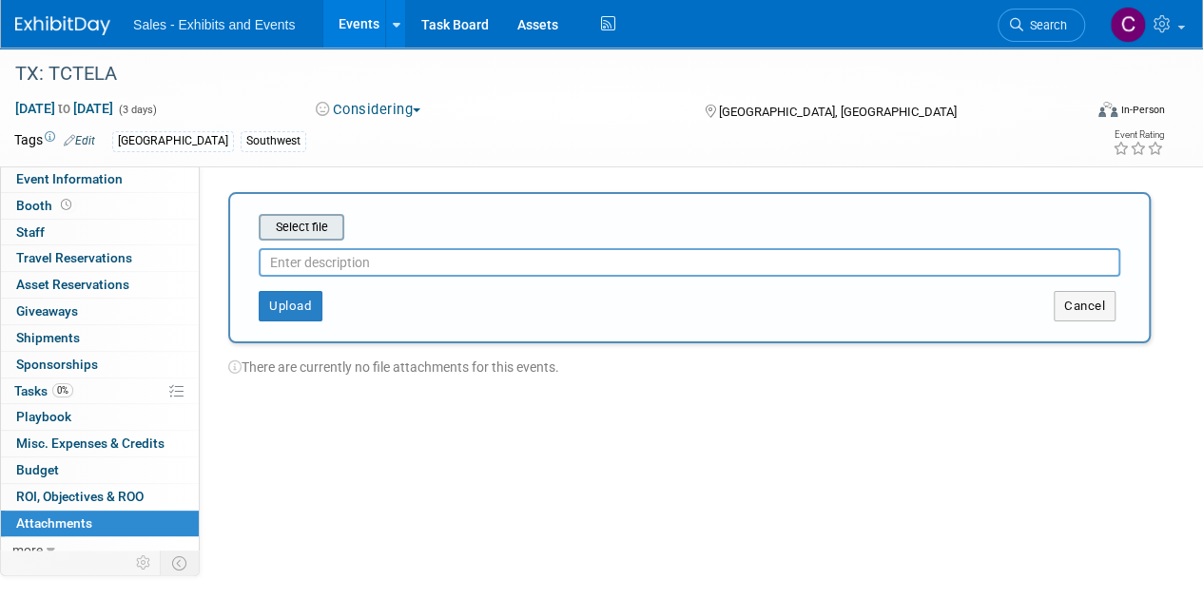
click at [304, 231] on input "file" at bounding box center [229, 227] width 226 height 23
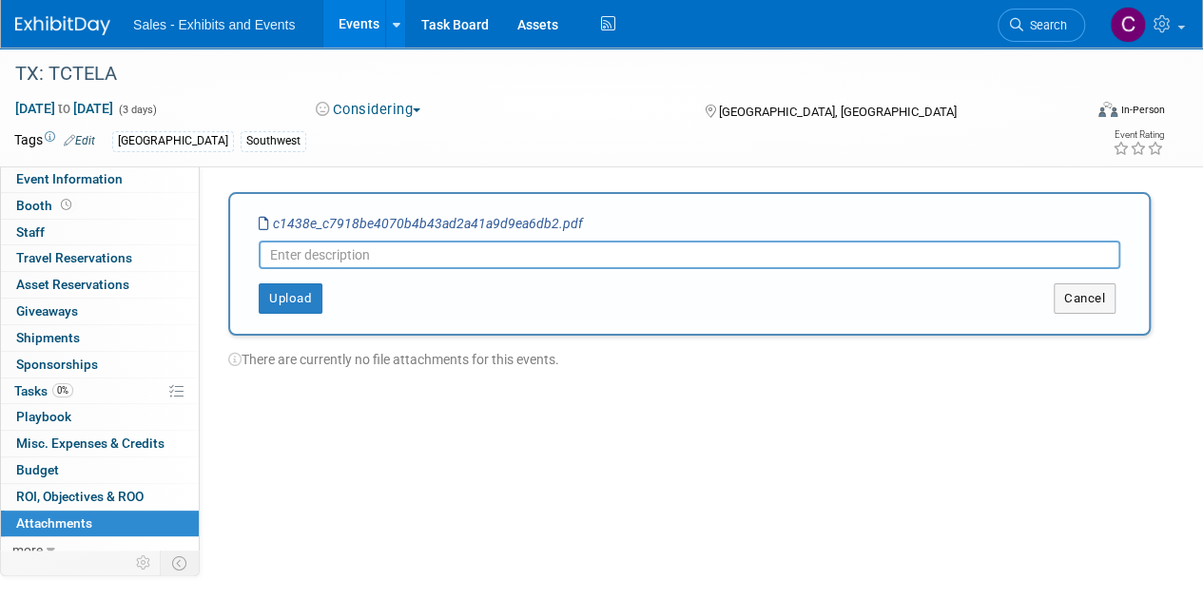
click at [362, 258] on input "text" at bounding box center [689, 255] width 861 height 29
type input "sponsor opps"
click at [266, 306] on button "Upload" at bounding box center [291, 298] width 64 height 30
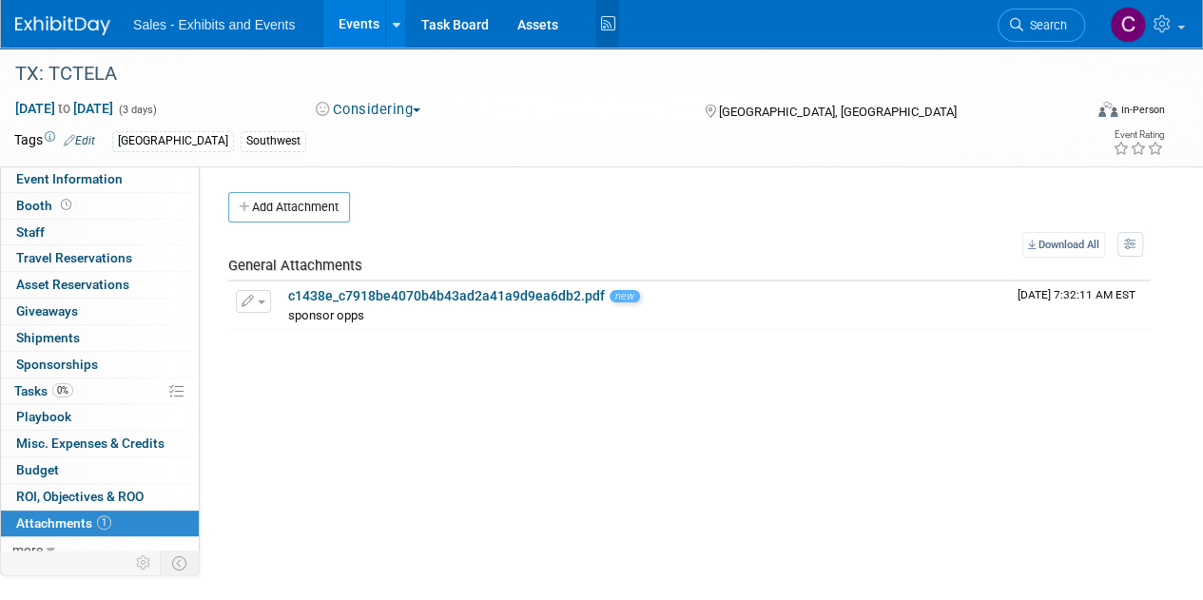
click at [602, 25] on icon at bounding box center [607, 24] width 24 height 29
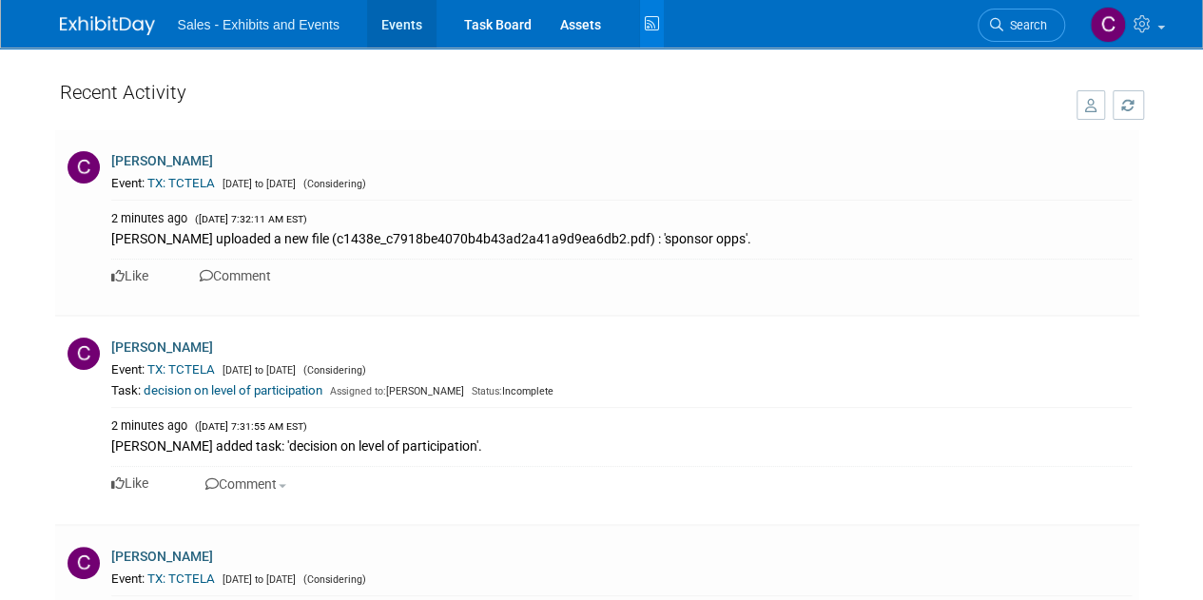
click at [388, 14] on link "Events" at bounding box center [401, 24] width 69 height 48
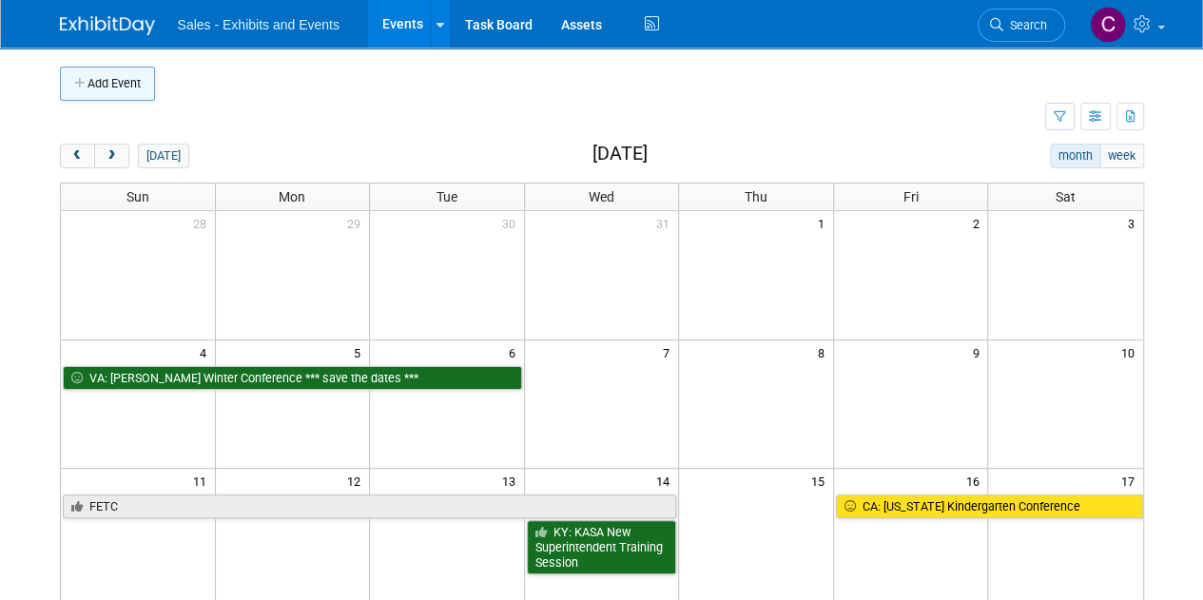
click at [99, 86] on button "Add Event" at bounding box center [107, 84] width 95 height 34
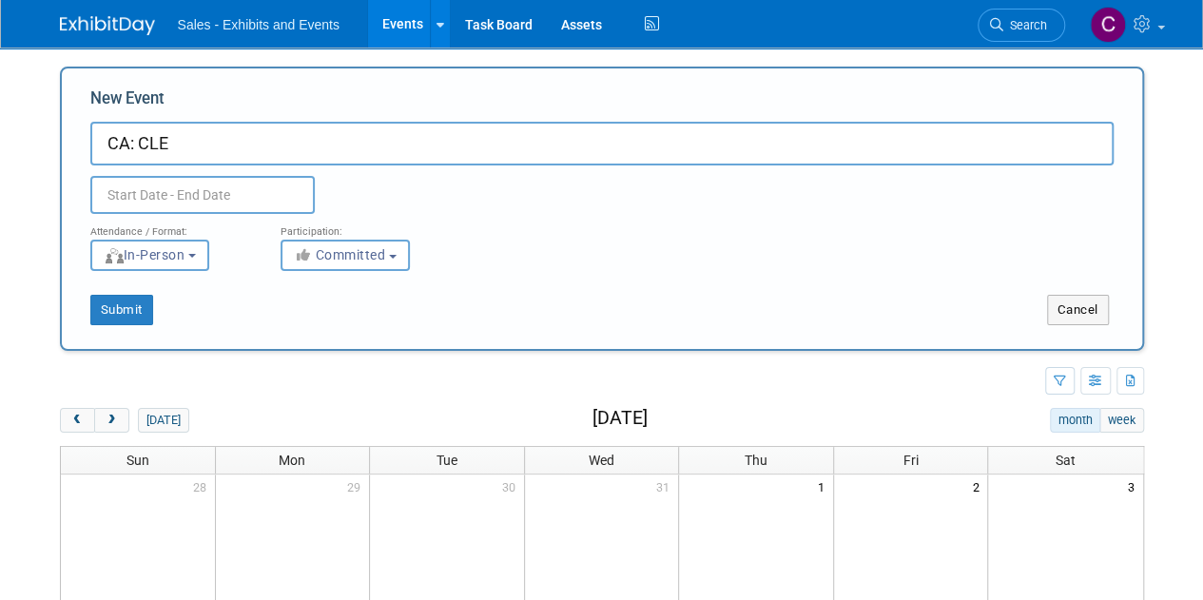
type input "CA: CLE"
click at [640, 18] on icon at bounding box center [652, 24] width 24 height 29
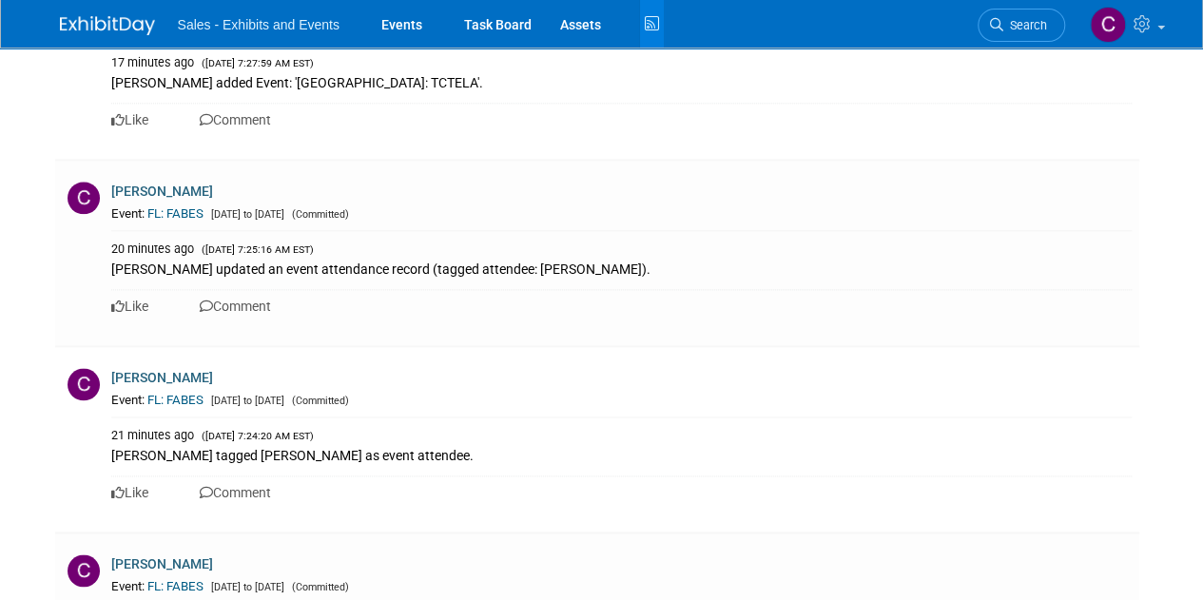
scroll to position [1806, 0]
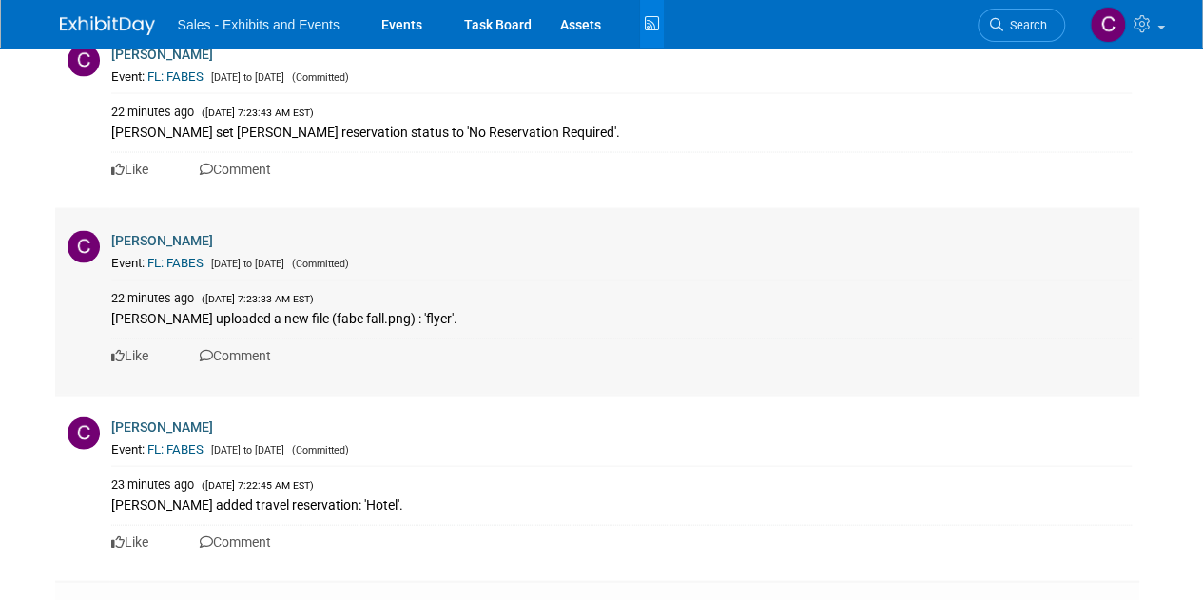
click at [171, 256] on link "FL: FABES" at bounding box center [175, 263] width 56 height 14
click at [398, 20] on link "Events" at bounding box center [401, 24] width 69 height 48
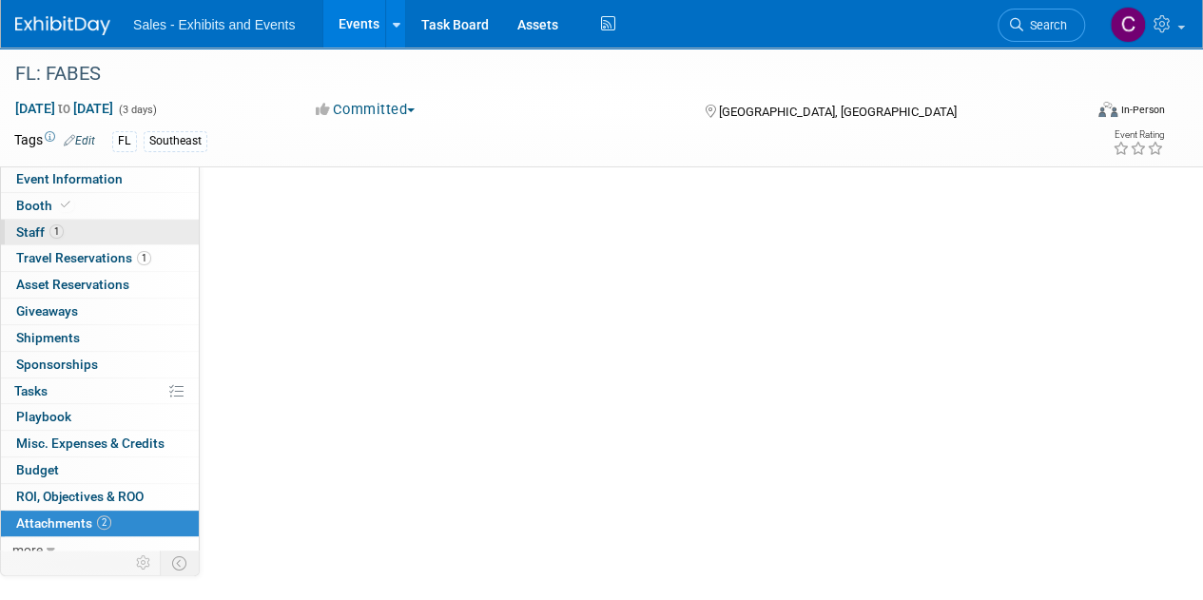
click at [28, 231] on span "Staff 1" at bounding box center [40, 231] width 48 height 15
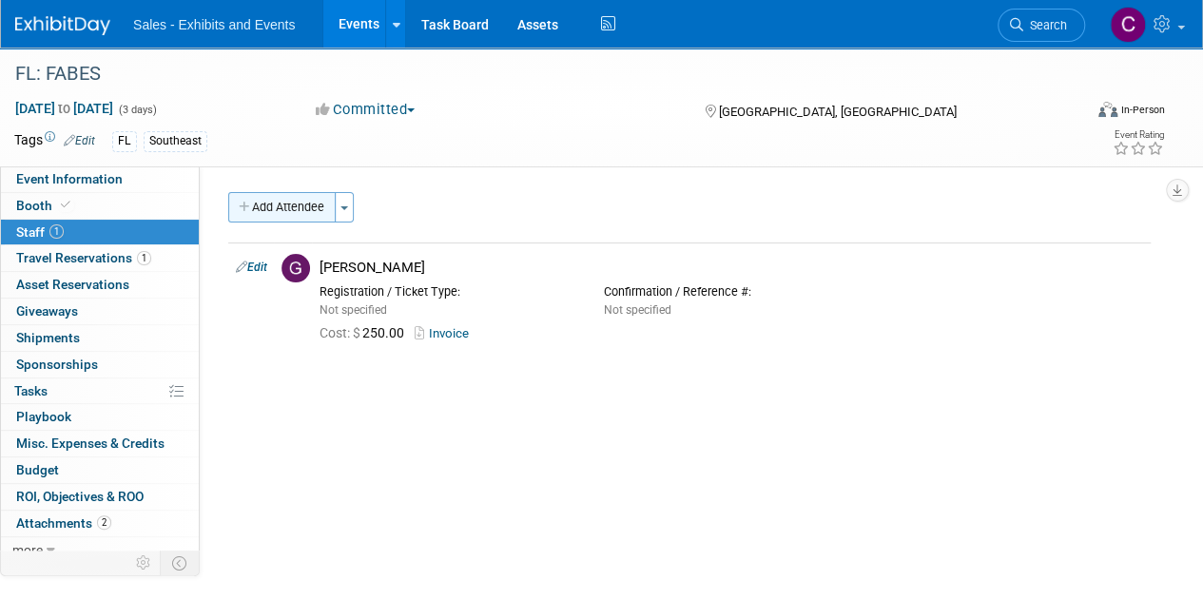
click at [309, 207] on button "Add Attendee" at bounding box center [281, 207] width 107 height 30
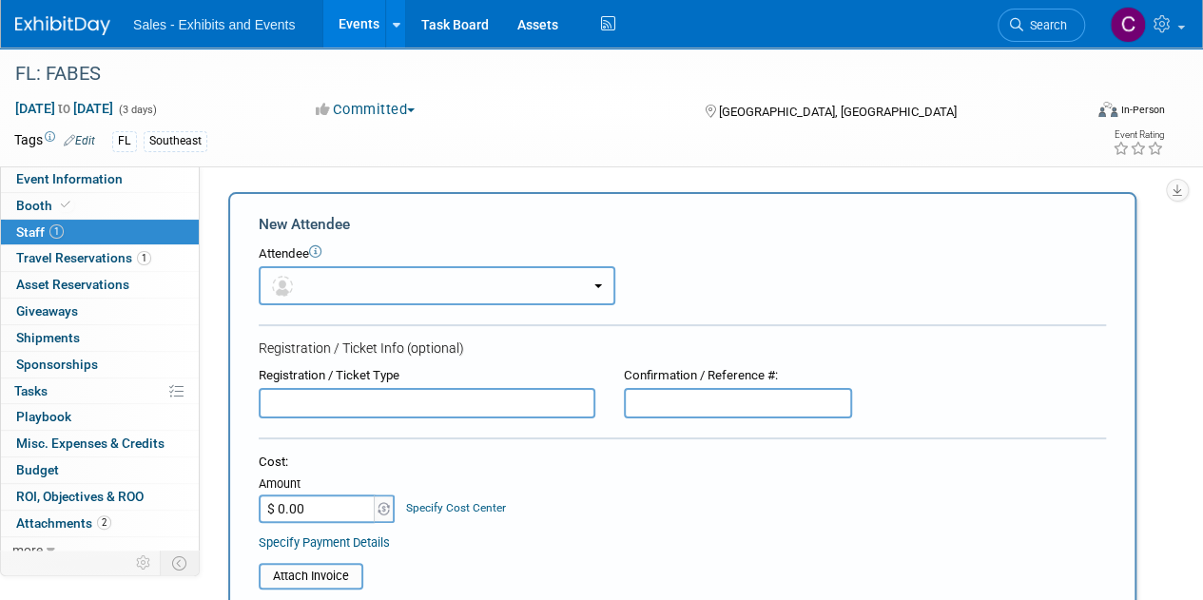
click at [329, 294] on button "button" at bounding box center [437, 285] width 357 height 39
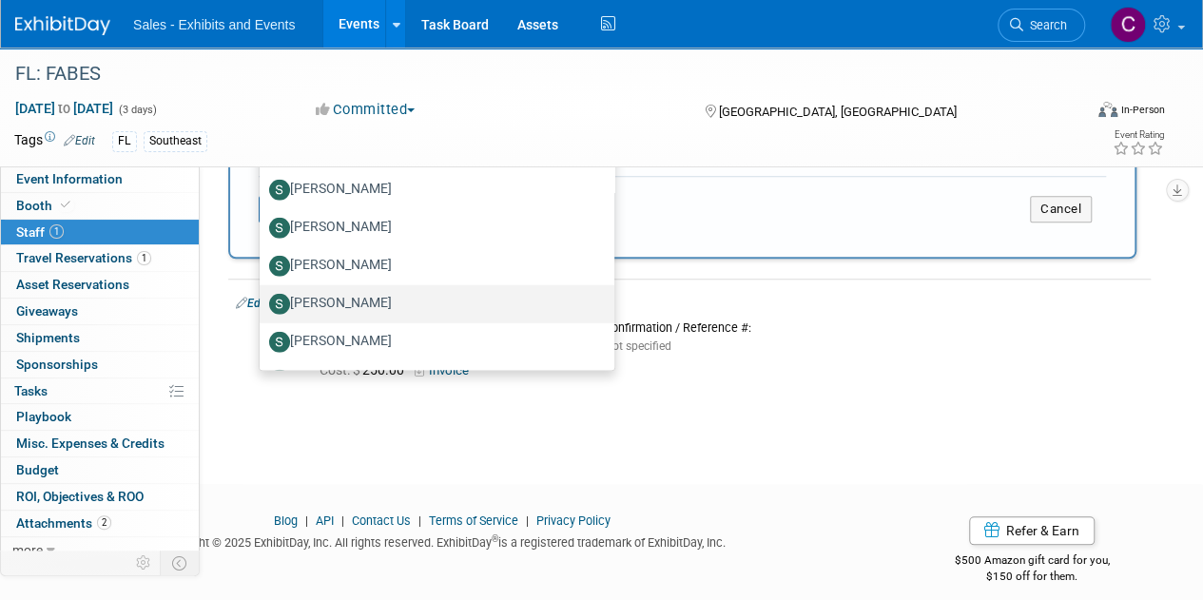
scroll to position [9326, 0]
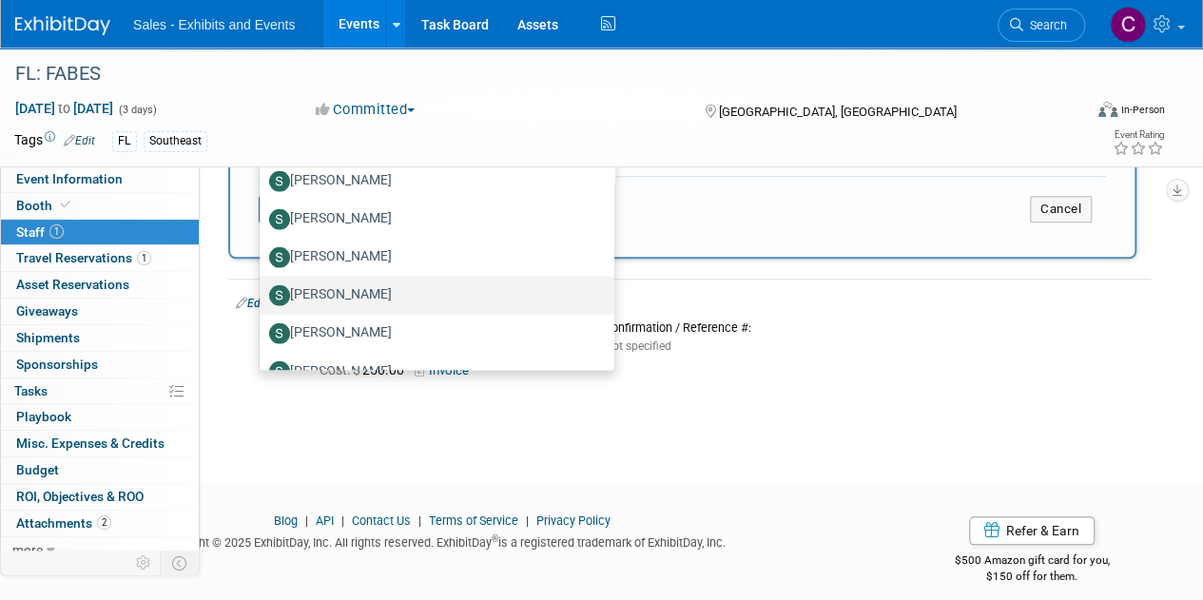
click at [304, 280] on label "[PERSON_NAME]" at bounding box center [432, 295] width 326 height 30
click at [262, 287] on input "[PERSON_NAME]" at bounding box center [256, 293] width 12 height 12
select select "b36a26d4-210b-44cd-94d7-19443f3ea3ba"
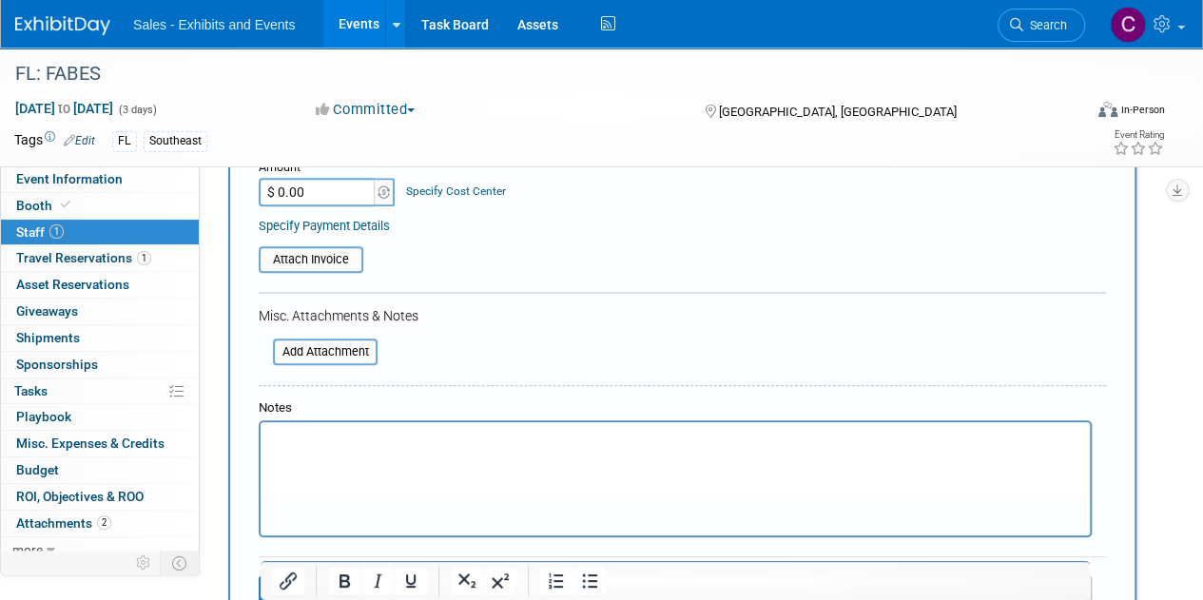
scroll to position [298, 0]
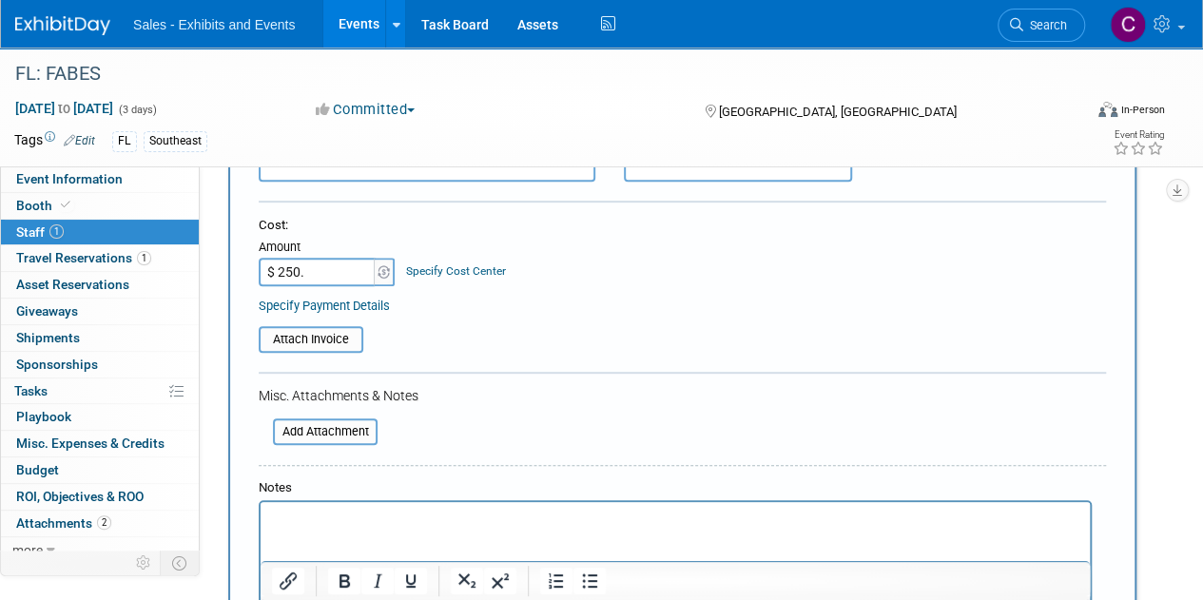
type input "$ 250.00"
click at [300, 331] on input "file" at bounding box center [248, 339] width 226 height 23
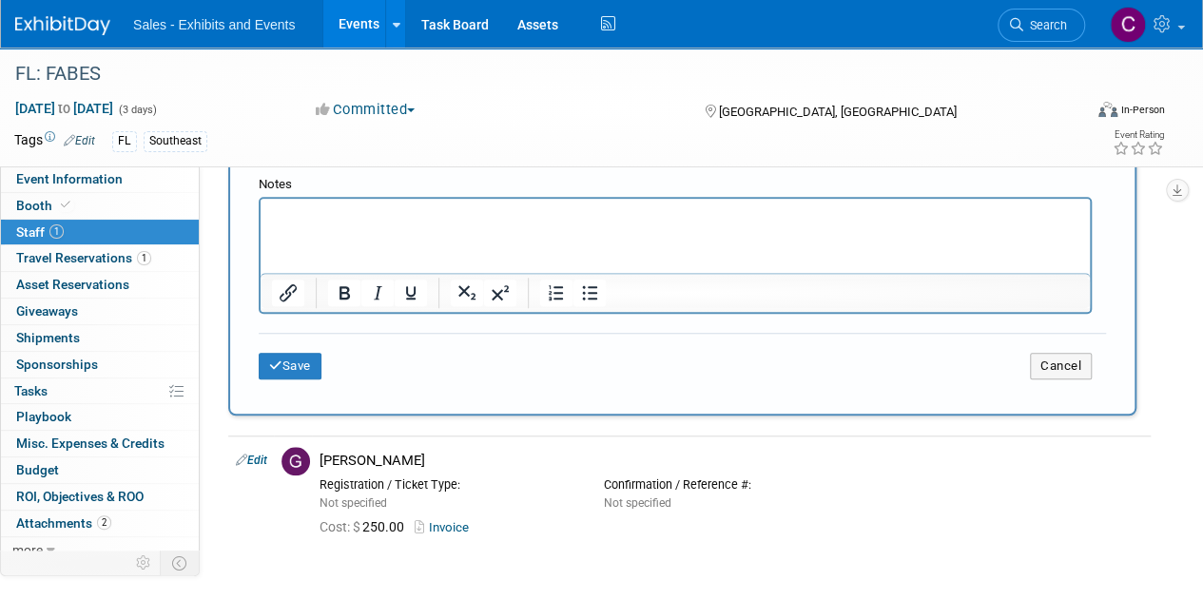
scroll to position [620, 0]
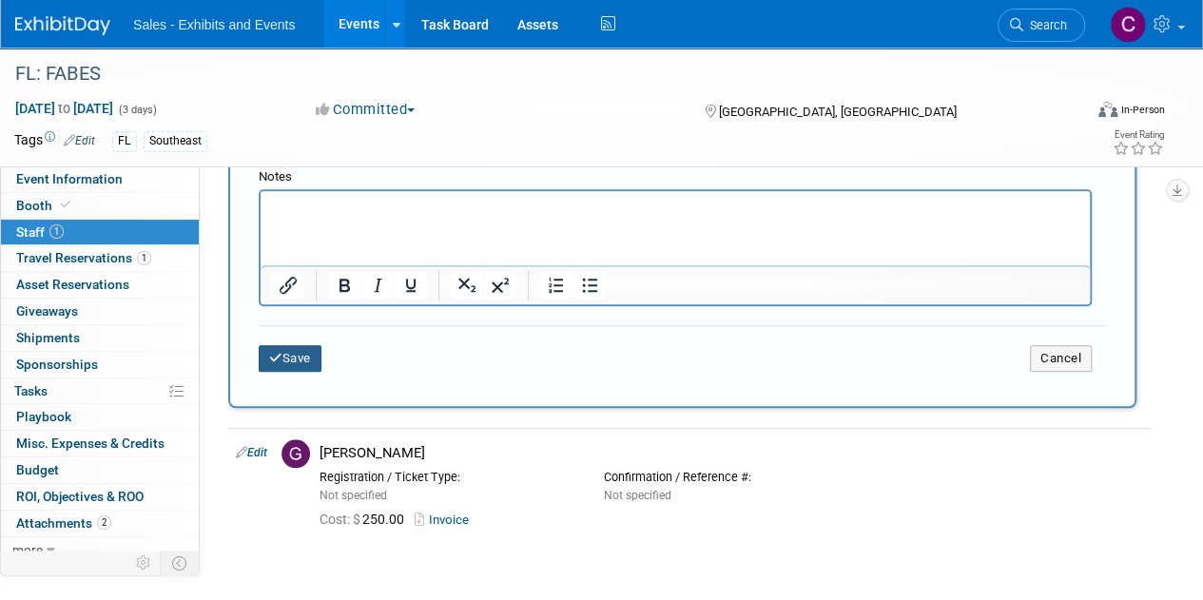
click at [301, 357] on button "Save" at bounding box center [290, 358] width 63 height 27
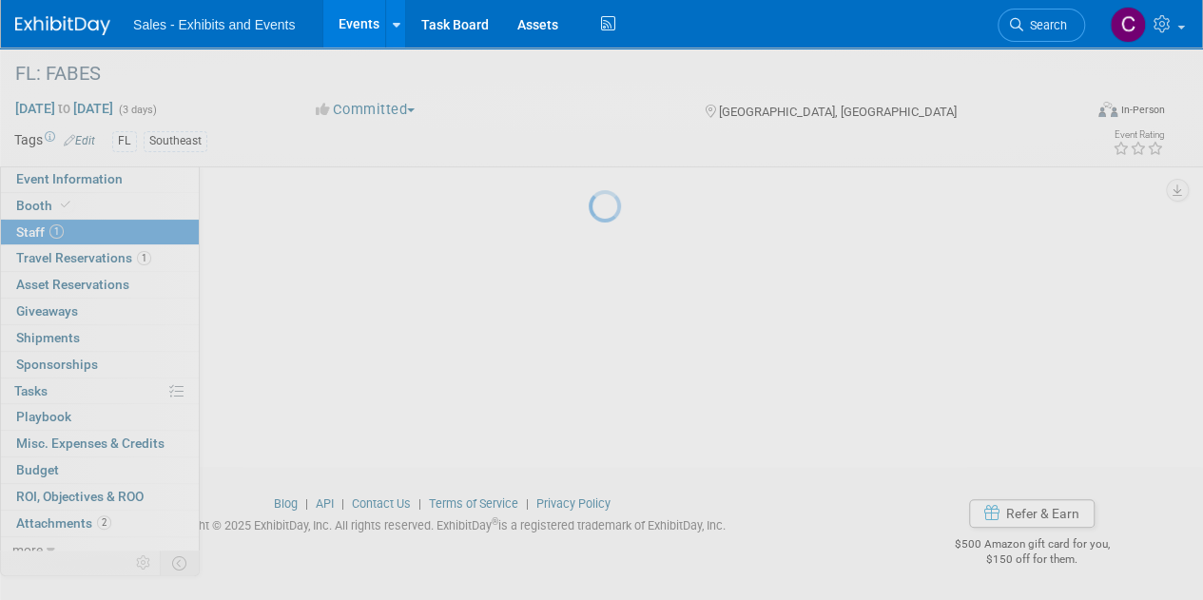
scroll to position [164, 0]
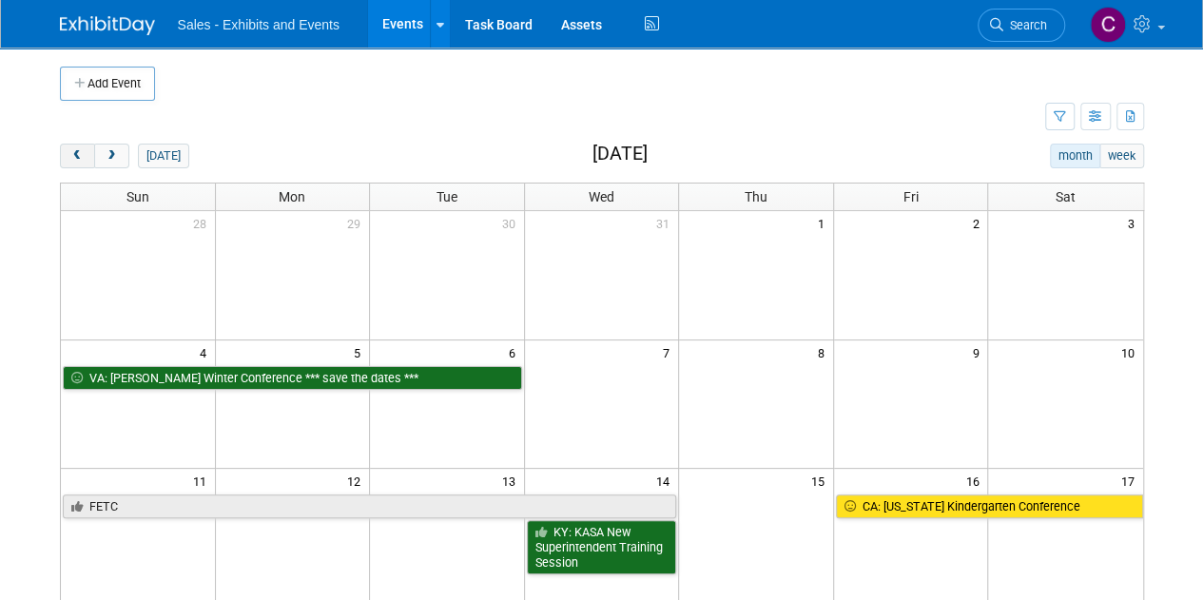
click at [70, 157] on span "prev" at bounding box center [77, 156] width 14 height 12
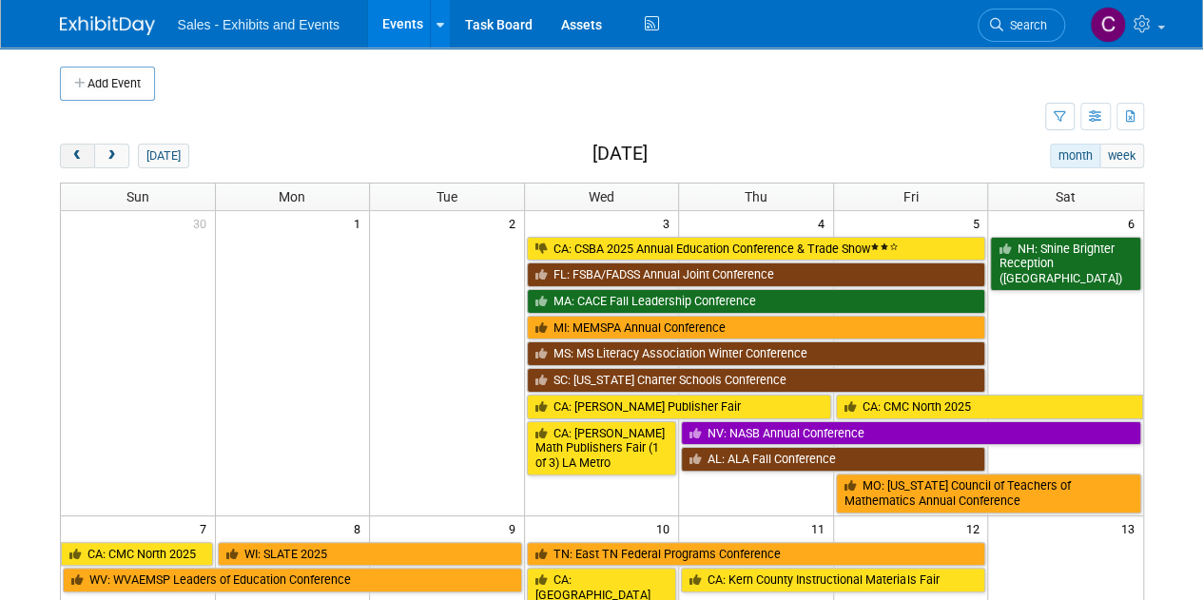
click at [70, 157] on span "prev" at bounding box center [77, 156] width 14 height 12
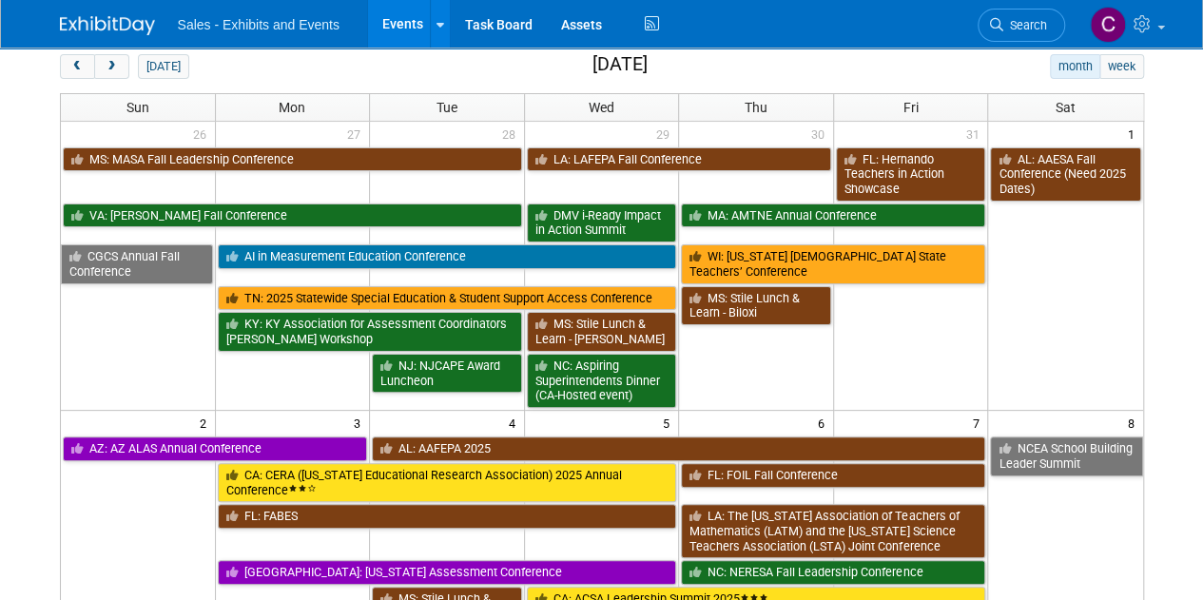
scroll to position [70, 0]
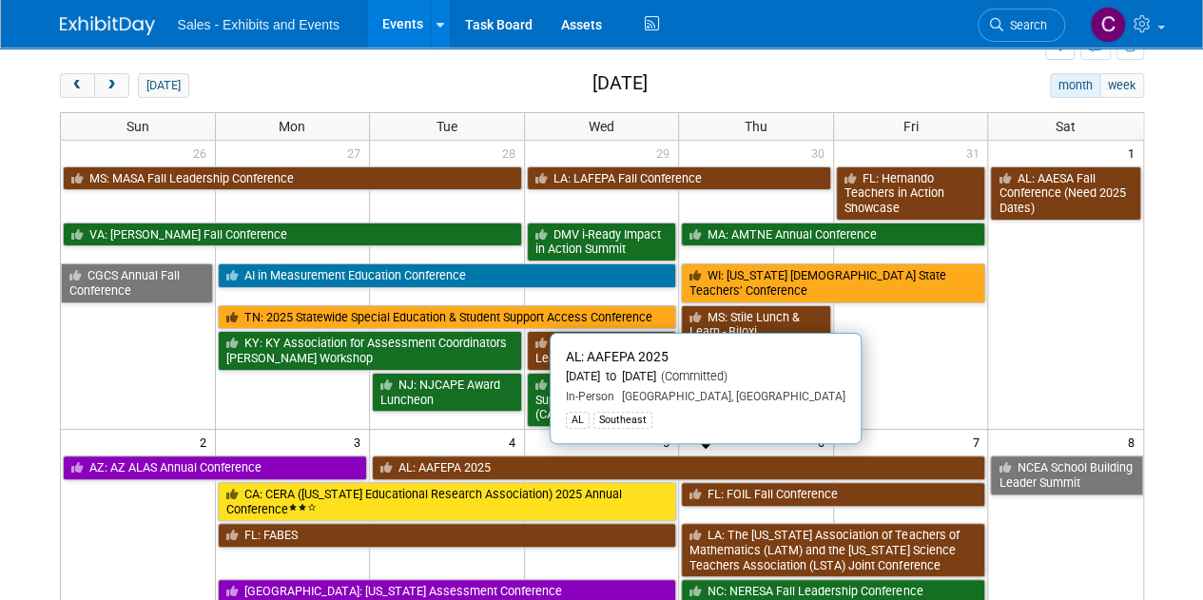
drag, startPoint x: 465, startPoint y: 455, endPoint x: 254, endPoint y: 445, distance: 211.3
click at [465, 455] on link "AL: AAFEPA 2025" at bounding box center [678, 467] width 613 height 25
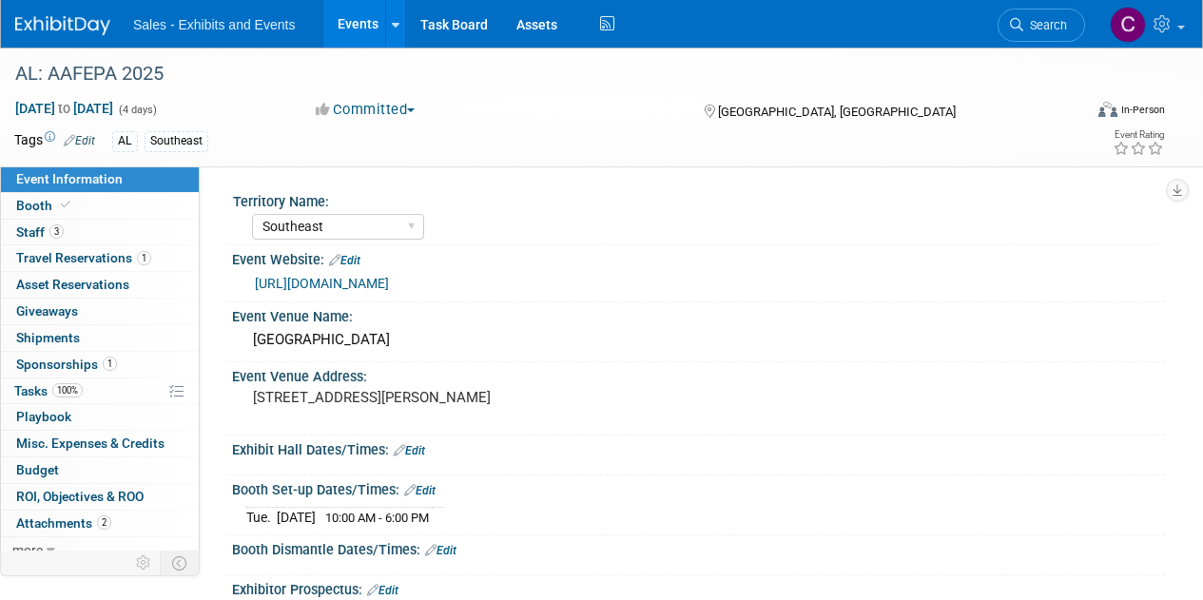
select select "Southeast"
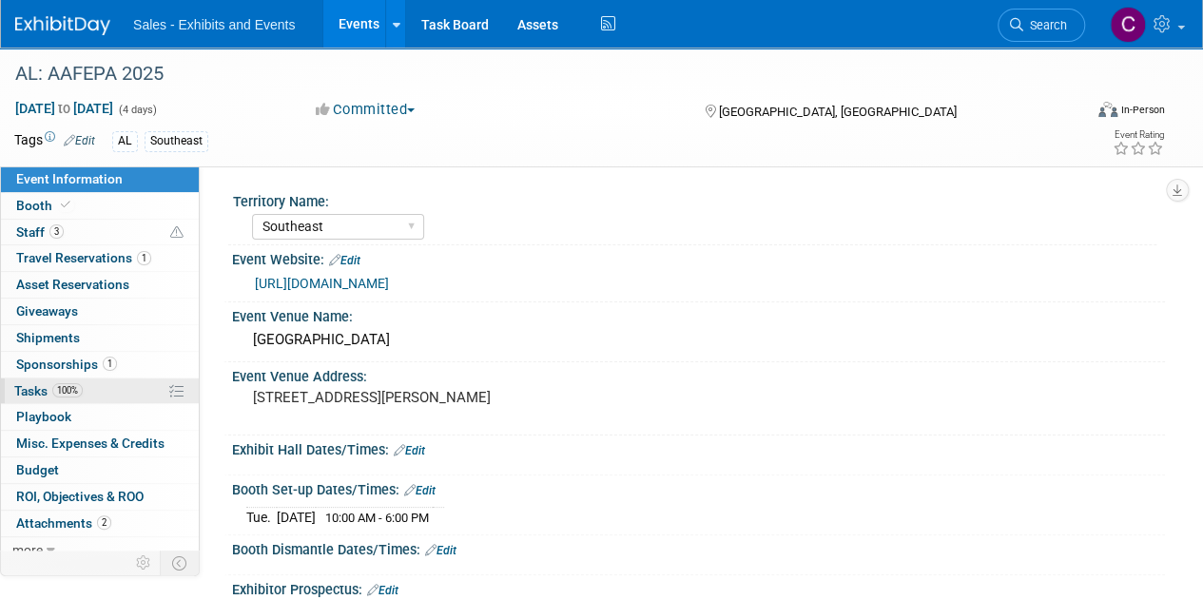
click at [29, 393] on span "Tasks 100%" at bounding box center [48, 390] width 68 height 15
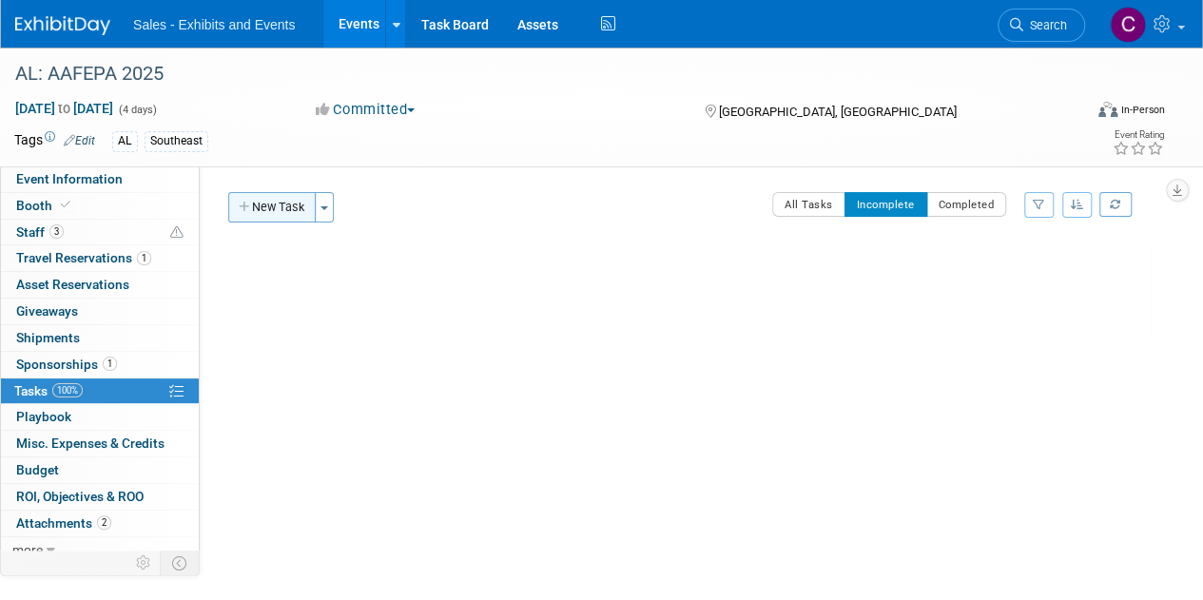
click at [280, 204] on button "New Task" at bounding box center [271, 207] width 87 height 30
